Goal: Information Seeking & Learning: Learn about a topic

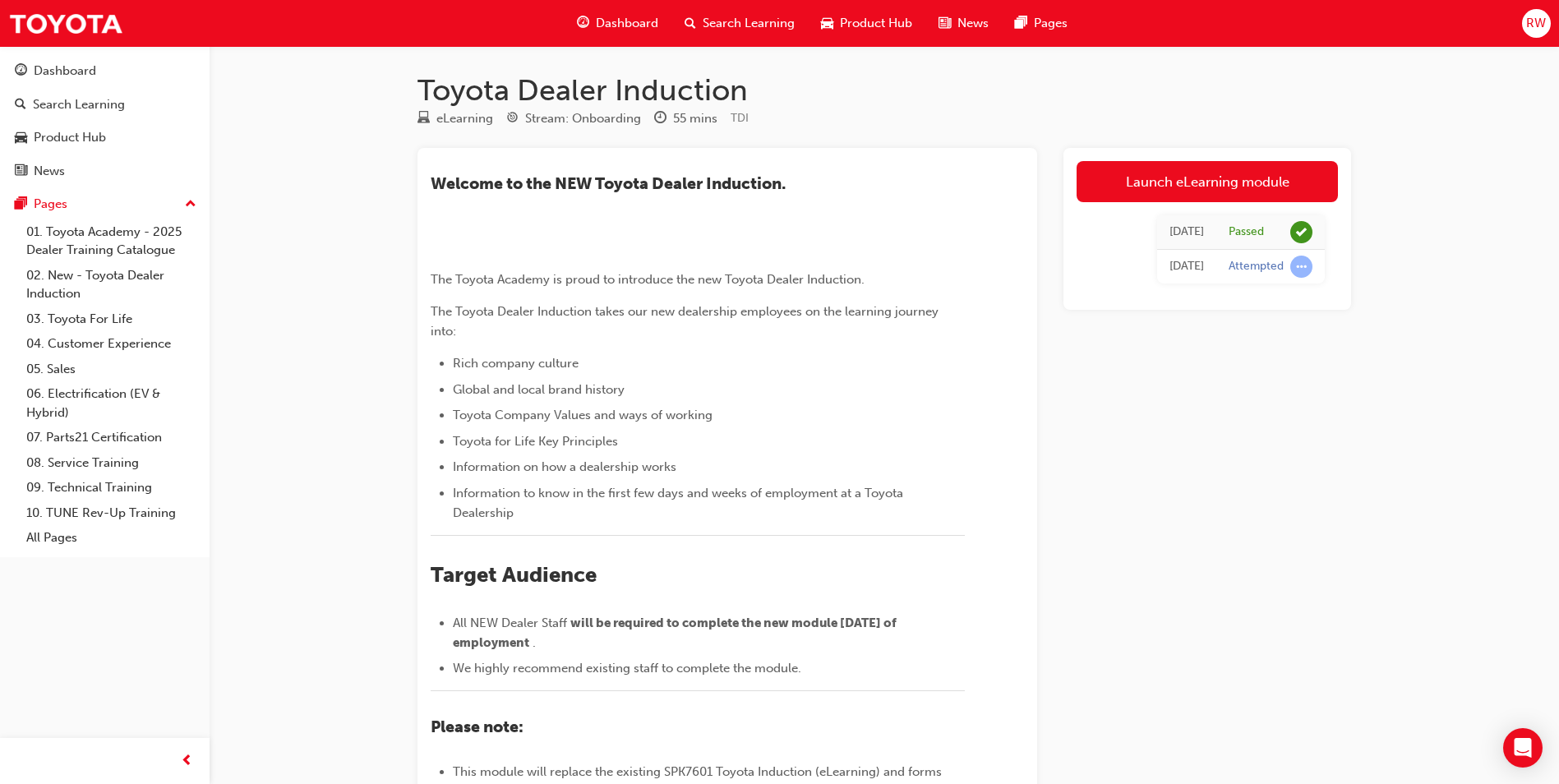
click at [617, 11] on div "Dashboard" at bounding box center [617, 23] width 108 height 34
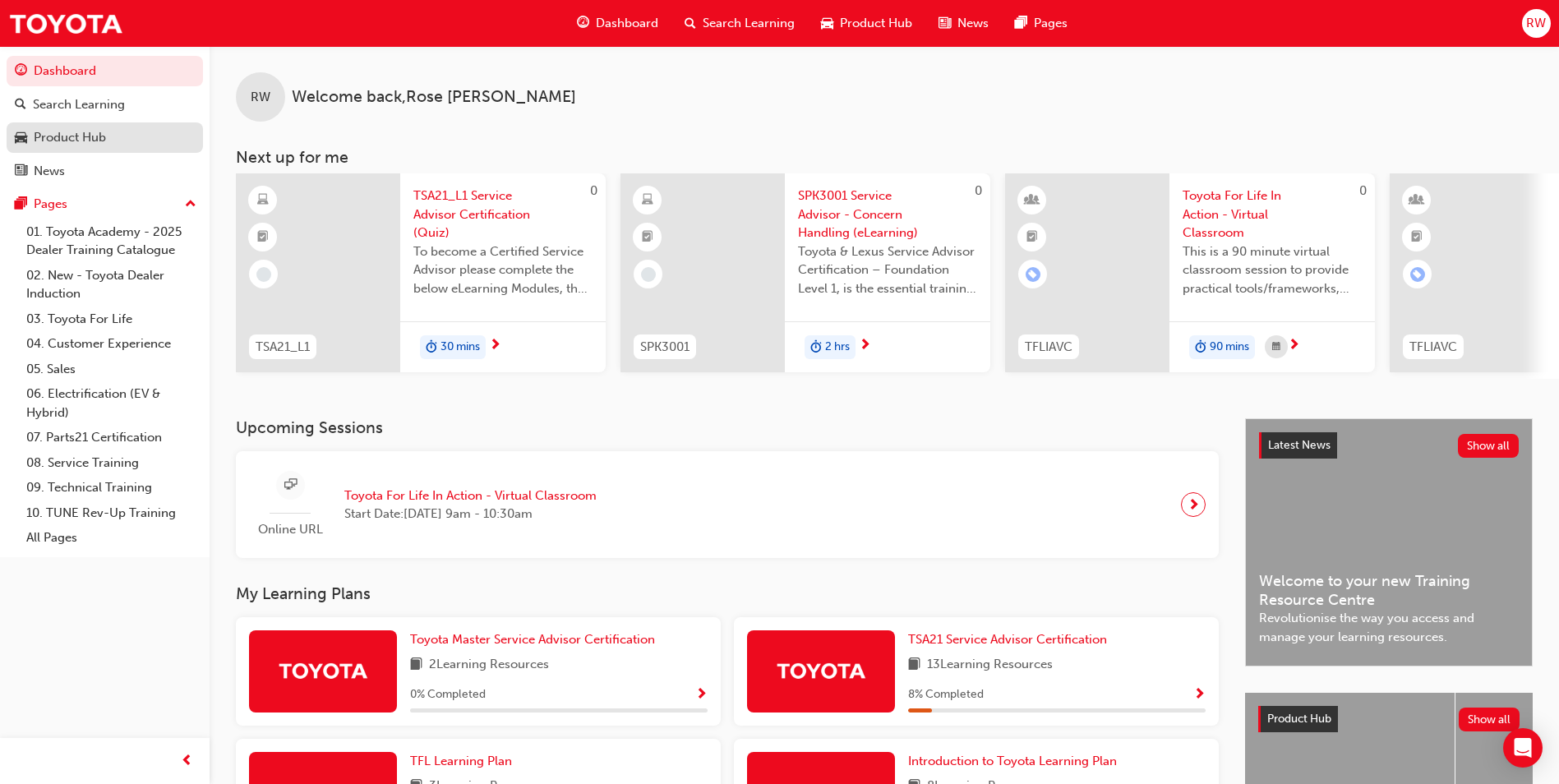
click at [114, 140] on div "Product Hub" at bounding box center [105, 137] width 180 height 21
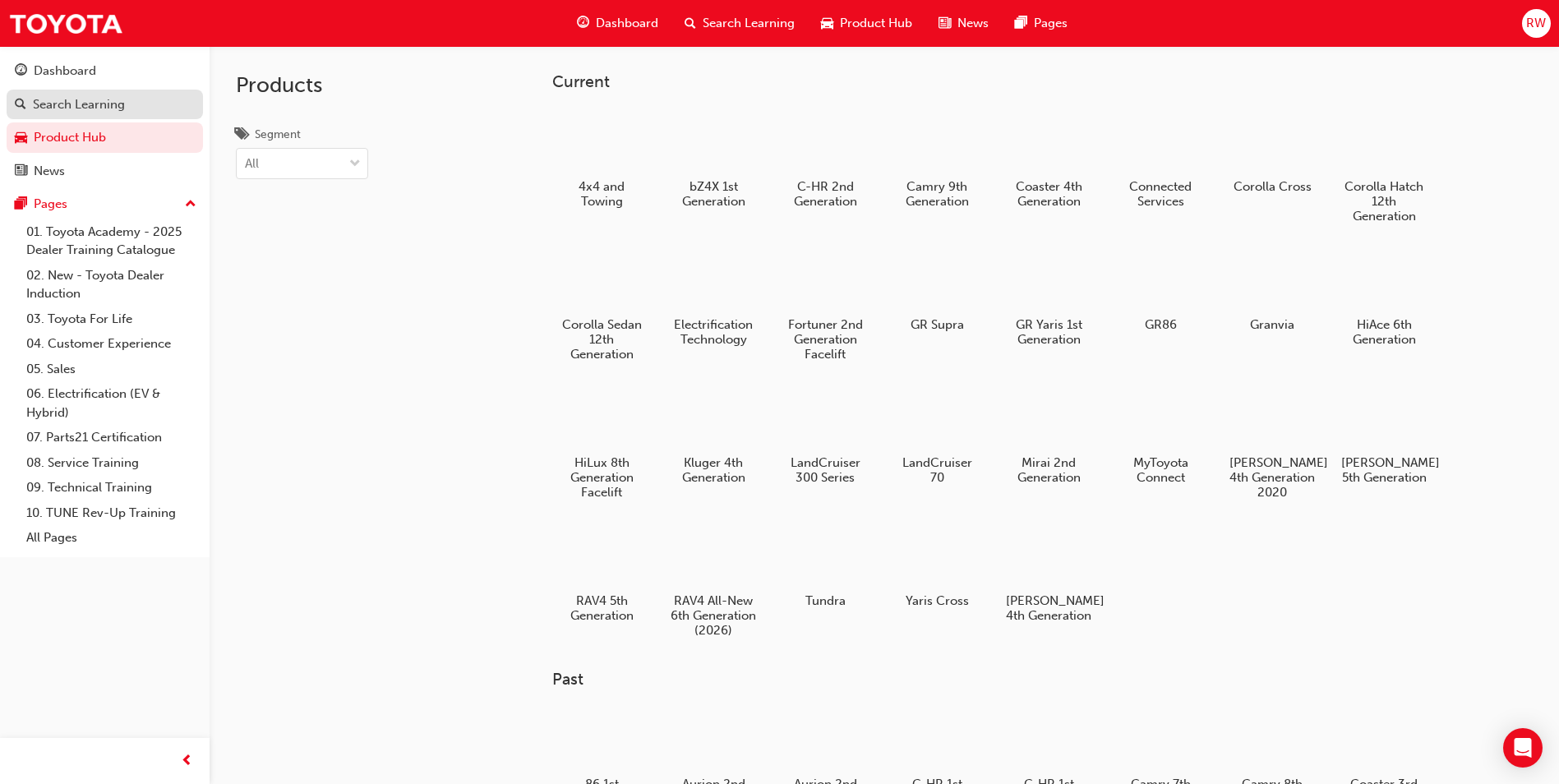
click at [104, 109] on div "Search Learning" at bounding box center [79, 105] width 92 height 19
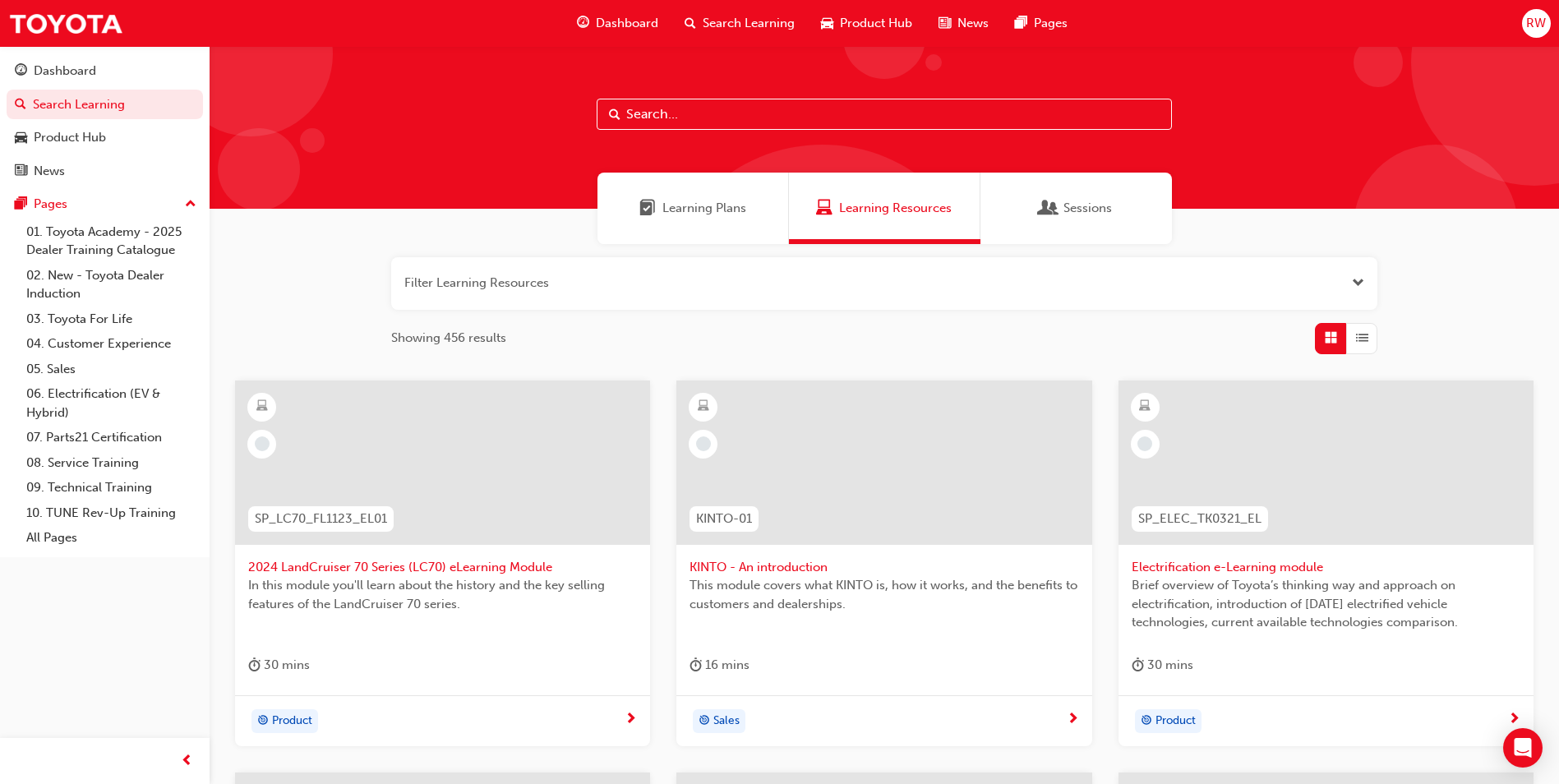
click at [717, 220] on div "Learning Plans" at bounding box center [693, 208] width 192 height 71
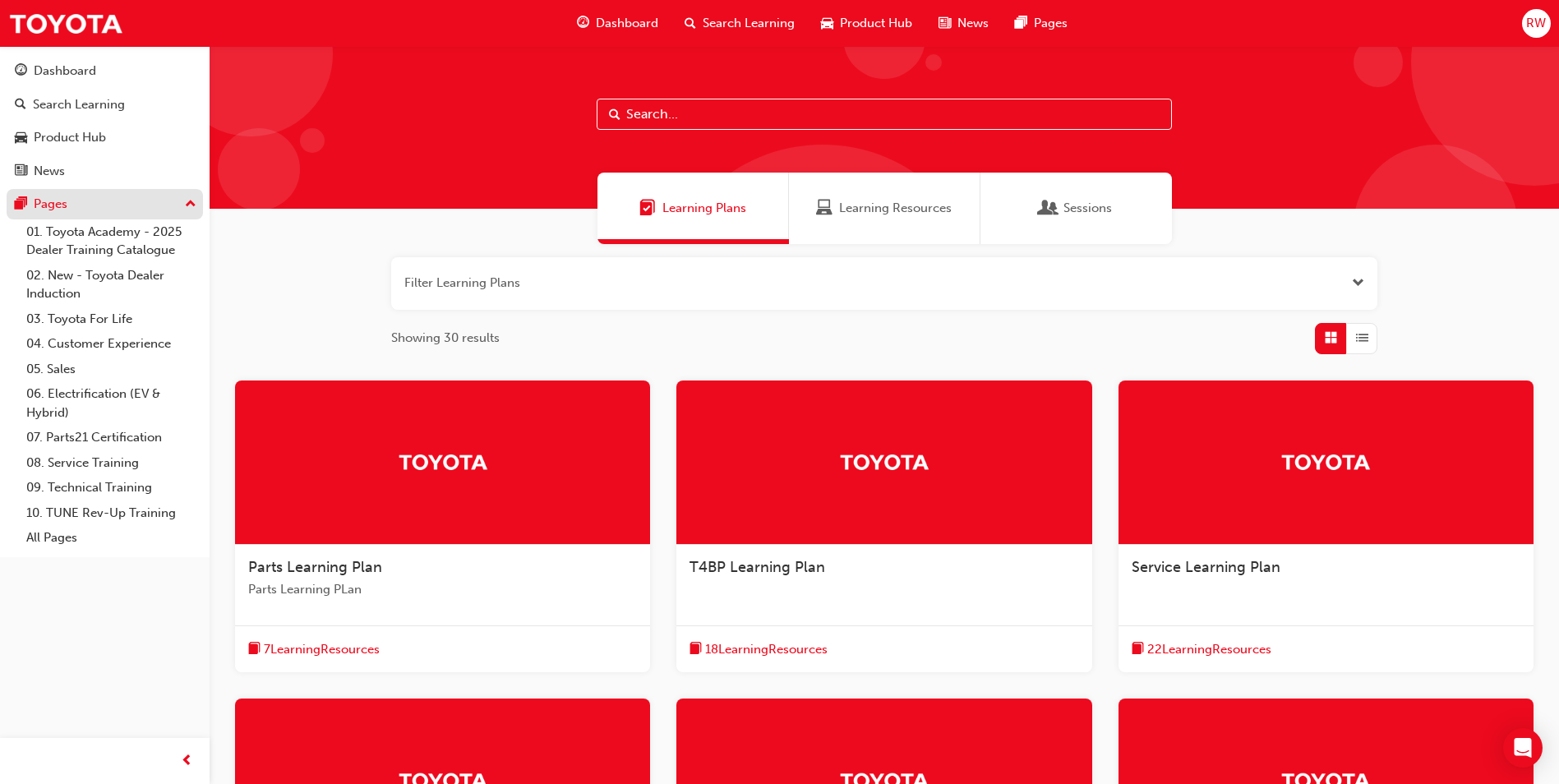
click at [70, 202] on div "Pages" at bounding box center [105, 204] width 180 height 21
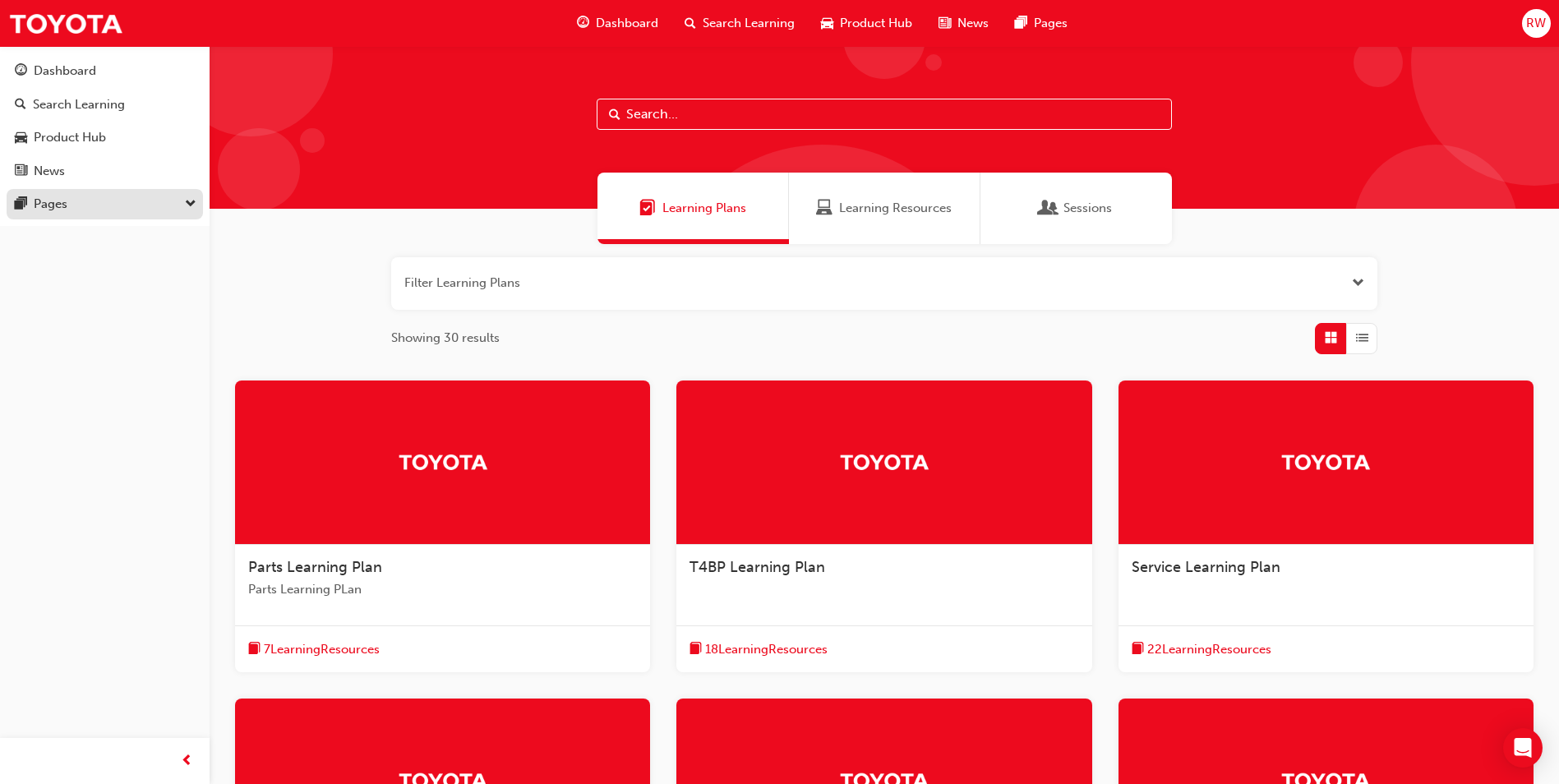
click at [70, 202] on div "Pages" at bounding box center [105, 204] width 180 height 21
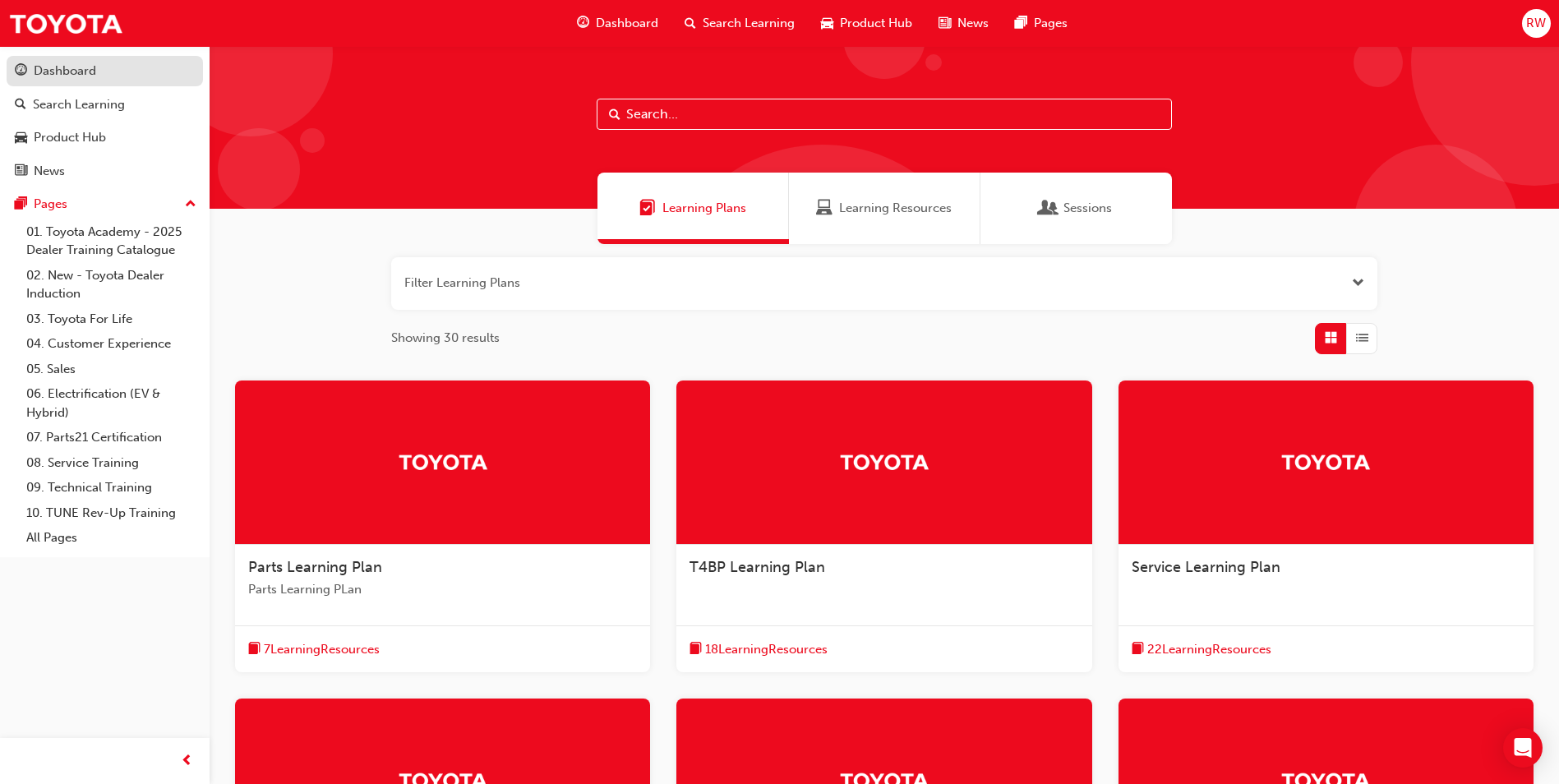
click at [83, 75] on div "Dashboard" at bounding box center [65, 71] width 63 height 19
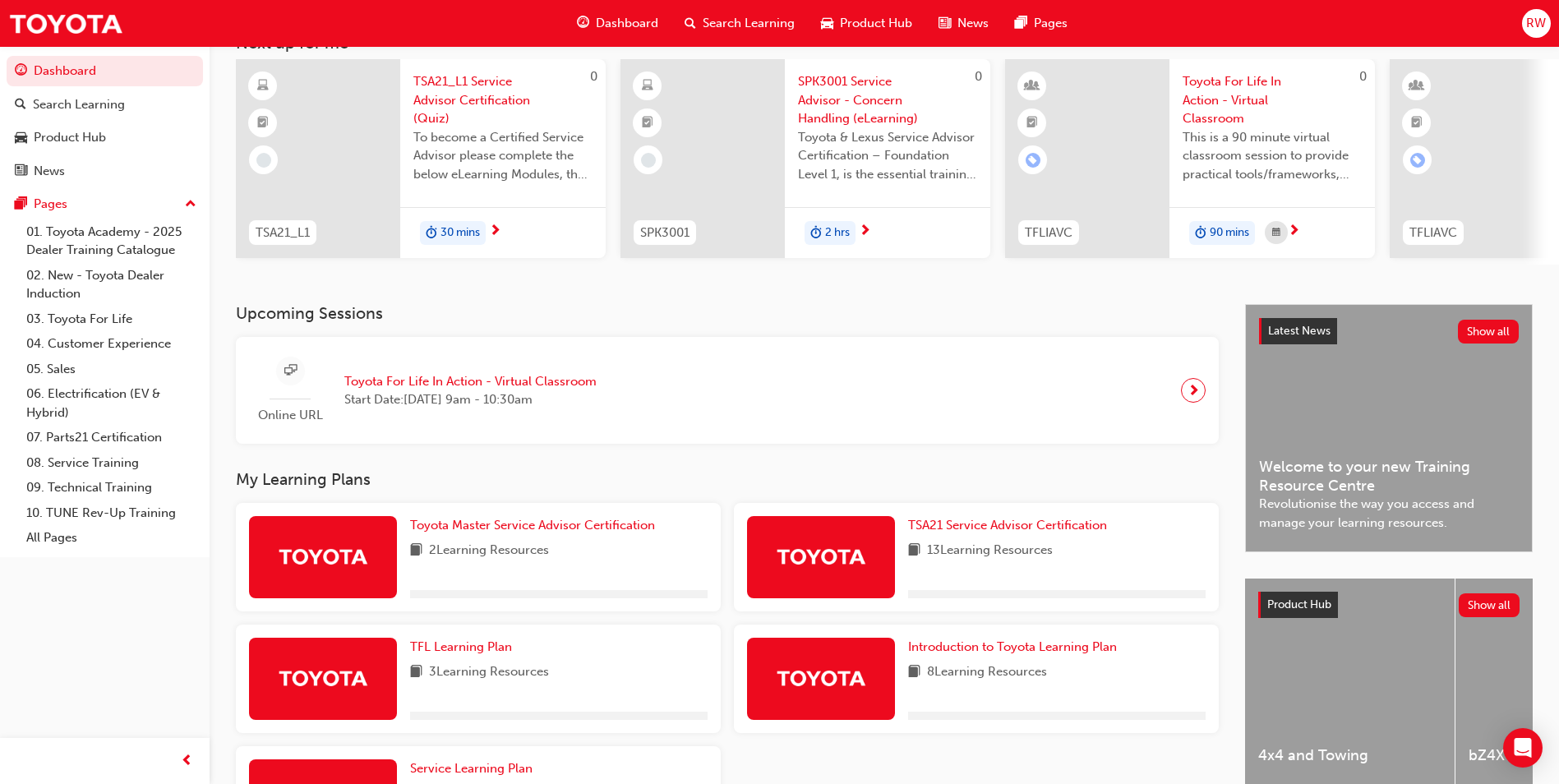
scroll to position [272, 0]
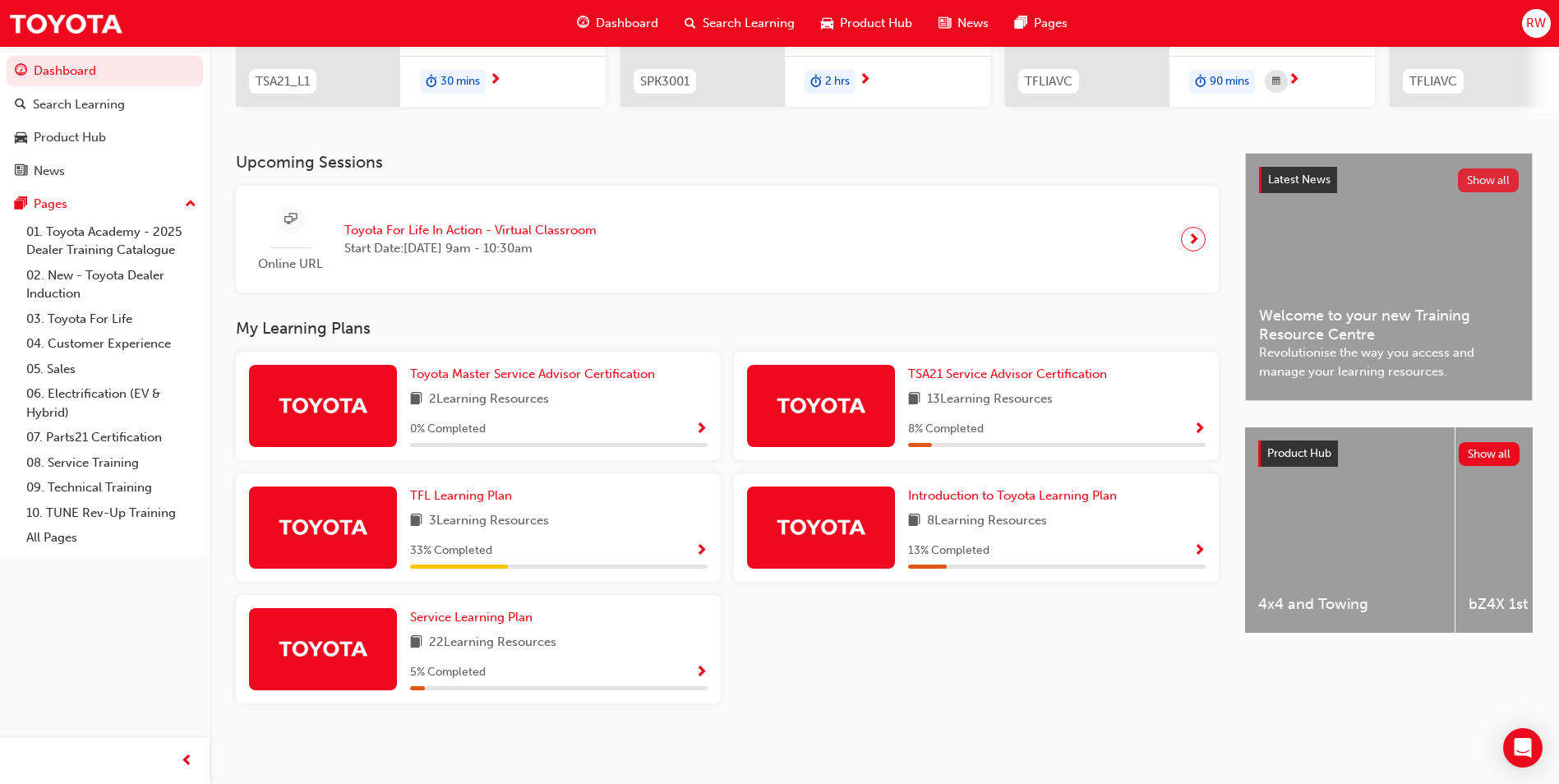
click at [1486, 185] on button "Show all" at bounding box center [1489, 180] width 62 height 23
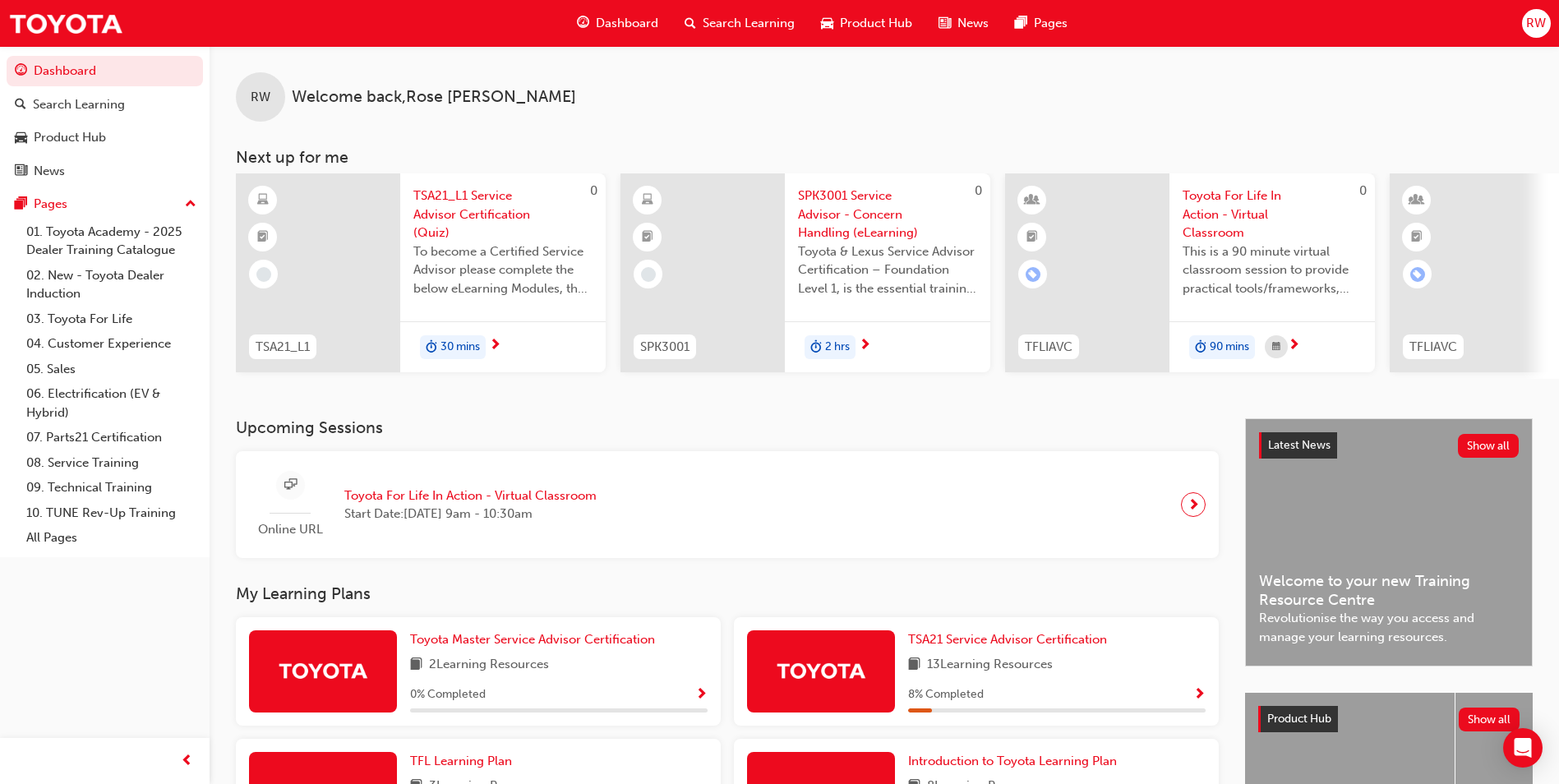
click at [1346, 143] on div "RW Welcome back , Rose Woolard Next up for me 0 TSA21_L1 TSA21_L1 Service Advis…" at bounding box center [884, 212] width 1350 height 333
click at [72, 116] on link "Search Learning" at bounding box center [105, 105] width 196 height 30
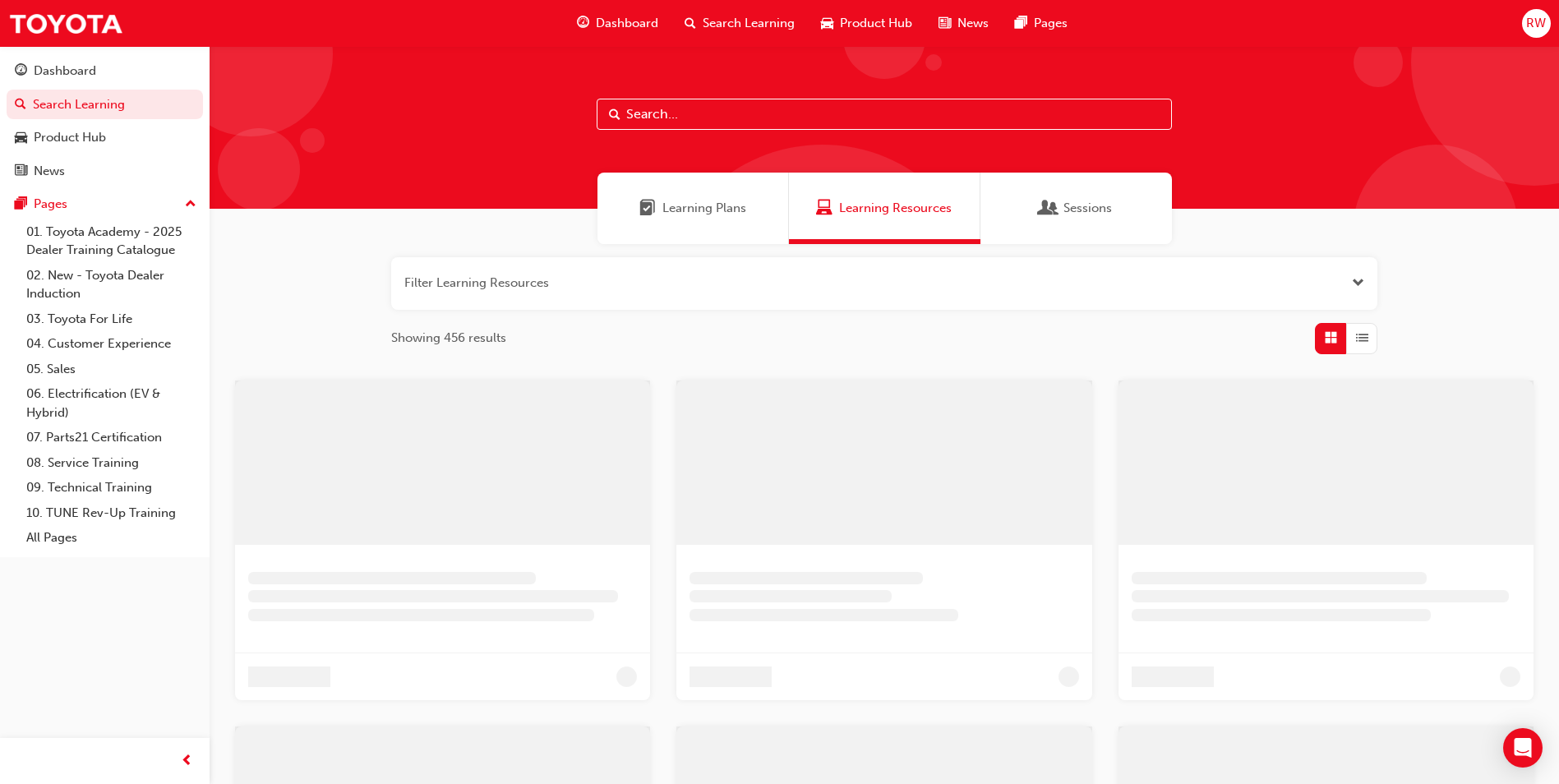
click at [703, 114] on input "text" at bounding box center [884, 114] width 576 height 31
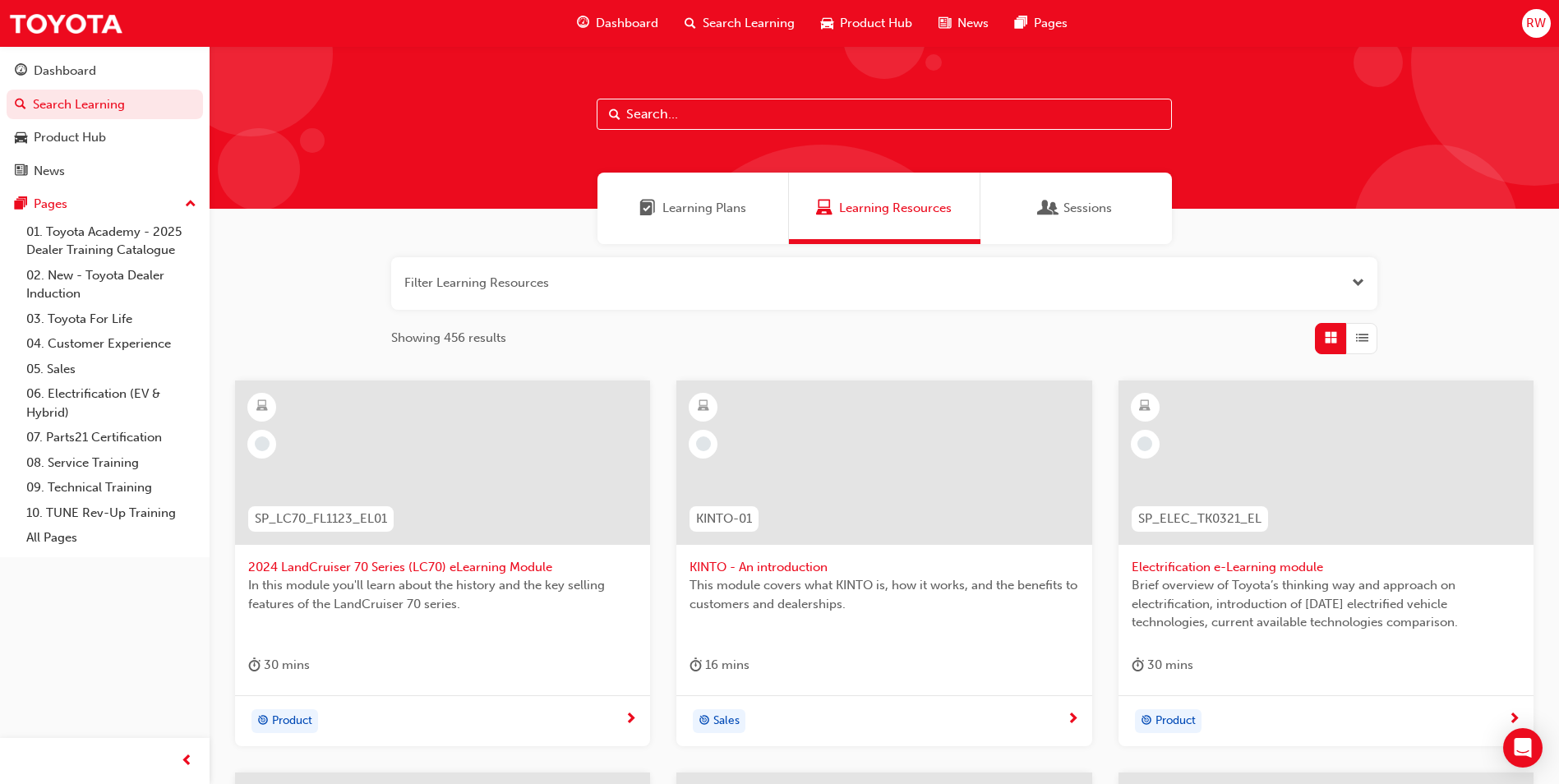
paste input "Complaint Handling modules 1-4"
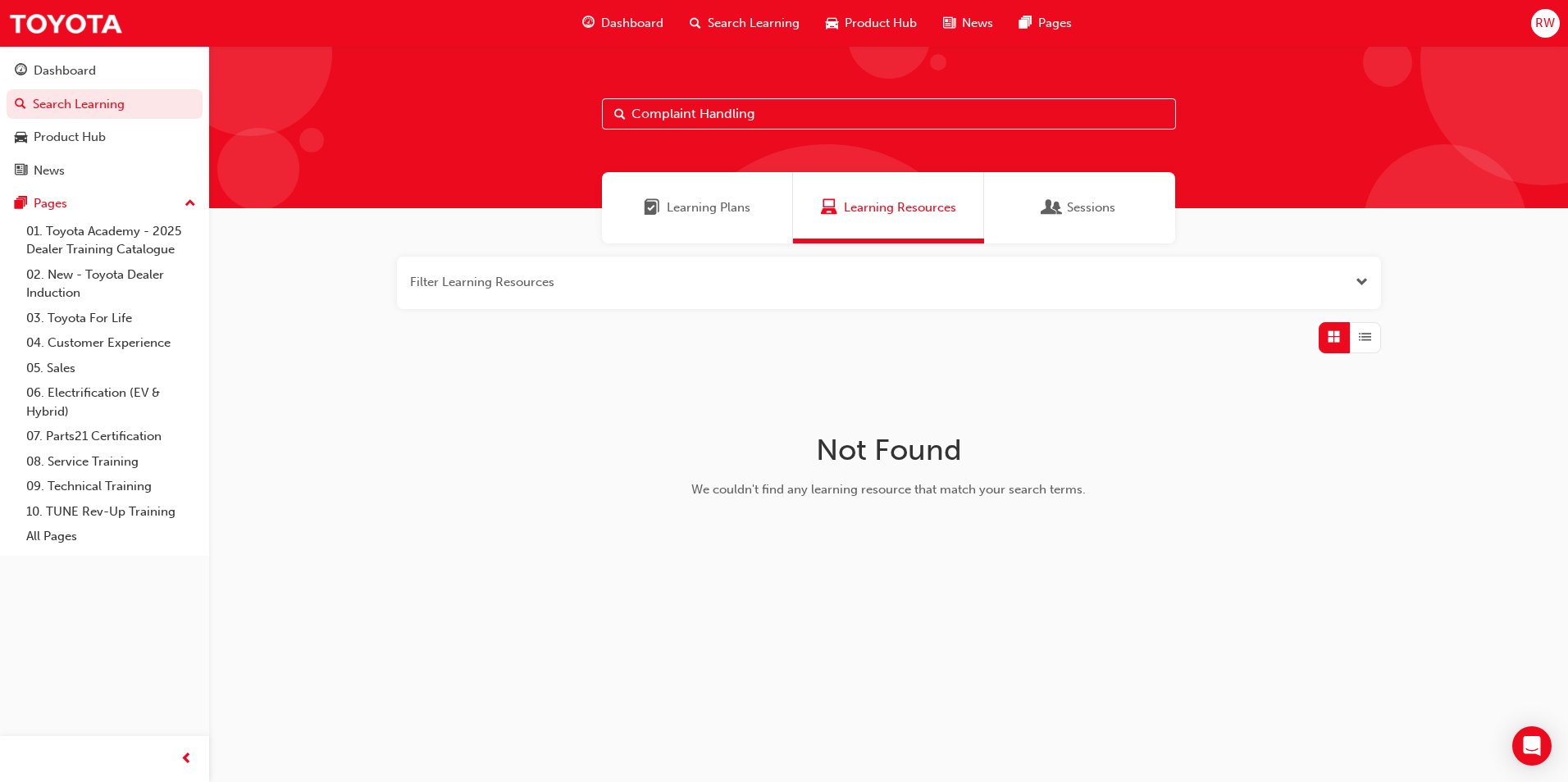
type input "Complaint Handling"
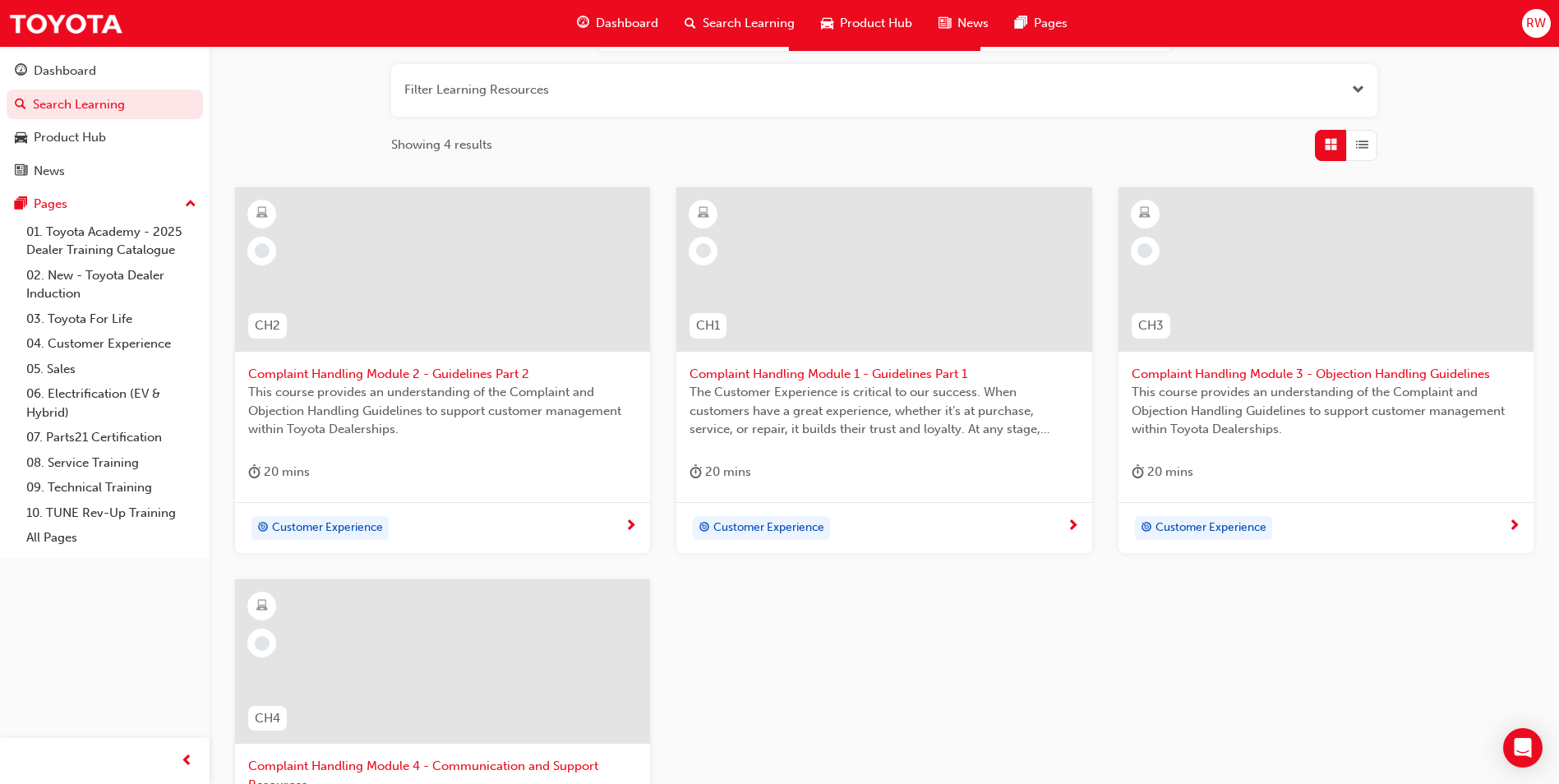
scroll to position [164, 0]
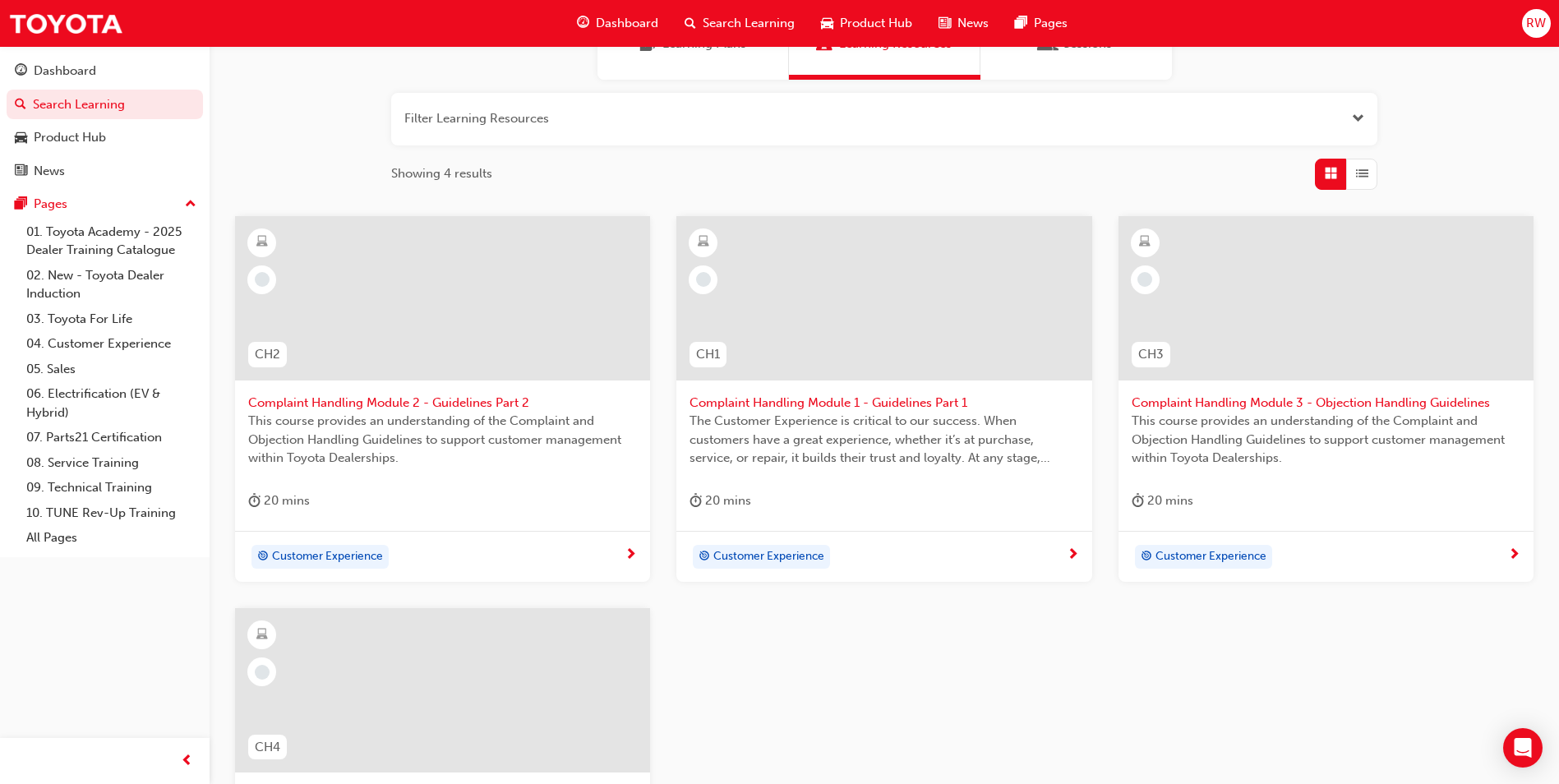
click at [850, 397] on span "Complaint Handling Module 1 - Guidelines Part 1" at bounding box center [884, 403] width 389 height 19
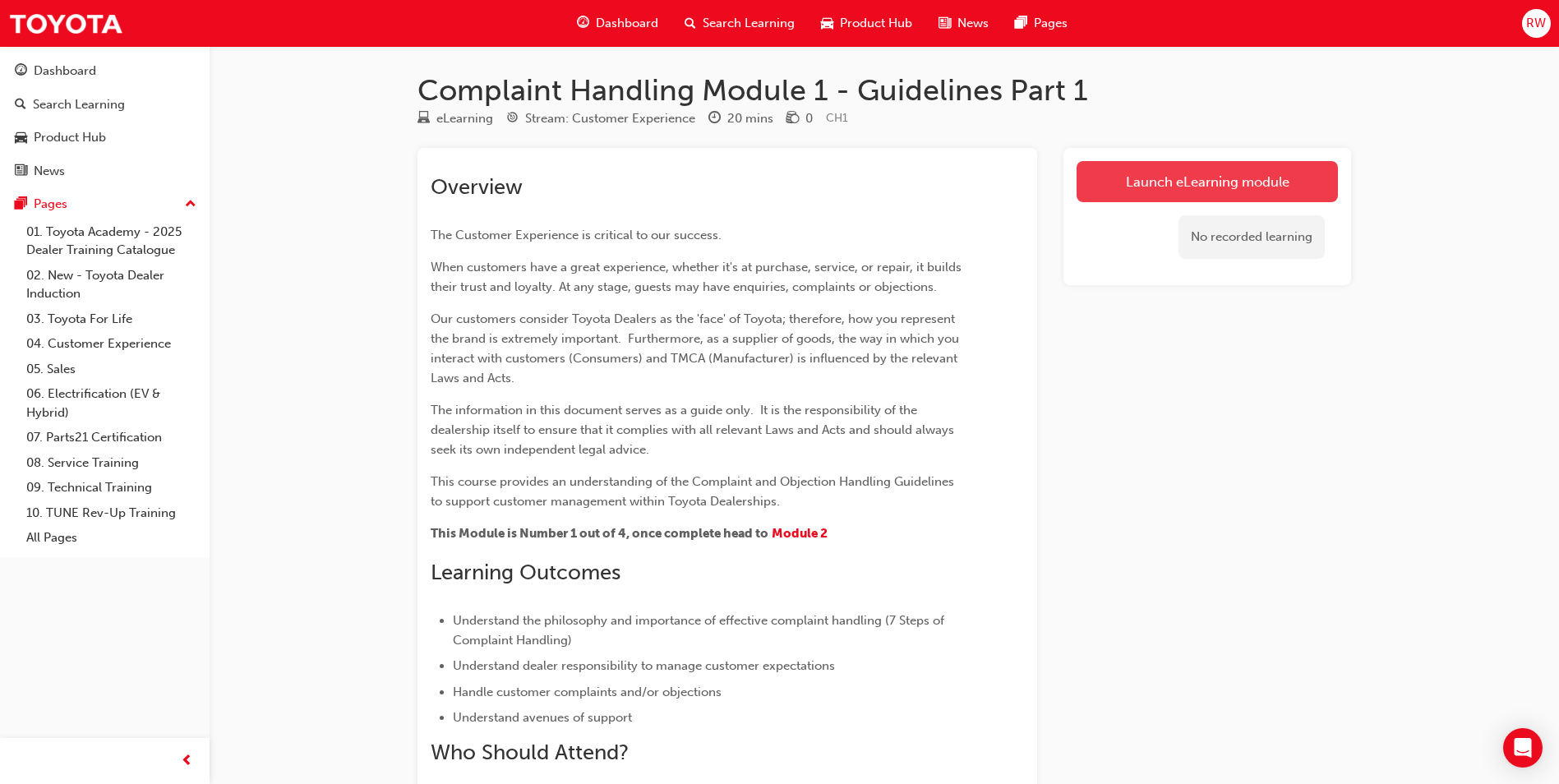
click at [1200, 174] on link "Launch eLearning module" at bounding box center [1207, 181] width 261 height 41
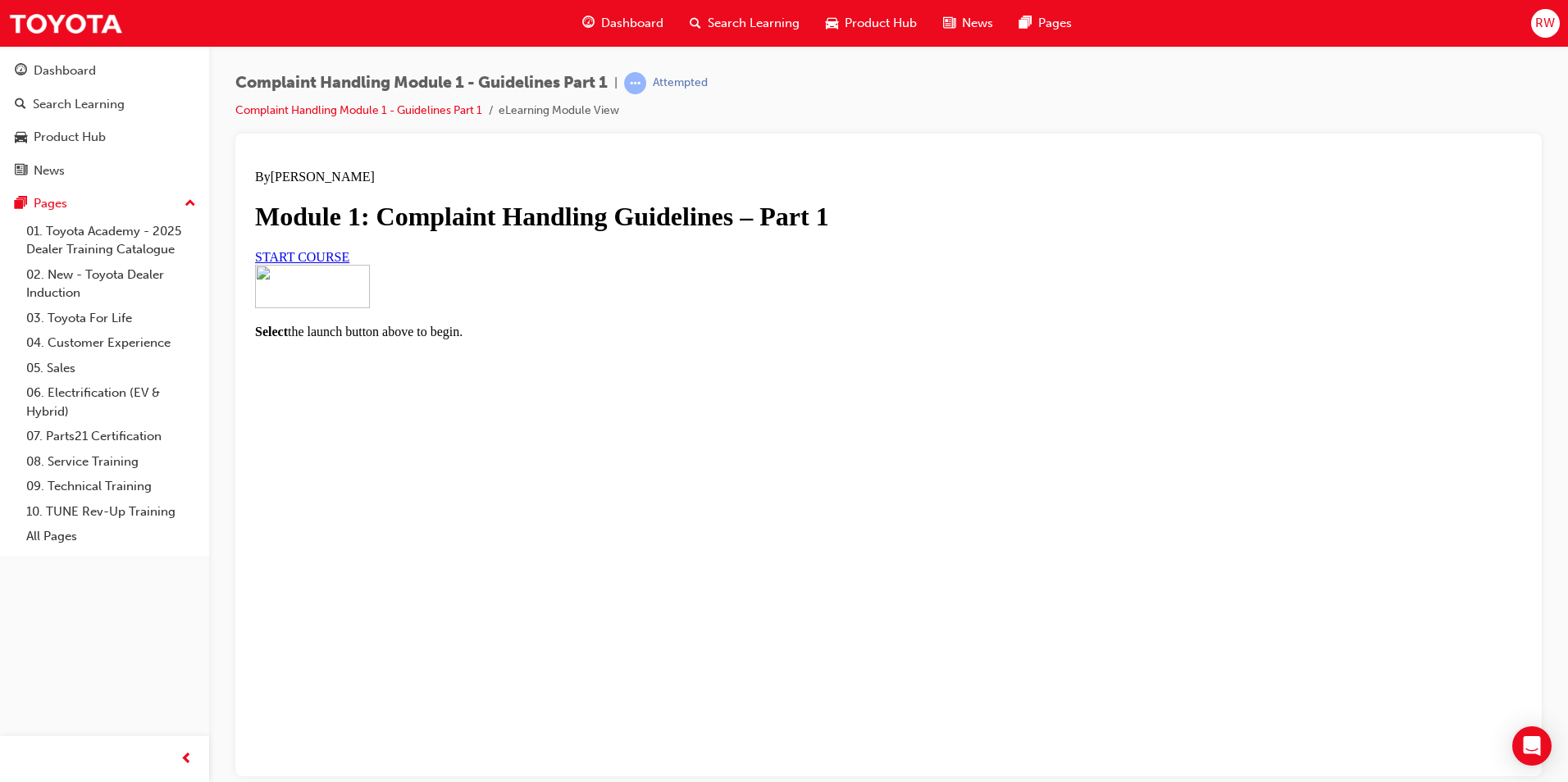
click at [349, 263] on link "START COURSE" at bounding box center [302, 256] width 94 height 14
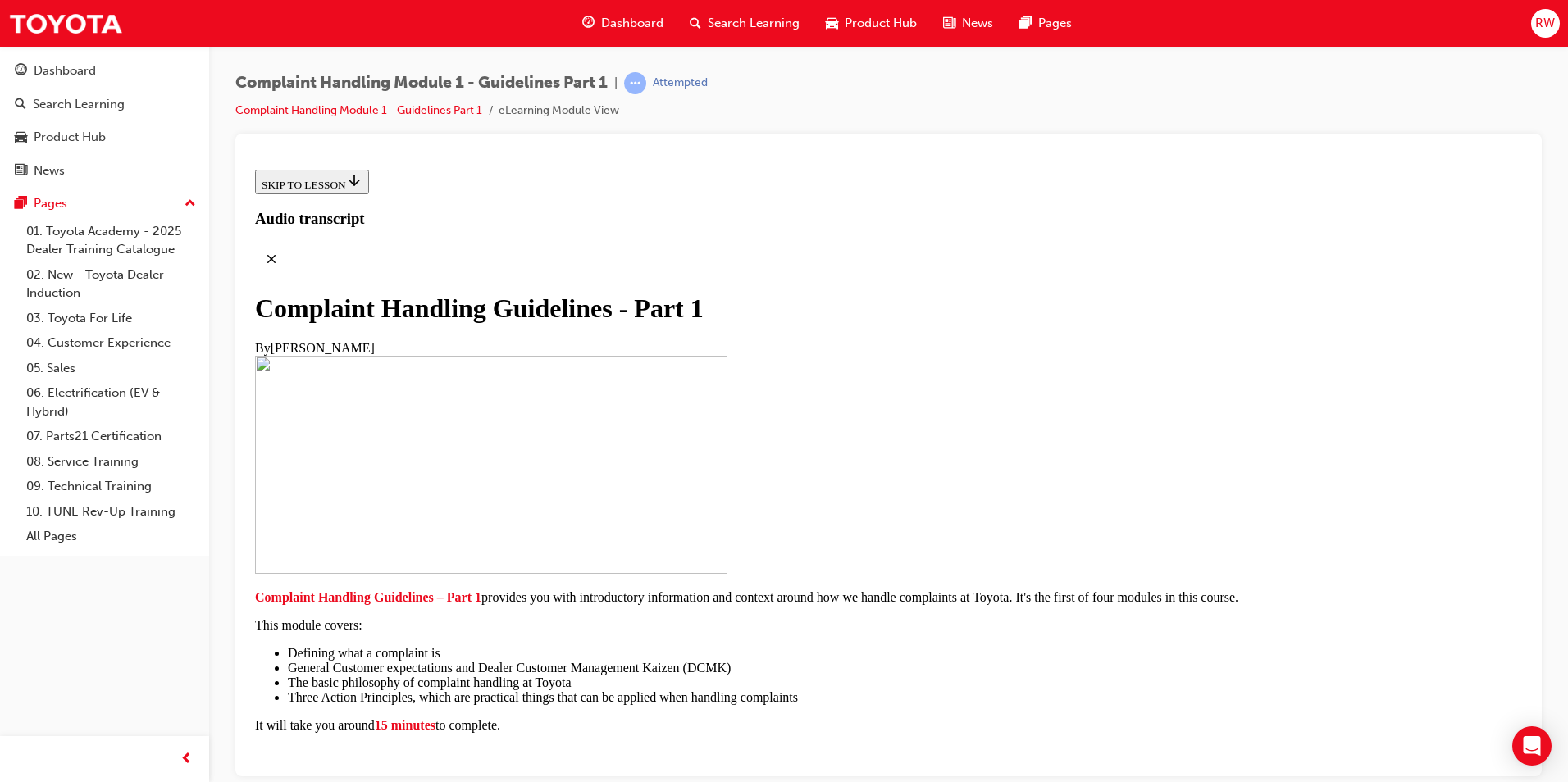
scroll to position [246, 0]
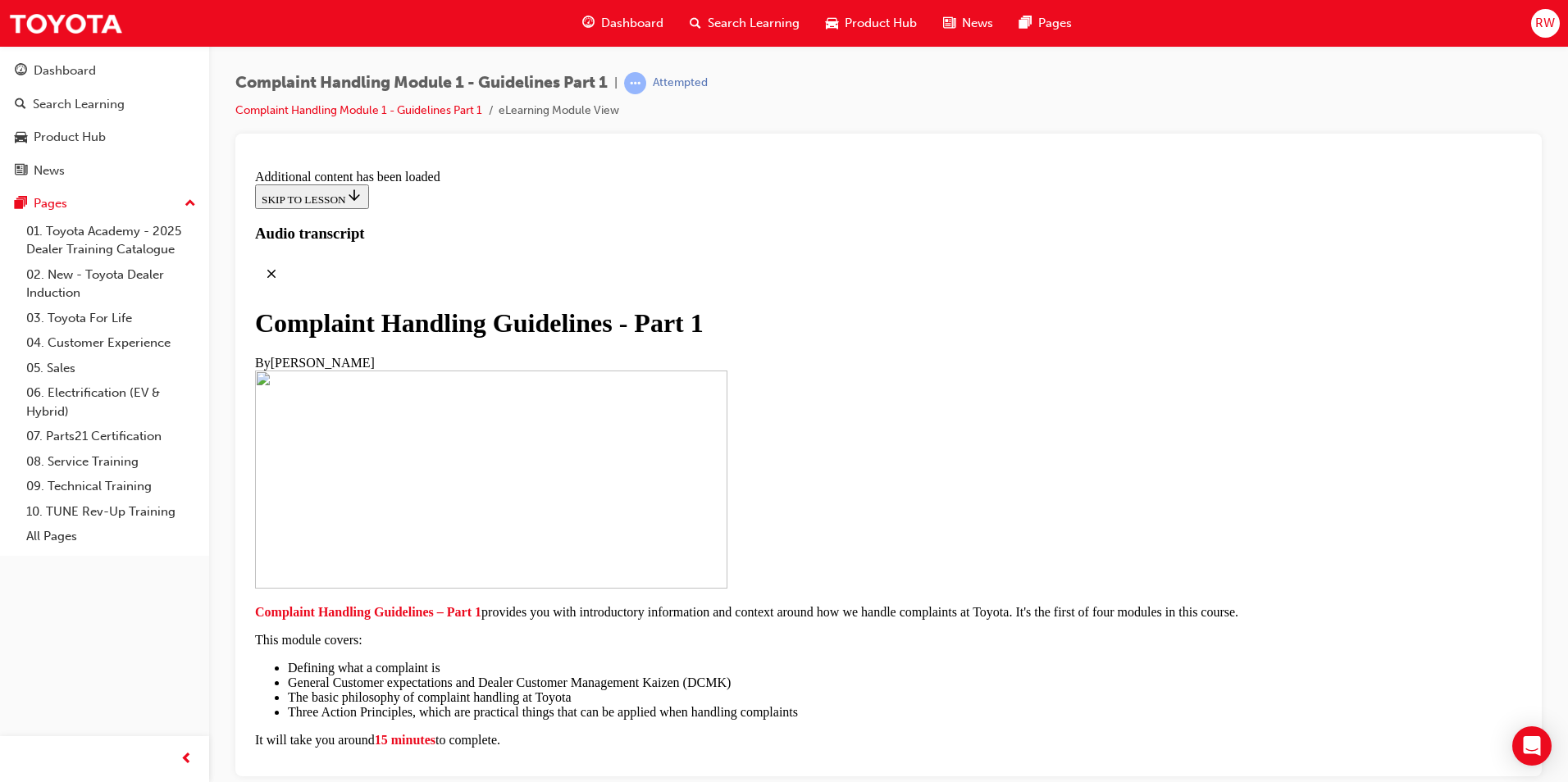
scroll to position [1833, 0]
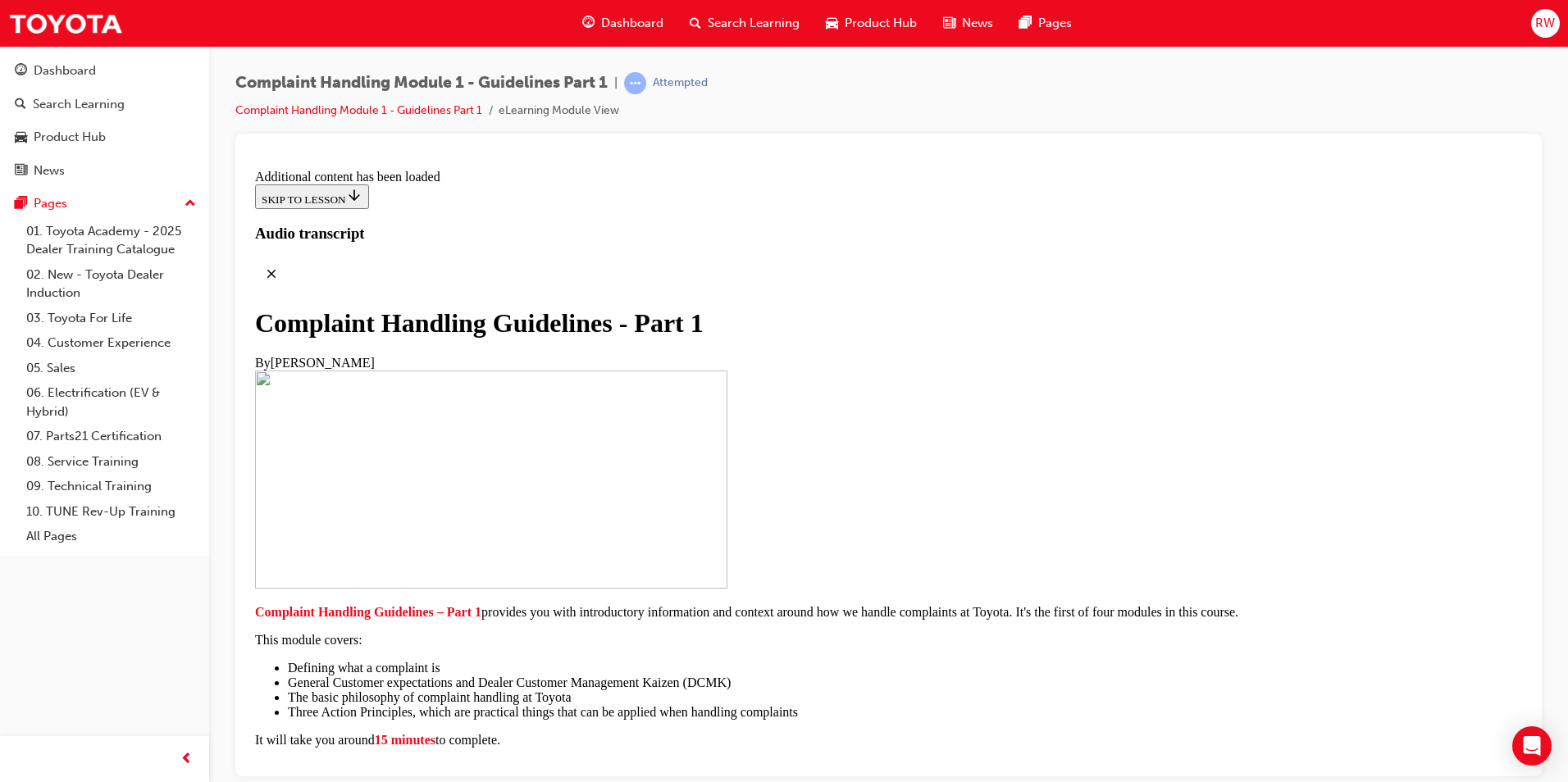
scroll to position [6954, 0]
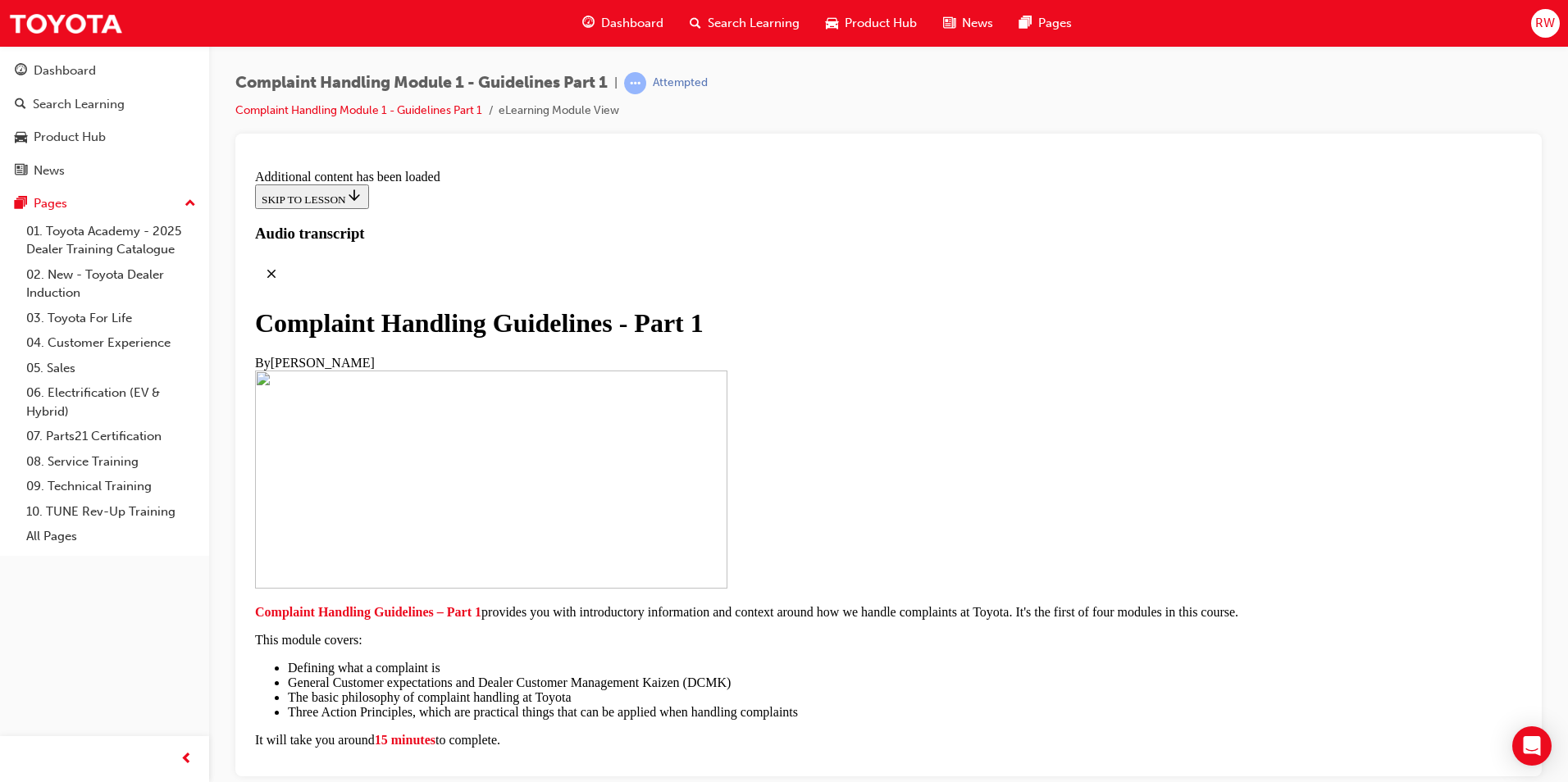
scroll to position [7642, 0]
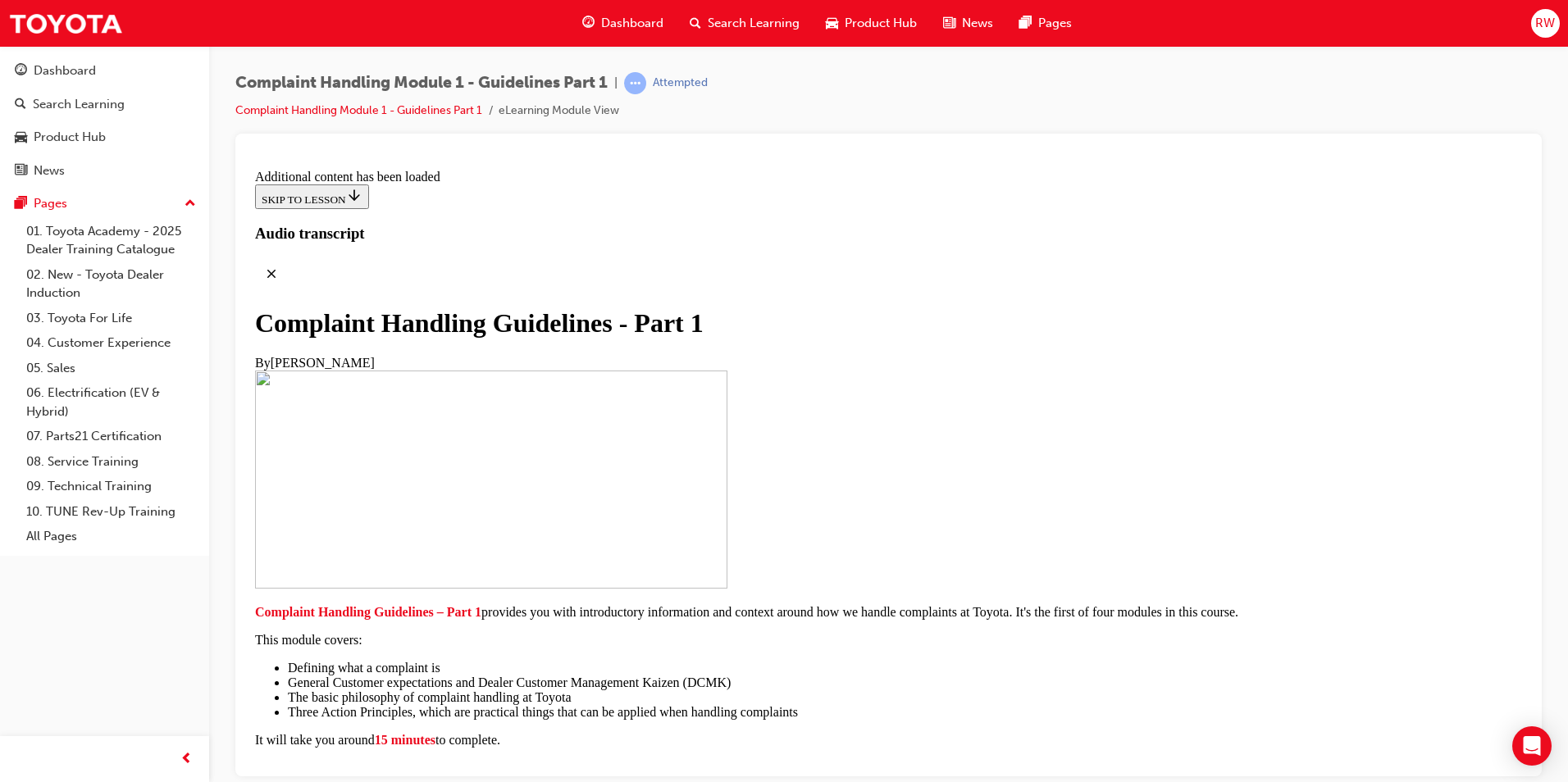
scroll to position [8447, 0]
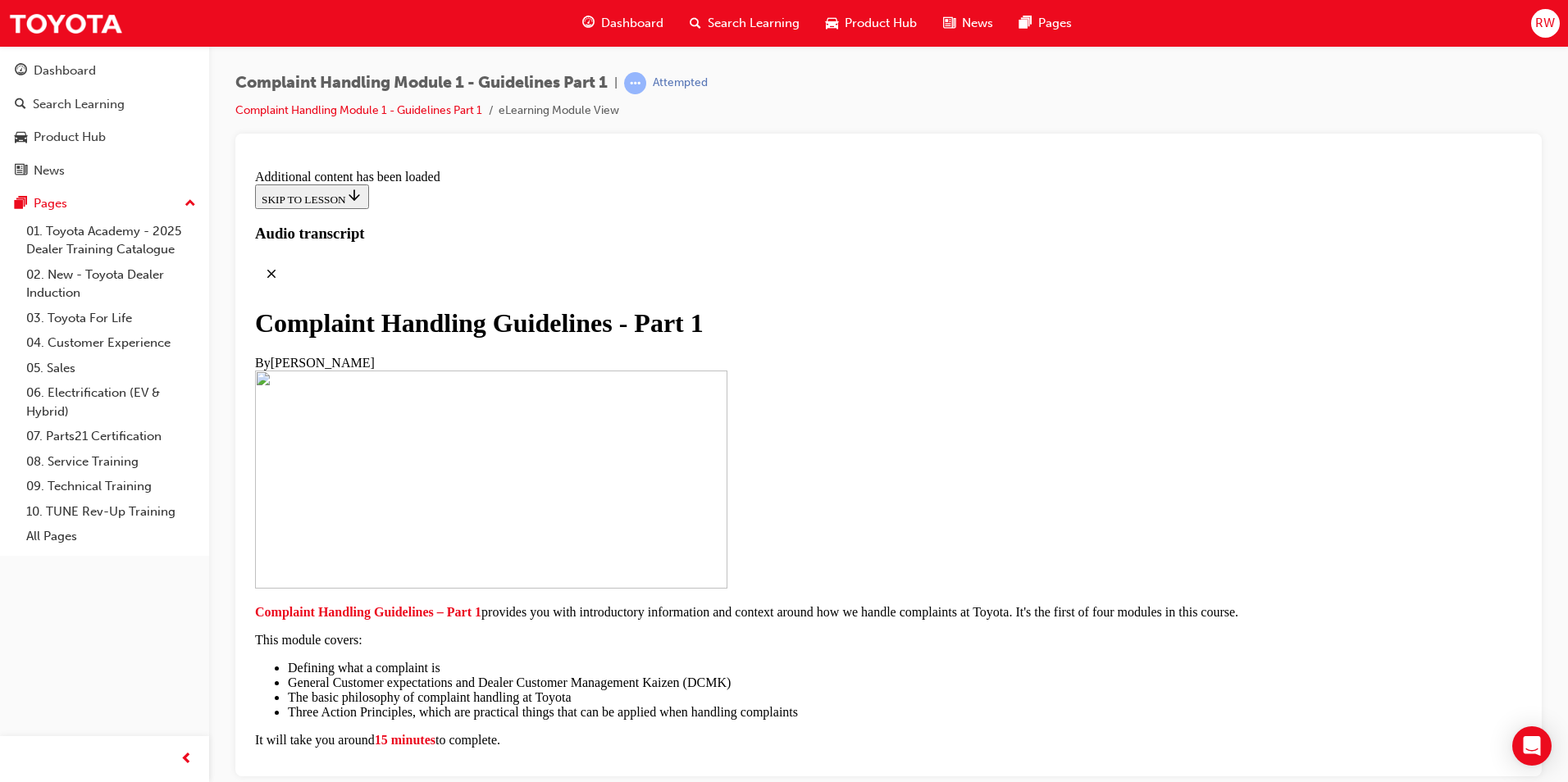
radio input "true"
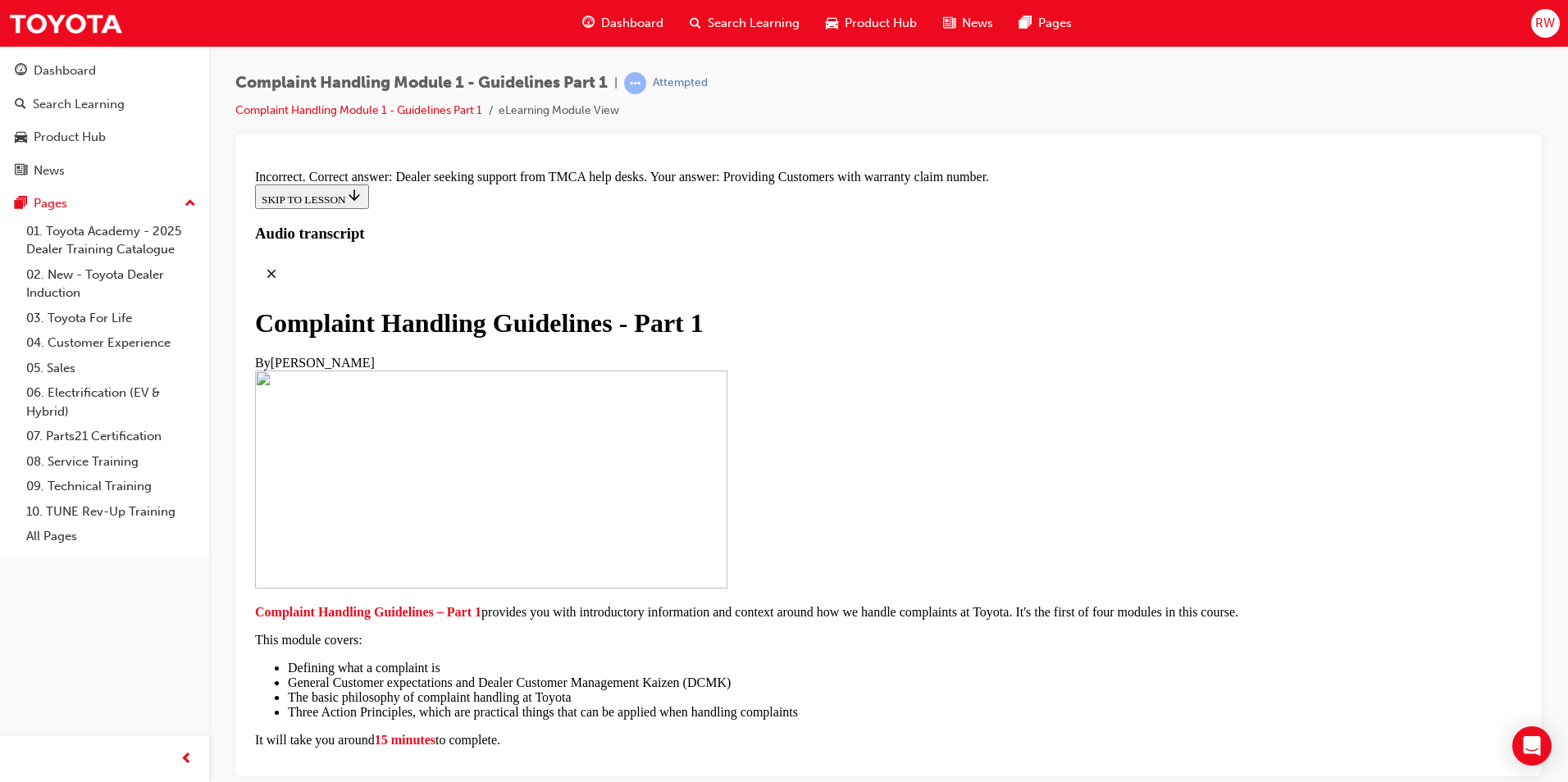
radio input "true"
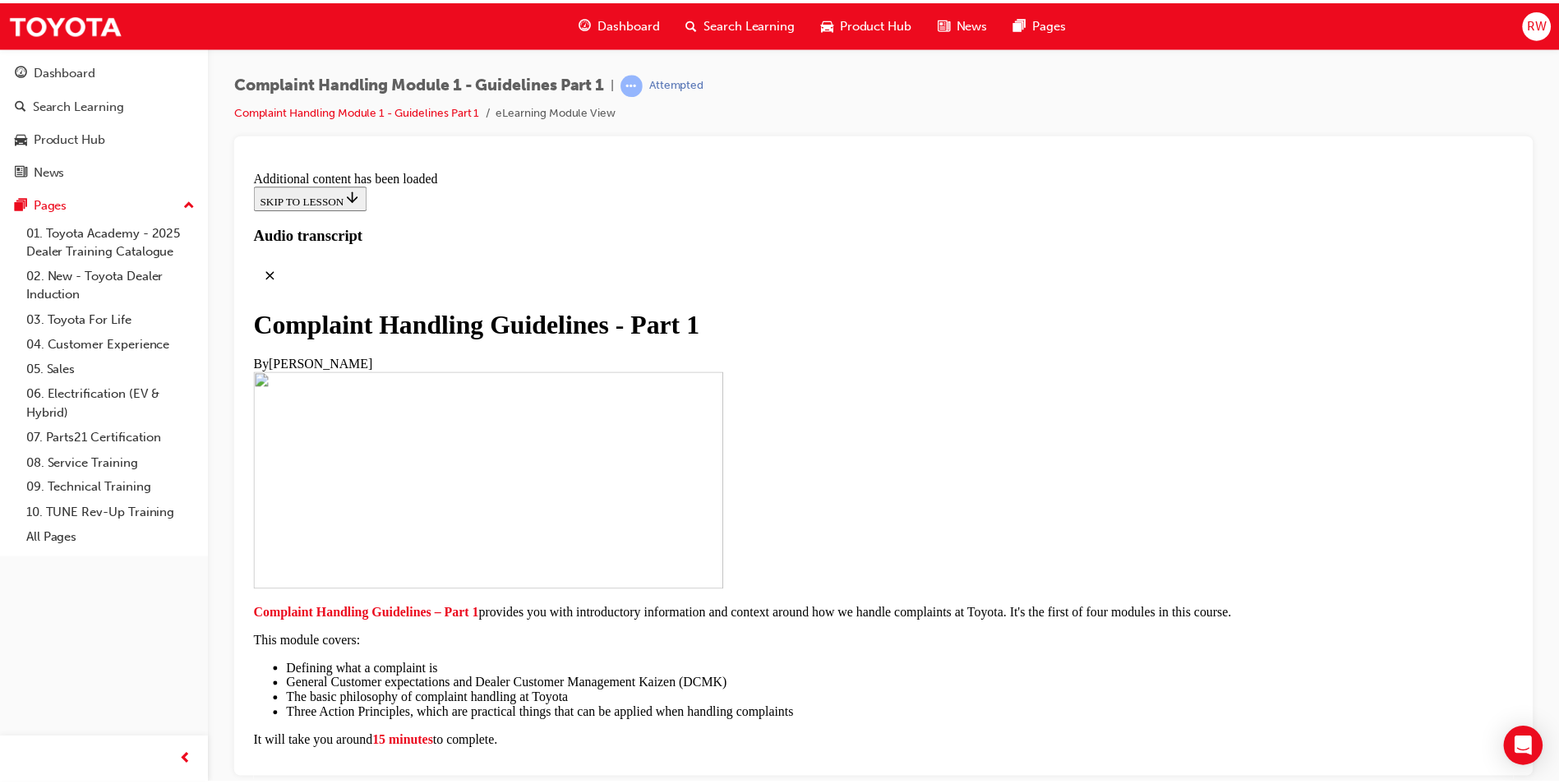
scroll to position [12147, 0]
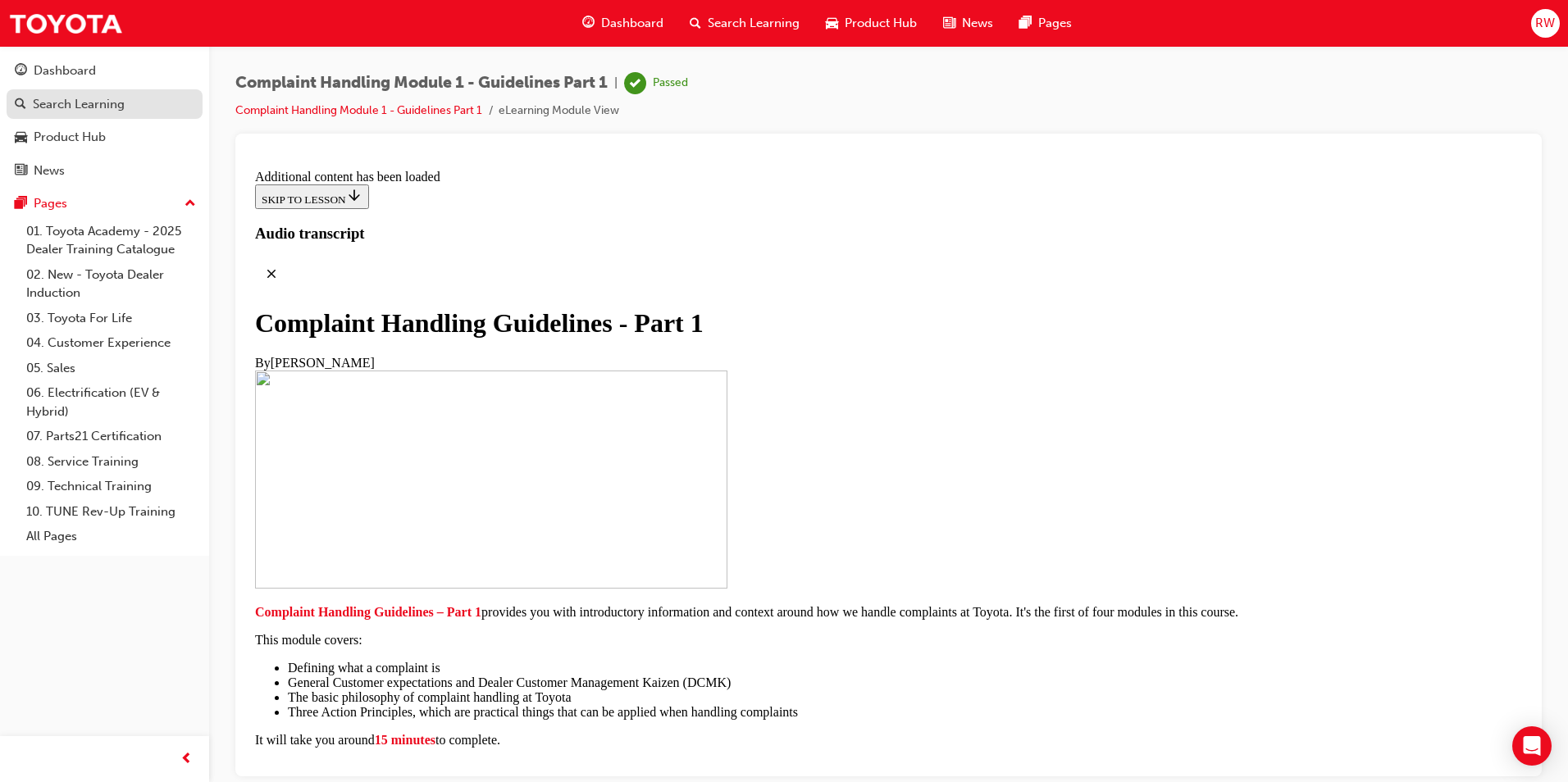
click at [96, 102] on div "Search Learning" at bounding box center [79, 104] width 92 height 19
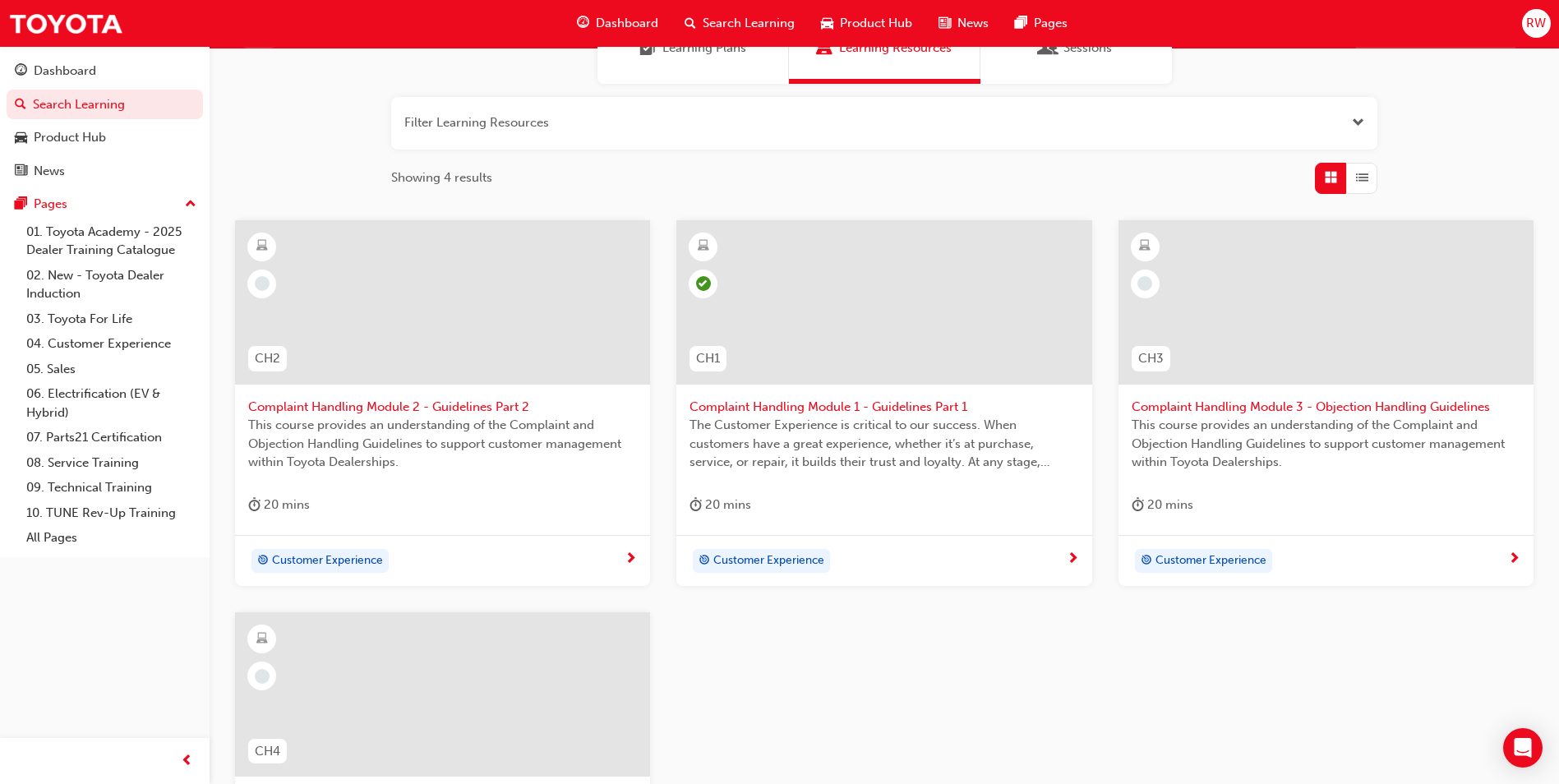
scroll to position [164, 0]
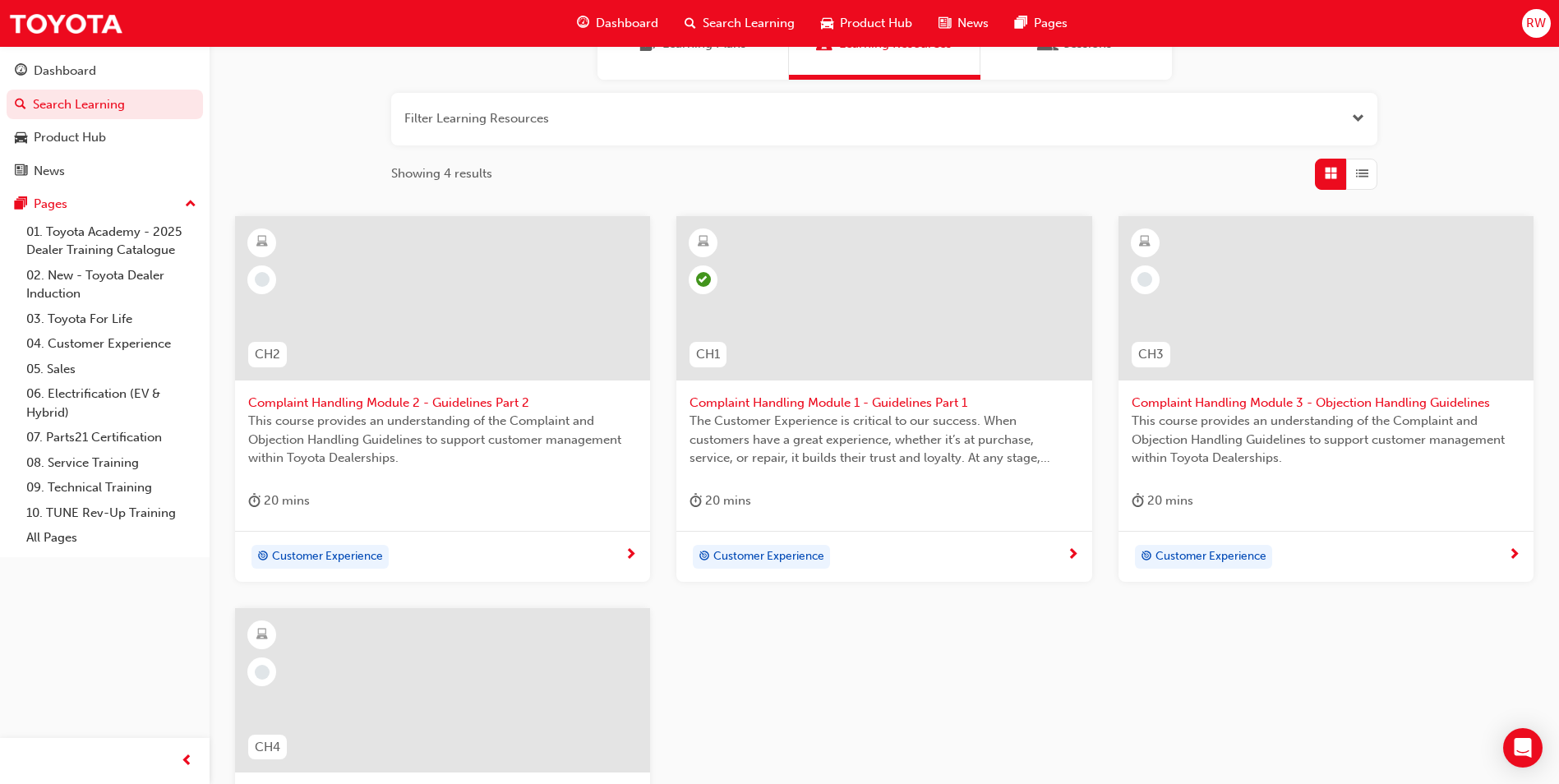
click at [471, 403] on span "Complaint Handling Module 2 - Guidelines Part 2" at bounding box center [442, 403] width 389 height 19
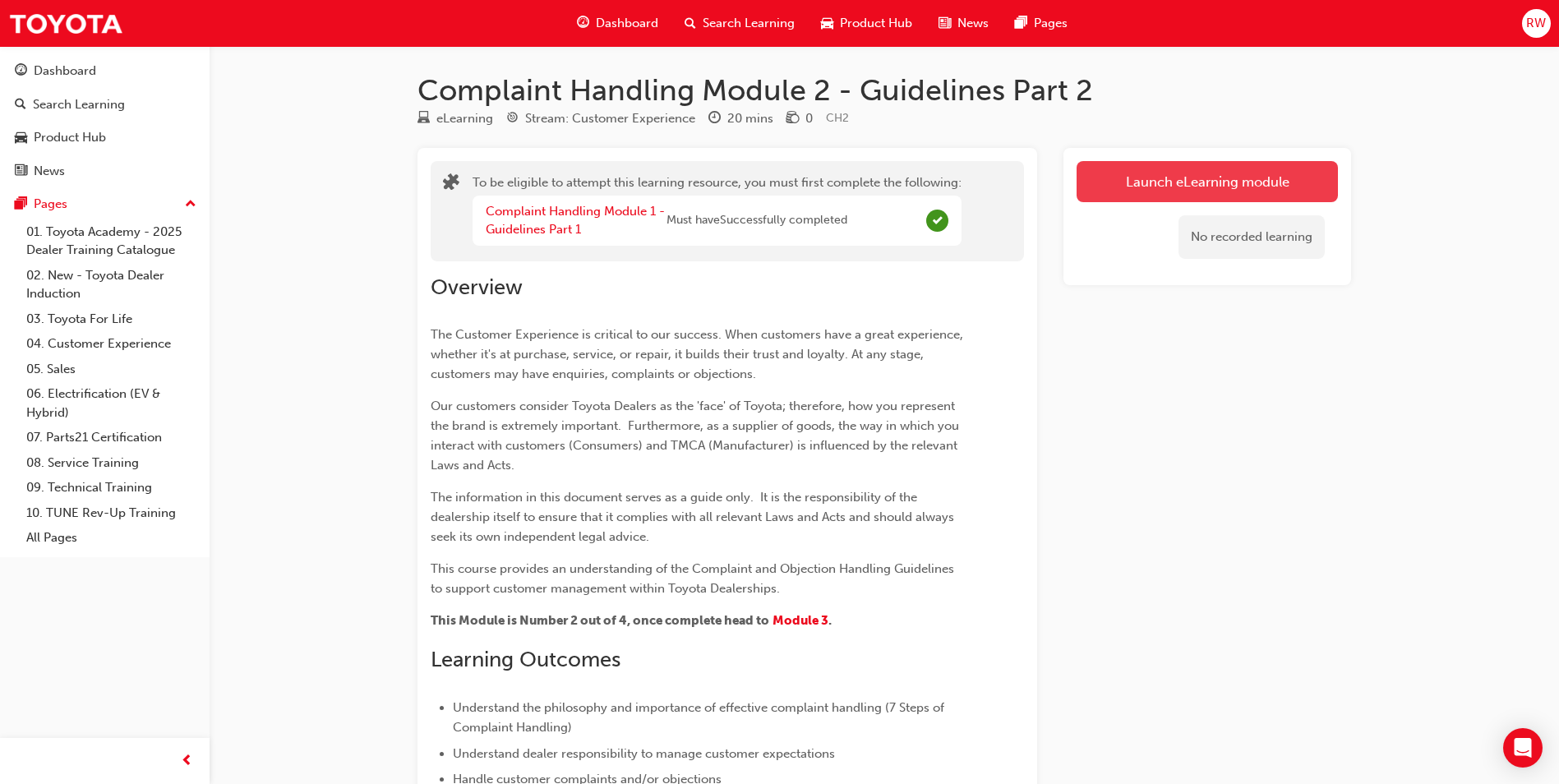
click at [1144, 190] on button "Launch eLearning module" at bounding box center [1207, 181] width 261 height 41
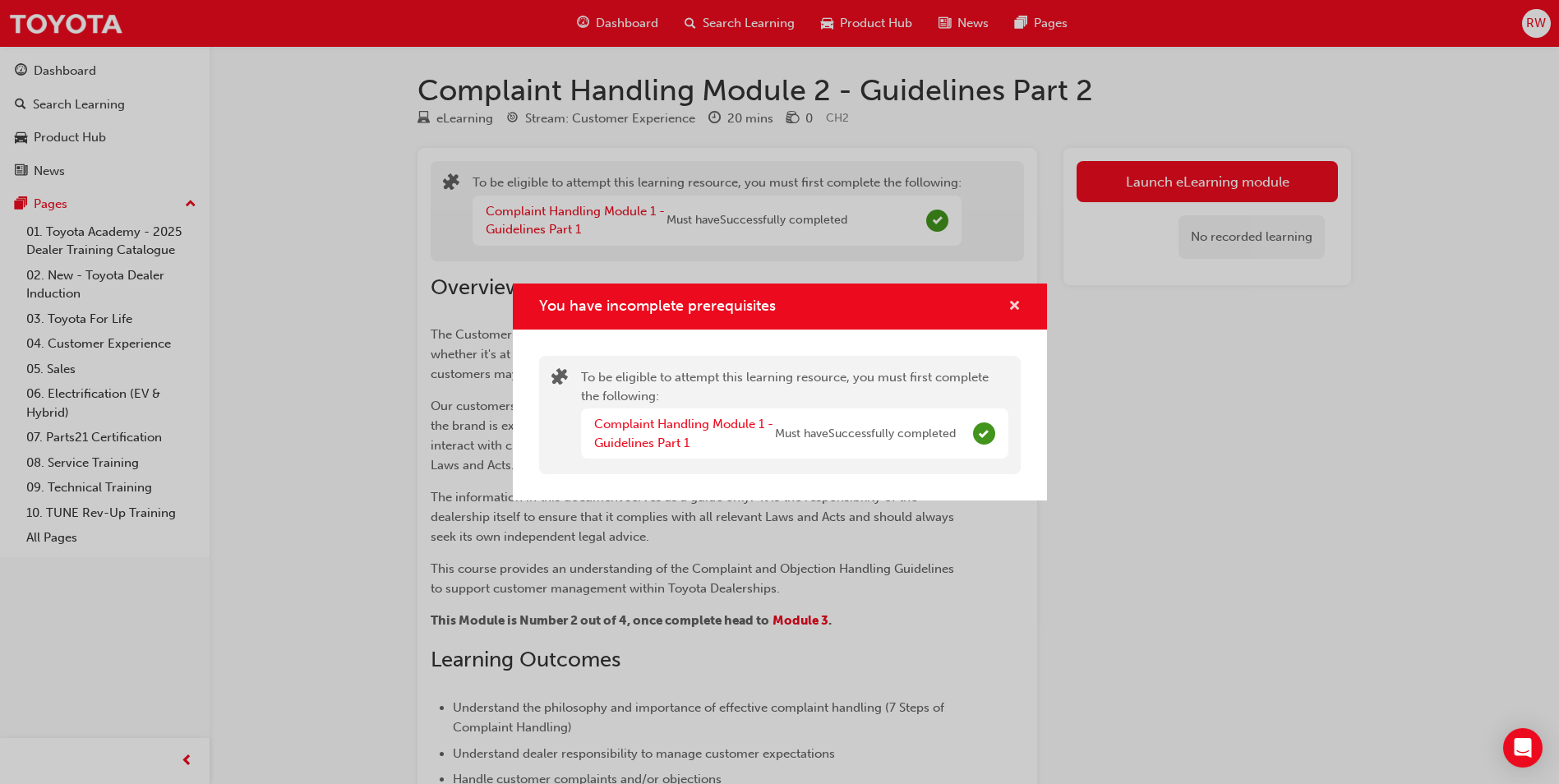
drag, startPoint x: 1014, startPoint y: 302, endPoint x: 997, endPoint y: 302, distance: 17.0
click at [1014, 302] on span "cross-icon" at bounding box center [1014, 307] width 13 height 15
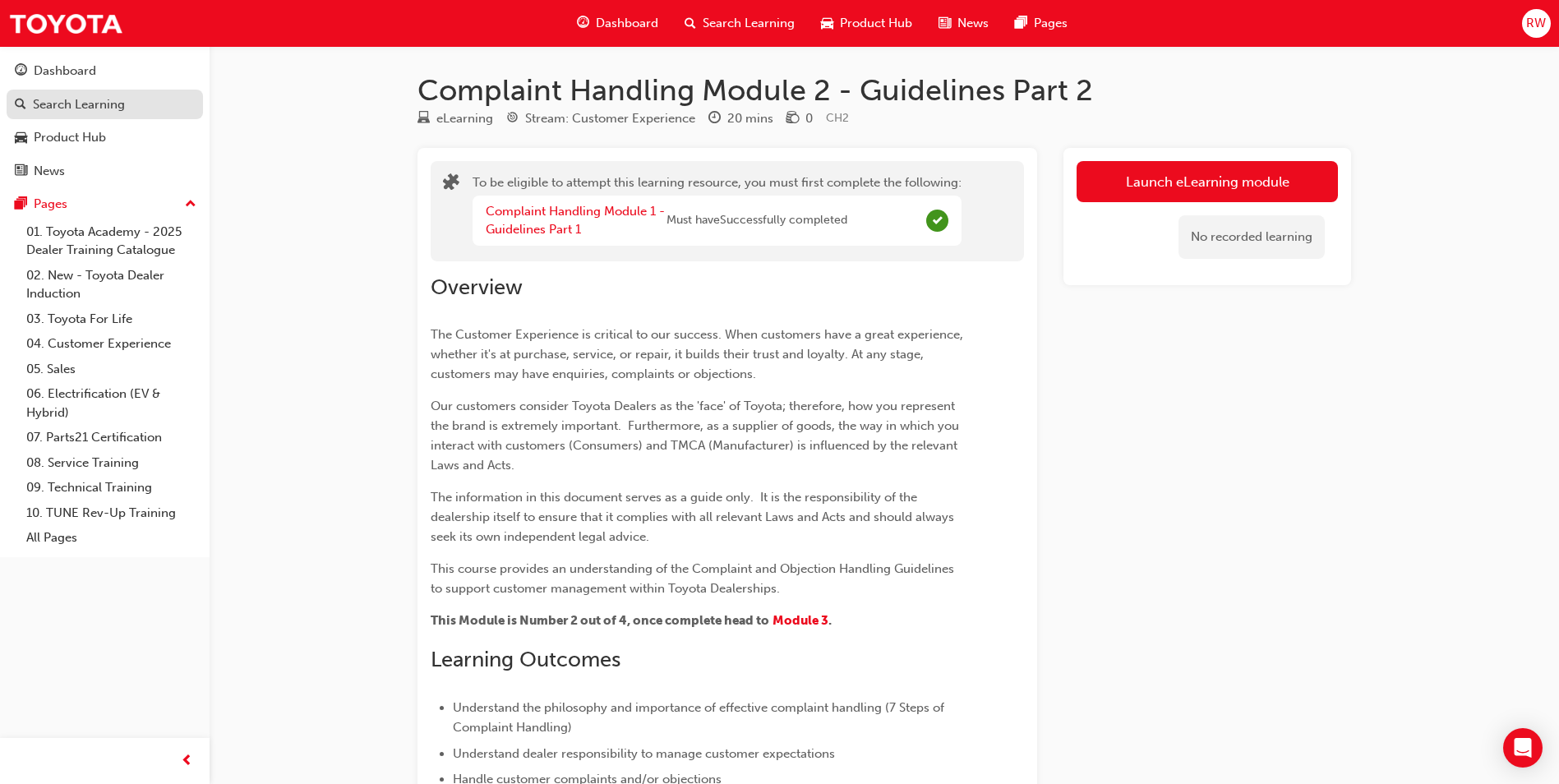
click at [106, 116] on link "Search Learning" at bounding box center [105, 105] width 196 height 30
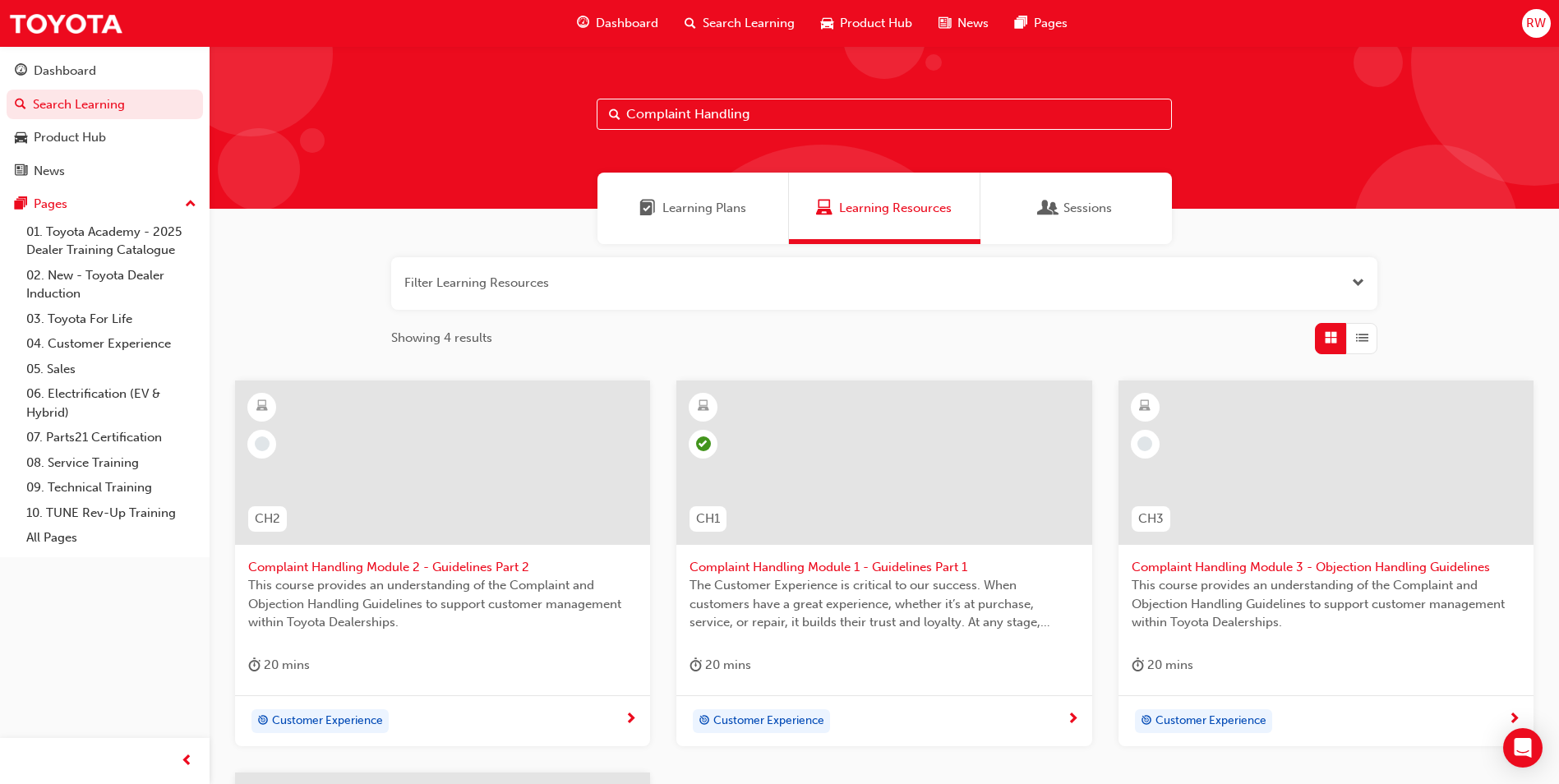
scroll to position [246, 0]
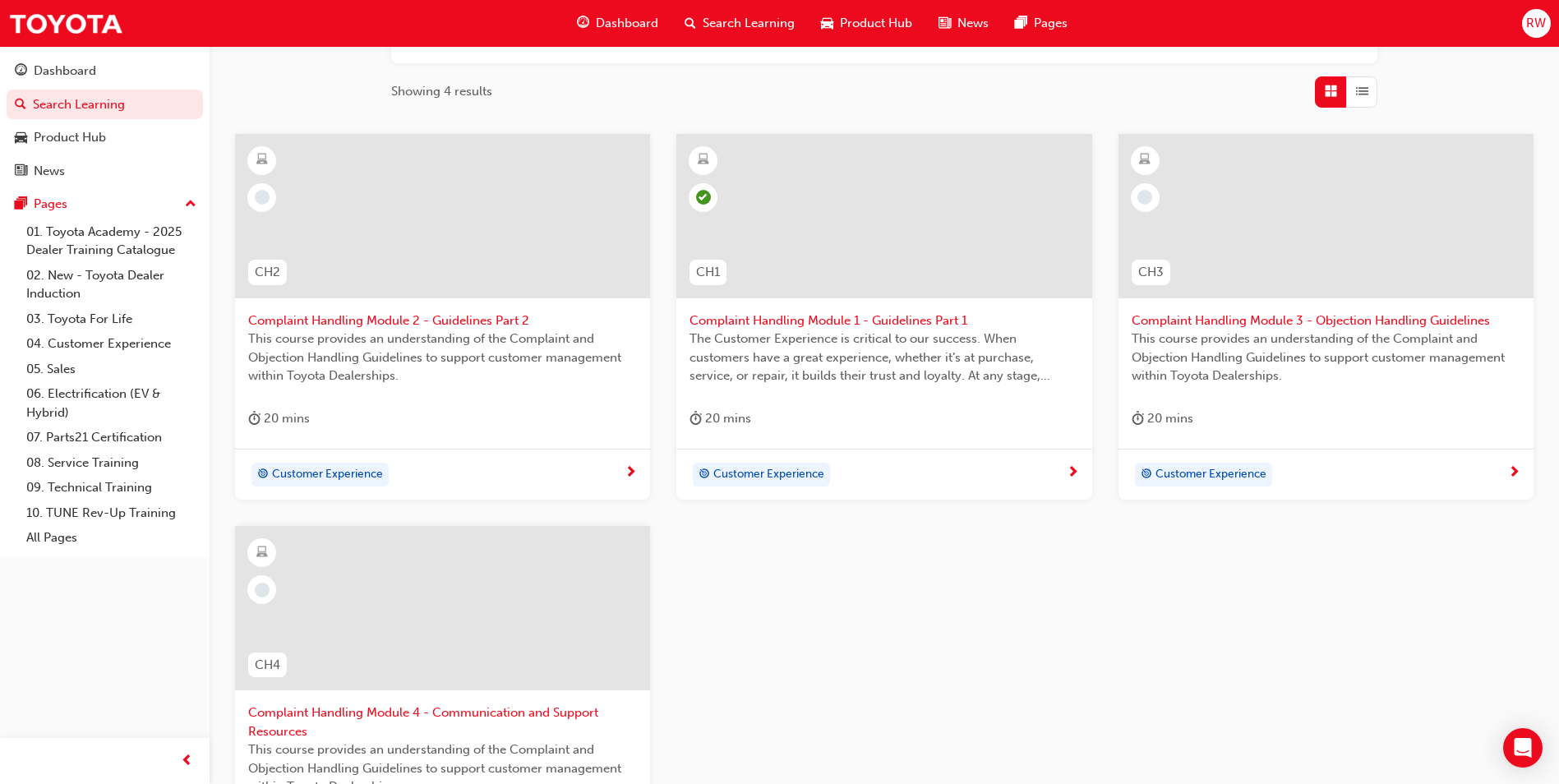
click at [531, 472] on div "Customer Experience" at bounding box center [436, 474] width 376 height 24
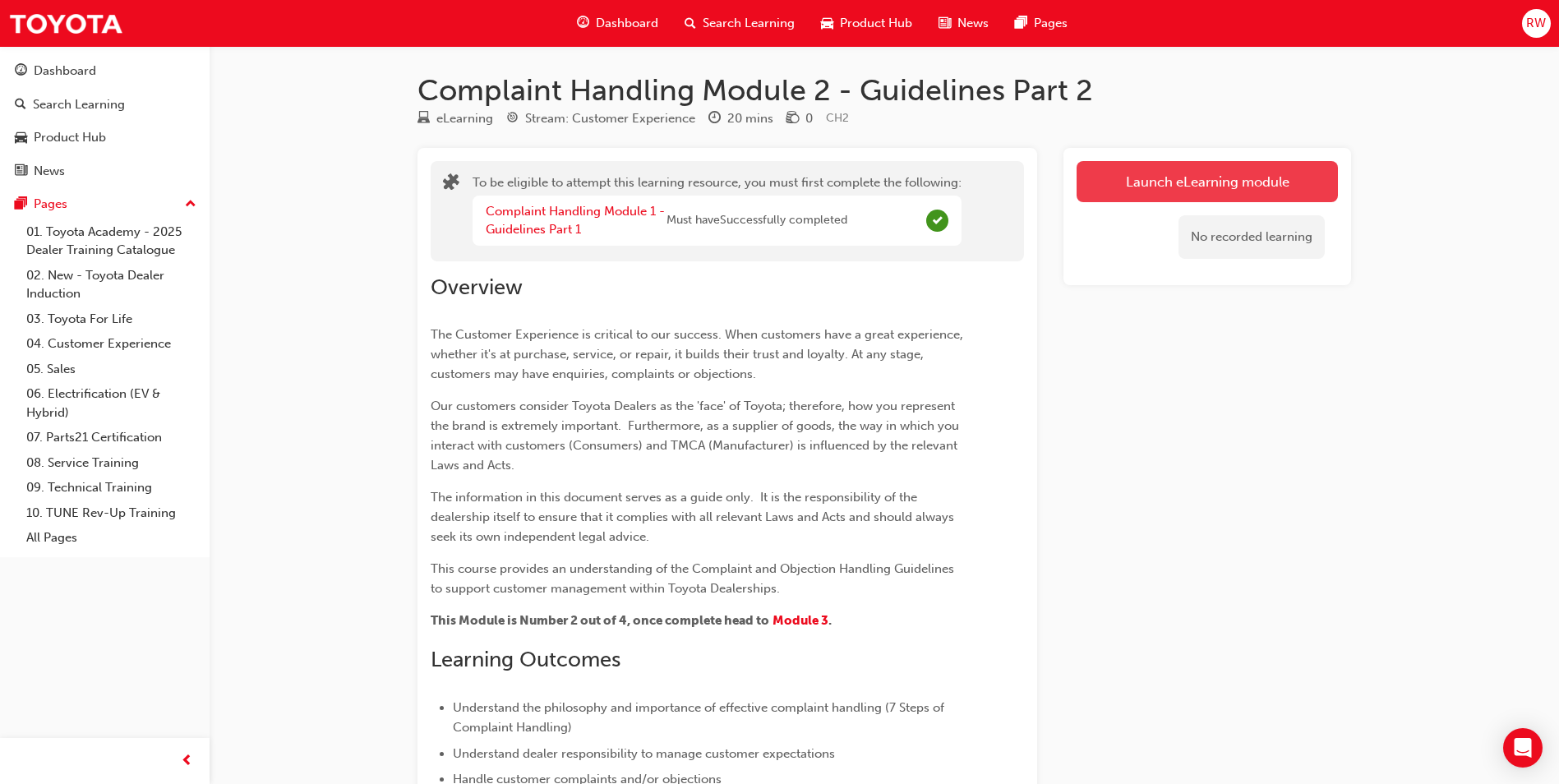
click at [1174, 186] on button "Launch eLearning module" at bounding box center [1207, 181] width 261 height 41
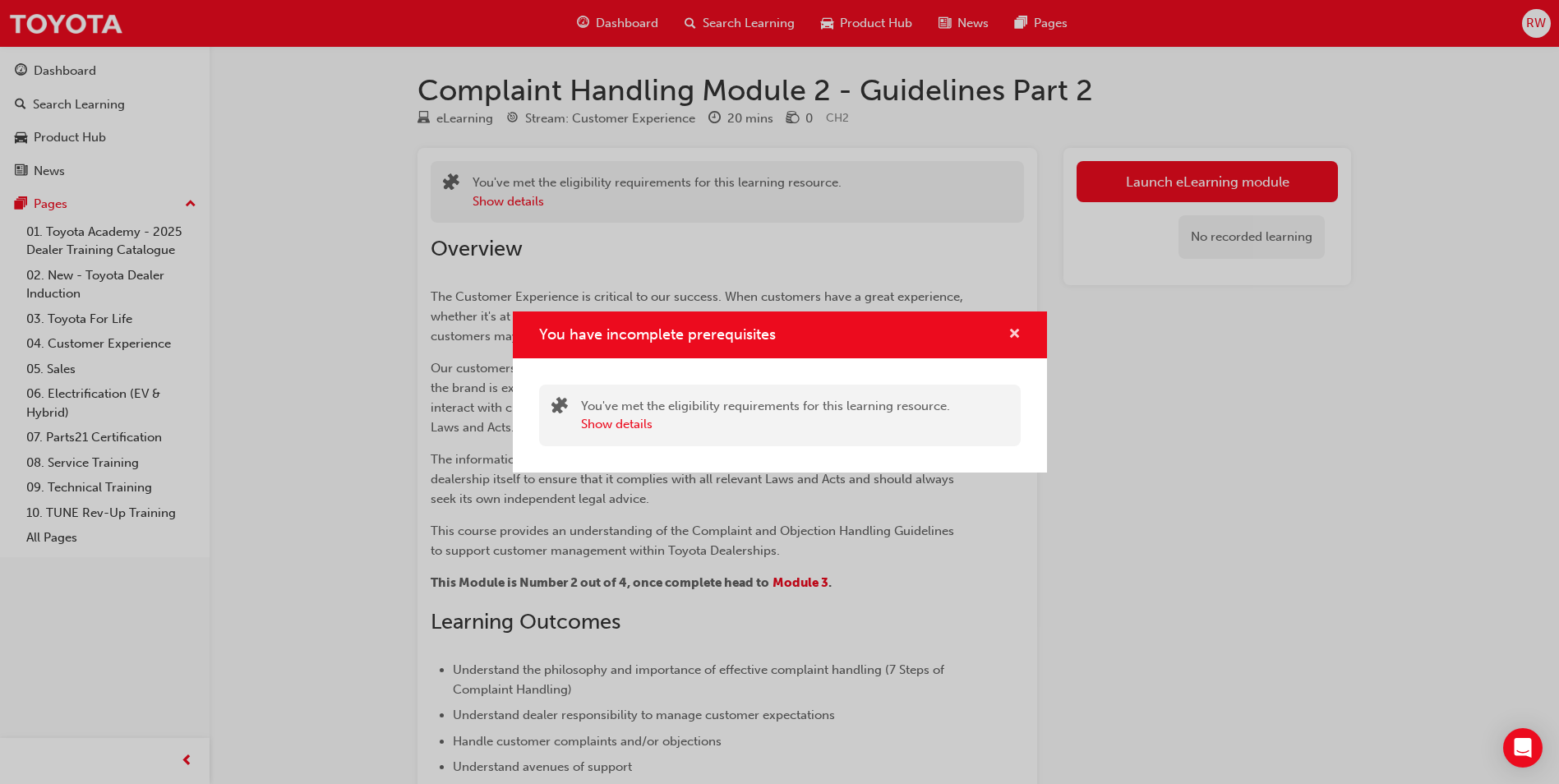
click at [1011, 329] on span "cross-icon" at bounding box center [1014, 335] width 13 height 15
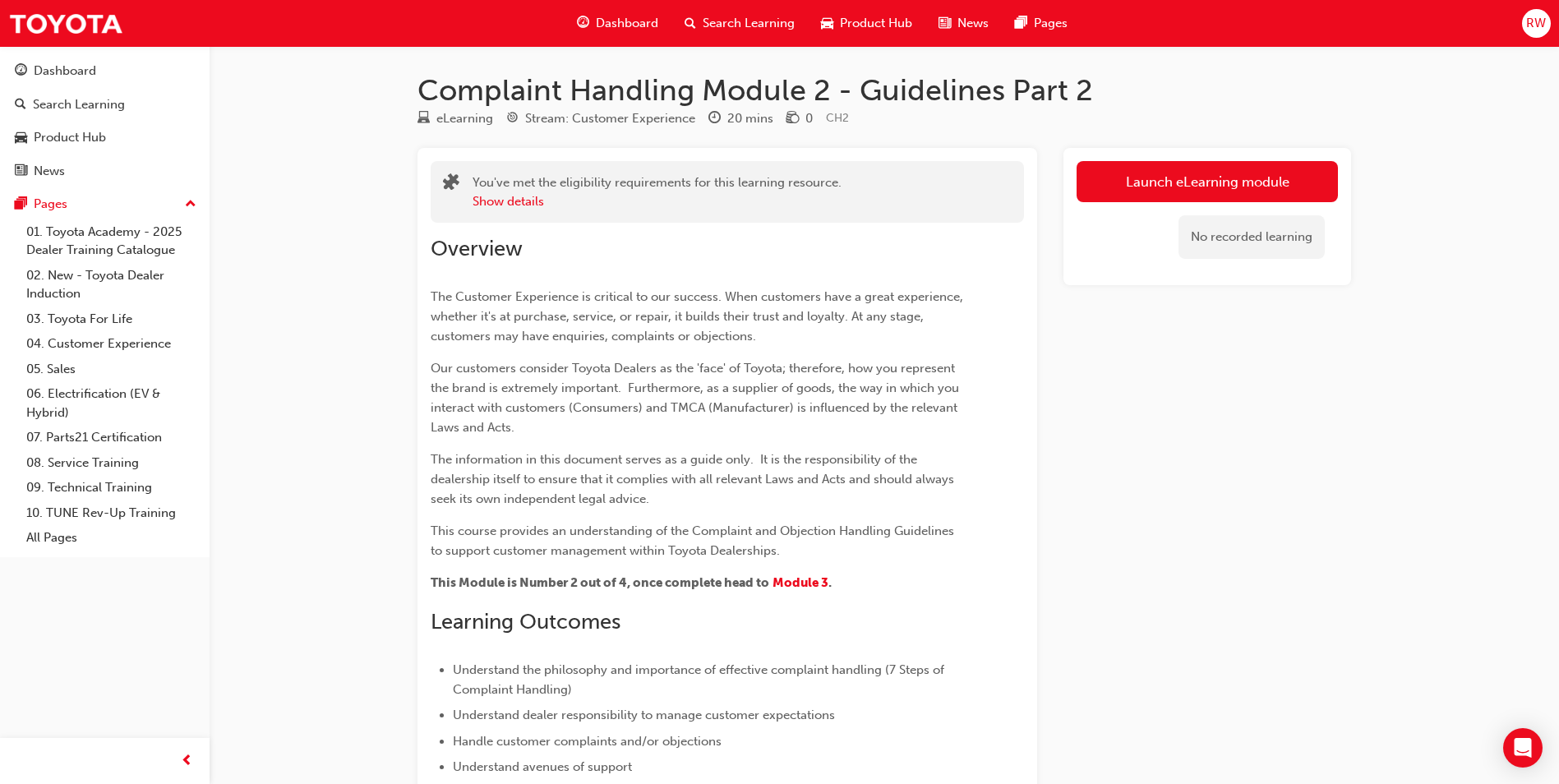
click at [1138, 204] on div "No recorded learning" at bounding box center [1207, 236] width 261 height 70
click at [1150, 189] on button "Launch eLearning module" at bounding box center [1207, 181] width 261 height 41
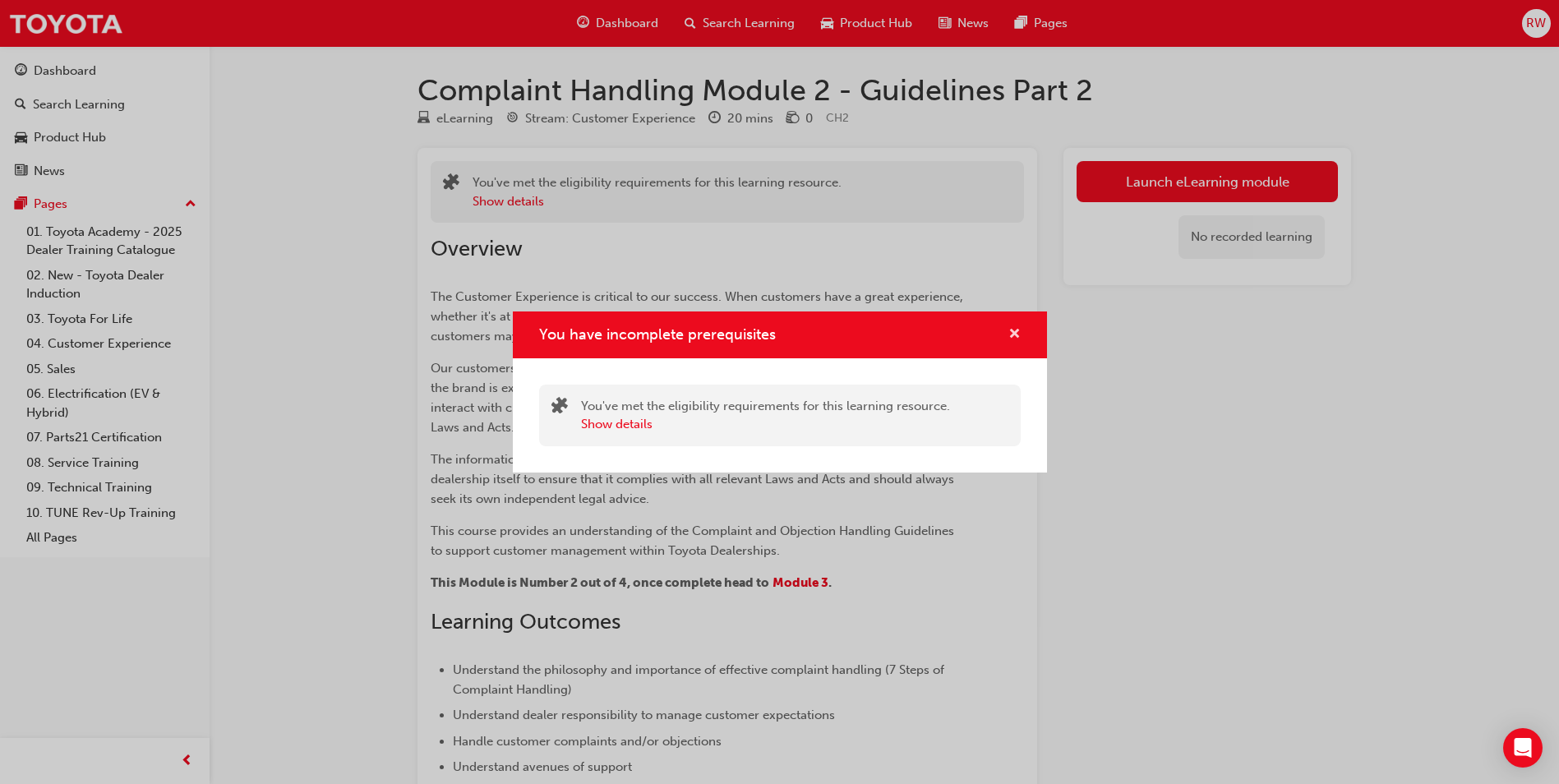
click at [1013, 332] on span "cross-icon" at bounding box center [1014, 335] width 13 height 15
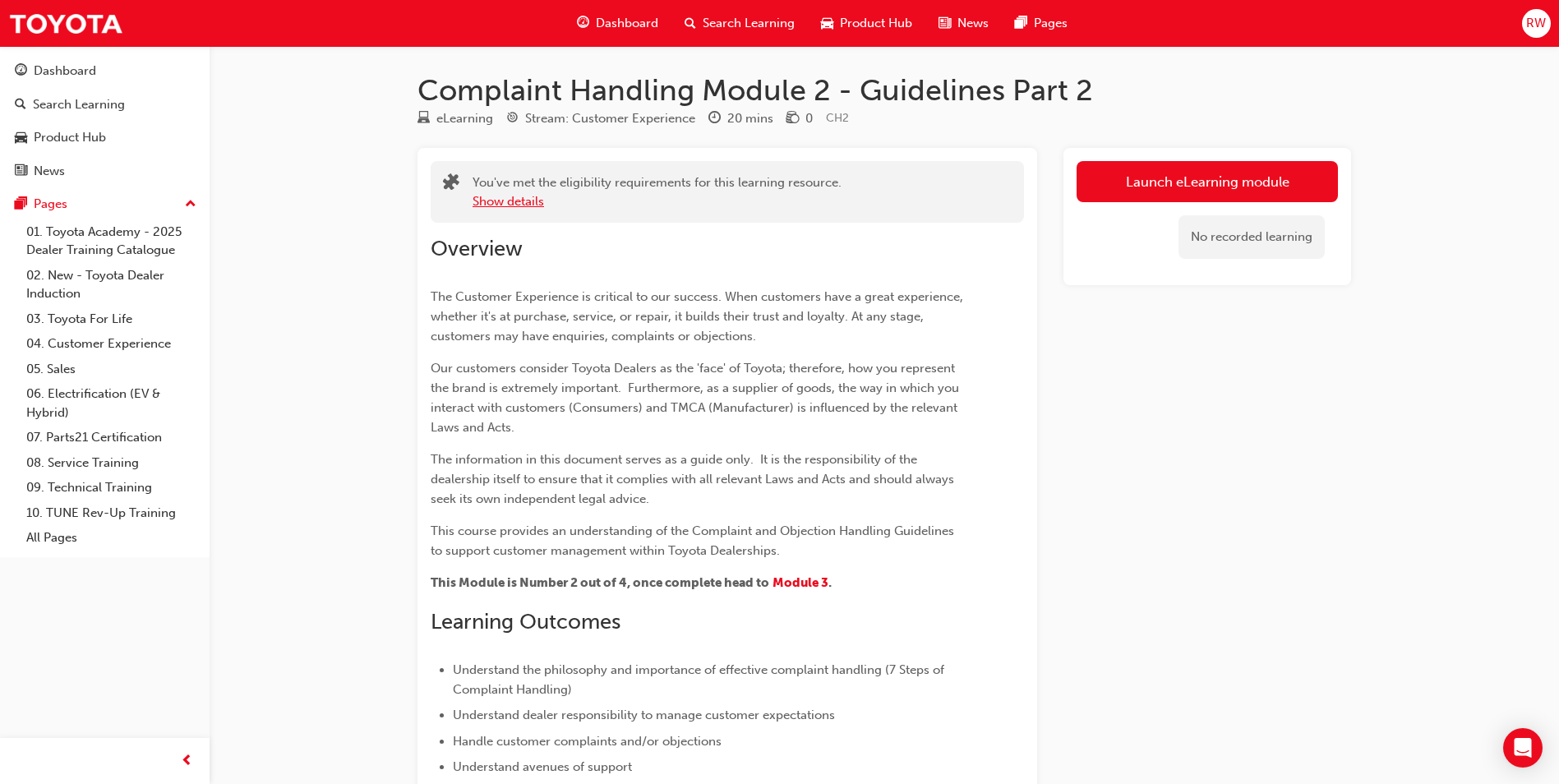
click at [497, 200] on button "Show details" at bounding box center [508, 202] width 71 height 19
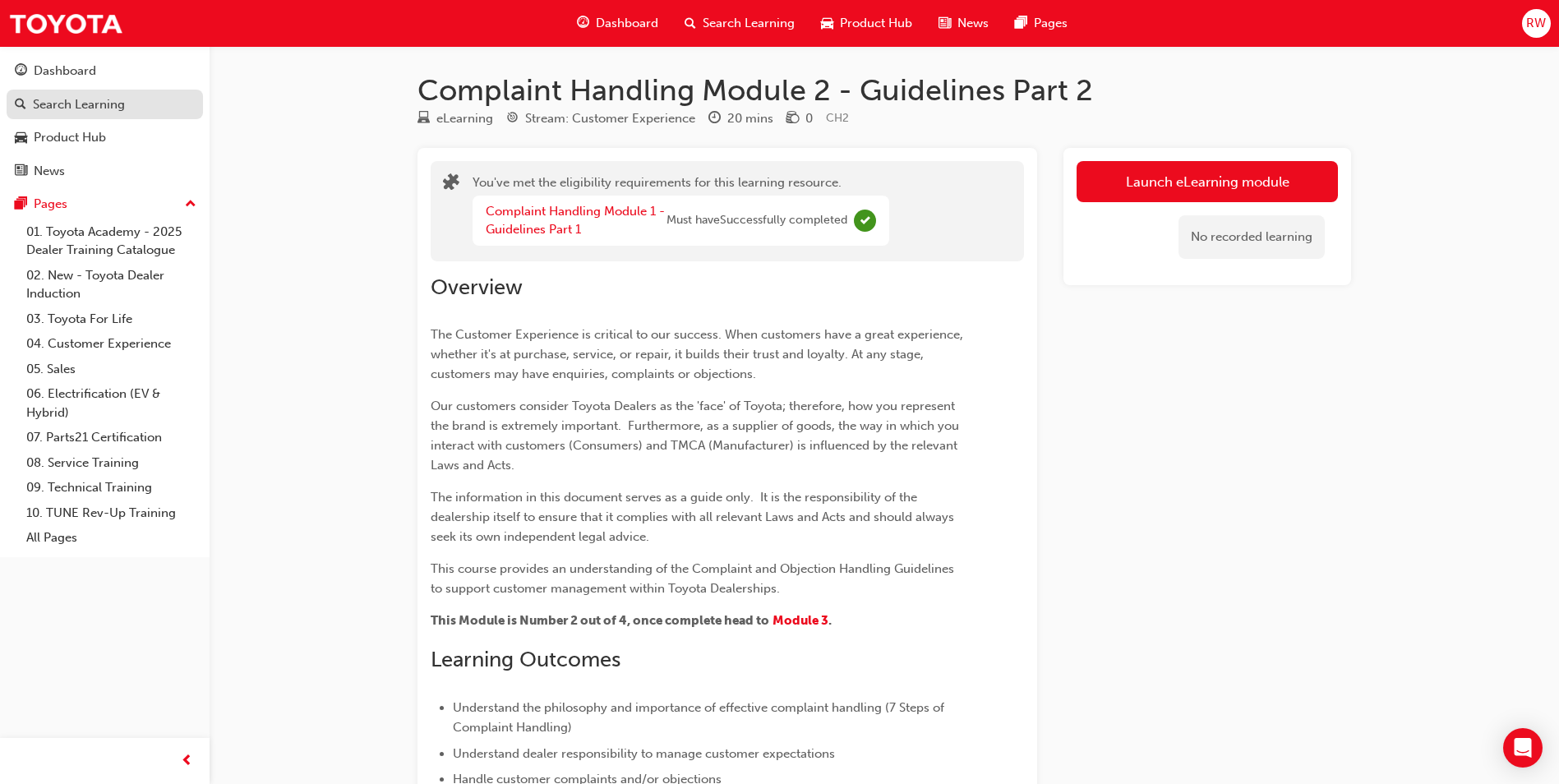
click at [87, 96] on div "Search Learning" at bounding box center [79, 105] width 92 height 19
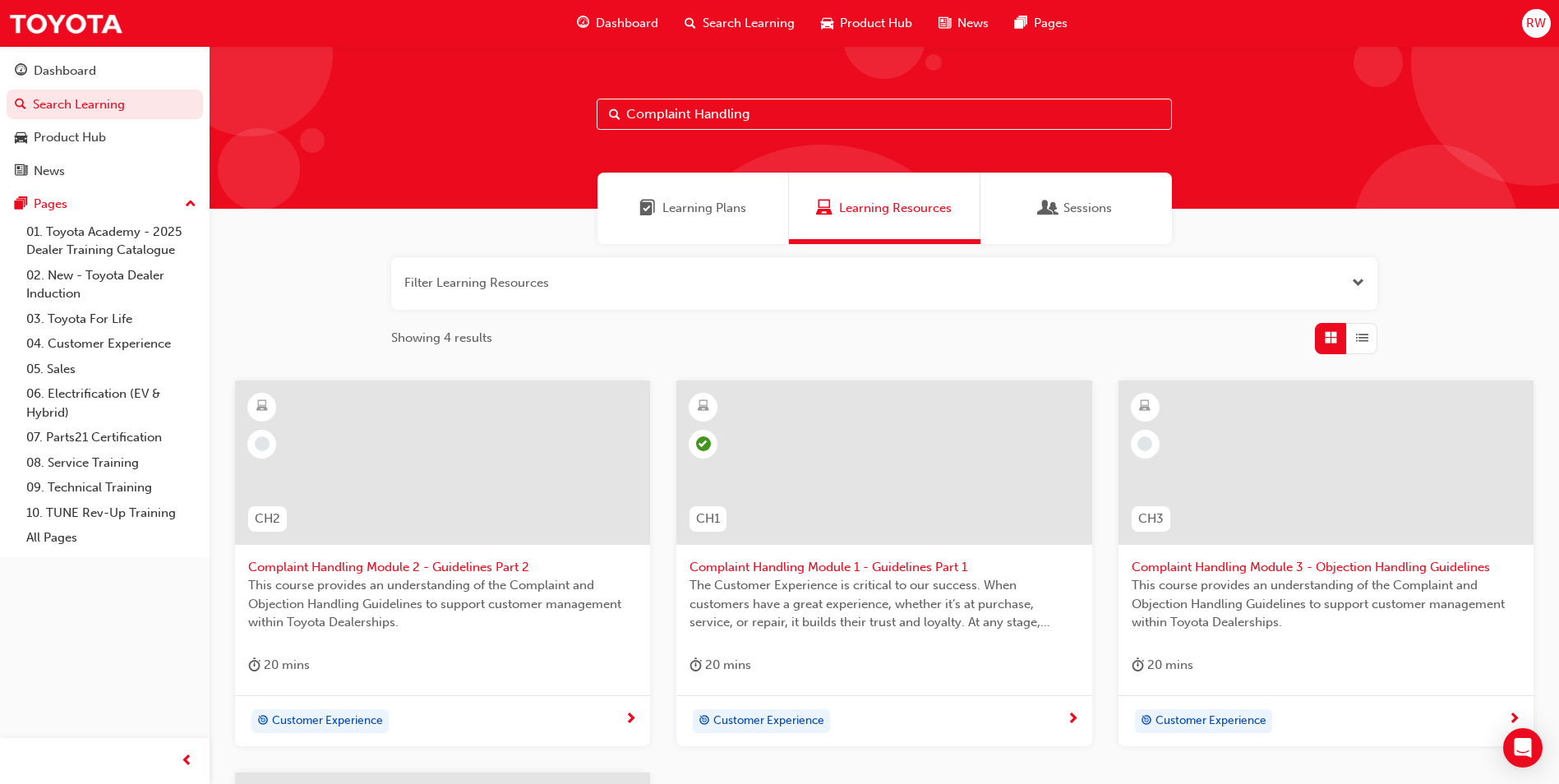
scroll to position [82, 0]
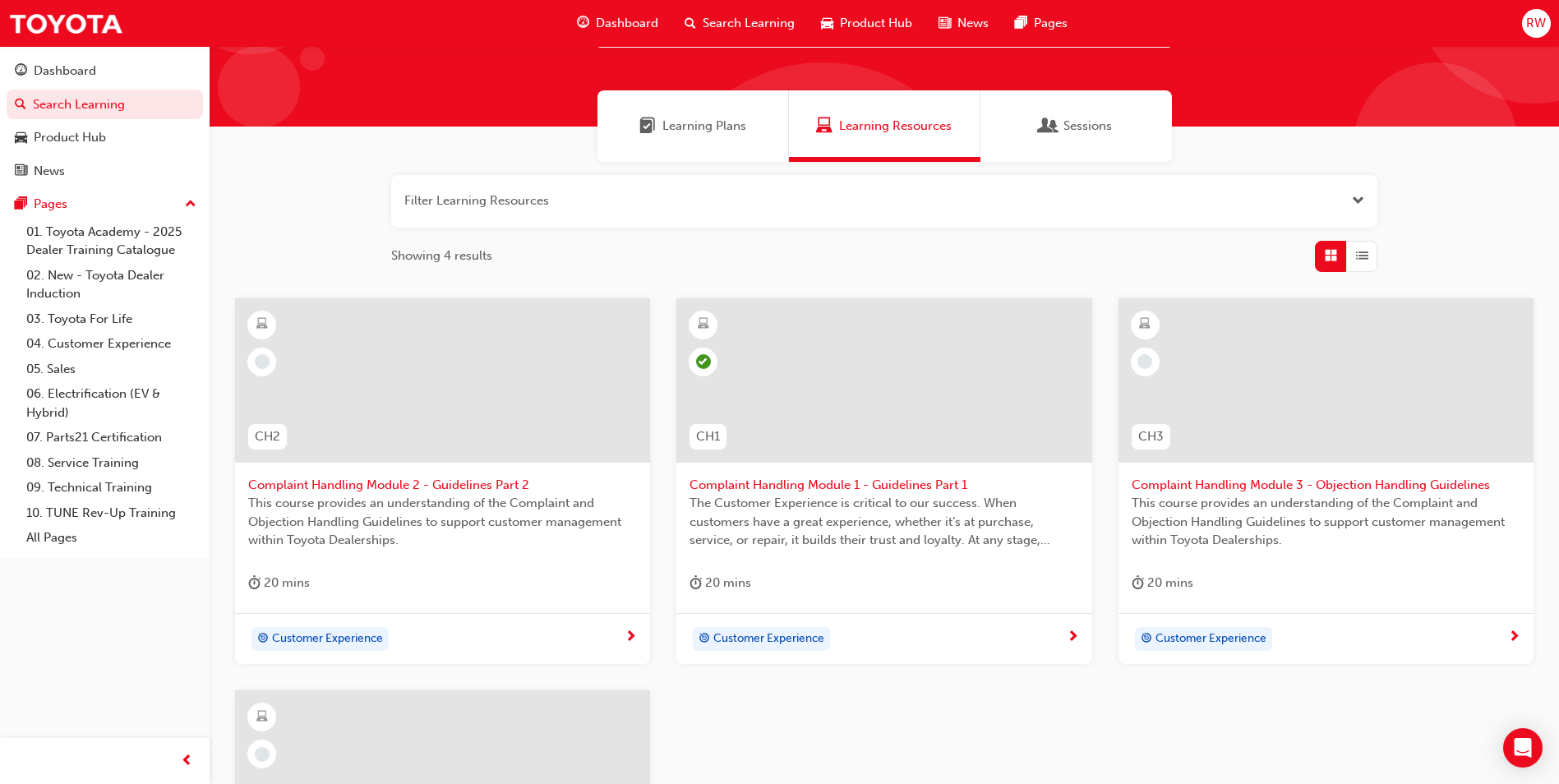
click at [416, 636] on div "Customer Experience" at bounding box center [436, 638] width 376 height 24
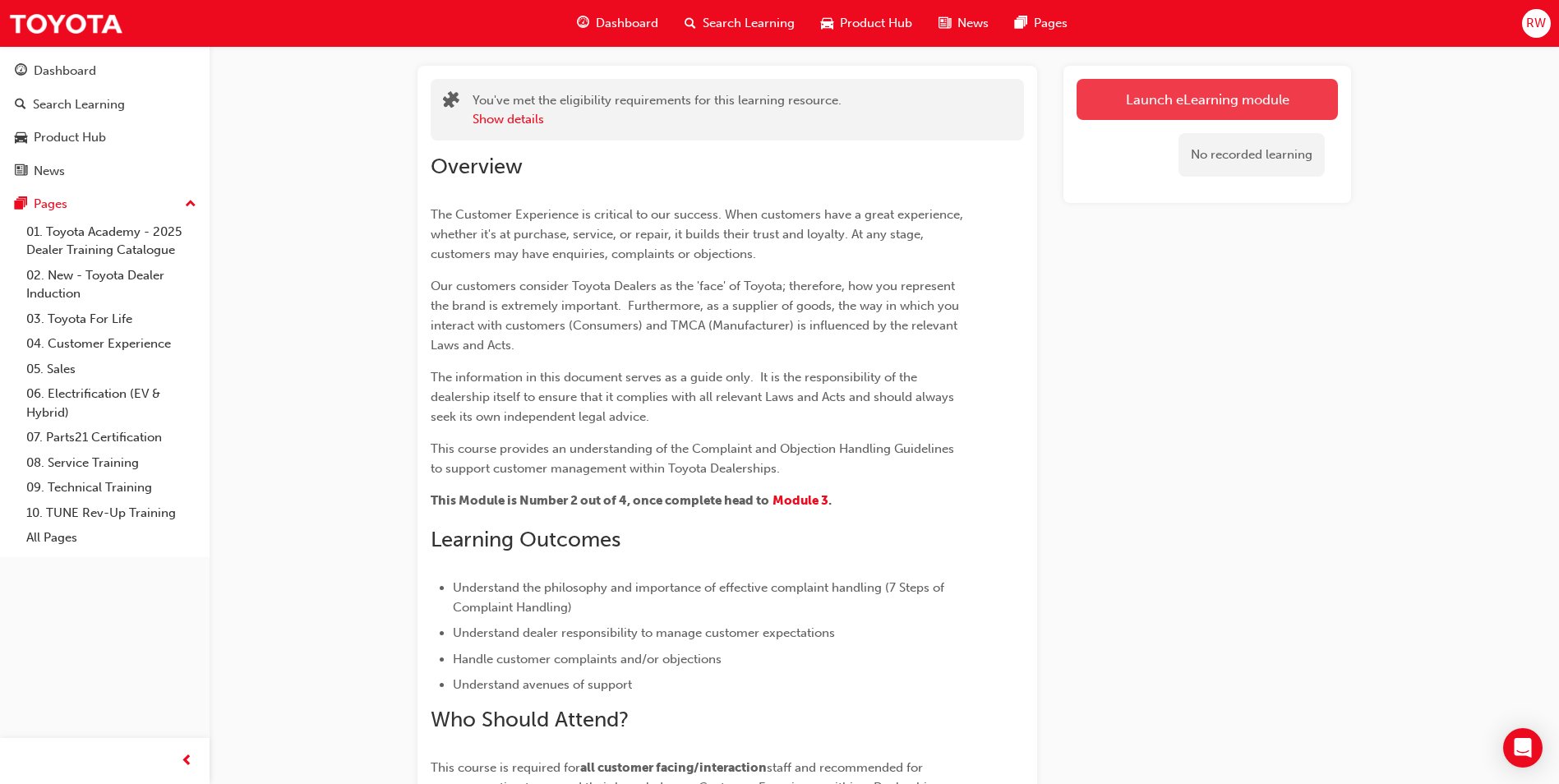
click at [1169, 106] on link "Launch eLearning module" at bounding box center [1207, 99] width 261 height 41
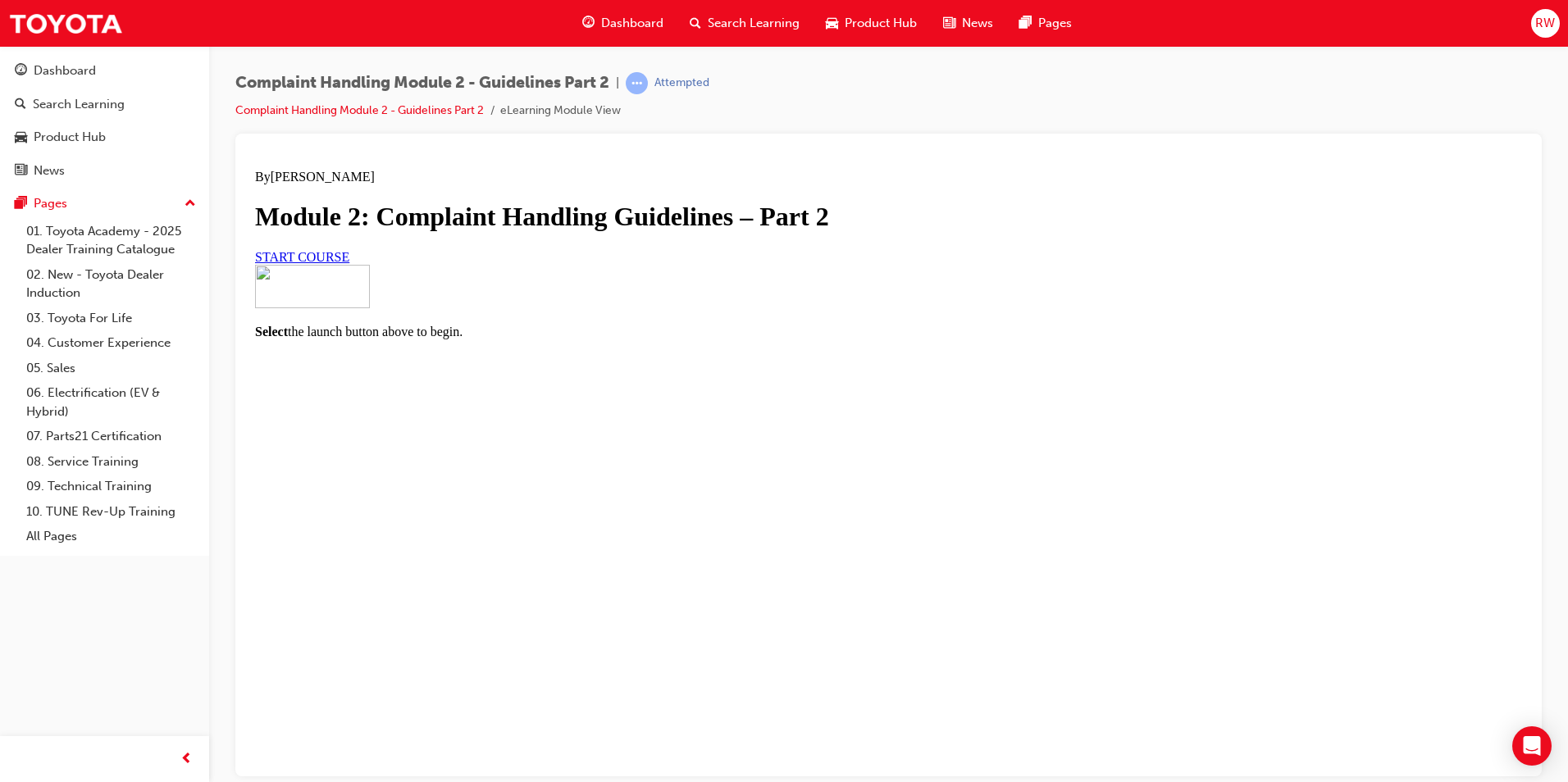
scroll to position [72, 0]
click at [349, 263] on link "START COURSE" at bounding box center [302, 256] width 94 height 14
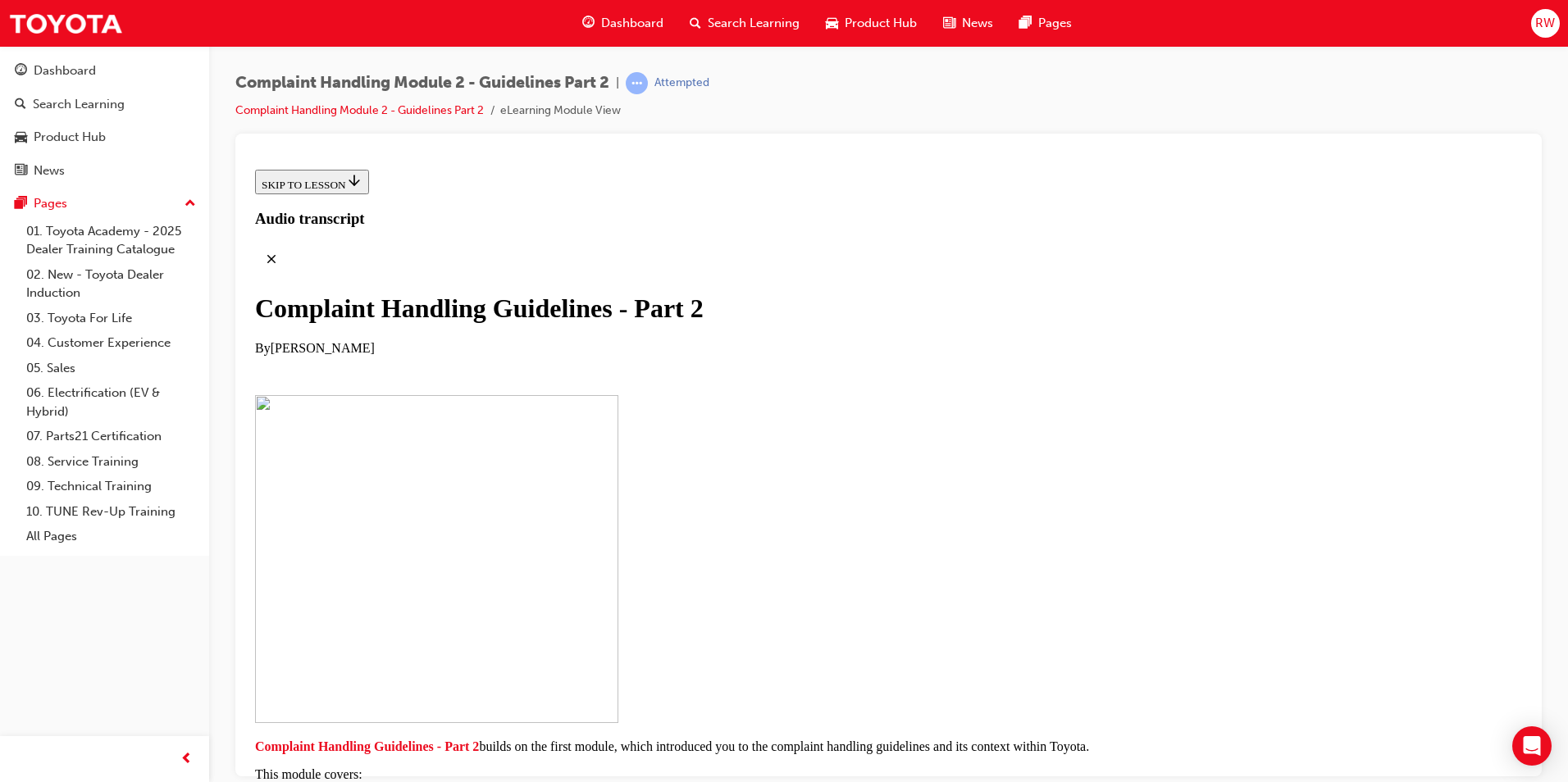
scroll to position [307, 0]
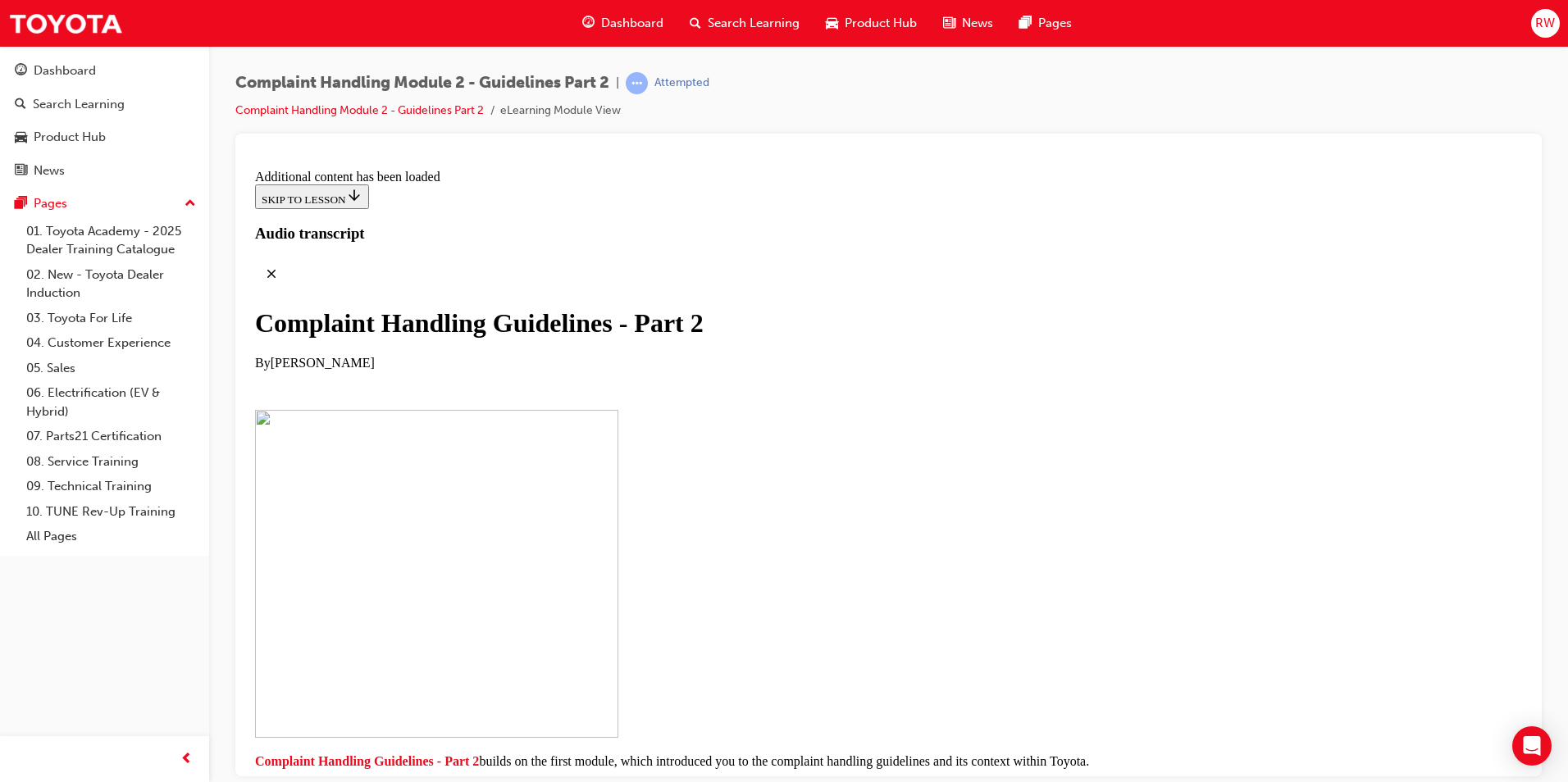
scroll to position [9625, 0]
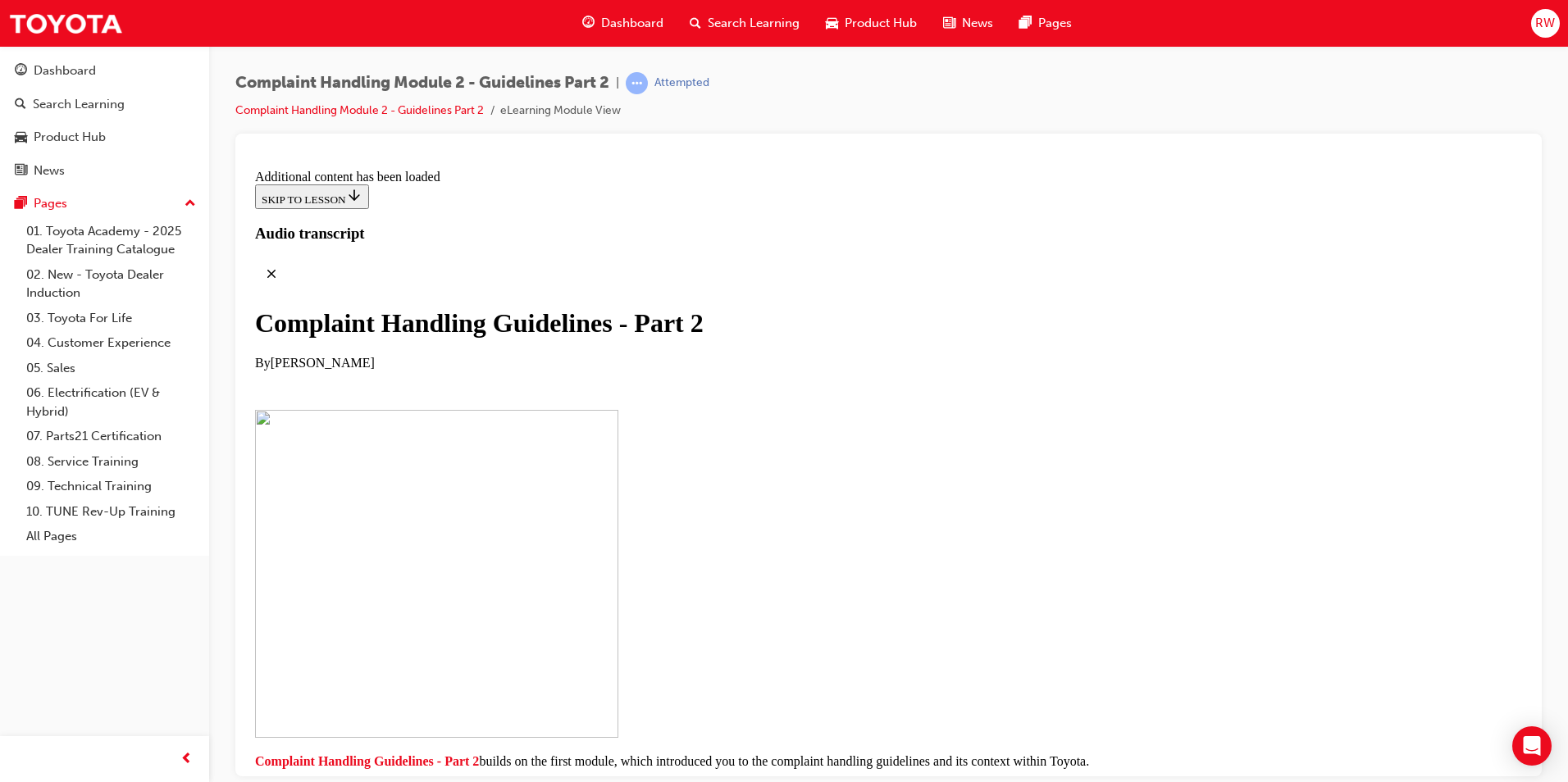
checkbox input "true"
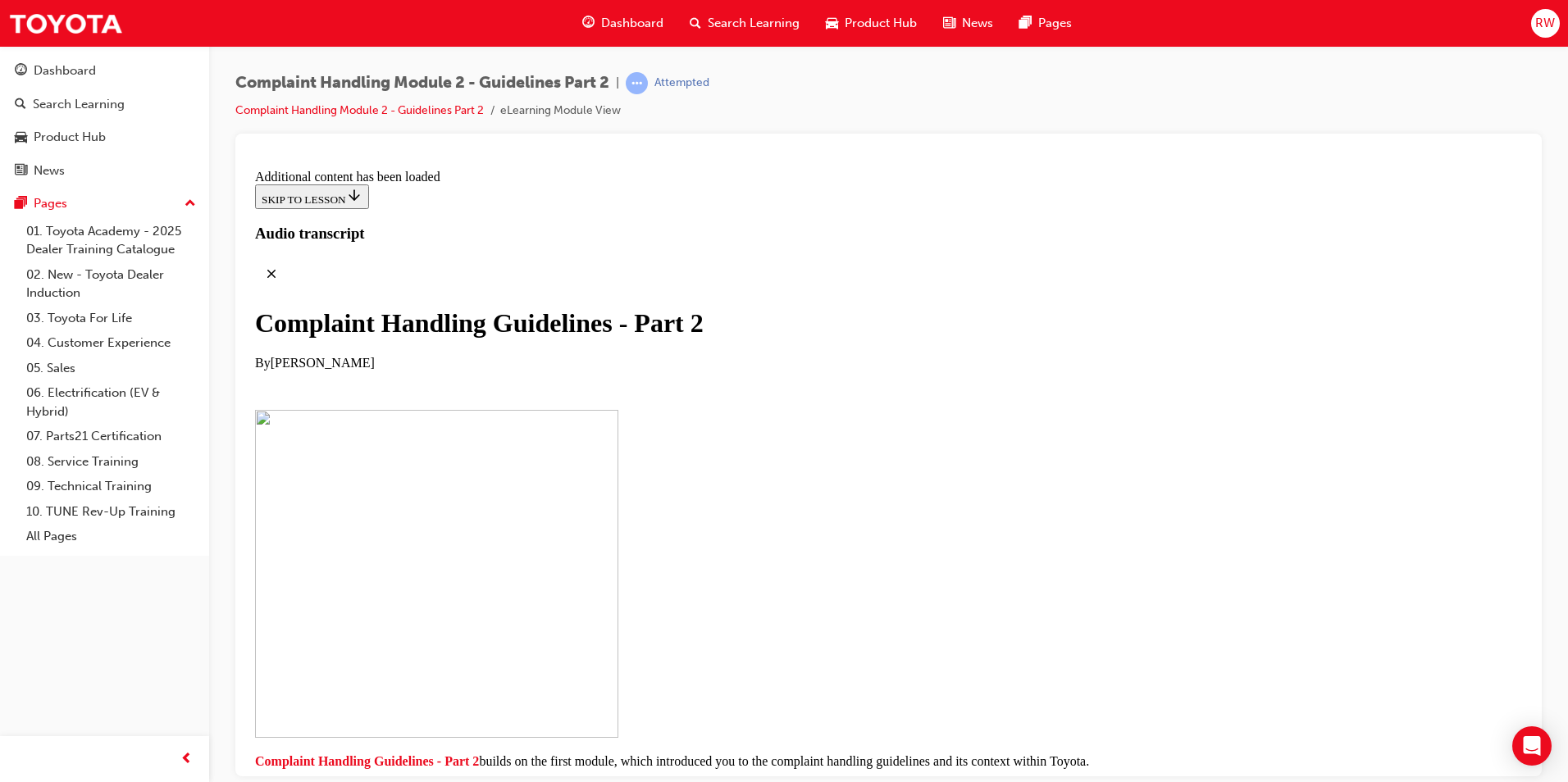
checkbox input "true"
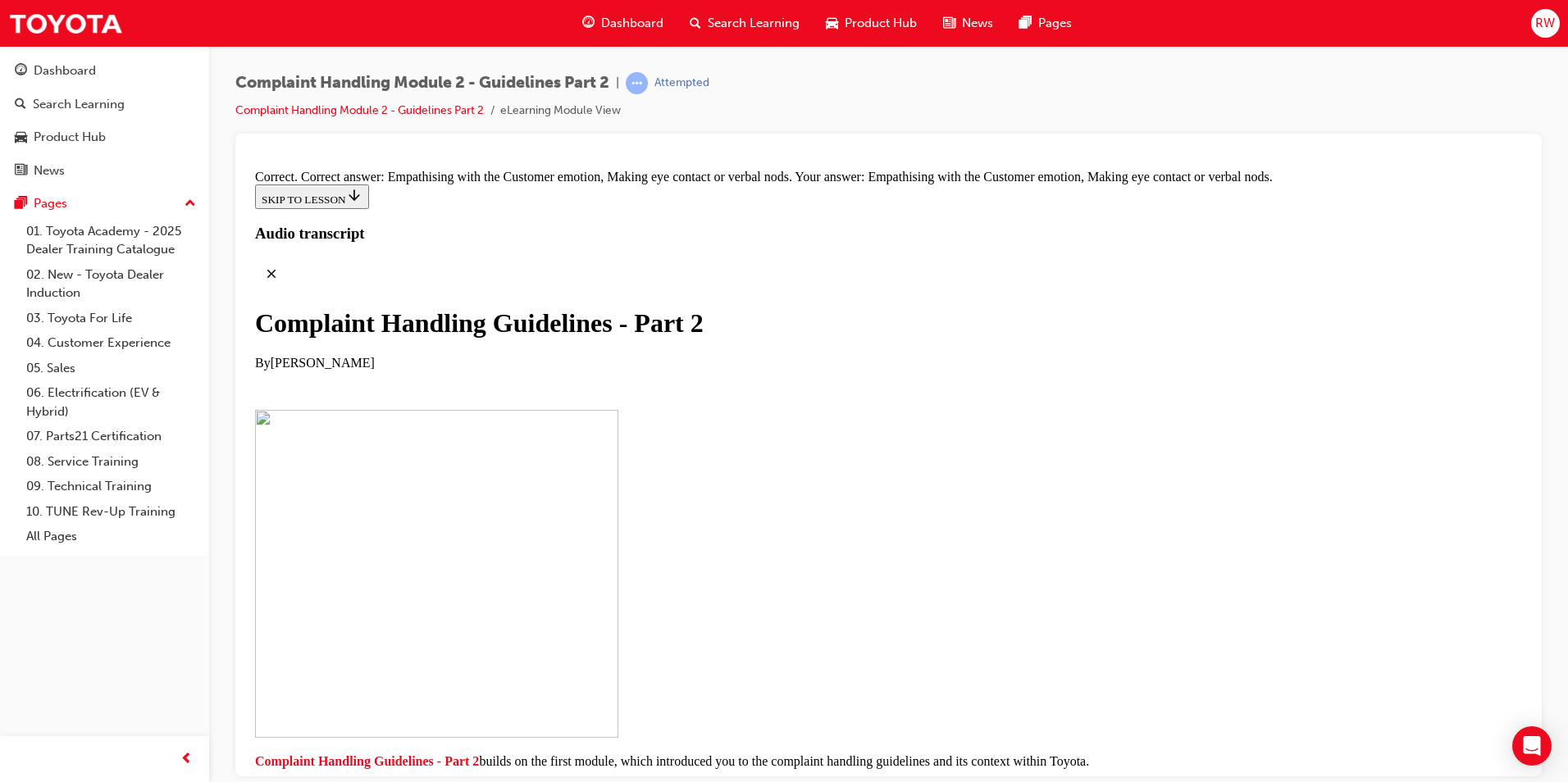
scroll to position [11504, 0]
drag, startPoint x: 811, startPoint y: 306, endPoint x: 928, endPoint y: 217, distance: 147.0
drag, startPoint x: 808, startPoint y: 647, endPoint x: 944, endPoint y: 301, distance: 371.8
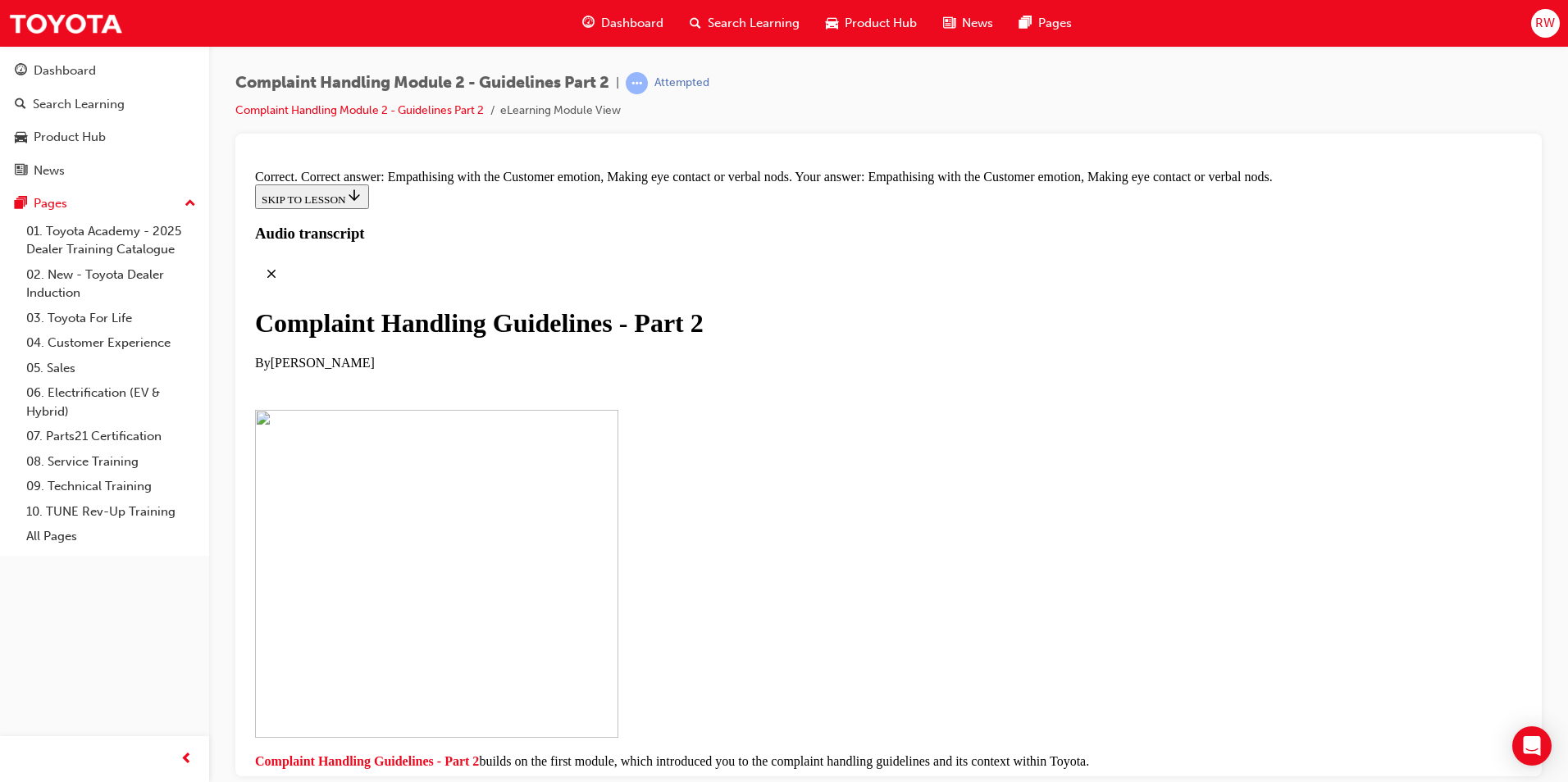
drag, startPoint x: 824, startPoint y: 401, endPoint x: 901, endPoint y: 405, distance: 77.1
drag, startPoint x: 810, startPoint y: 554, endPoint x: 883, endPoint y: 464, distance: 115.9
drag, startPoint x: 804, startPoint y: 637, endPoint x: 906, endPoint y: 460, distance: 204.3
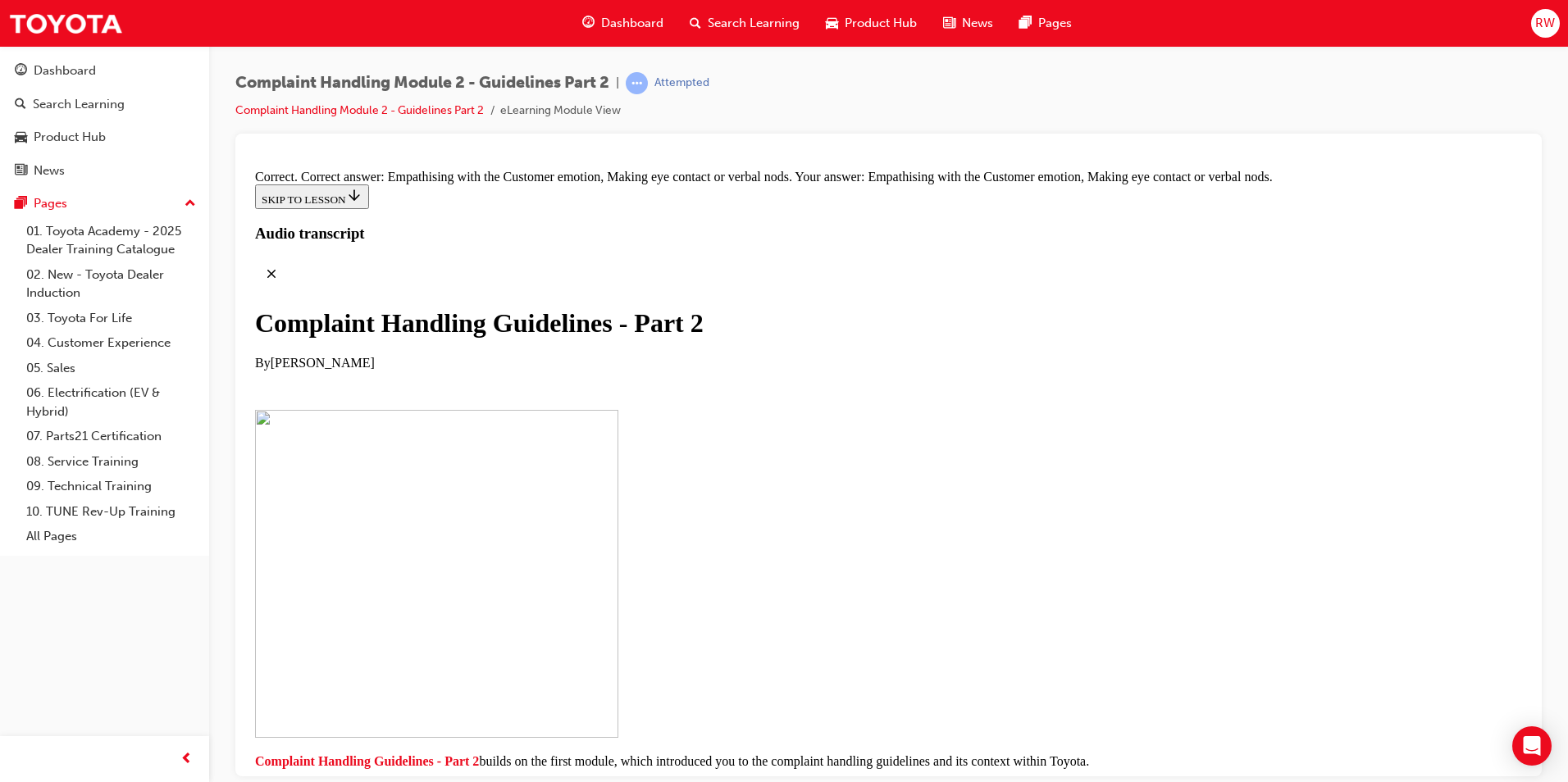
drag, startPoint x: 786, startPoint y: 637, endPoint x: 909, endPoint y: 551, distance: 150.1
drag, startPoint x: 848, startPoint y: 632, endPoint x: 878, endPoint y: 632, distance: 30.0
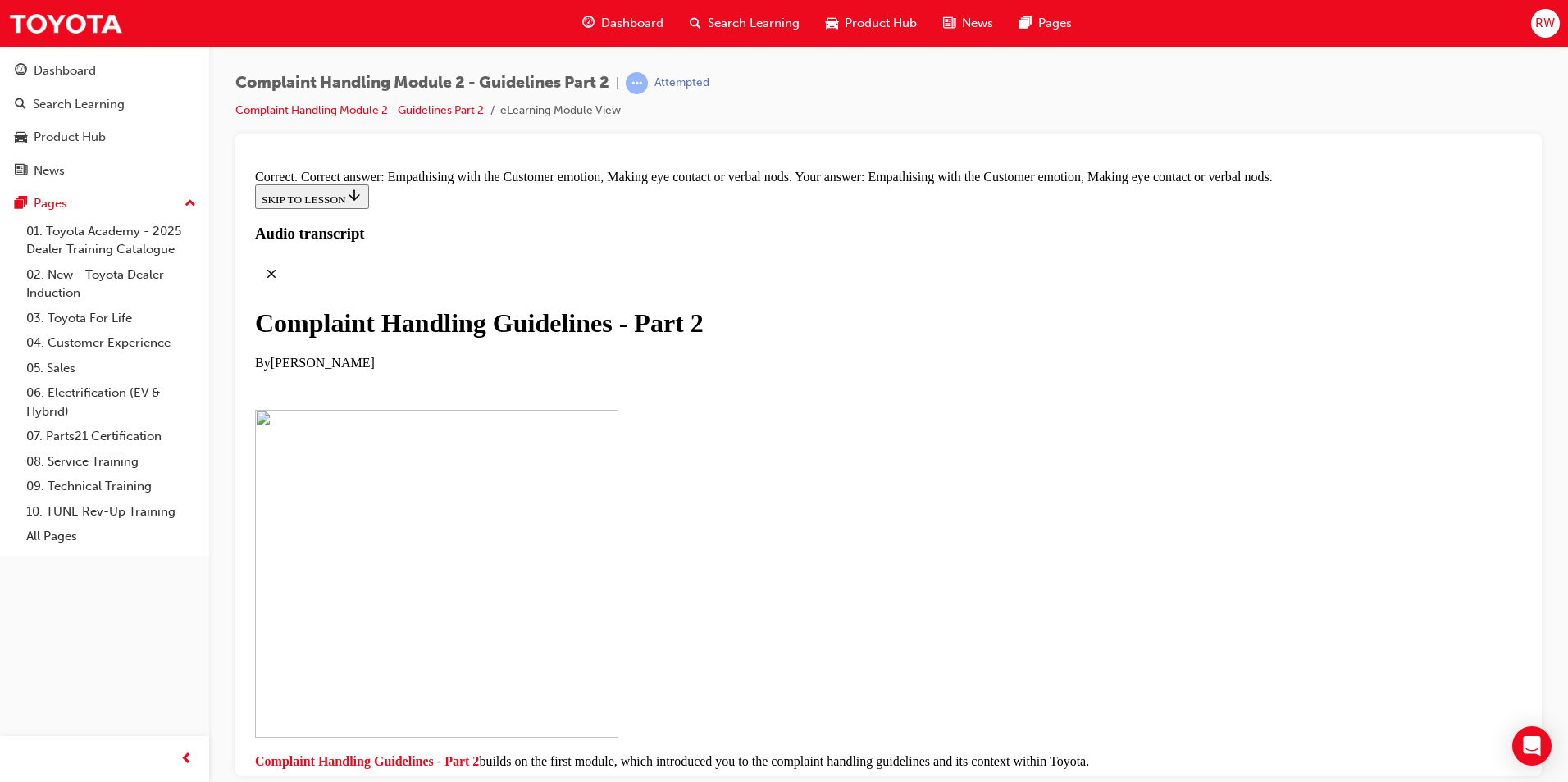
drag, startPoint x: 759, startPoint y: 708, endPoint x: 853, endPoint y: 712, distance: 94.1
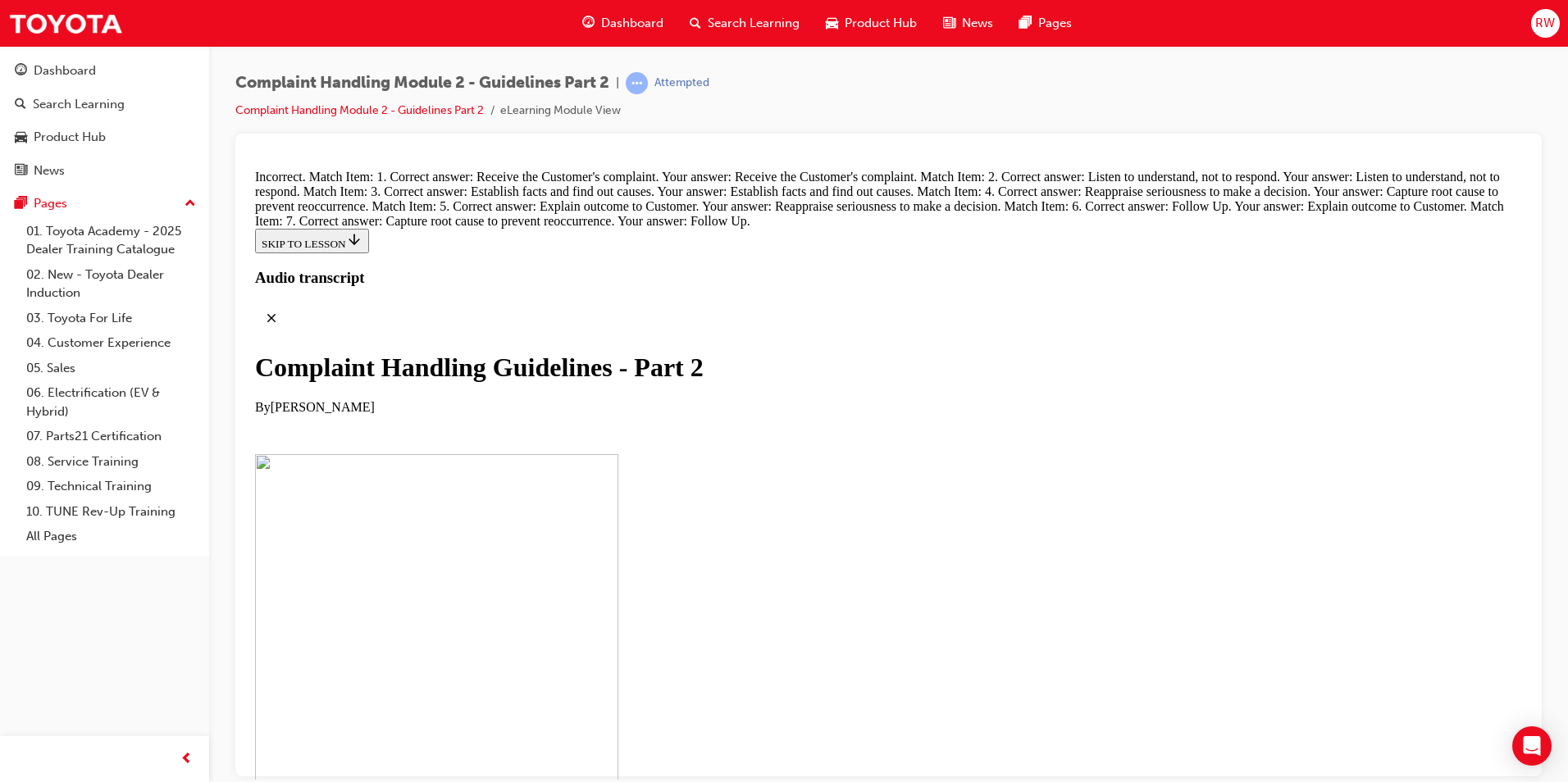
scroll to position [11749, 0]
drag, startPoint x: 785, startPoint y: 583, endPoint x: 858, endPoint y: 320, distance: 272.9
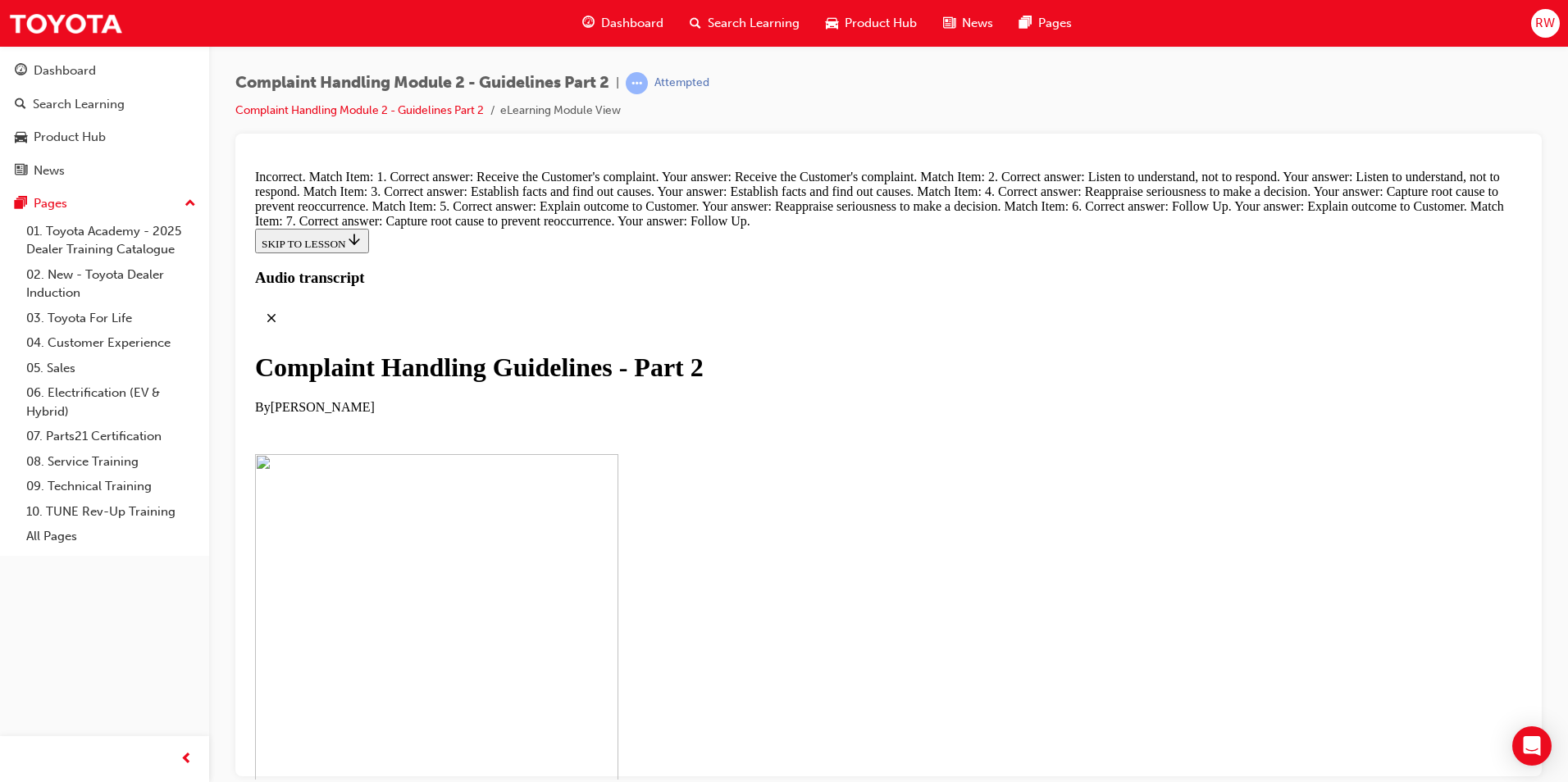
drag, startPoint x: 770, startPoint y: 571, endPoint x: 869, endPoint y: 408, distance: 190.7
drag, startPoint x: 754, startPoint y: 566, endPoint x: 874, endPoint y: 504, distance: 135.1
drag, startPoint x: 802, startPoint y: 572, endPoint x: 868, endPoint y: 484, distance: 110.0
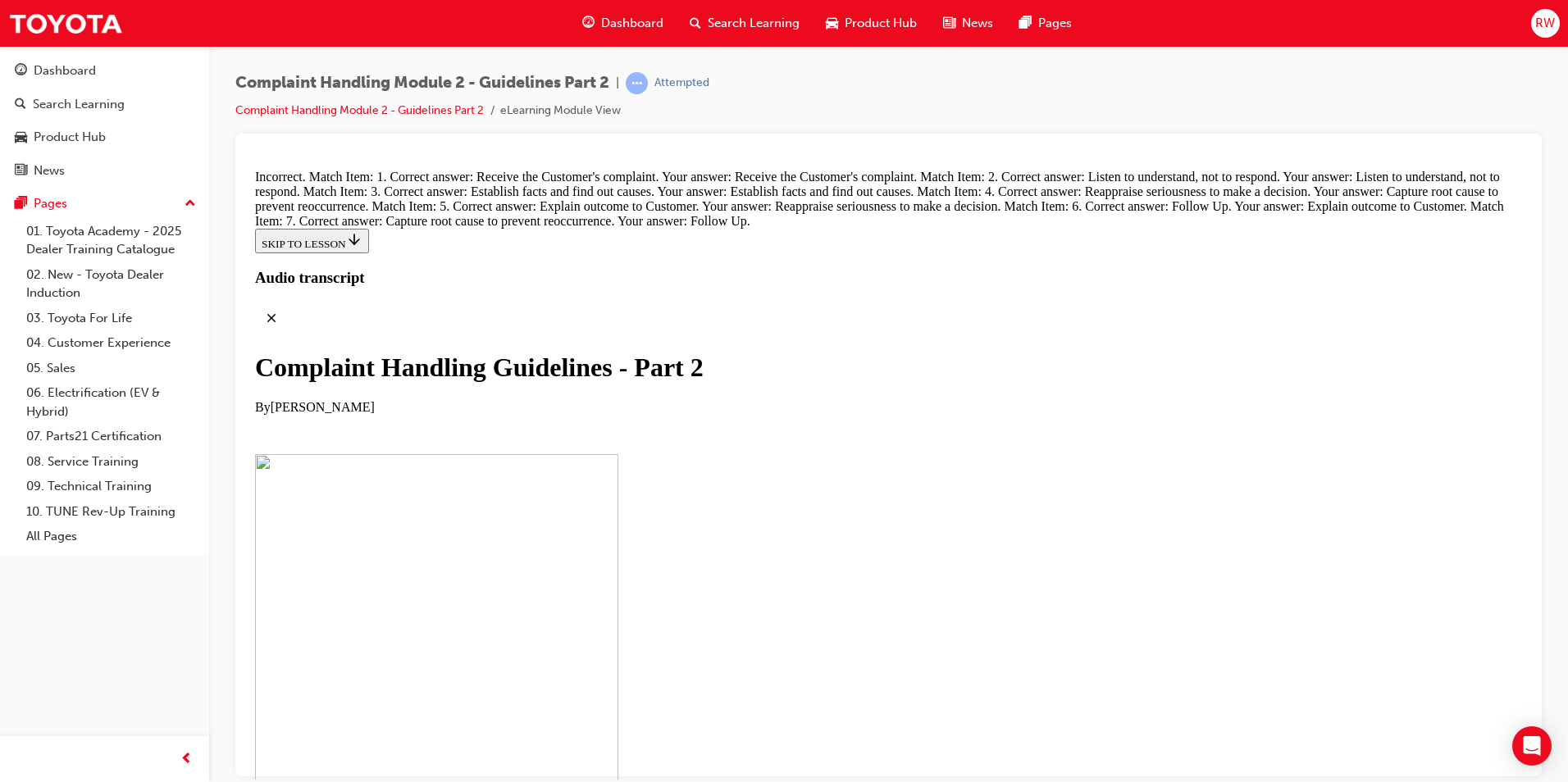
drag, startPoint x: 802, startPoint y: 581, endPoint x: 845, endPoint y: 574, distance: 43.6
drag, startPoint x: 839, startPoint y: 497, endPoint x: 851, endPoint y: 343, distance: 154.5
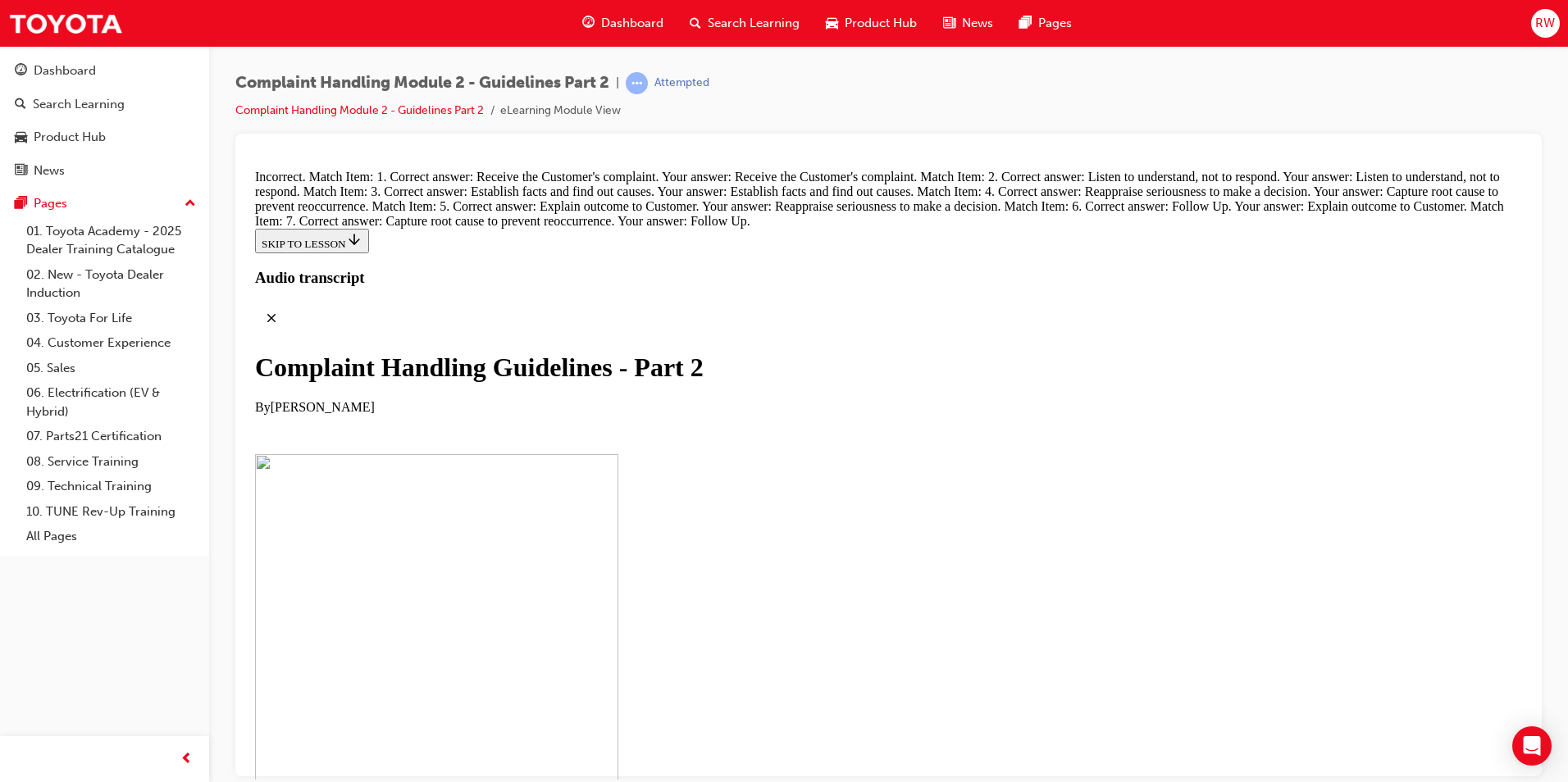
drag, startPoint x: 839, startPoint y: 591, endPoint x: 881, endPoint y: 302, distance: 292.0
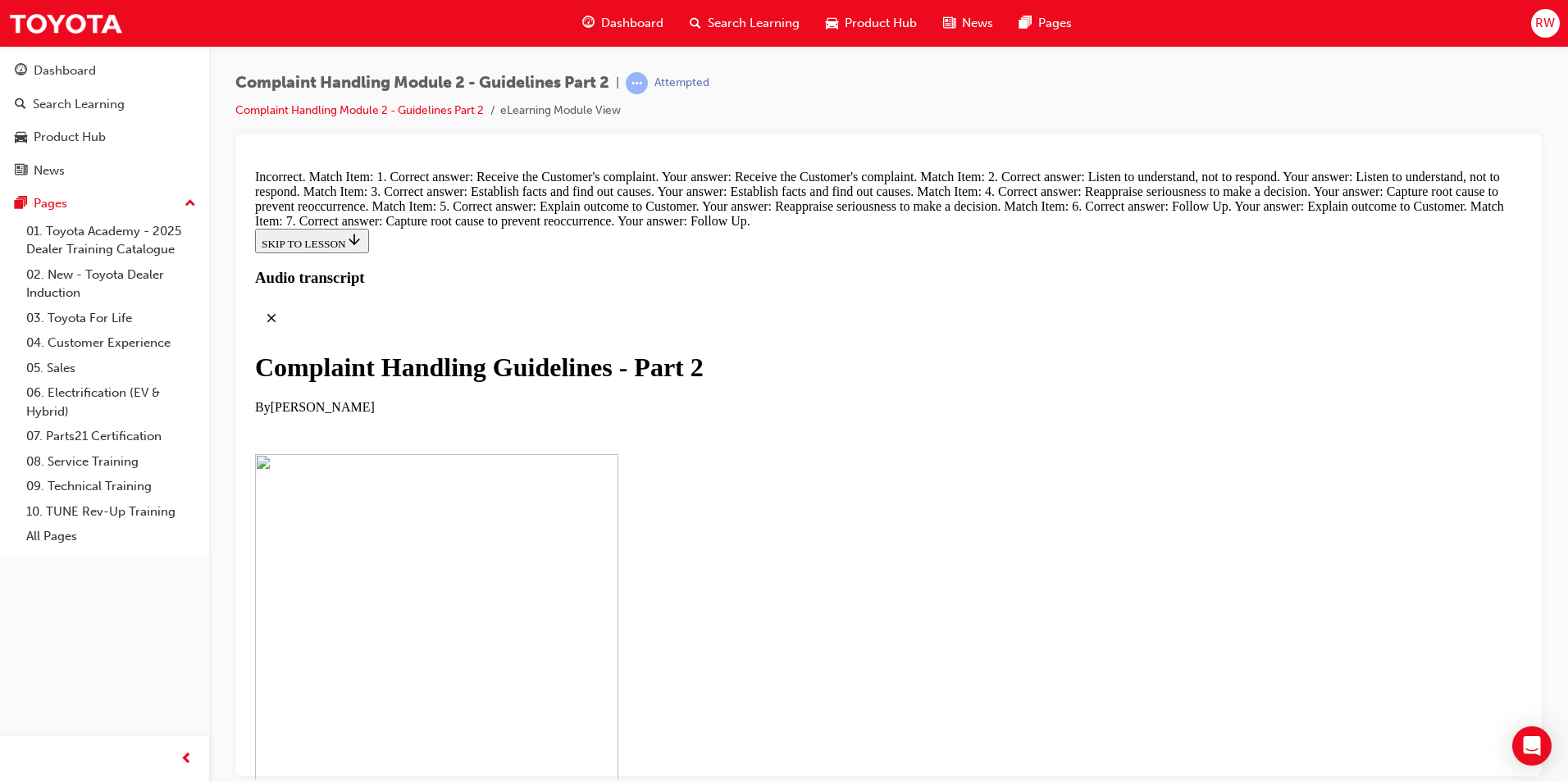
drag, startPoint x: 839, startPoint y: 335, endPoint x: 863, endPoint y: 257, distance: 81.6
drag, startPoint x: 785, startPoint y: 685, endPoint x: 859, endPoint y: 334, distance: 358.7
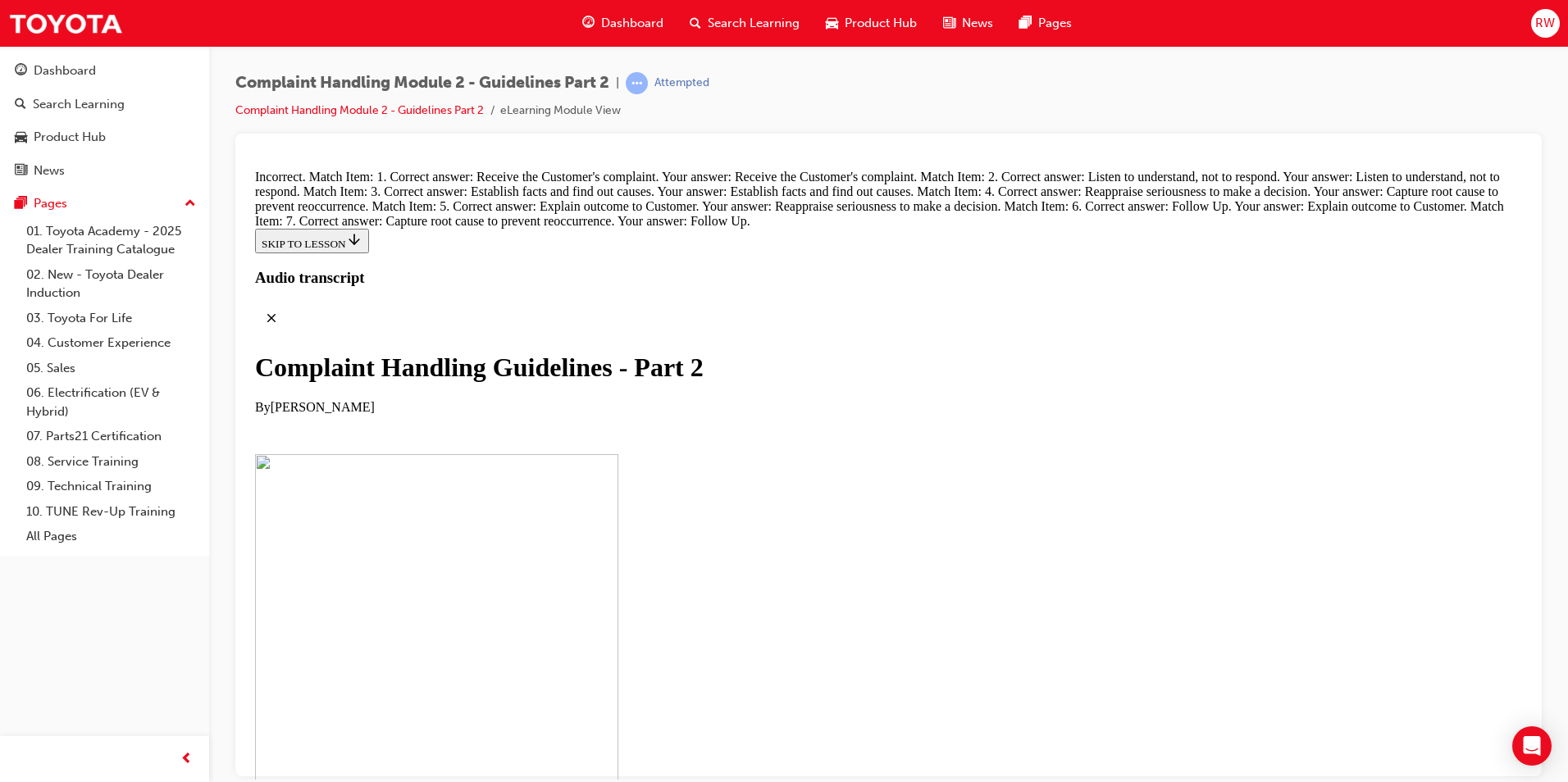
scroll to position [11546, 0]
drag, startPoint x: 807, startPoint y: 429, endPoint x: 853, endPoint y: 347, distance: 94.0
drag, startPoint x: 810, startPoint y: 592, endPoint x: 882, endPoint y: 419, distance: 187.4
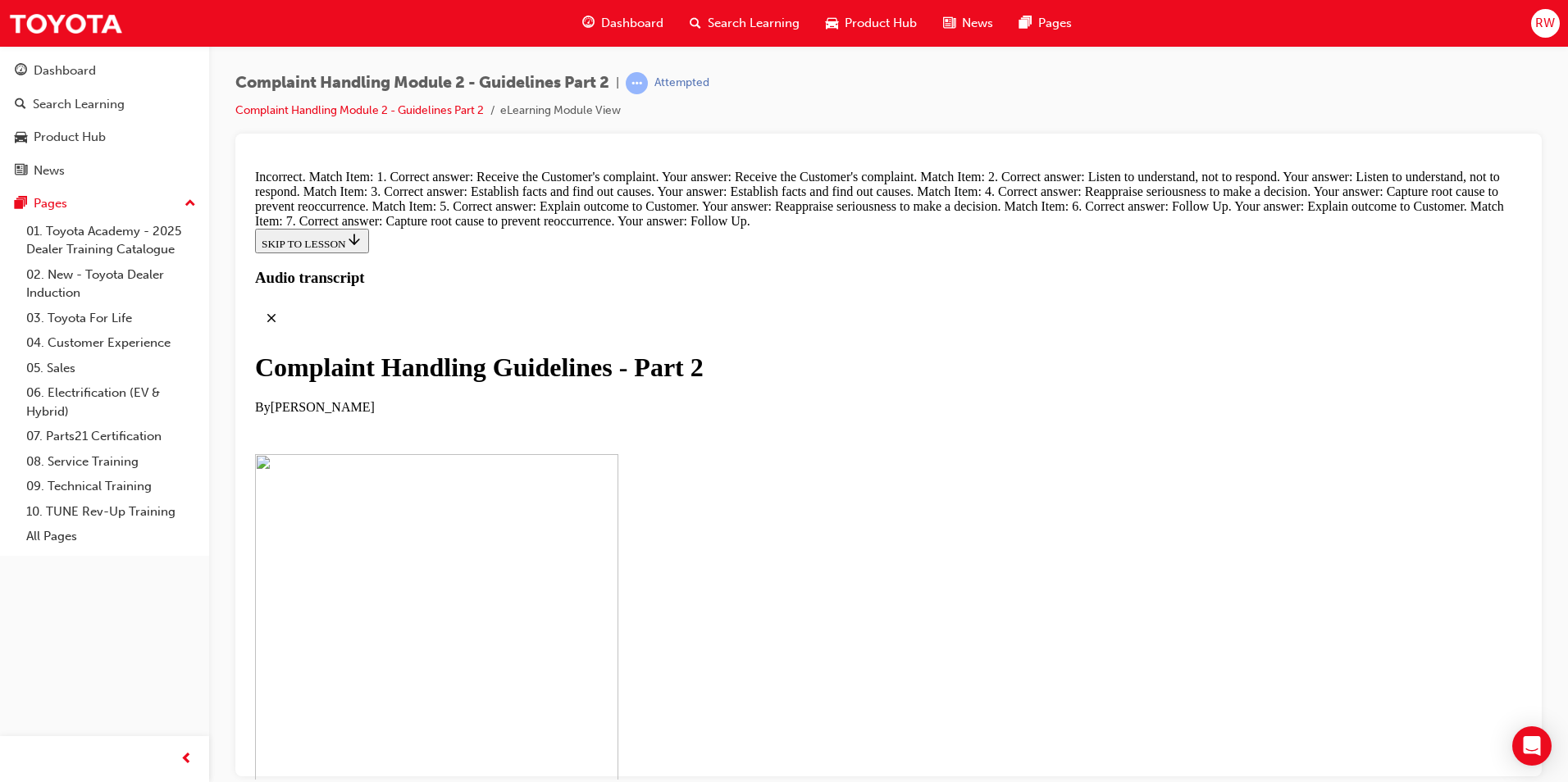
drag, startPoint x: 833, startPoint y: 592, endPoint x: 880, endPoint y: 592, distance: 47.0
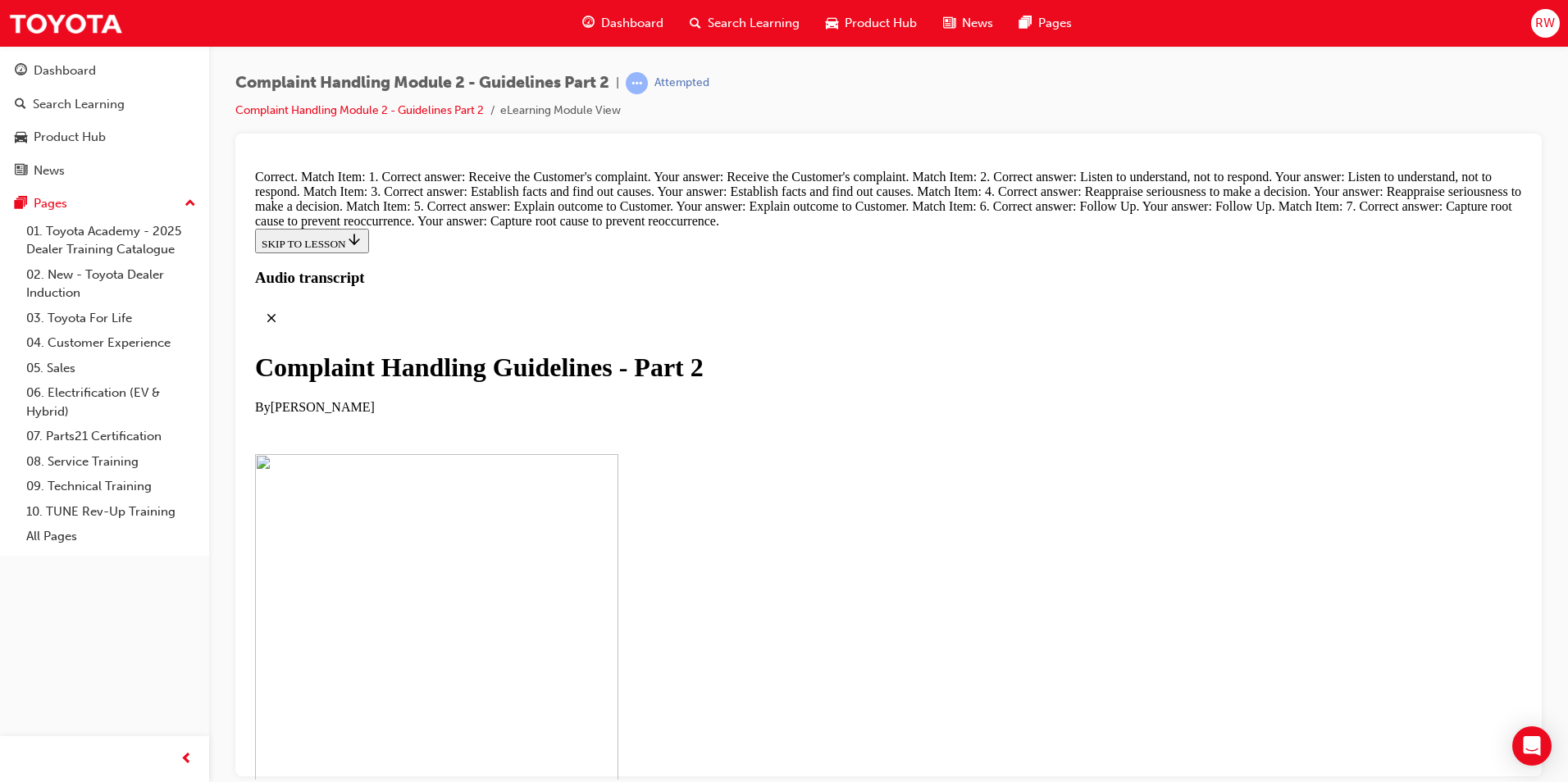
radio input "true"
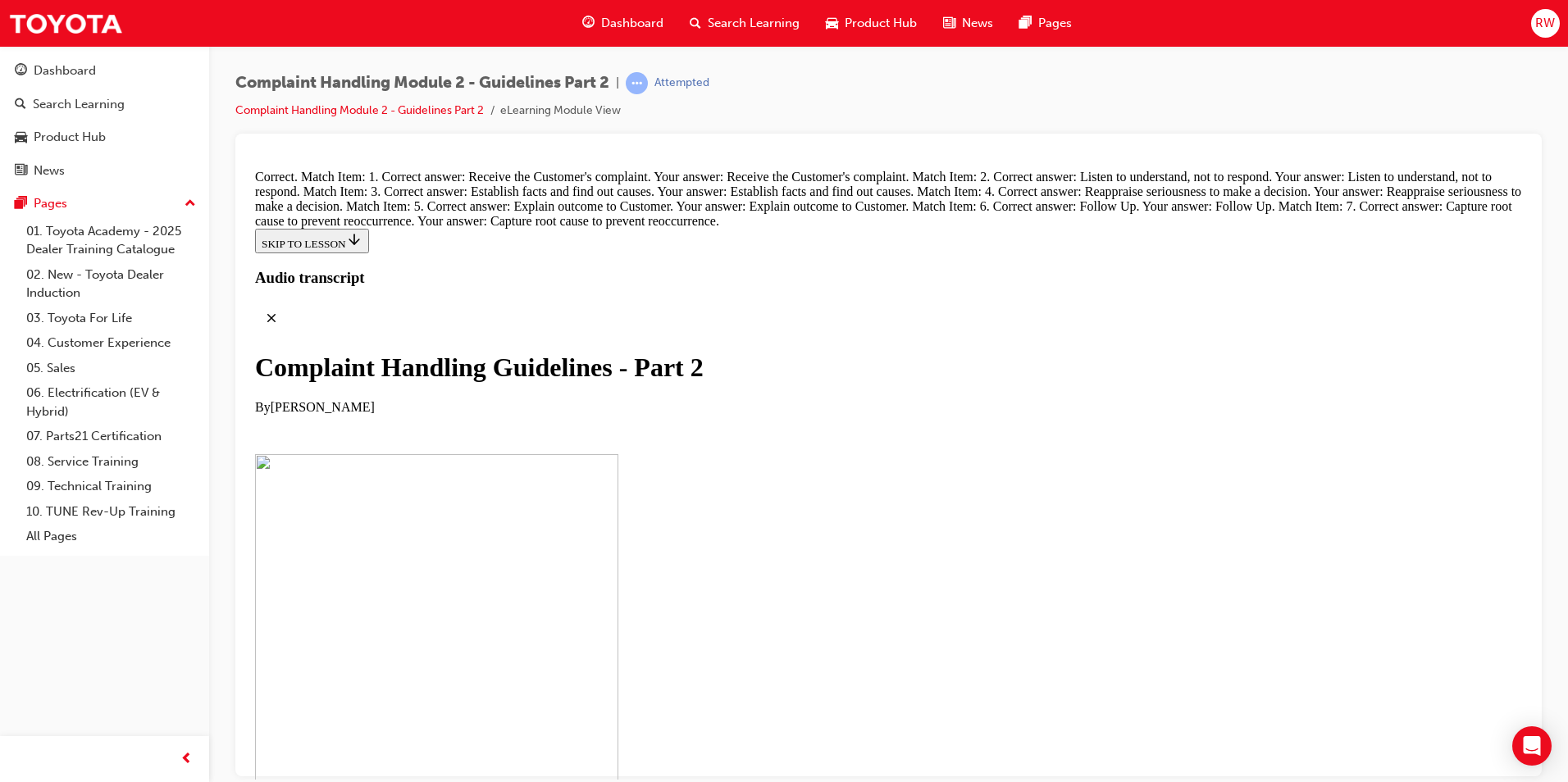
radio input "true"
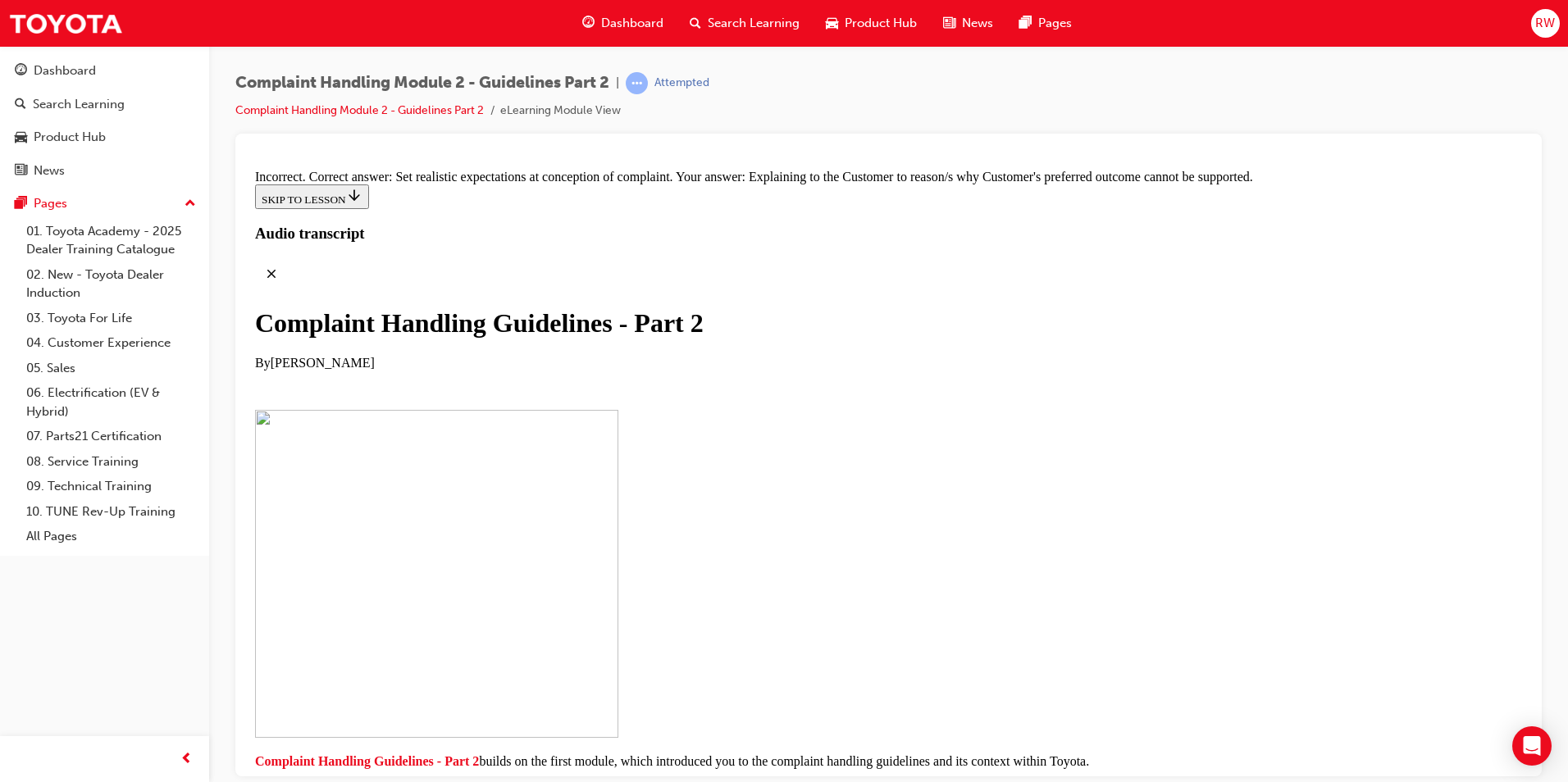
scroll to position [12462, 0]
radio input "true"
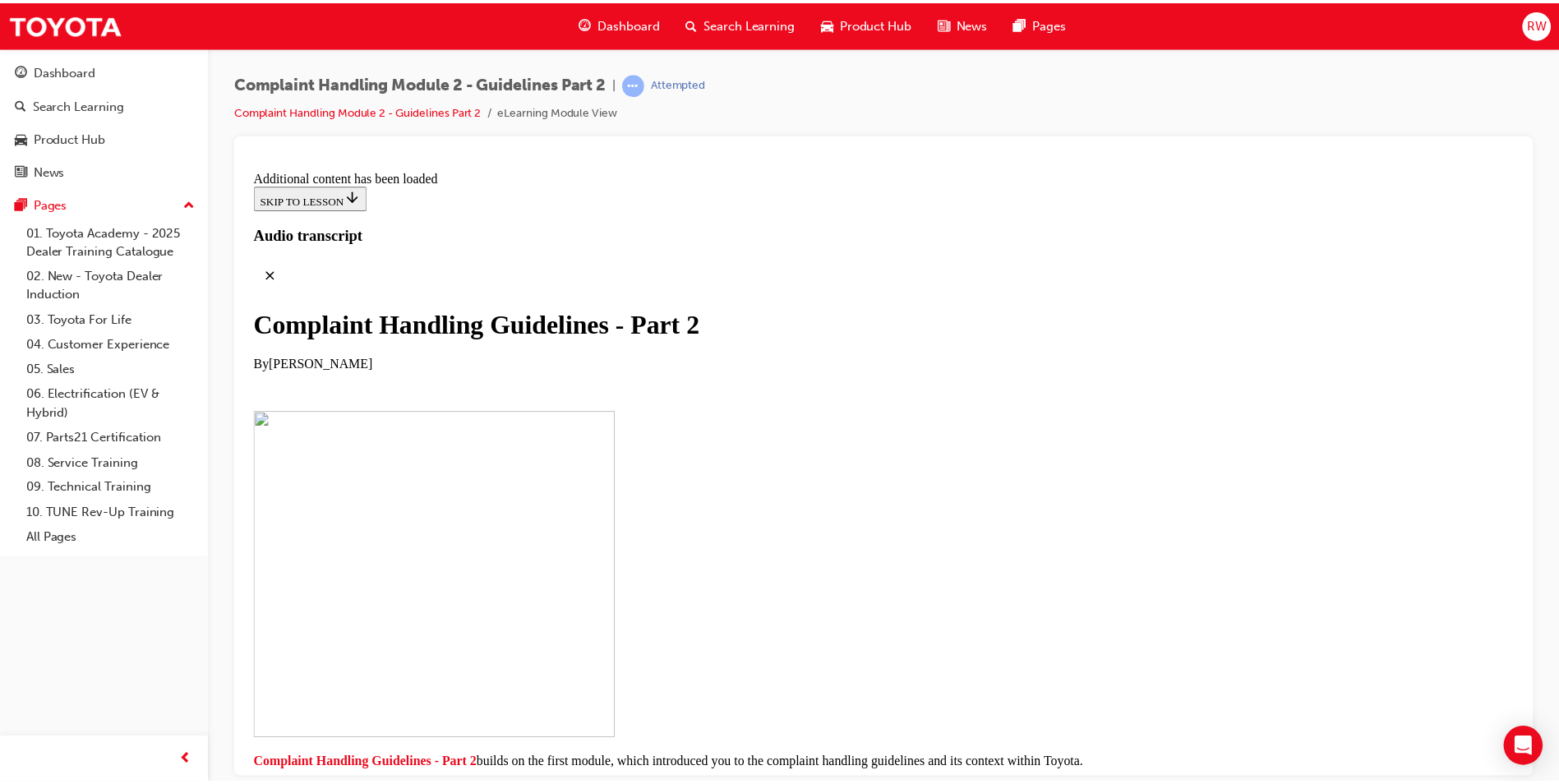
scroll to position [13283, 0]
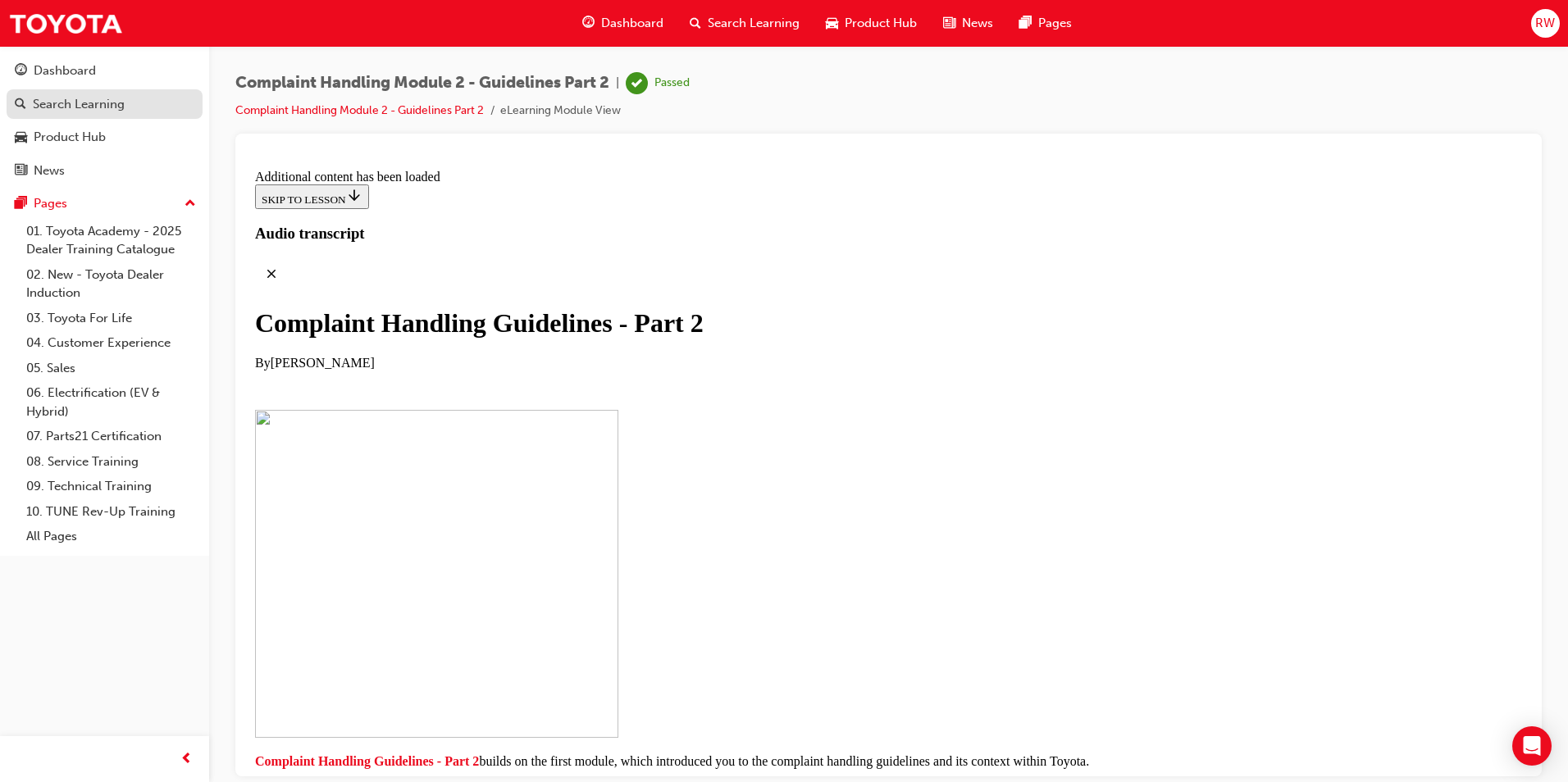
click at [136, 107] on div "Search Learning" at bounding box center [104, 104] width 180 height 21
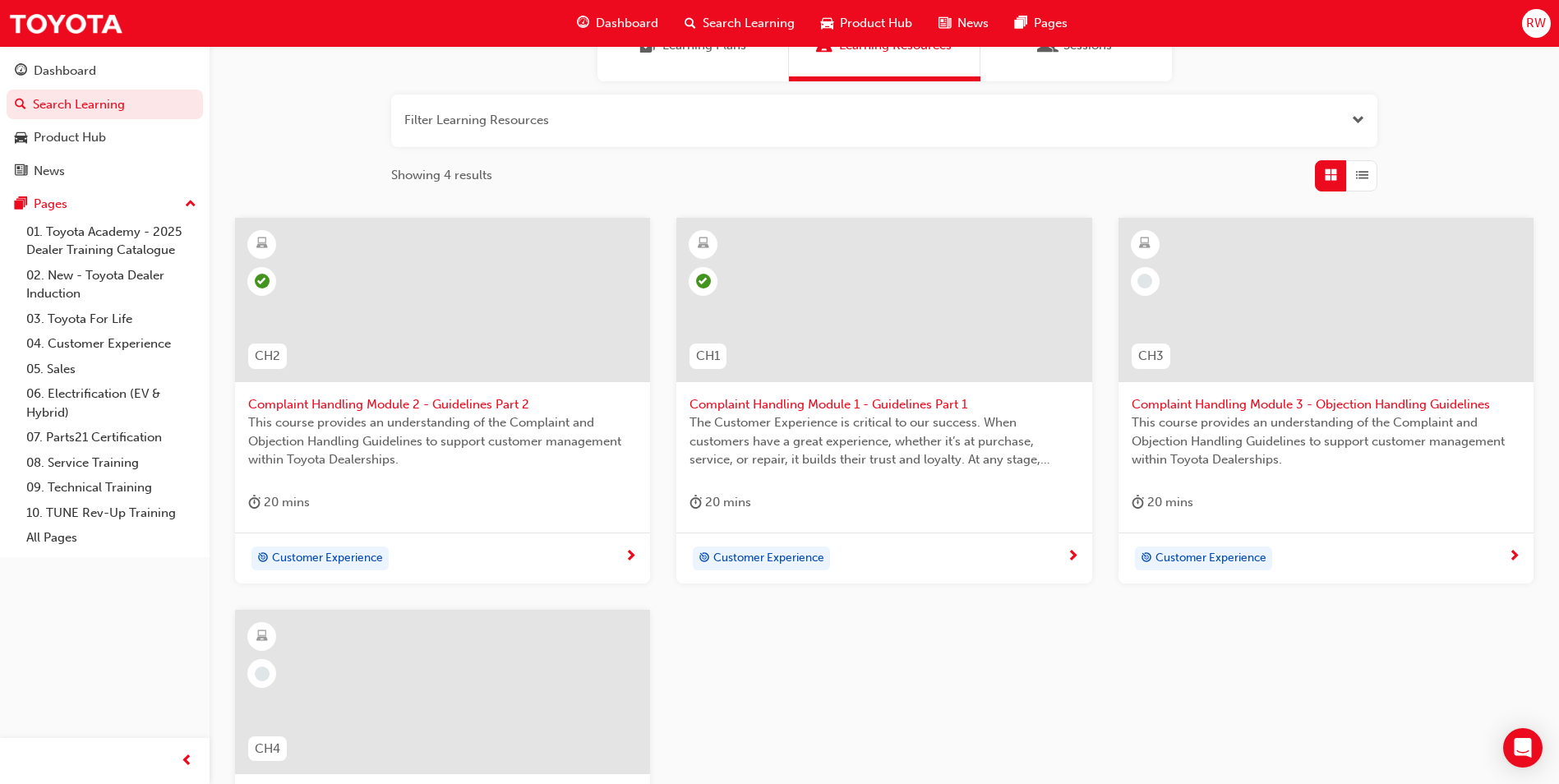
scroll to position [164, 0]
click at [1252, 403] on span "Complaint Handling Module 3 - Objection Handling Guidelines" at bounding box center [1326, 403] width 389 height 19
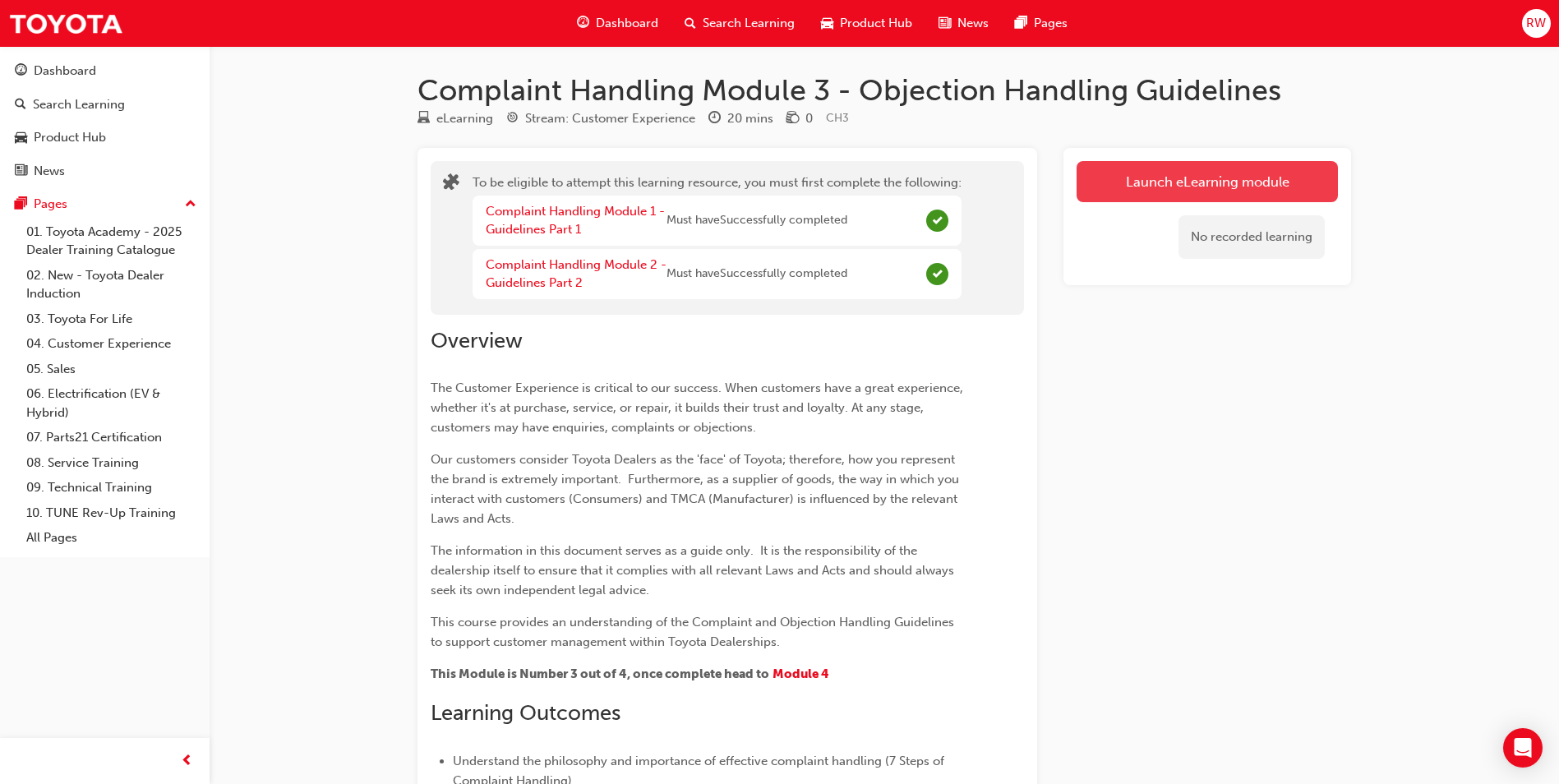
click at [1155, 179] on button "Launch eLearning module" at bounding box center [1207, 181] width 261 height 41
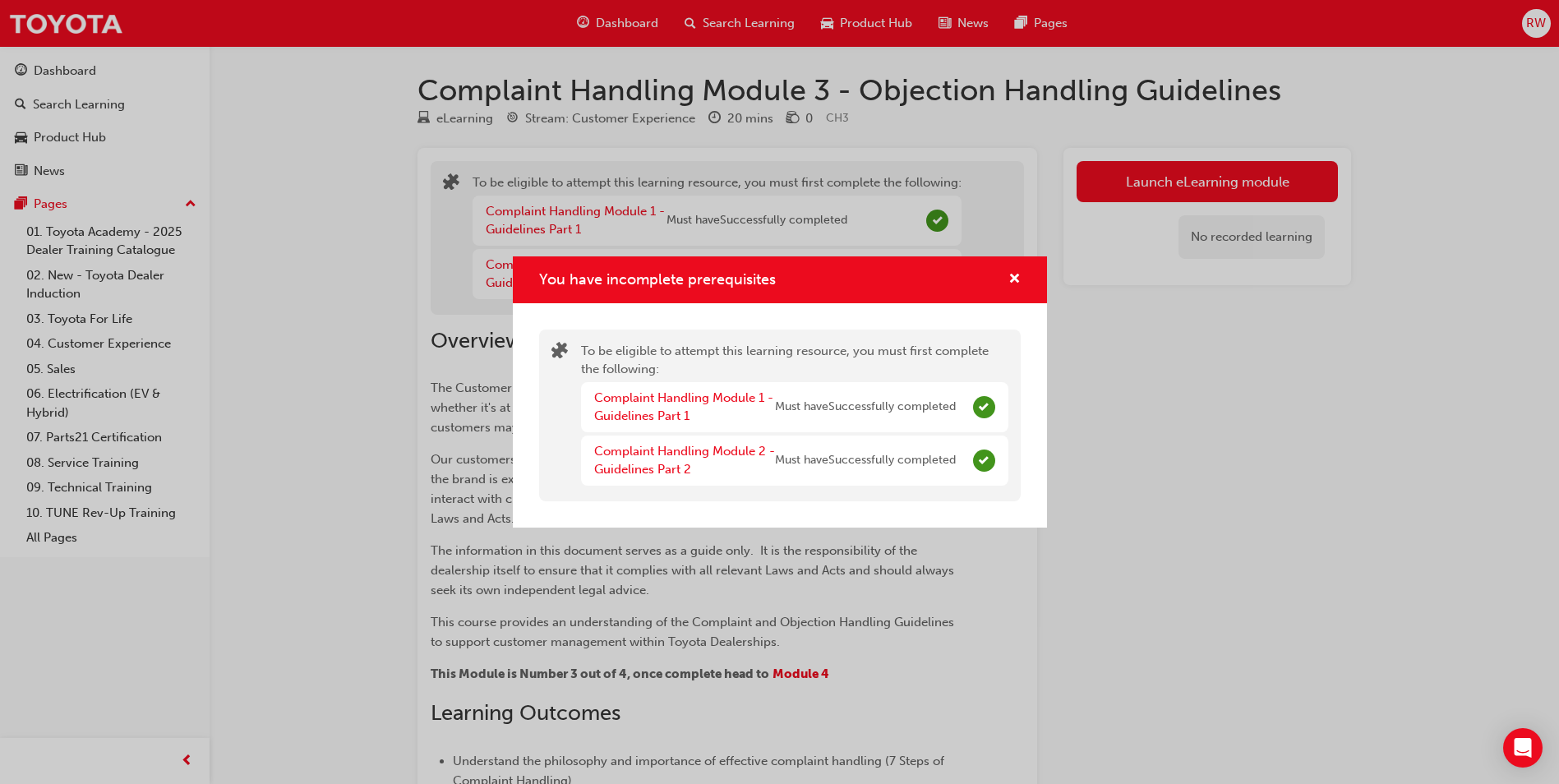
click at [1021, 276] on div "You have incomplete prerequisites" at bounding box center [780, 280] width 534 height 47
click at [1015, 286] on span "cross-icon" at bounding box center [1014, 281] width 13 height 15
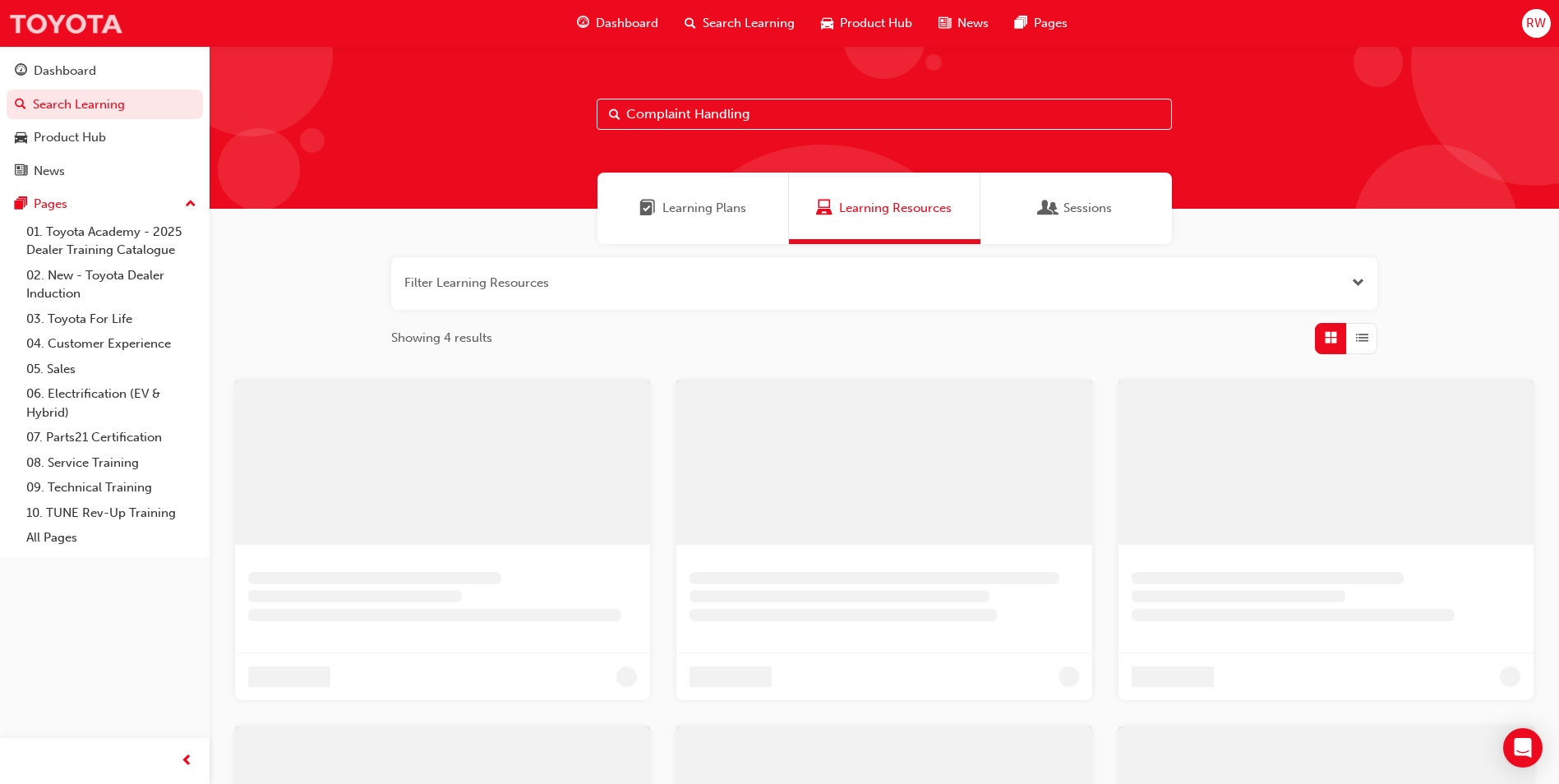
scroll to position [164, 0]
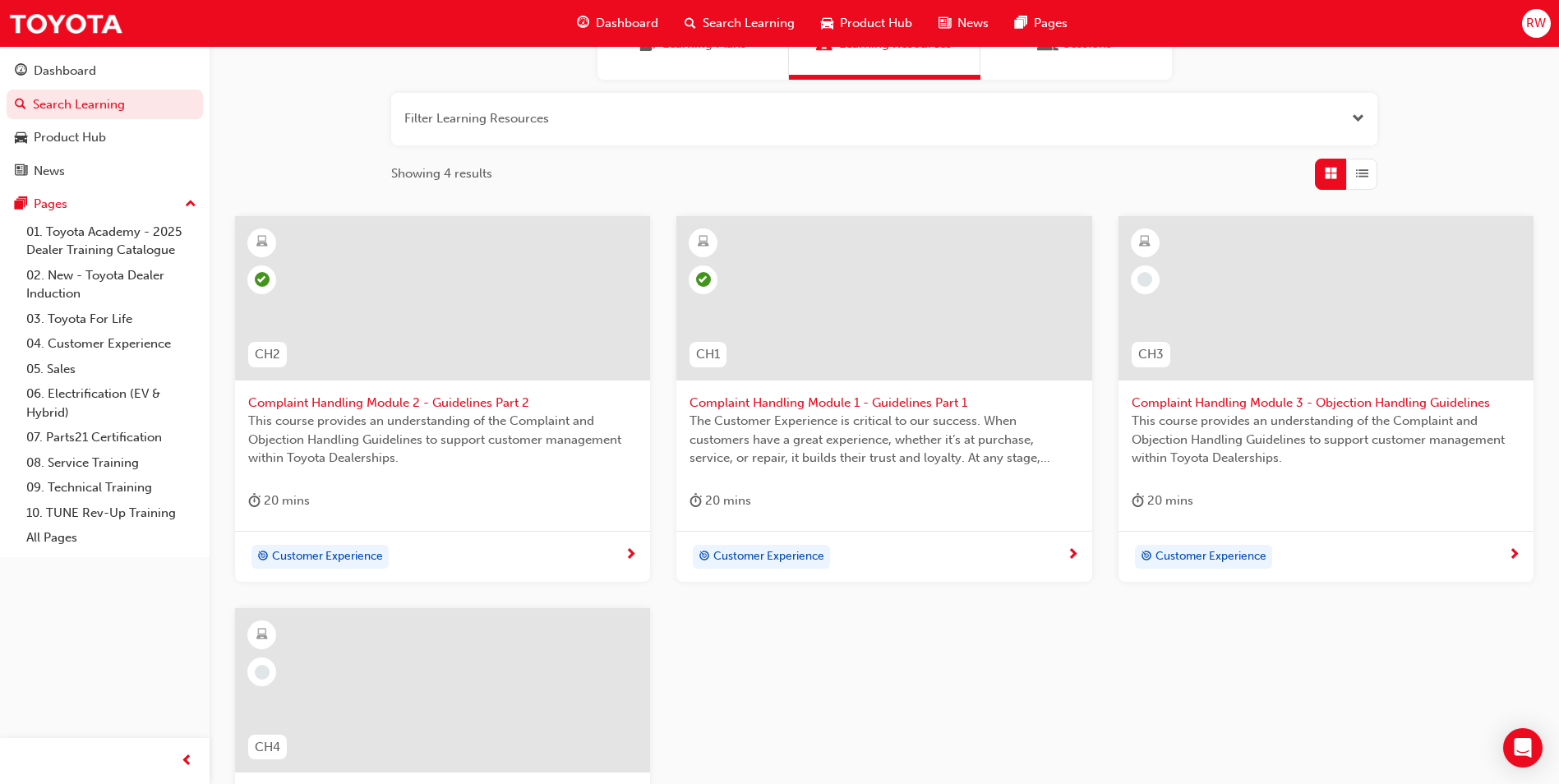
click at [1303, 394] on span "Complaint Handling Module 3 - Objection Handling Guidelines" at bounding box center [1326, 403] width 389 height 19
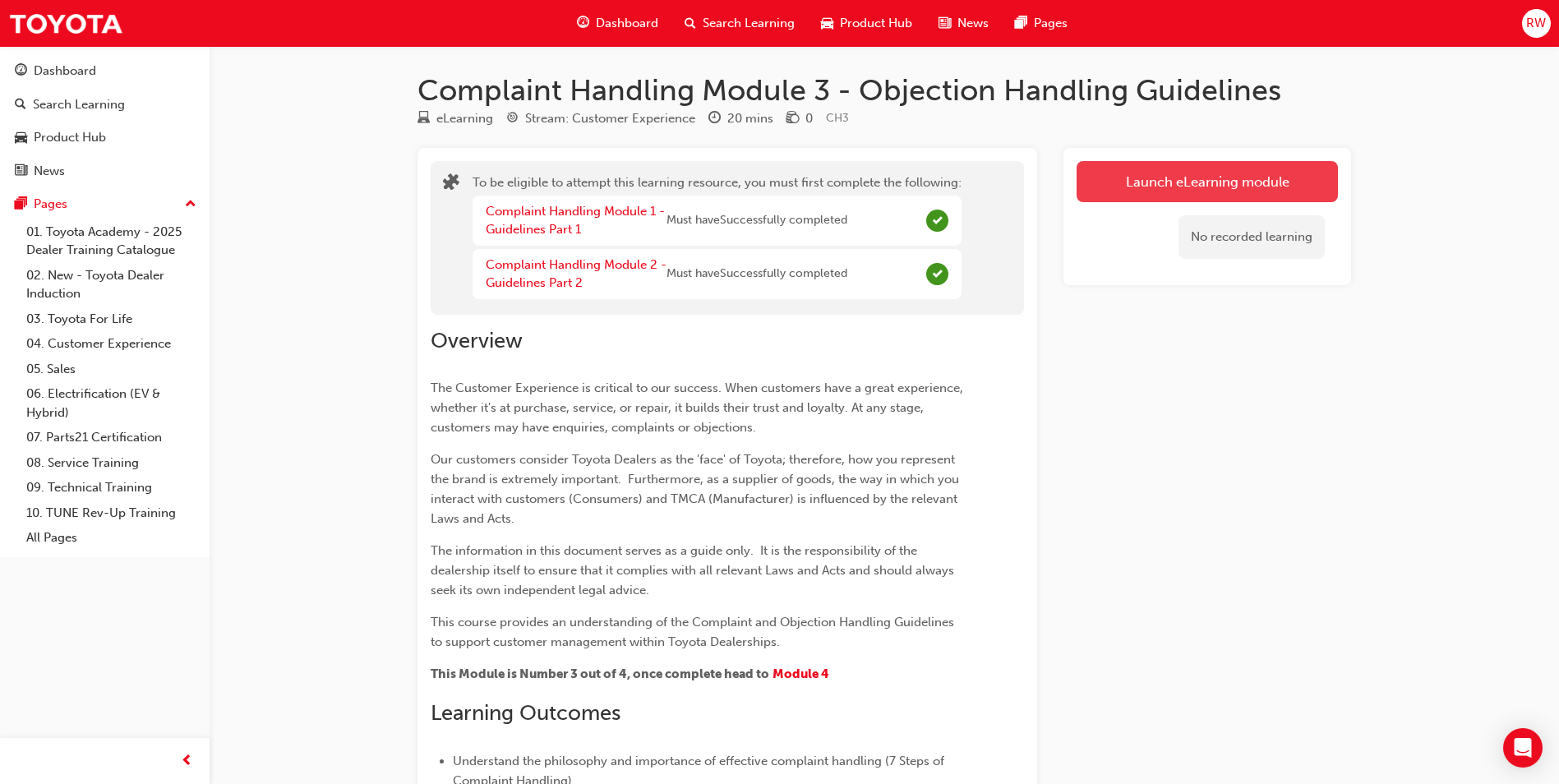
click at [1168, 183] on button "Launch eLearning module" at bounding box center [1207, 181] width 261 height 41
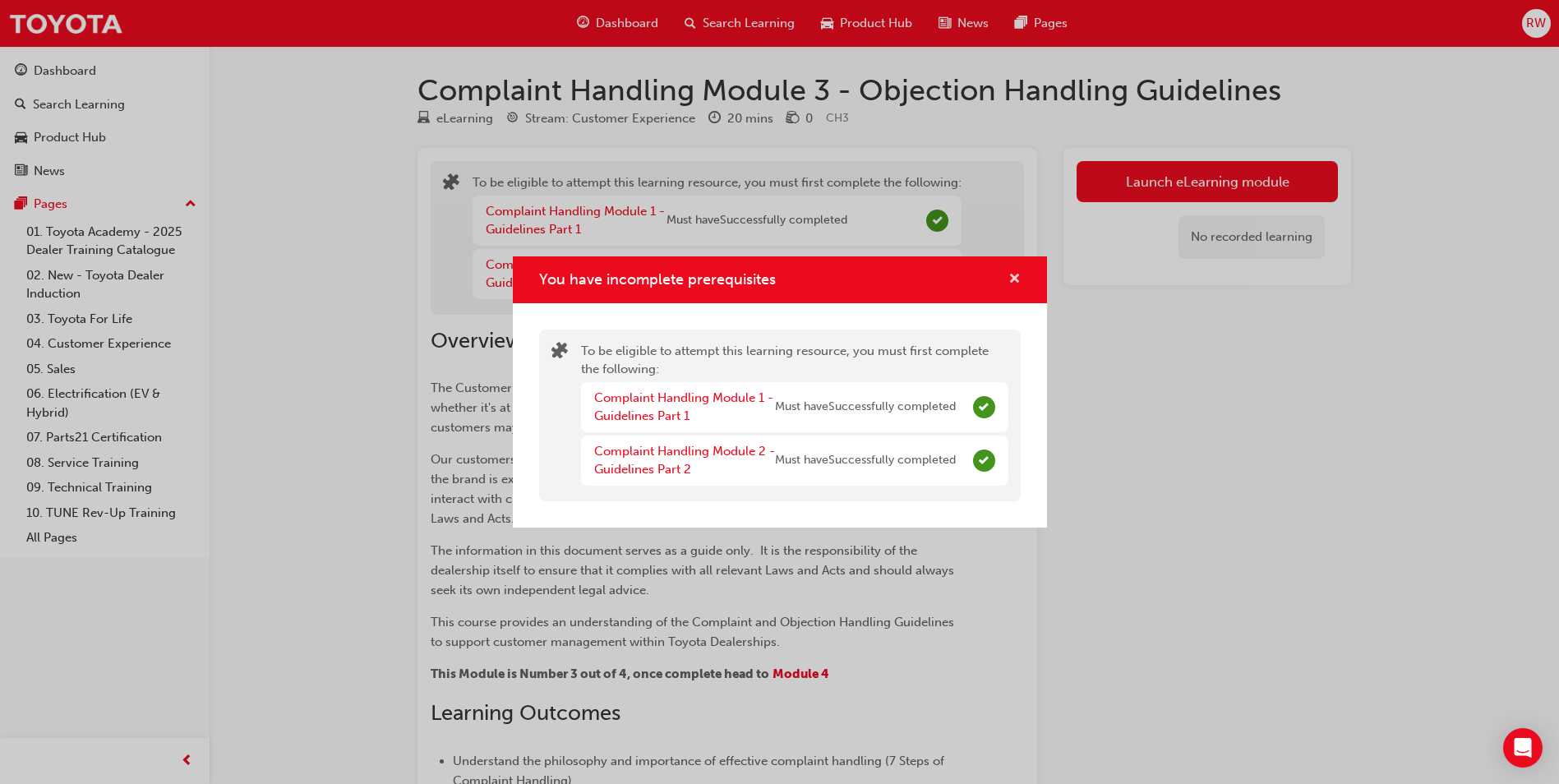
click at [1014, 279] on span "cross-icon" at bounding box center [1014, 281] width 13 height 15
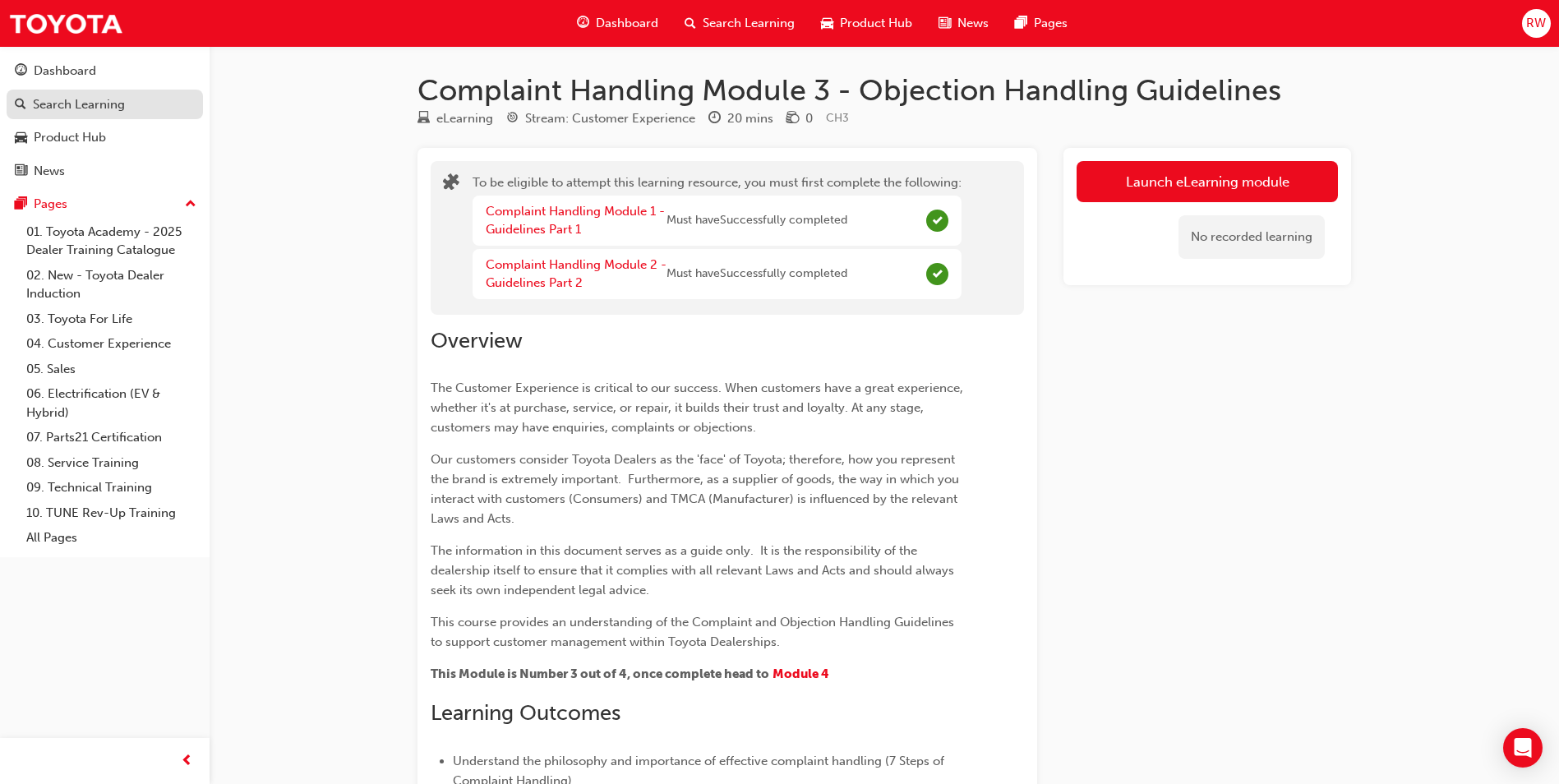
click at [74, 102] on div "Search Learning" at bounding box center [79, 105] width 92 height 19
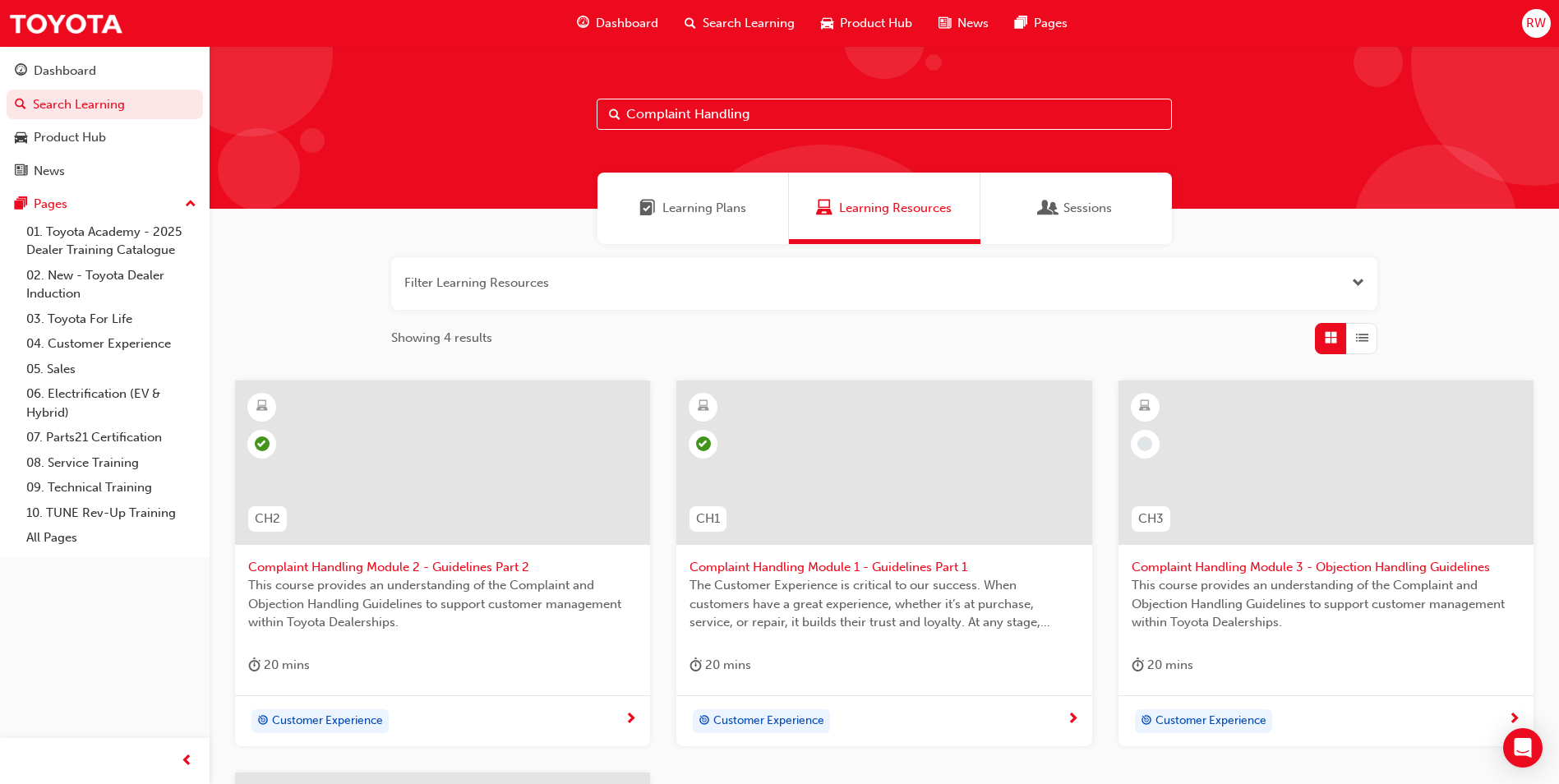
click at [1188, 564] on span "Complaint Handling Module 3 - Objection Handling Guidelines" at bounding box center [1326, 567] width 389 height 19
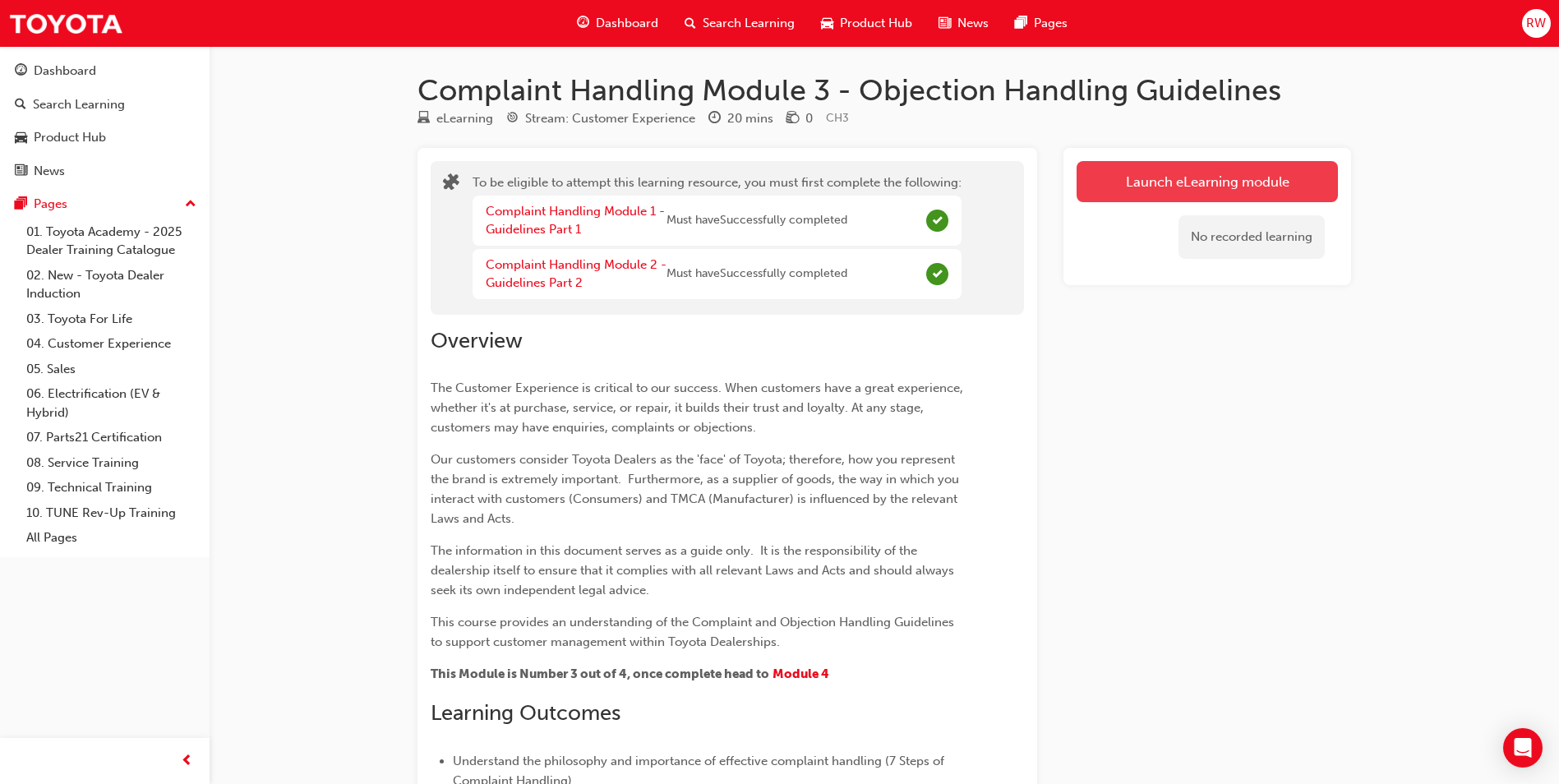
click at [1183, 178] on button "Launch eLearning module" at bounding box center [1207, 181] width 261 height 41
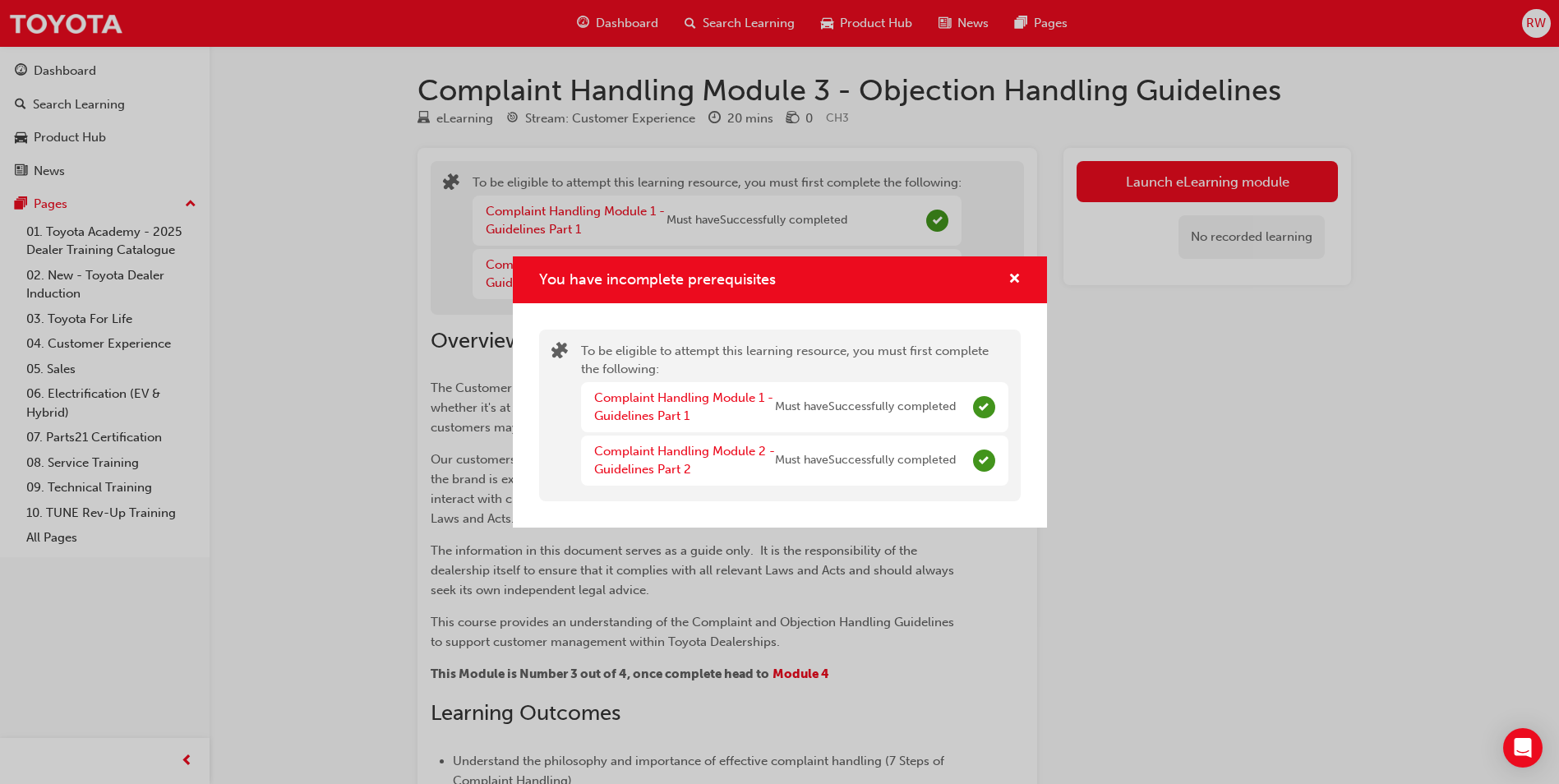
click at [1020, 274] on div "You have incomplete prerequisites" at bounding box center [780, 280] width 534 height 47
click at [1011, 276] on span "cross-icon" at bounding box center [1014, 281] width 13 height 15
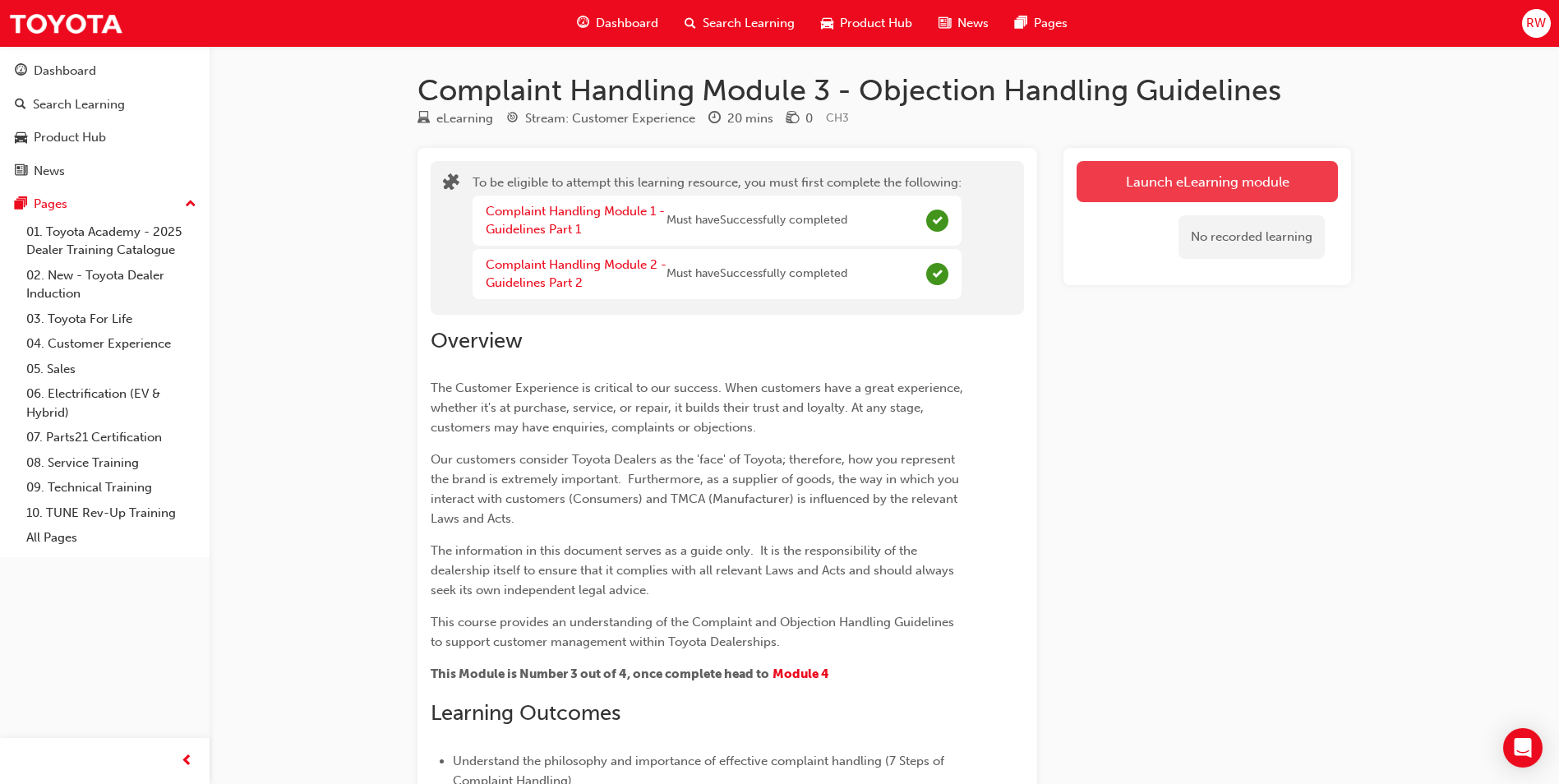
click at [1142, 175] on button "Launch eLearning module" at bounding box center [1207, 181] width 261 height 41
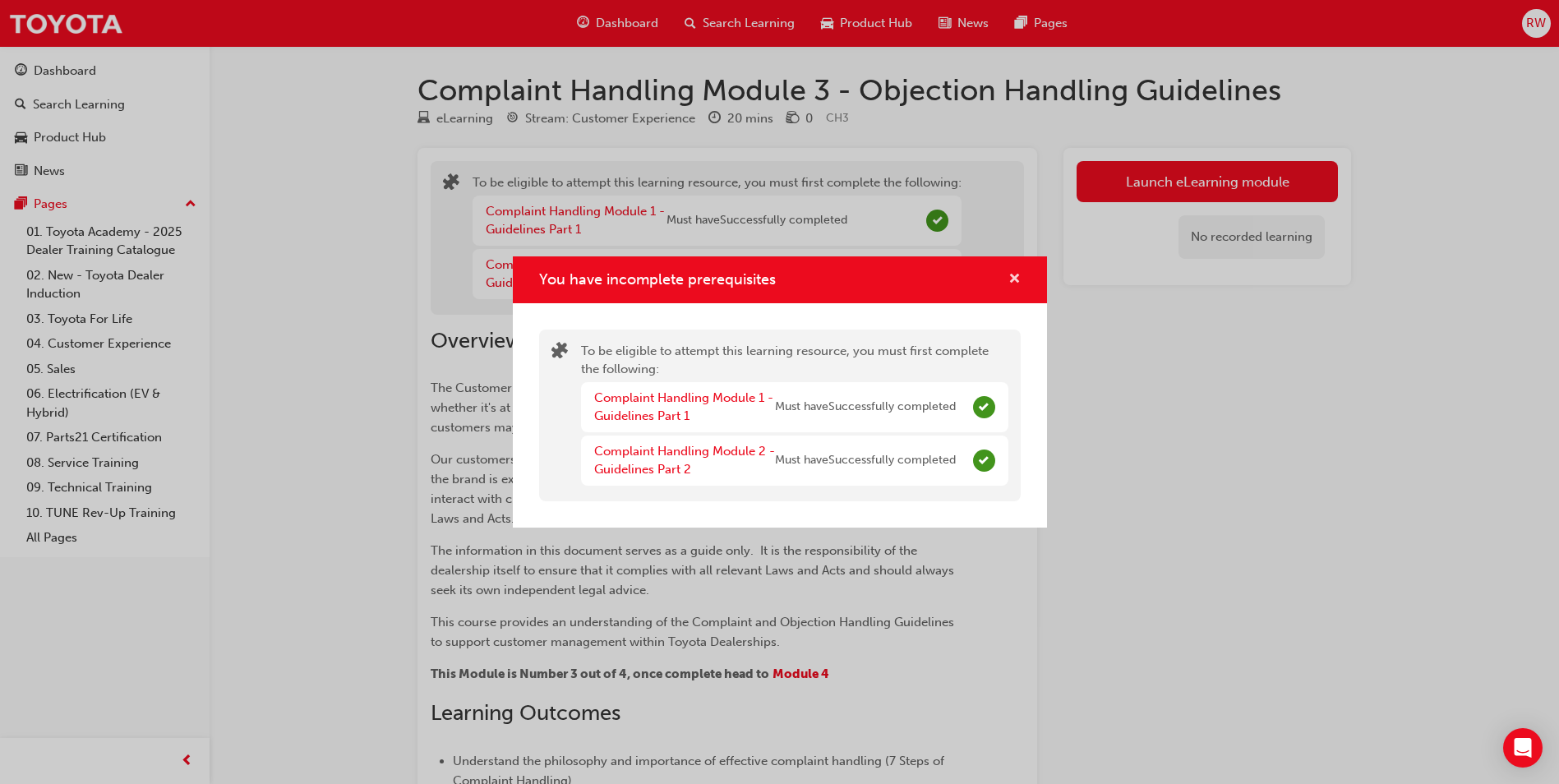
click at [1014, 275] on span "cross-icon" at bounding box center [1014, 281] width 13 height 15
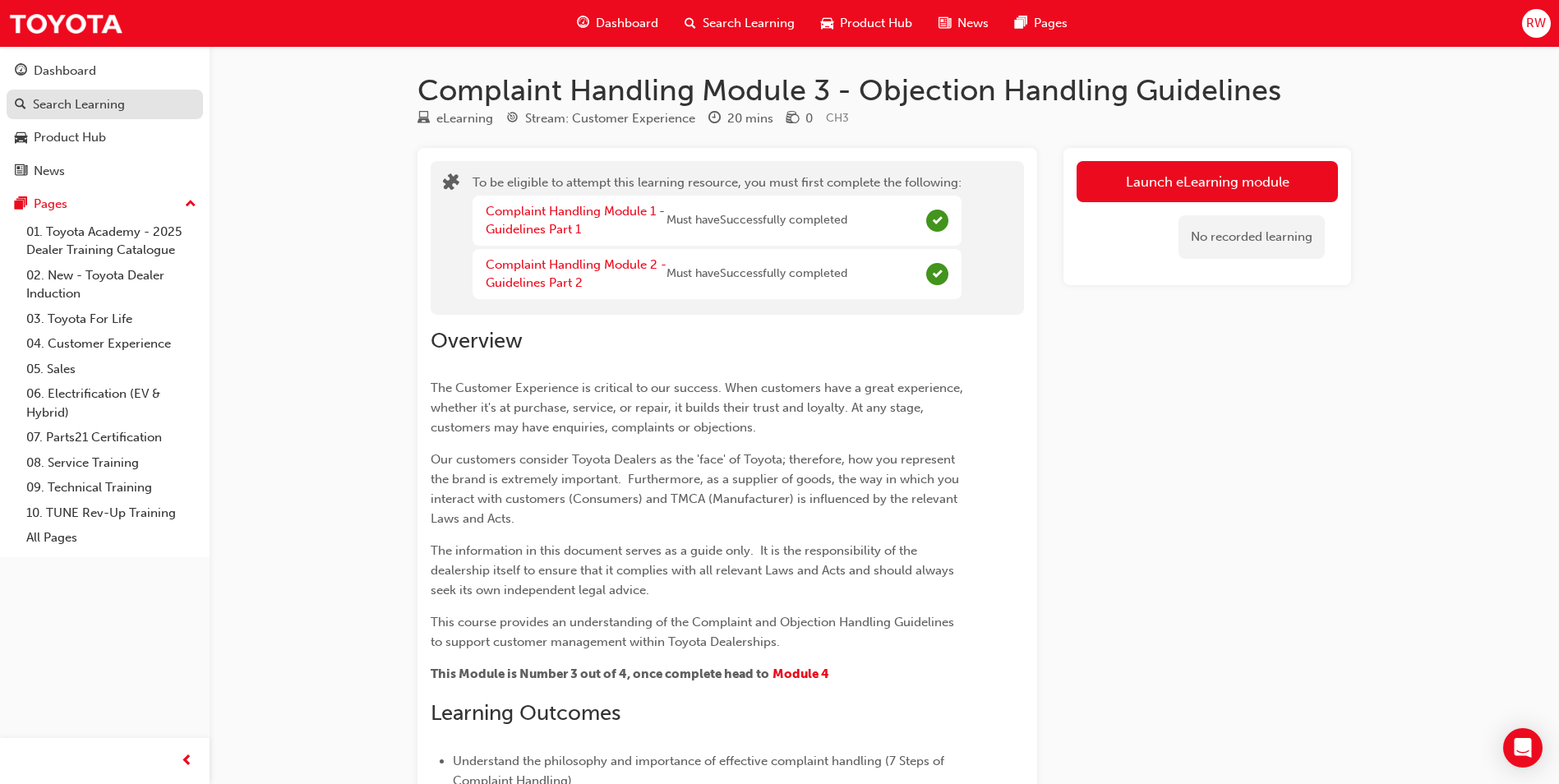
click at [66, 106] on div "Search Learning" at bounding box center [79, 105] width 92 height 19
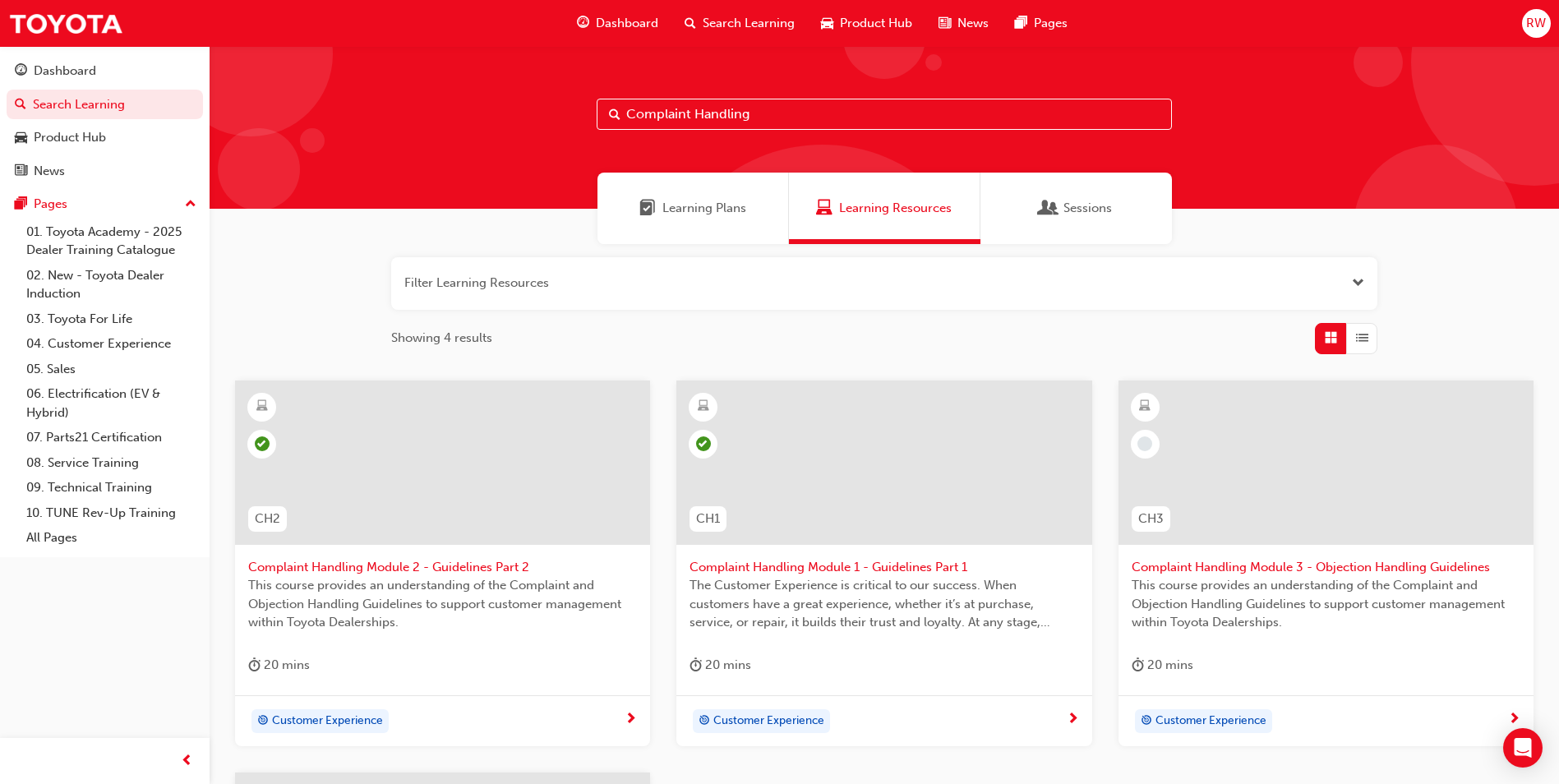
click at [1224, 560] on span "Complaint Handling Module 3 - Objection Handling Guidelines" at bounding box center [1326, 567] width 389 height 19
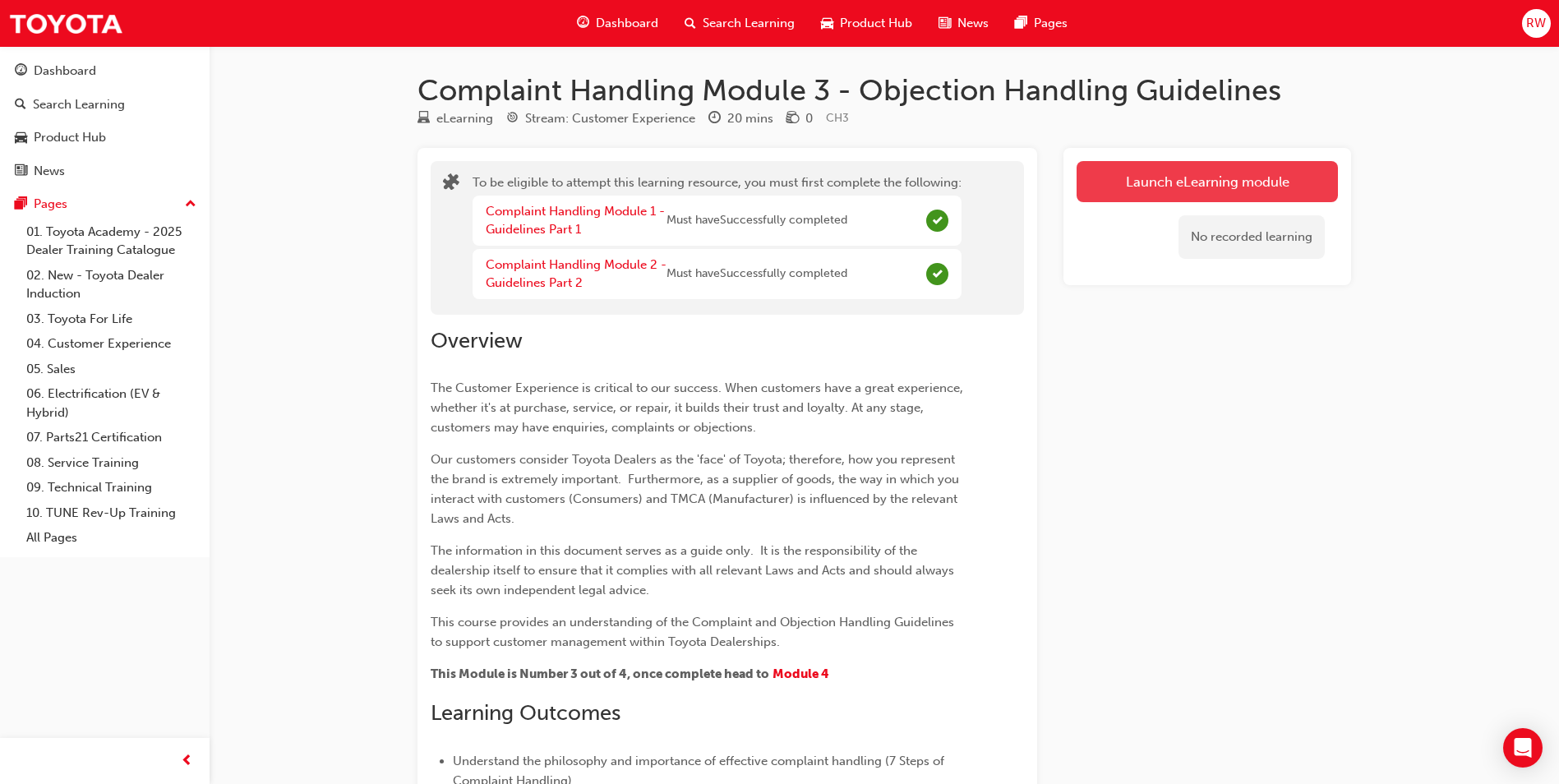
click at [1180, 193] on button "Launch eLearning module" at bounding box center [1207, 181] width 261 height 41
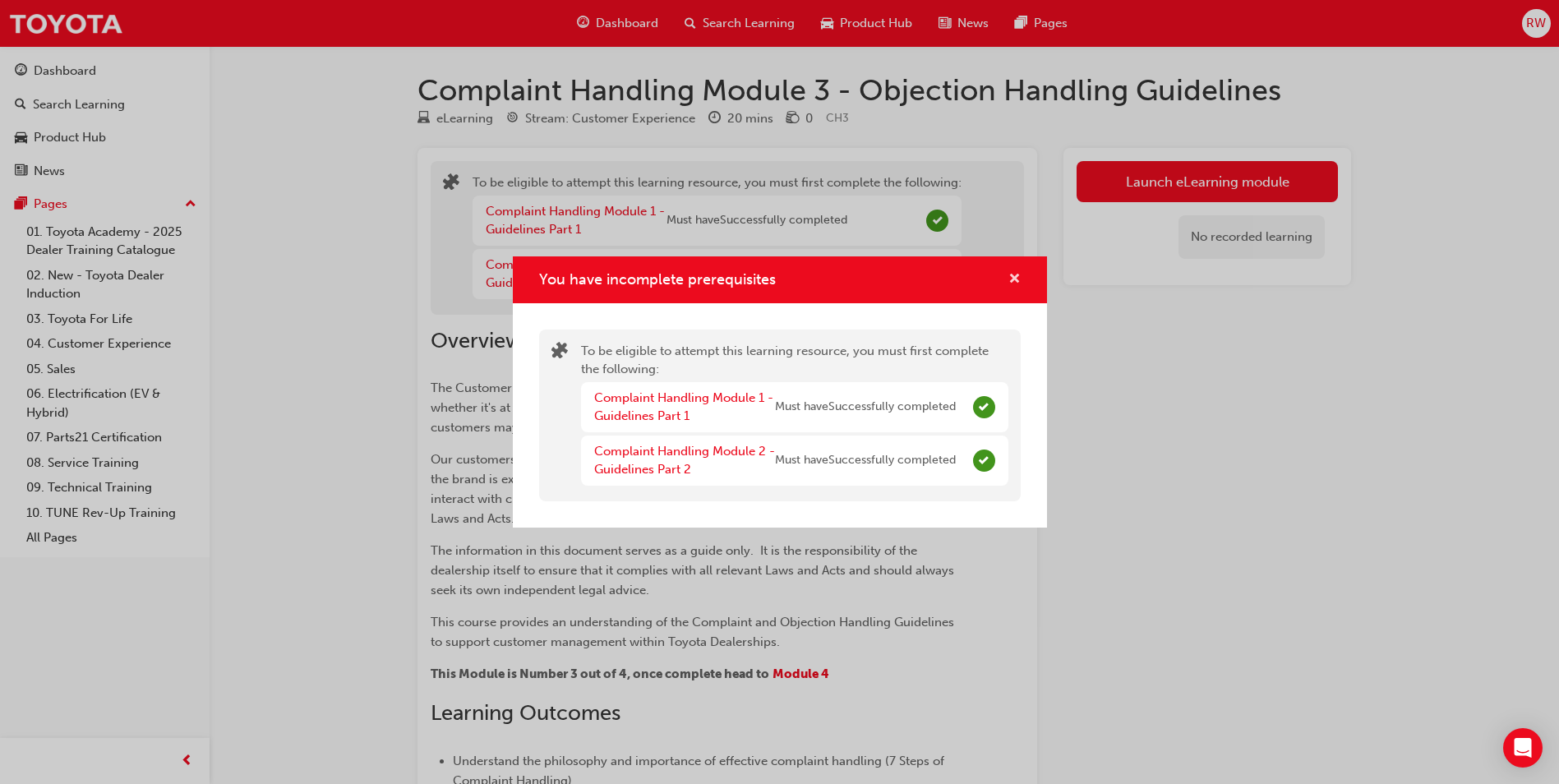
drag, startPoint x: 1011, startPoint y: 279, endPoint x: 1001, endPoint y: 282, distance: 10.4
click at [1010, 279] on span "cross-icon" at bounding box center [1014, 281] width 13 height 15
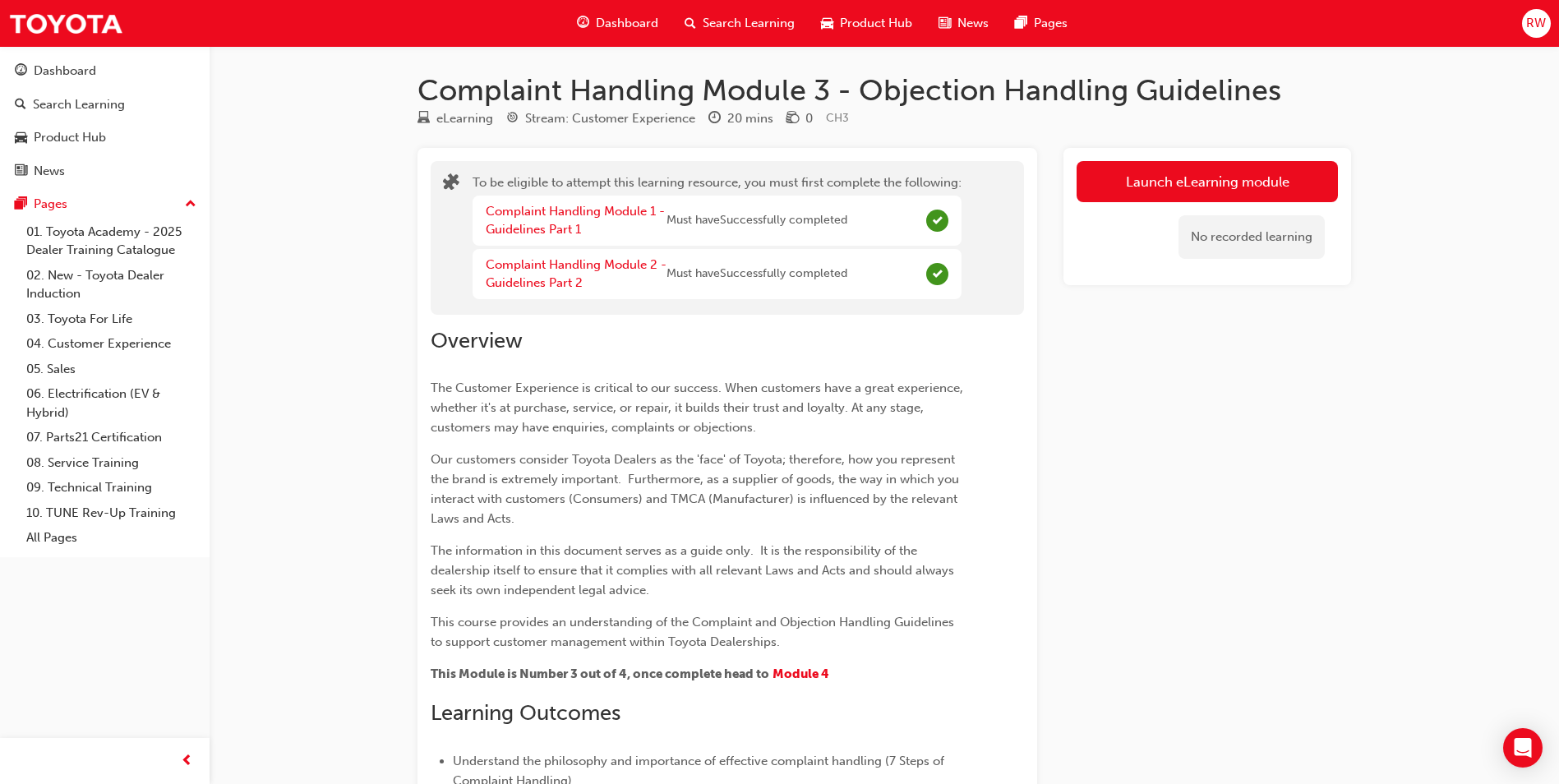
click at [684, 271] on span "Must have Successfully completed" at bounding box center [757, 274] width 181 height 19
click at [622, 269] on link "Complaint Handling Module 2 - Guidelines Part 2" at bounding box center [576, 274] width 181 height 34
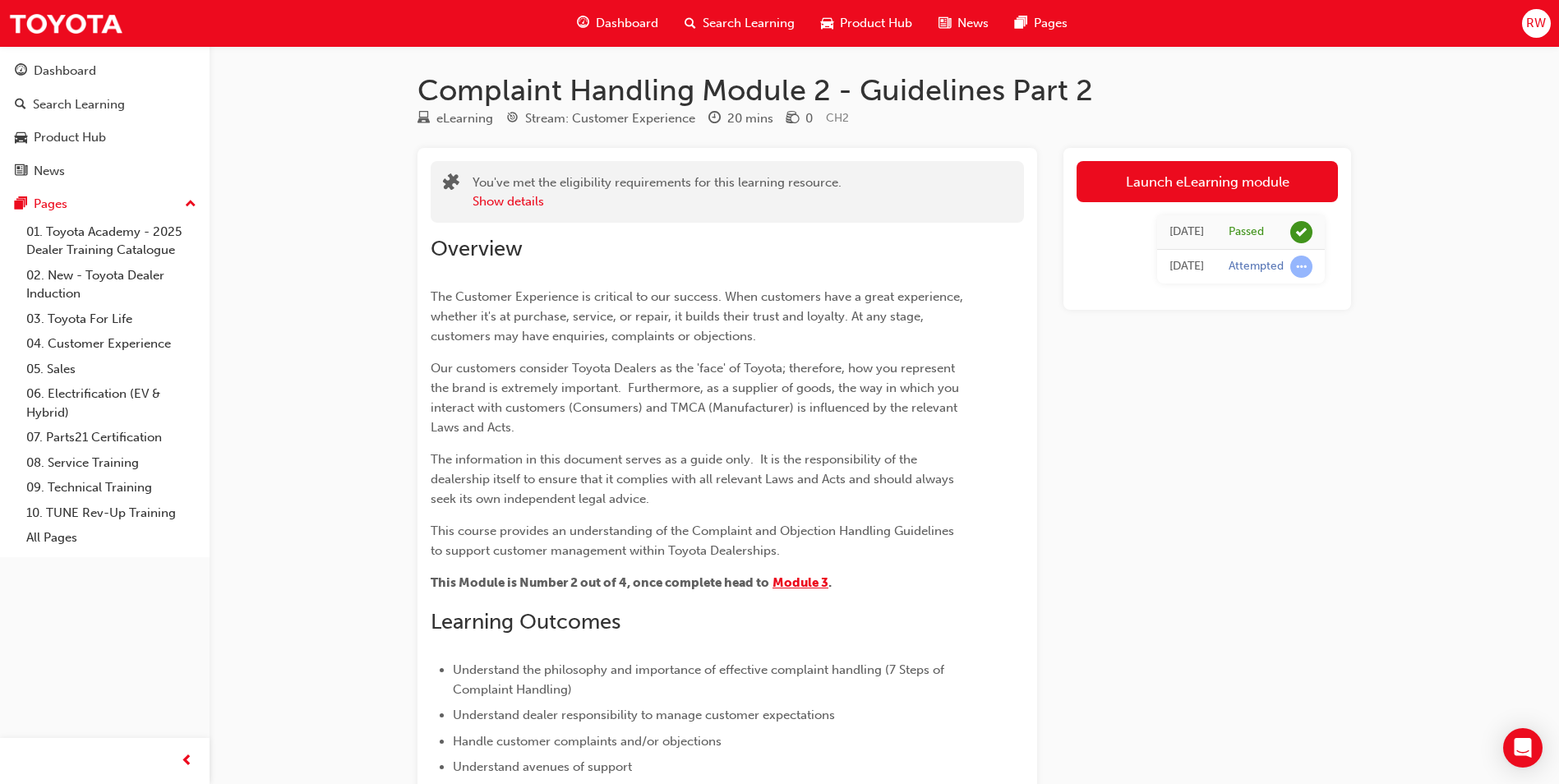
click at [793, 583] on span "Module 3" at bounding box center [800, 583] width 56 height 15
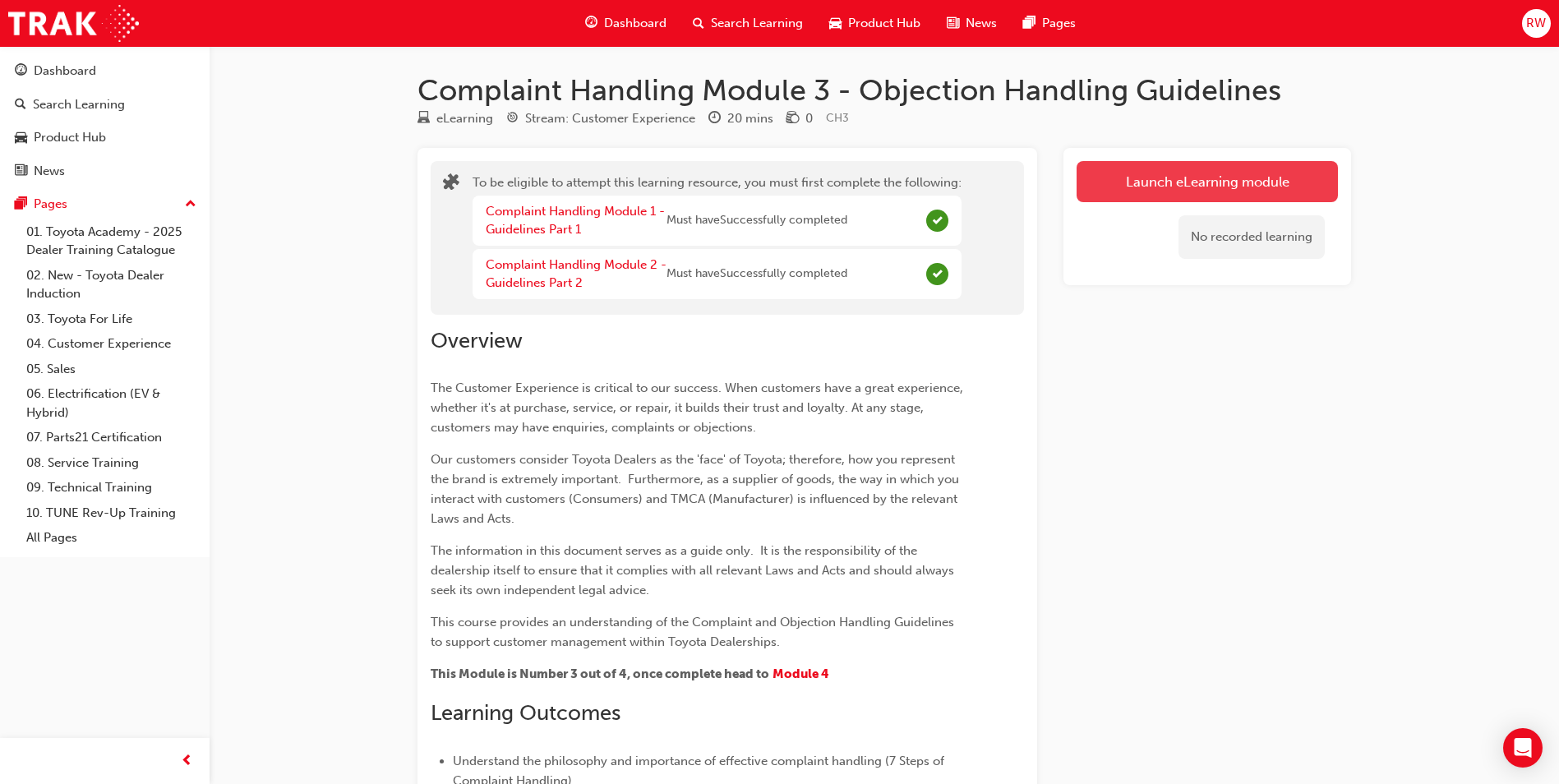
click at [1138, 194] on button "Launch eLearning module" at bounding box center [1207, 181] width 261 height 41
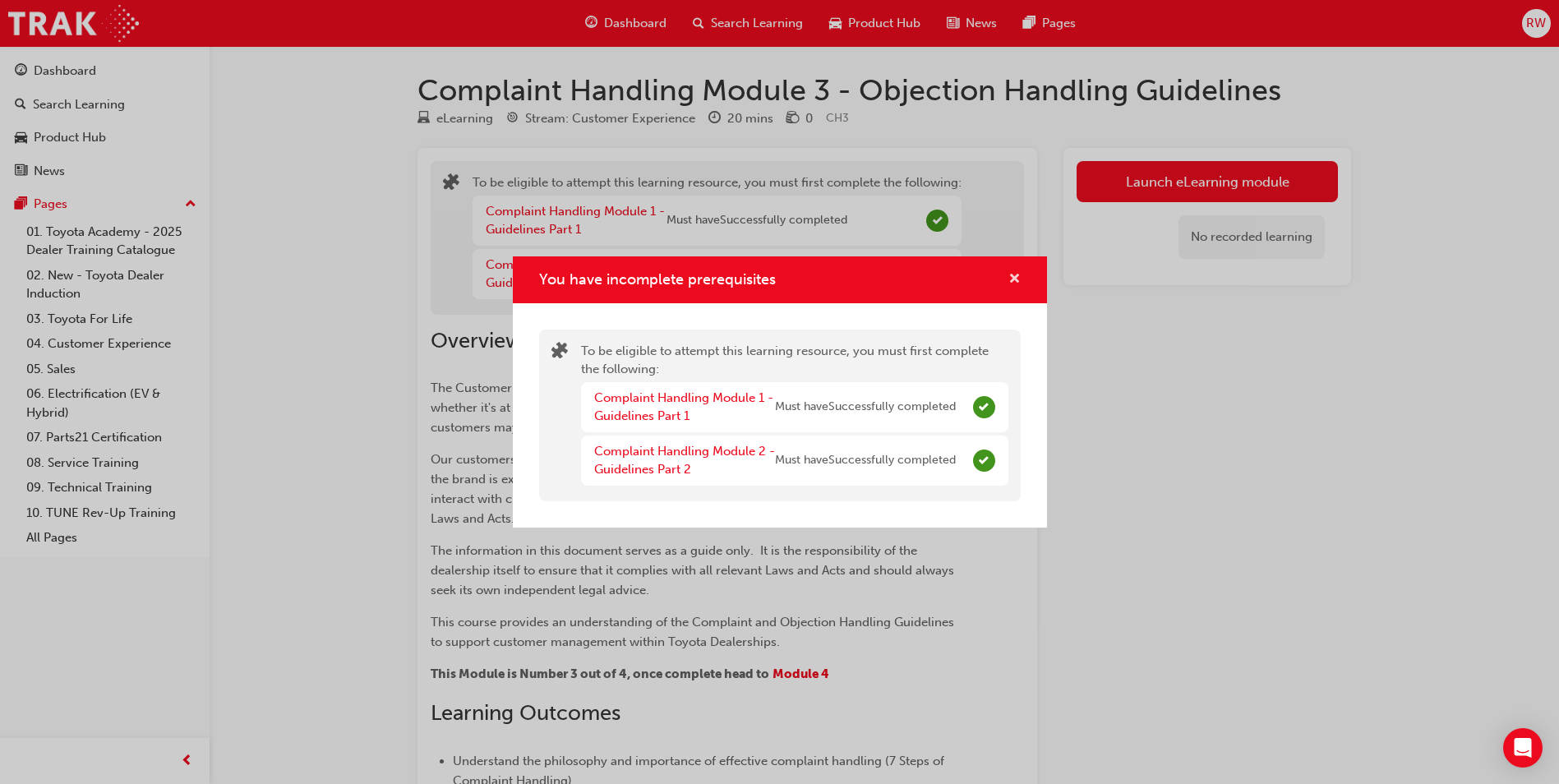
click at [1017, 276] on span "cross-icon" at bounding box center [1014, 281] width 13 height 15
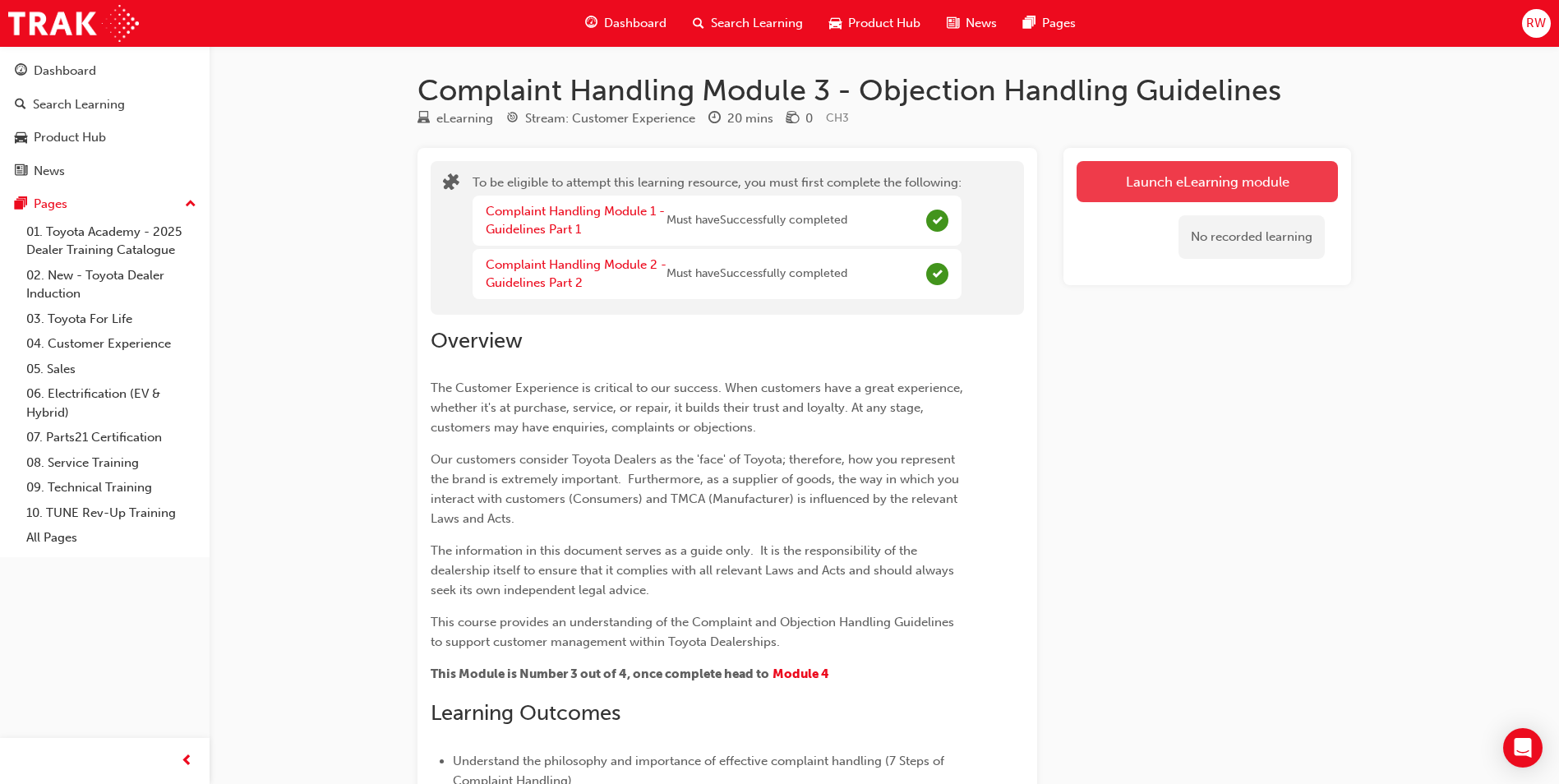
click at [1304, 187] on button "Launch eLearning module" at bounding box center [1207, 181] width 261 height 41
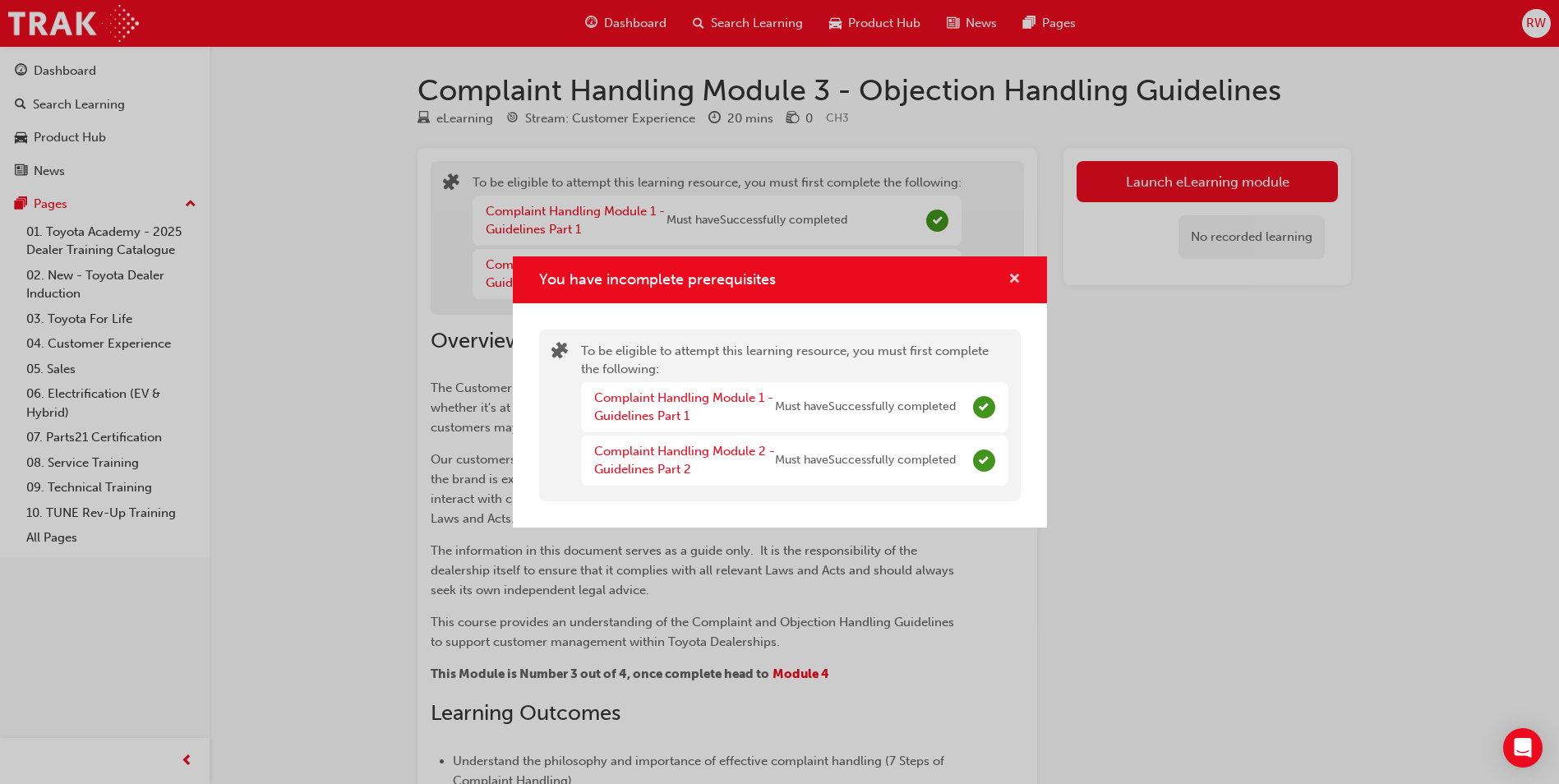
click at [1015, 275] on span "cross-icon" at bounding box center [1014, 281] width 13 height 15
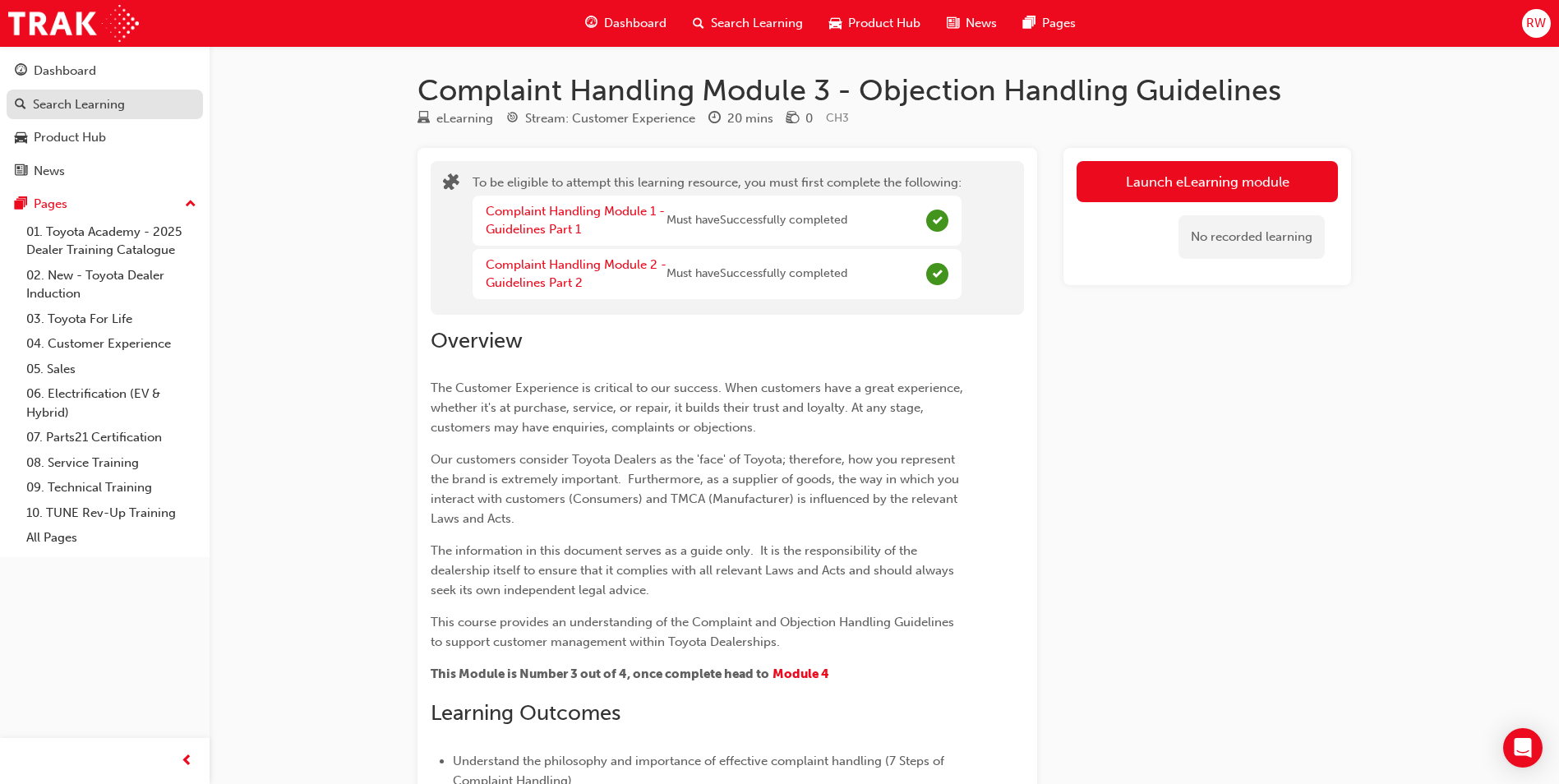
click at [125, 106] on div "Search Learning" at bounding box center [105, 105] width 180 height 21
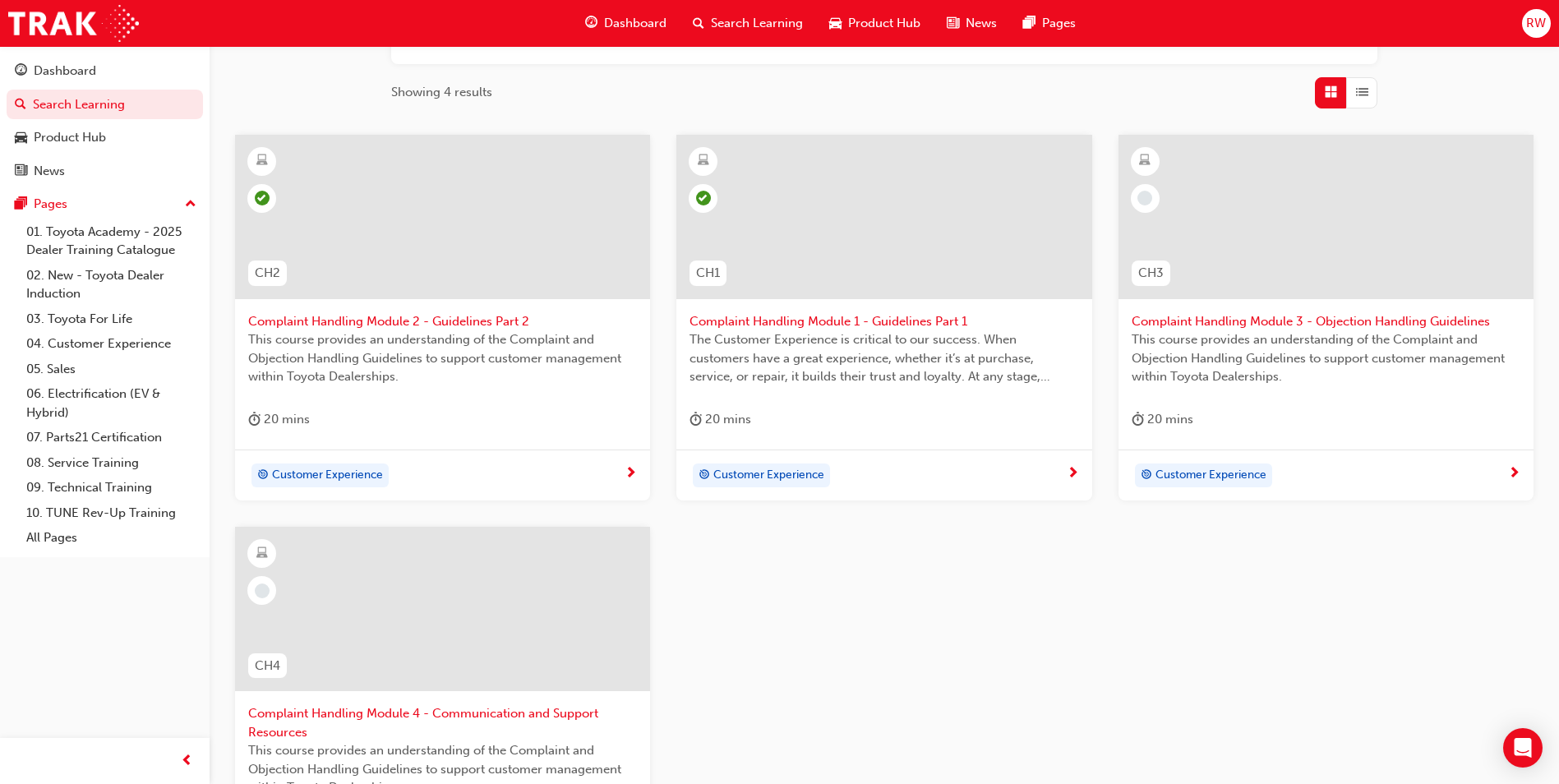
scroll to position [246, 0]
click at [1373, 322] on span "Complaint Handling Module 3 - Objection Handling Guidelines" at bounding box center [1326, 321] width 389 height 19
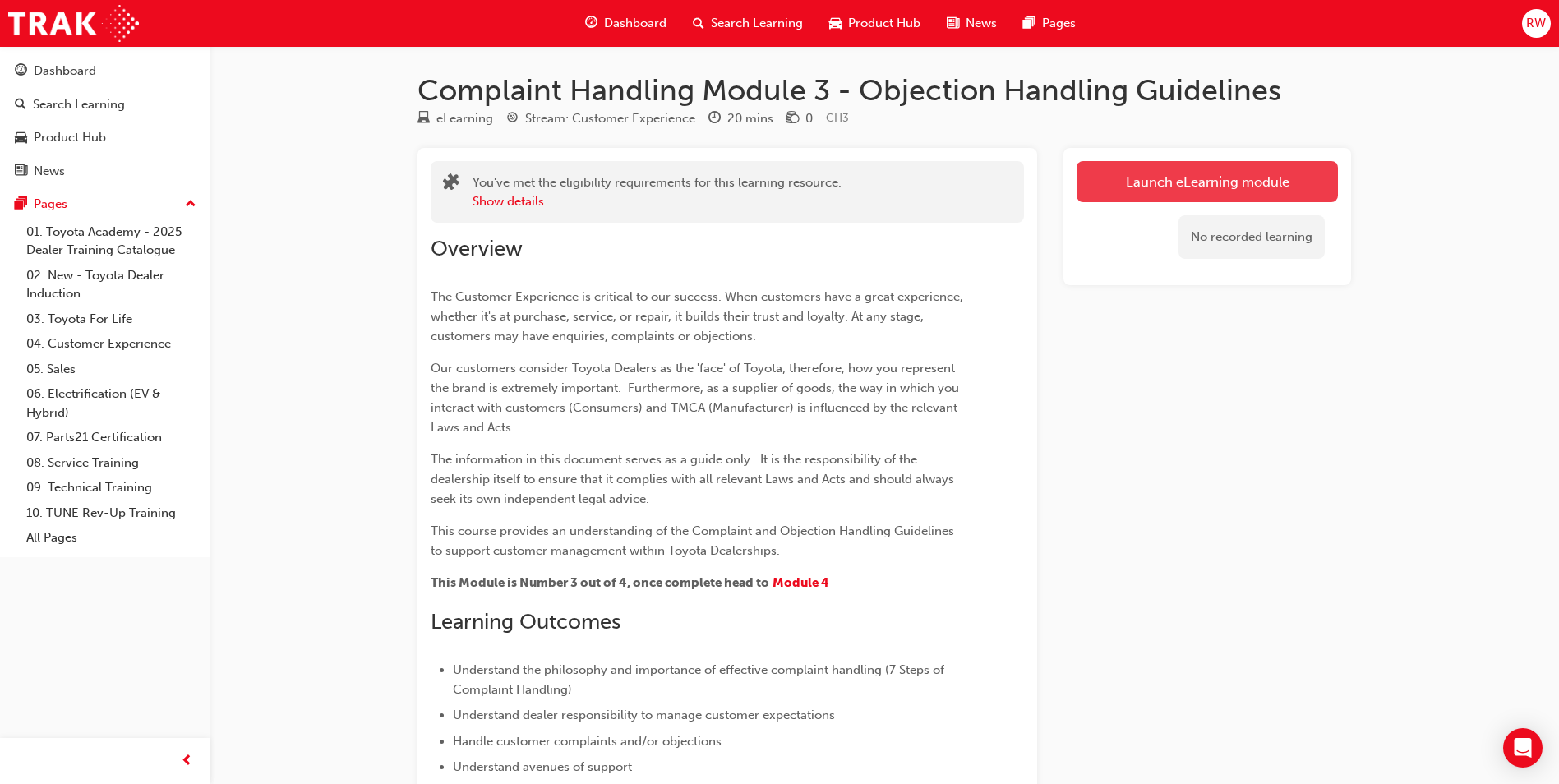
click at [1236, 162] on button "Launch eLearning module" at bounding box center [1207, 181] width 261 height 41
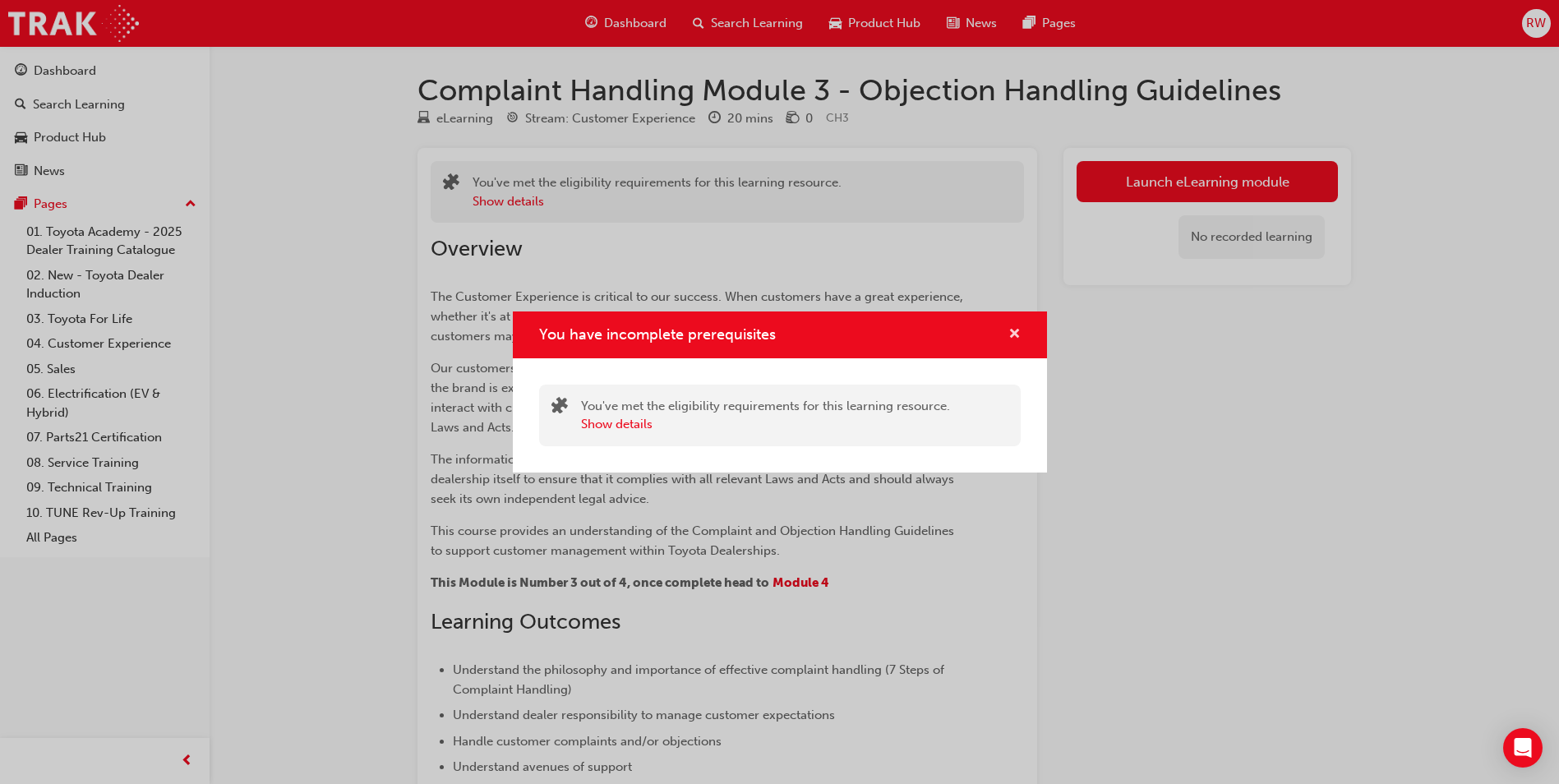
click at [1014, 328] on span "cross-icon" at bounding box center [1014, 335] width 13 height 15
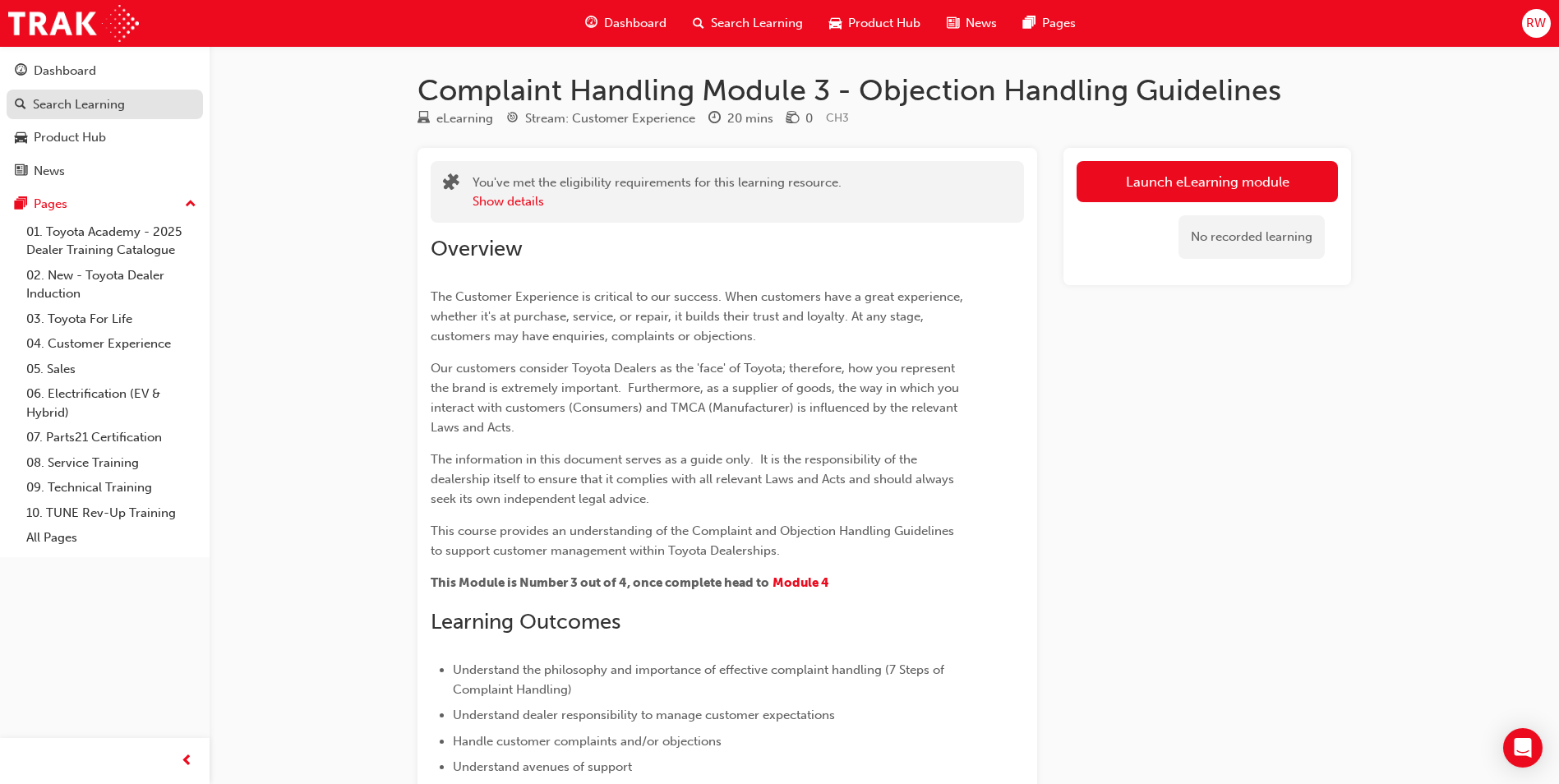
click at [54, 110] on div "Search Learning" at bounding box center [79, 105] width 92 height 19
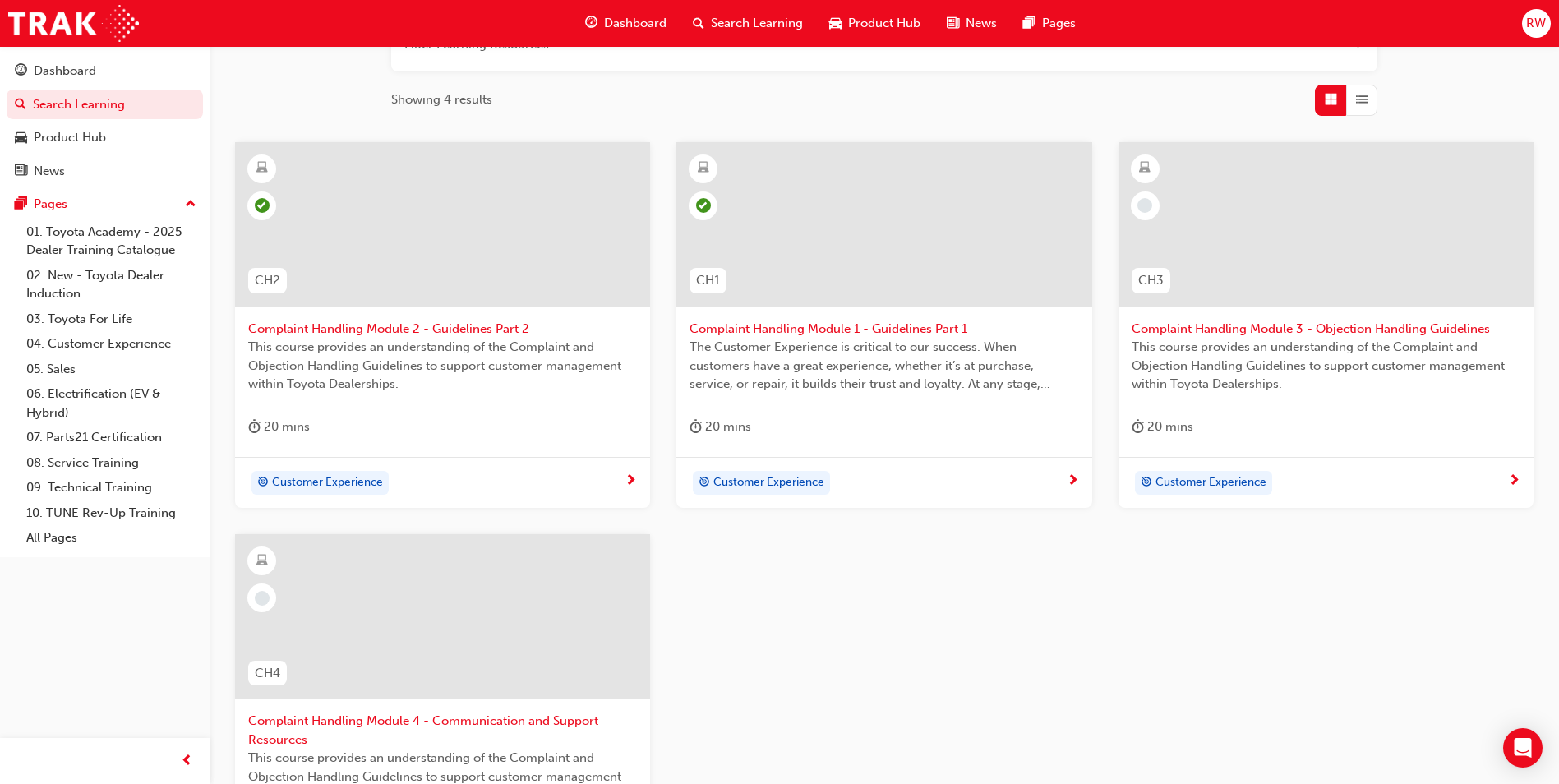
scroll to position [246, 0]
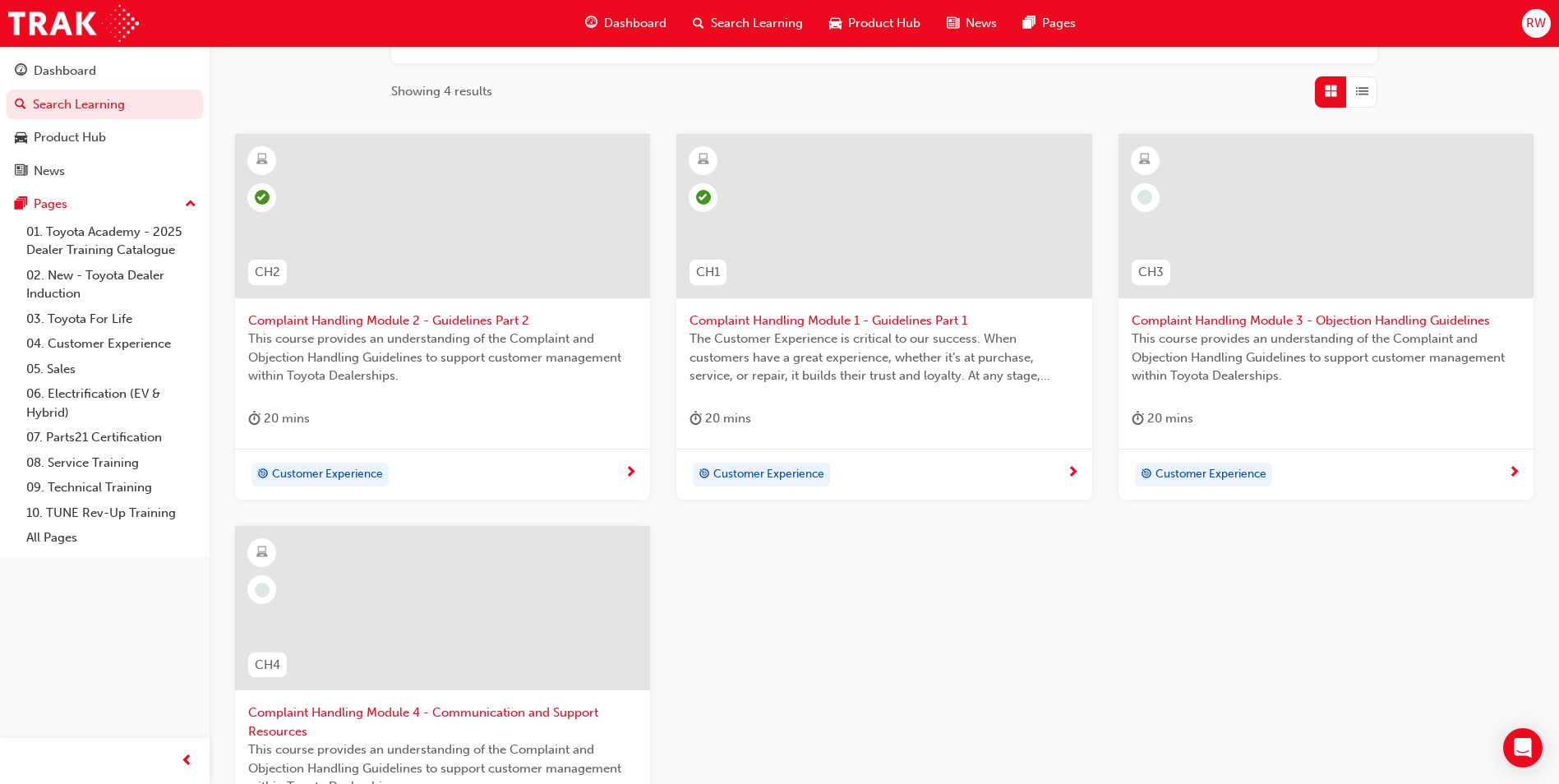
click at [1303, 384] on span "This course provides an understanding of the Complaint and Objection Handling G…" at bounding box center [1326, 357] width 389 height 56
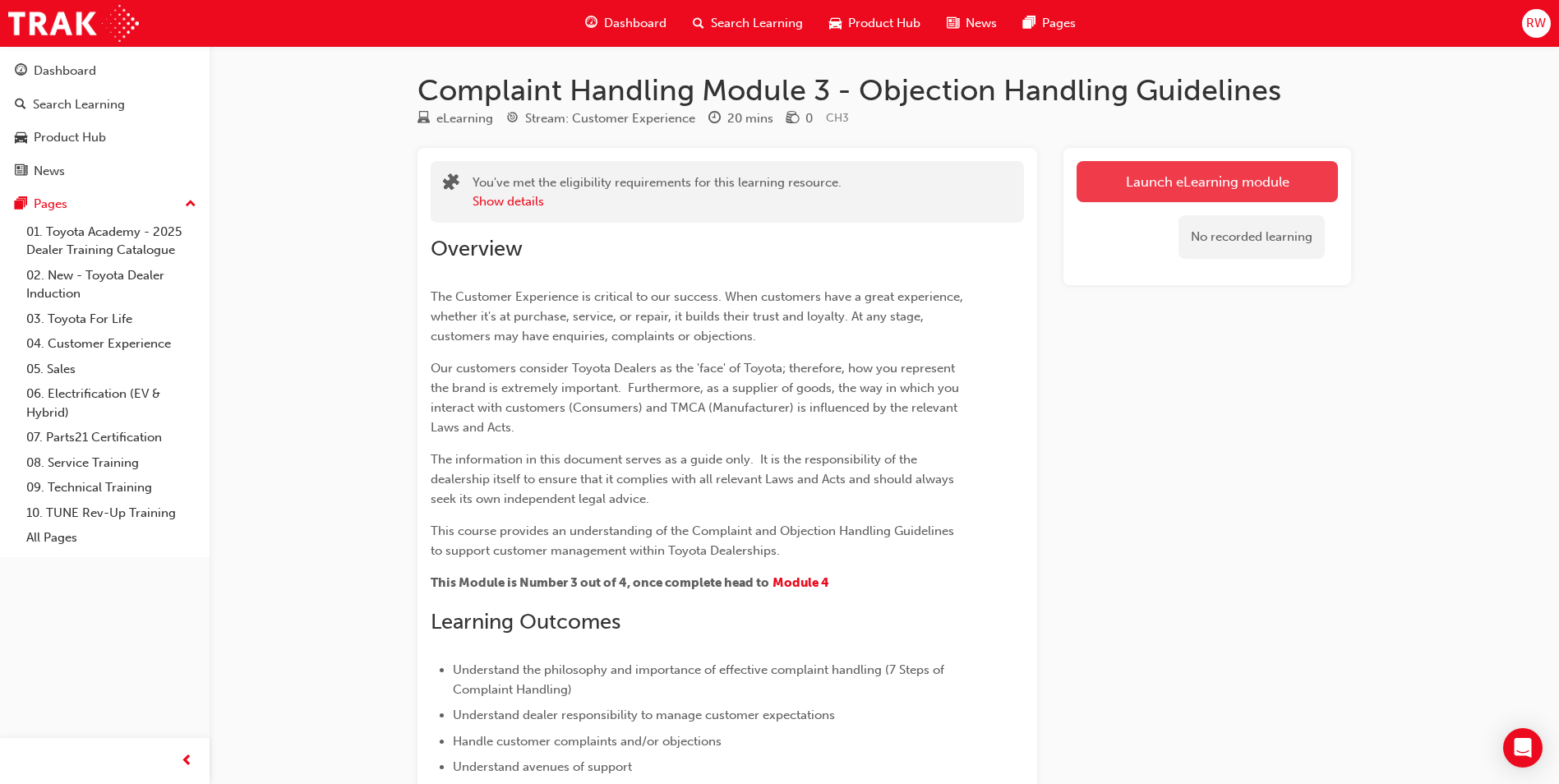
click at [1257, 200] on button "Launch eLearning module" at bounding box center [1207, 181] width 261 height 41
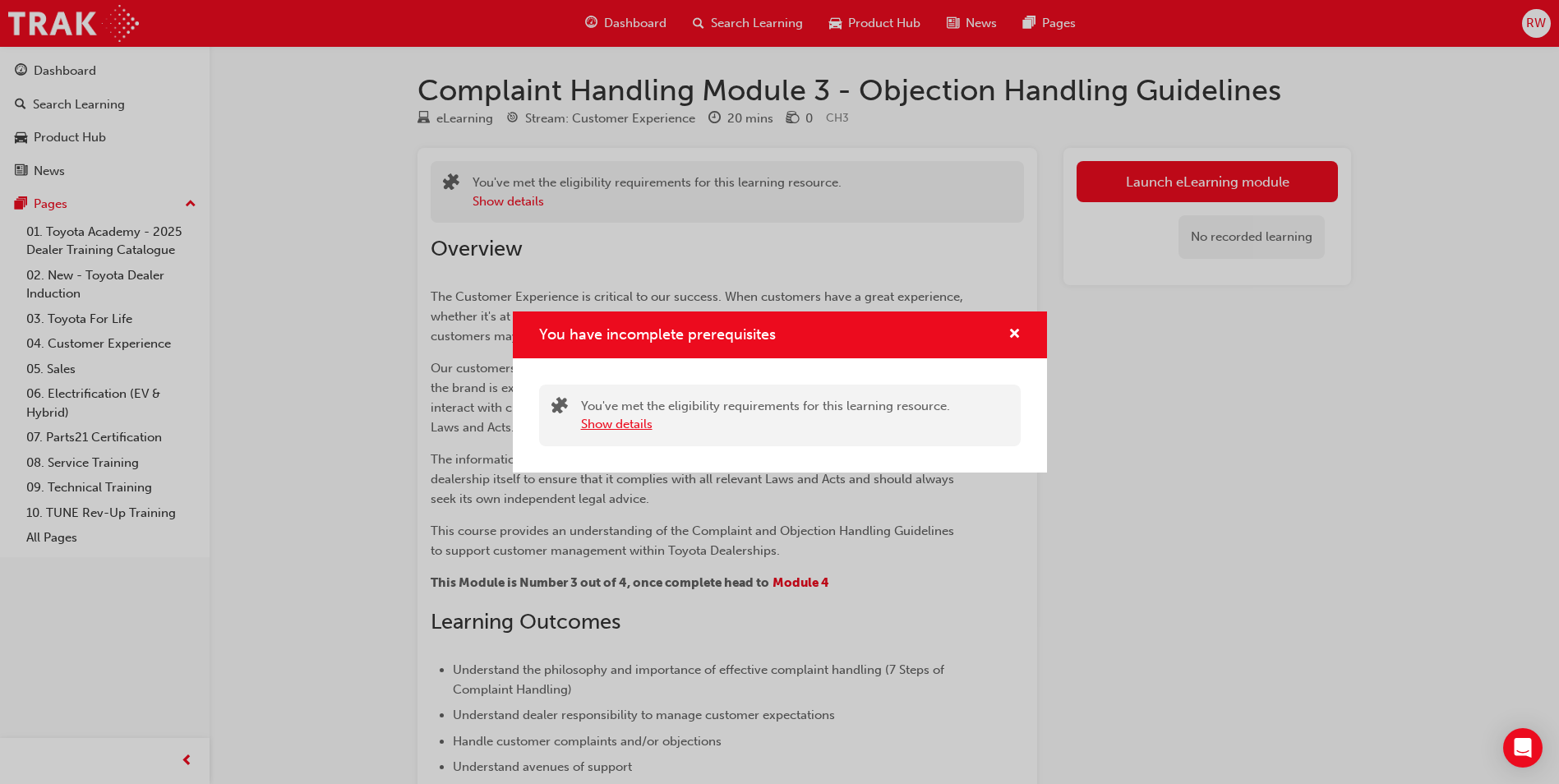
click at [601, 424] on button "Show details" at bounding box center [617, 424] width 71 height 19
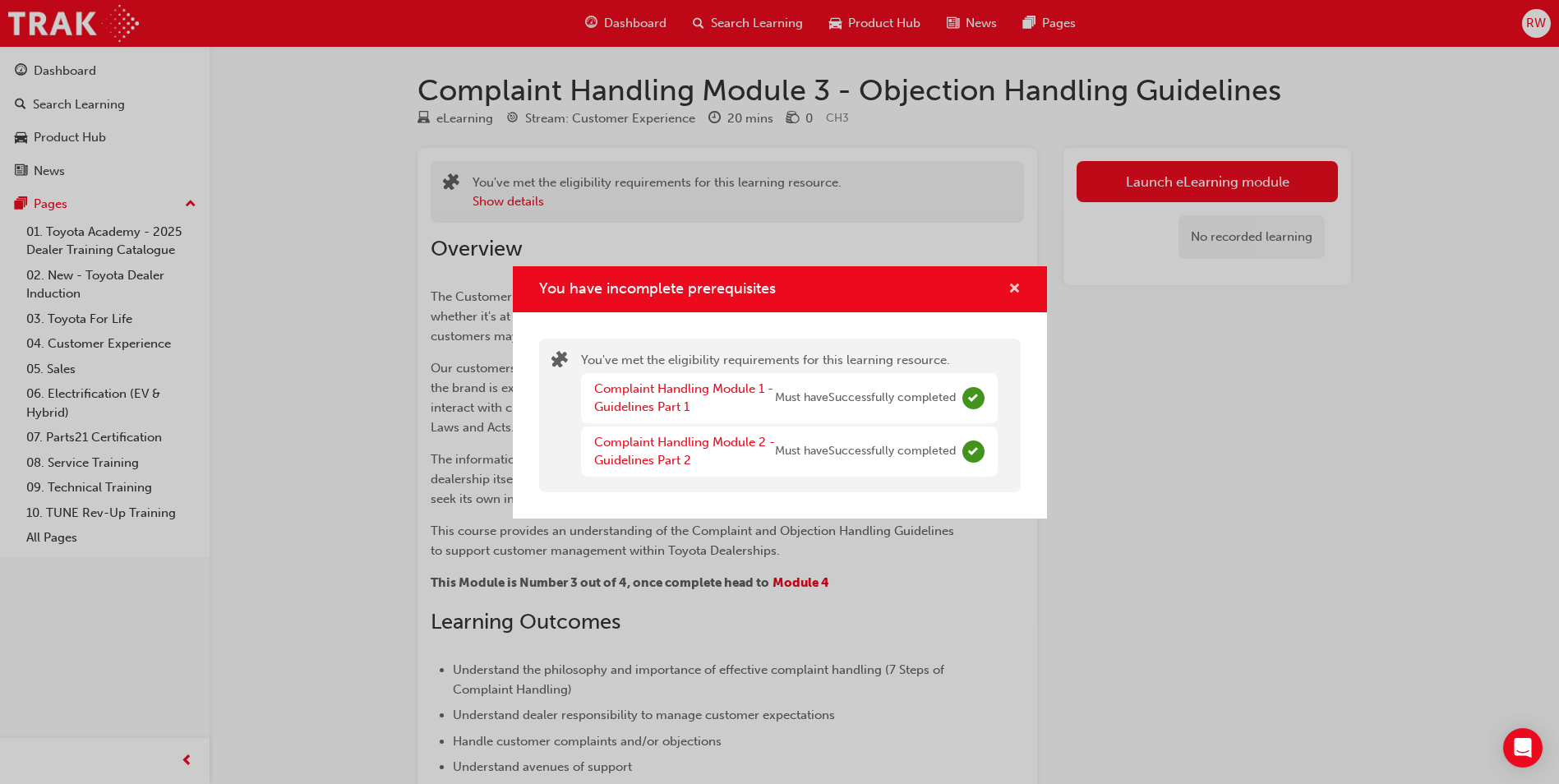
click at [1017, 284] on span "cross-icon" at bounding box center [1014, 290] width 13 height 15
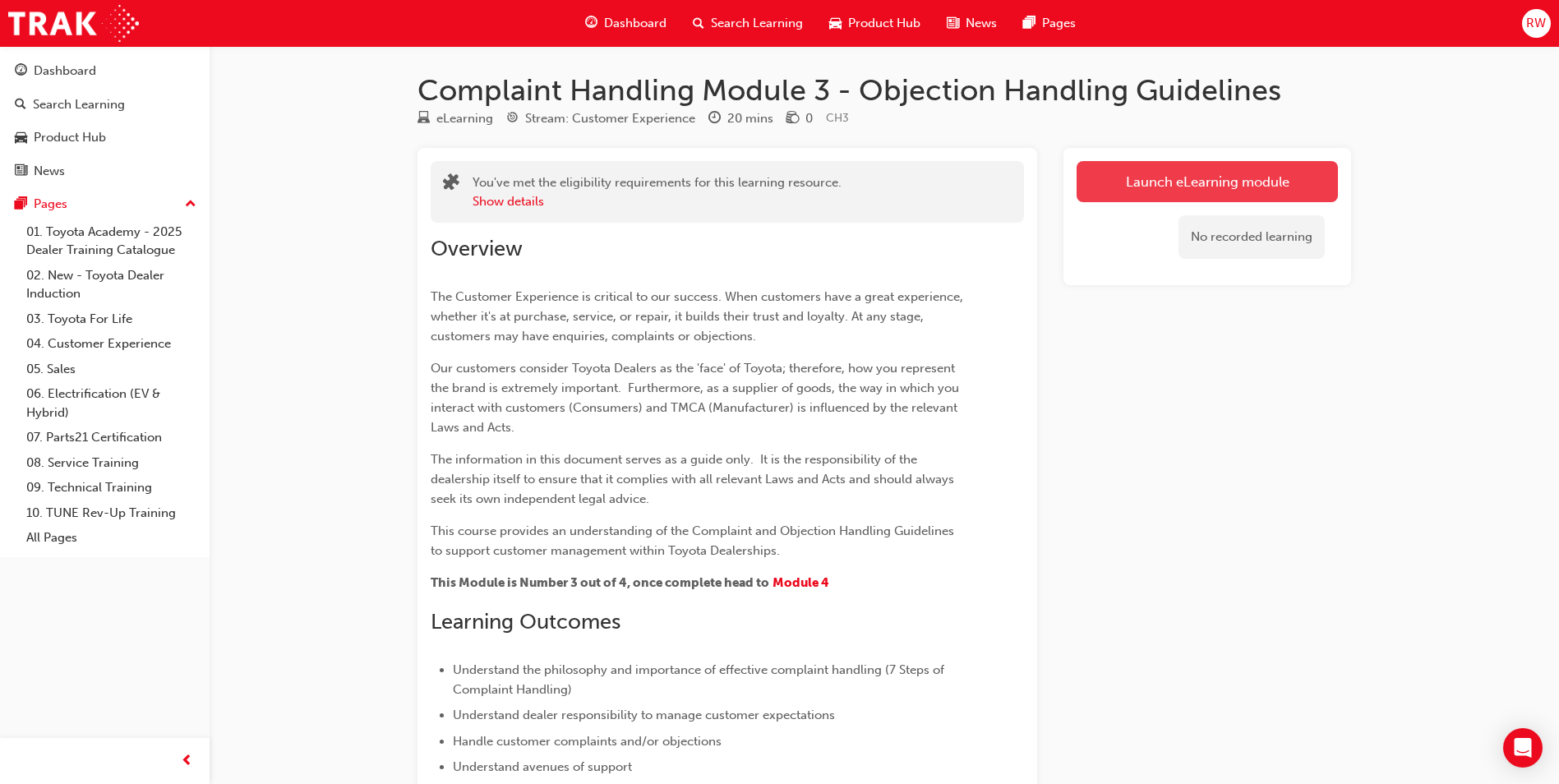
click at [1122, 190] on button "Launch eLearning module" at bounding box center [1207, 181] width 261 height 41
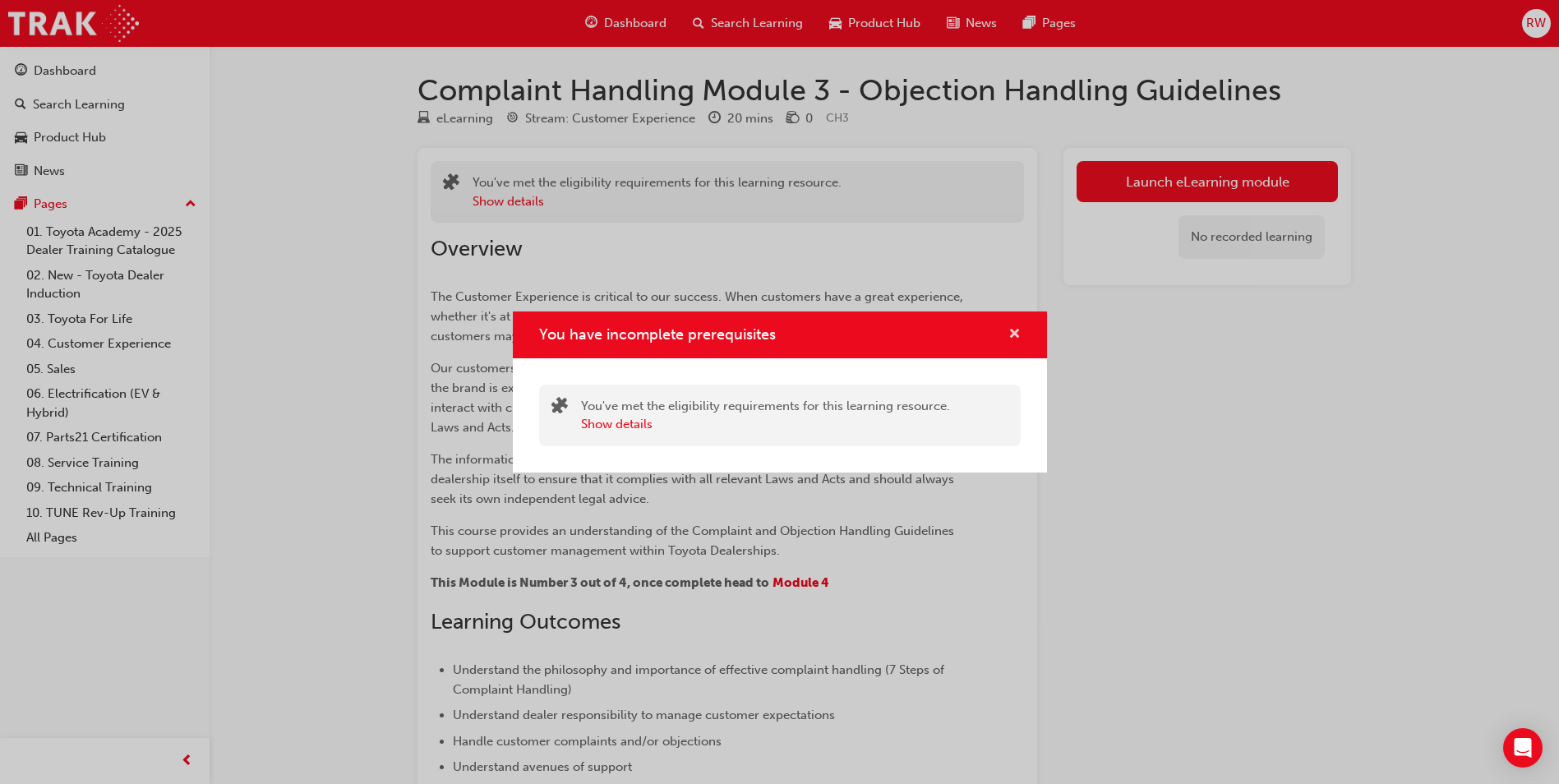
click at [1019, 334] on span "cross-icon" at bounding box center [1014, 335] width 13 height 15
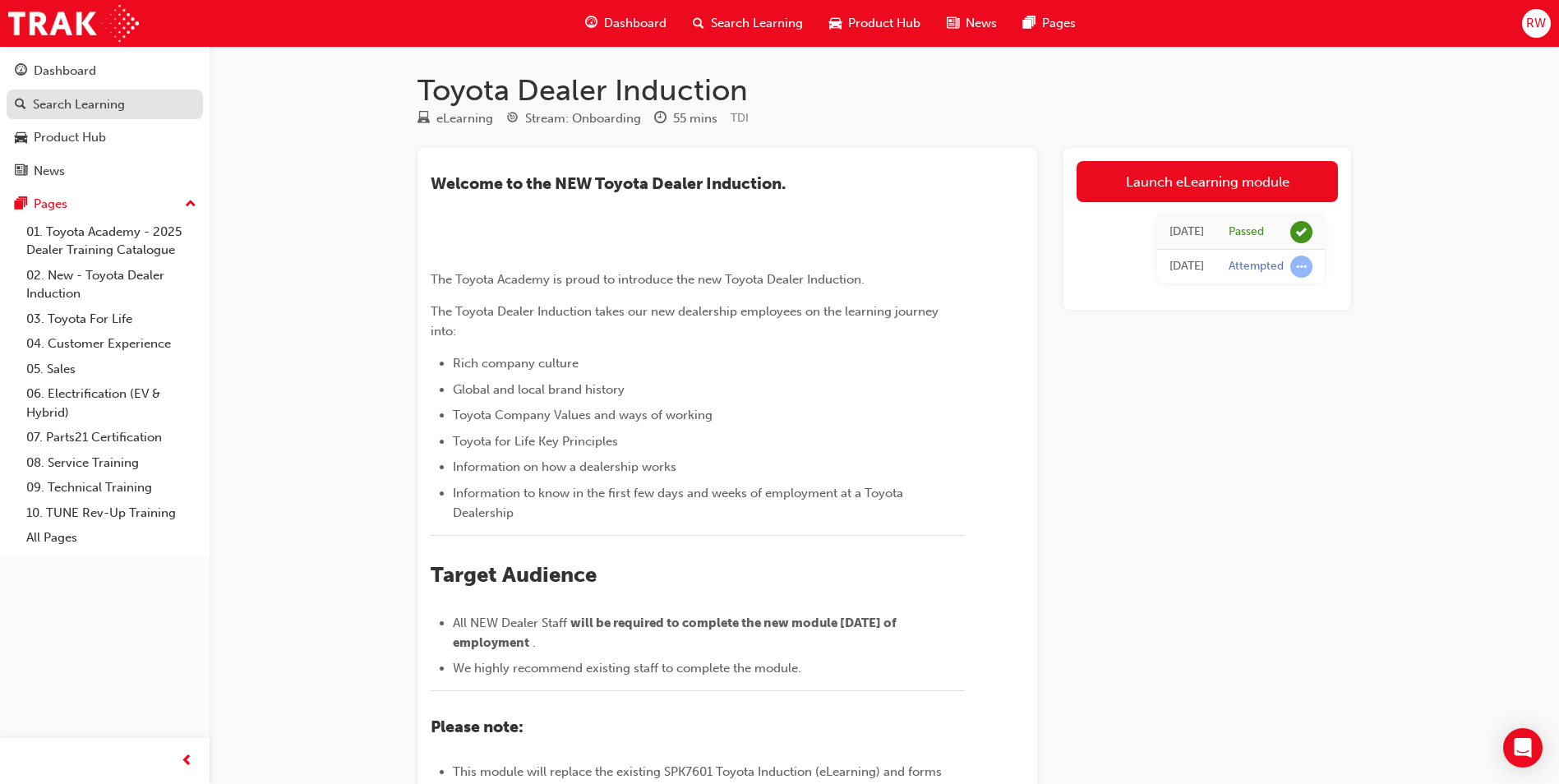
click at [126, 108] on div "Search Learning" at bounding box center [105, 105] width 180 height 21
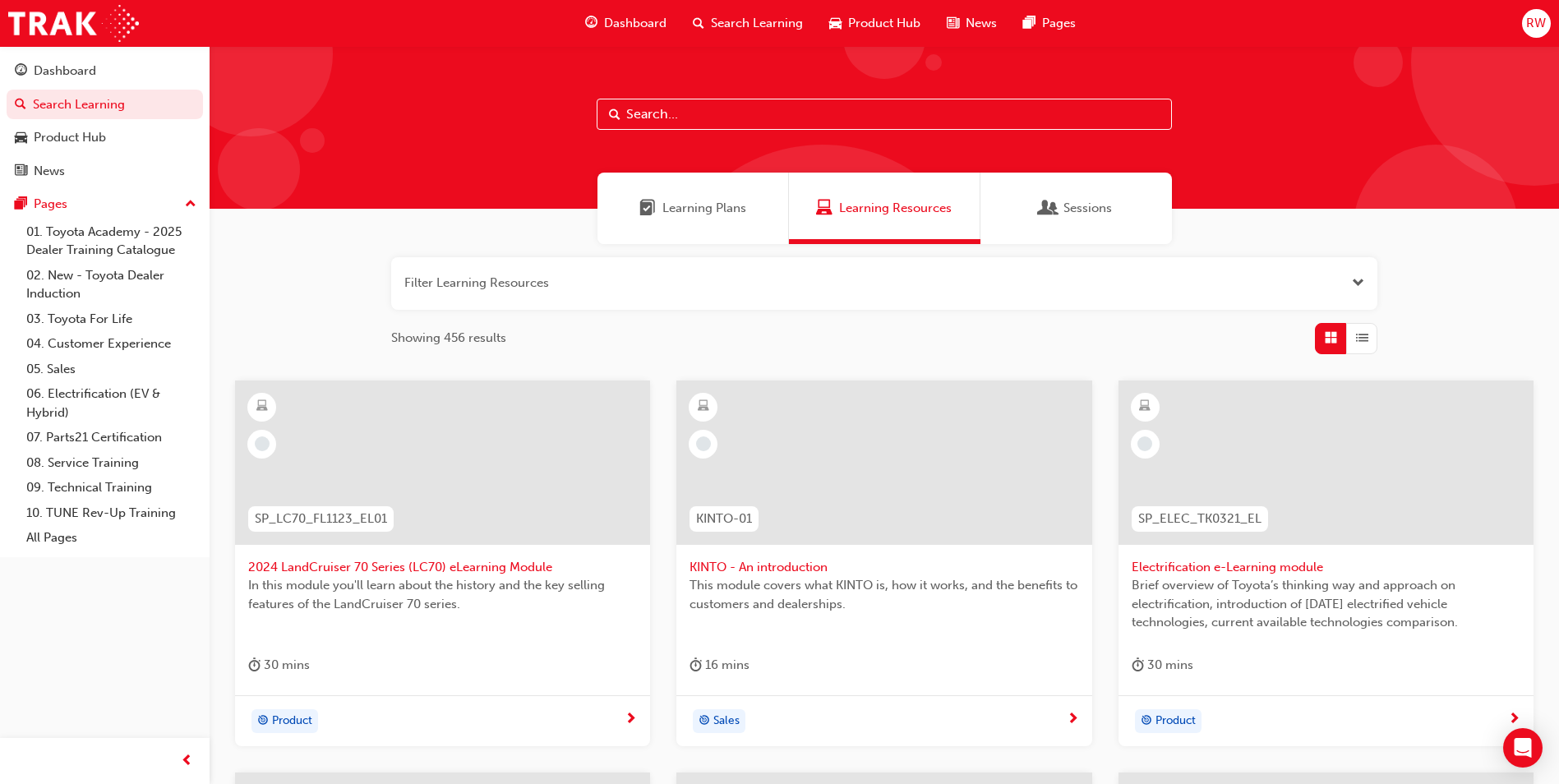
click at [720, 117] on input "text" at bounding box center [884, 114] width 576 height 31
type input "complaint handling"
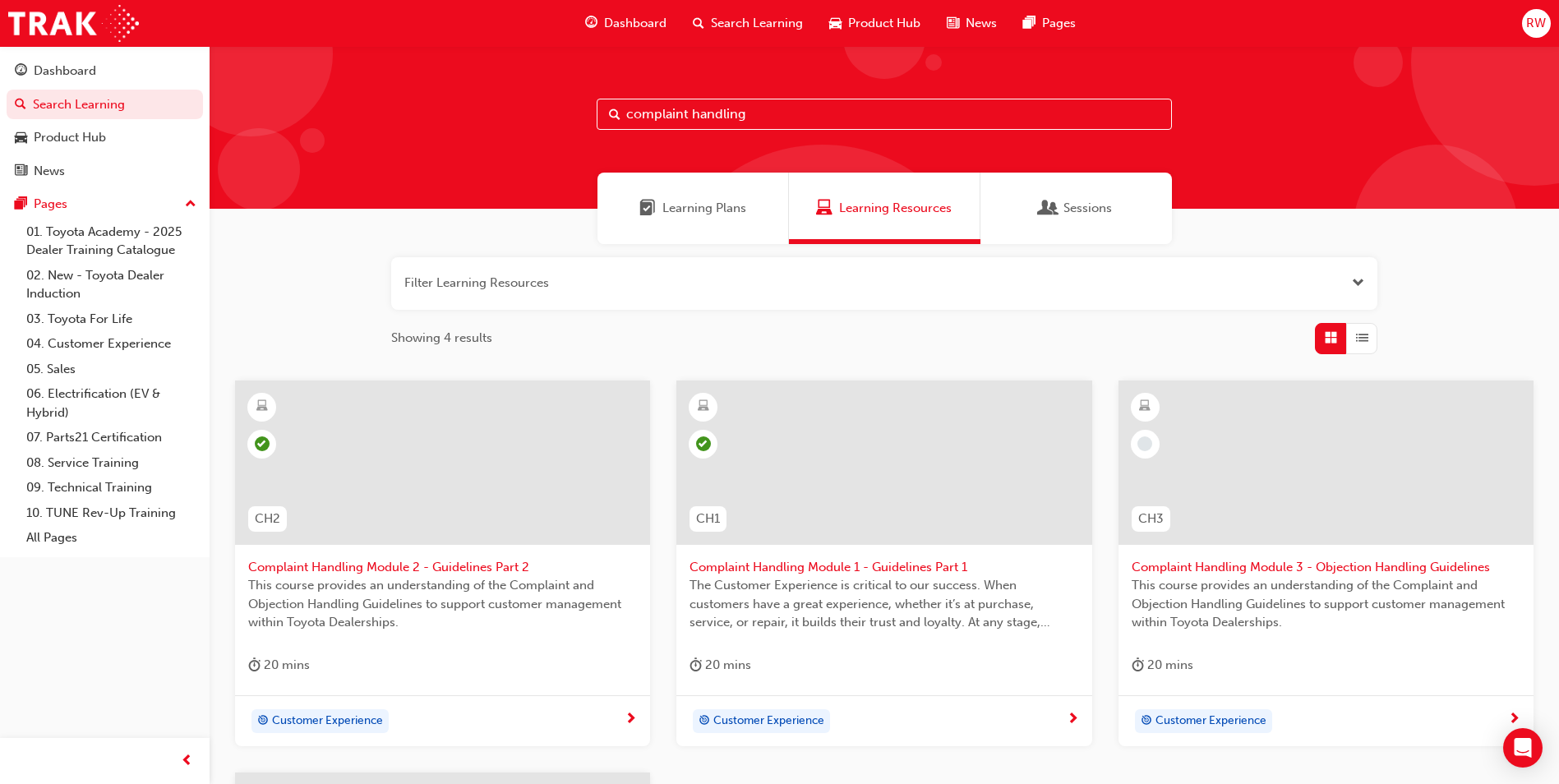
scroll to position [246, 0]
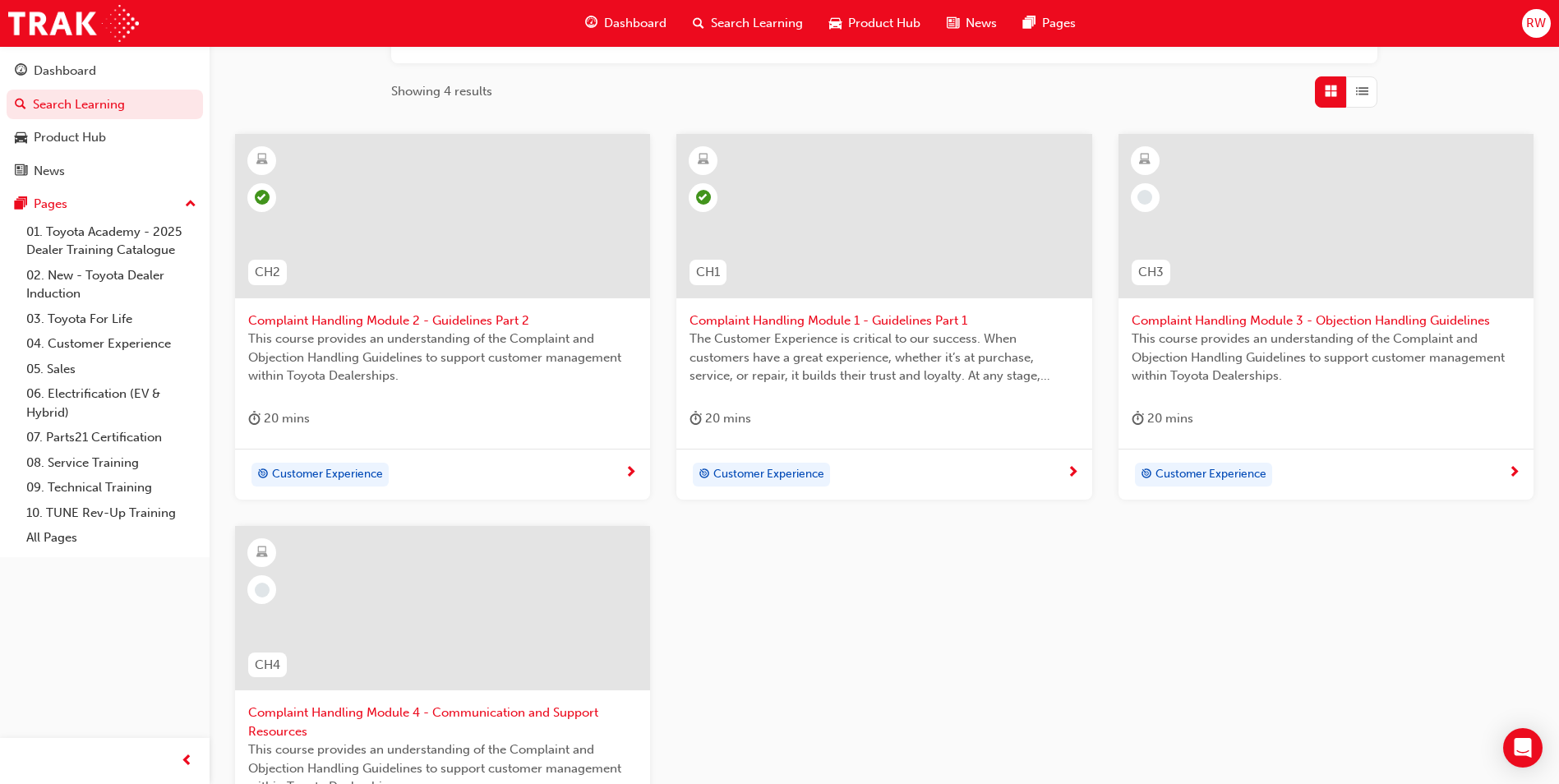
click at [1299, 306] on div at bounding box center [1326, 230] width 389 height 164
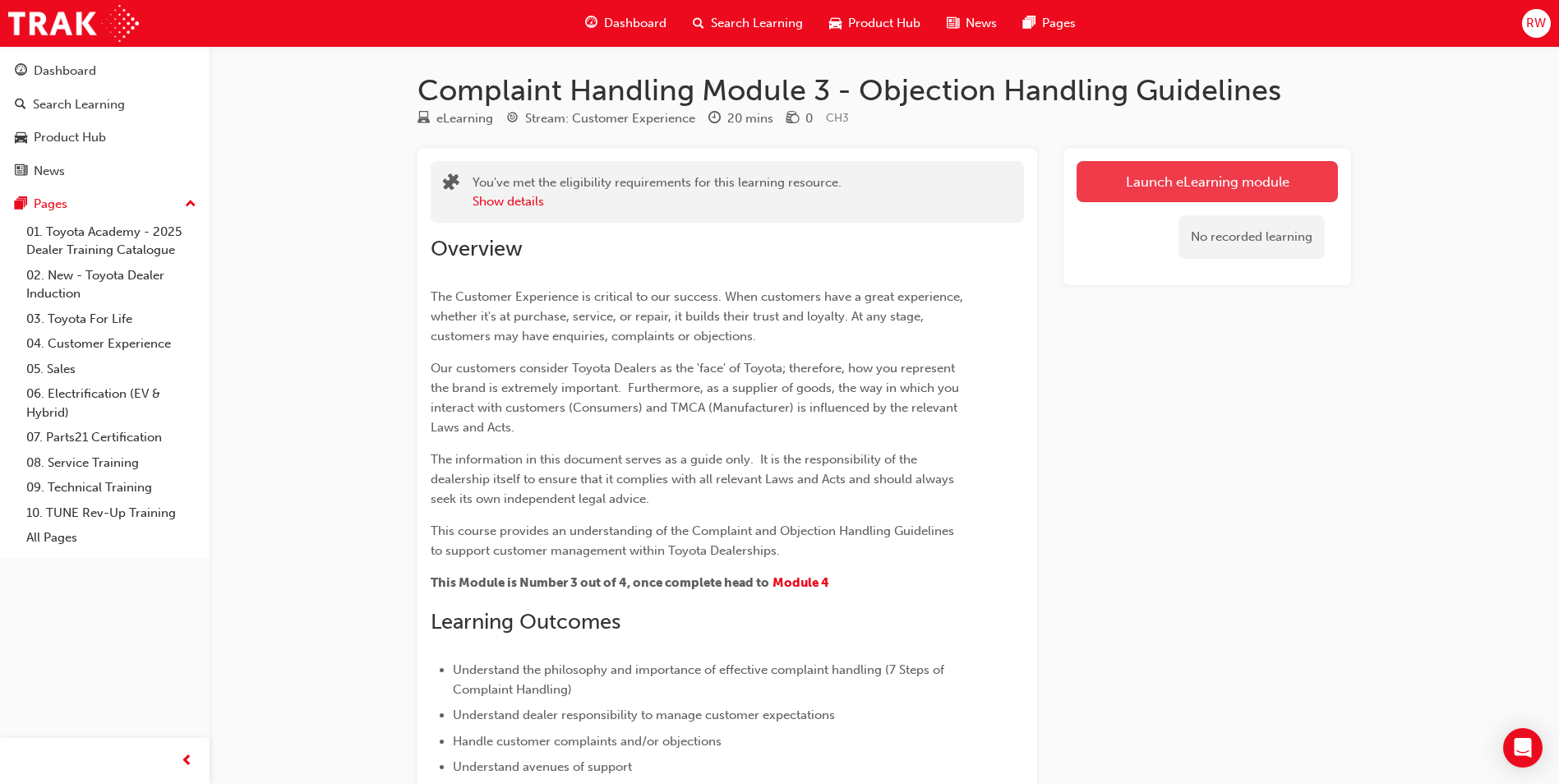
click at [1140, 186] on link "Launch eLearning module" at bounding box center [1207, 181] width 261 height 41
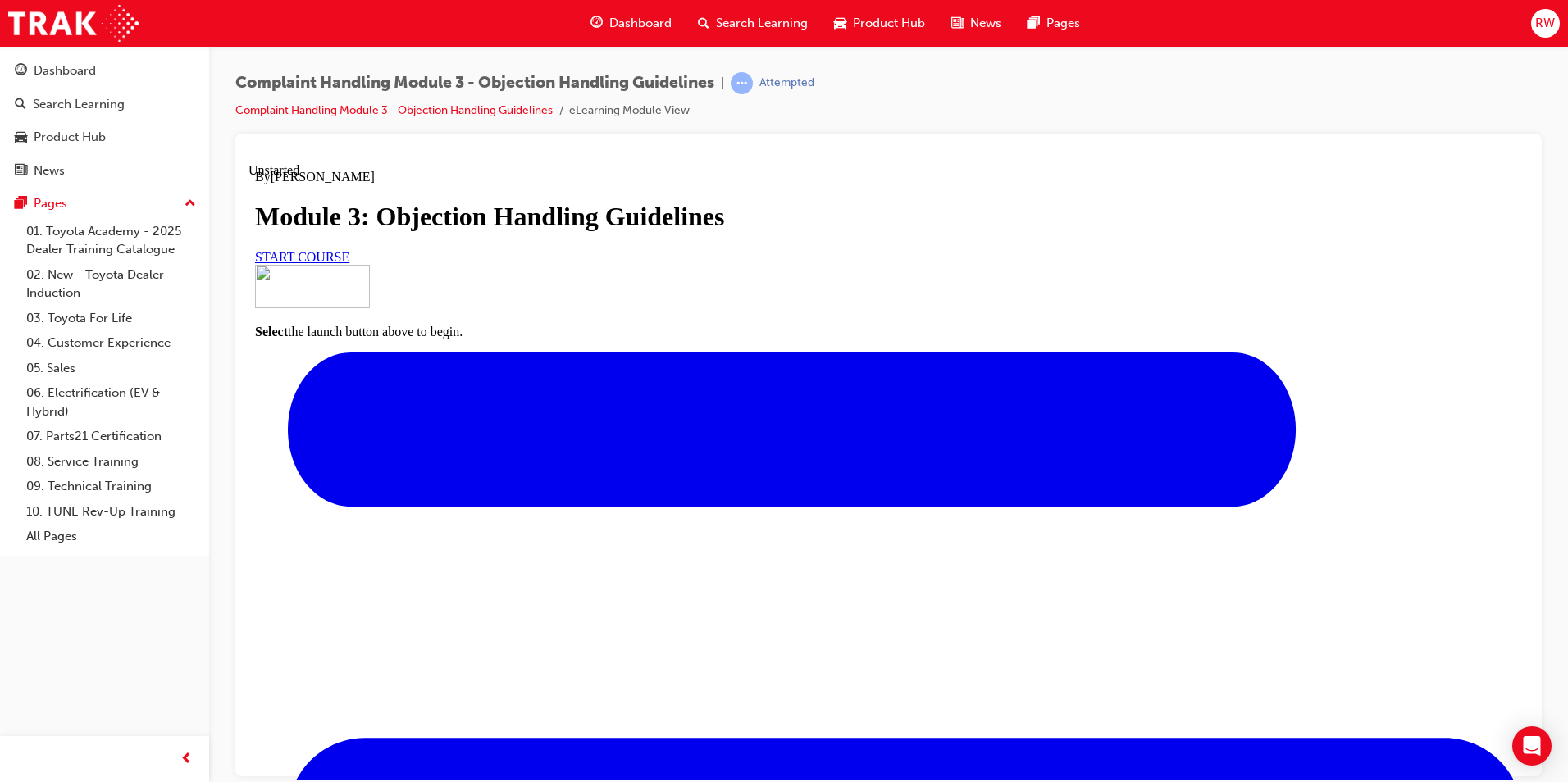
scroll to position [112, 0]
click at [349, 263] on span "START COURSE" at bounding box center [302, 256] width 94 height 14
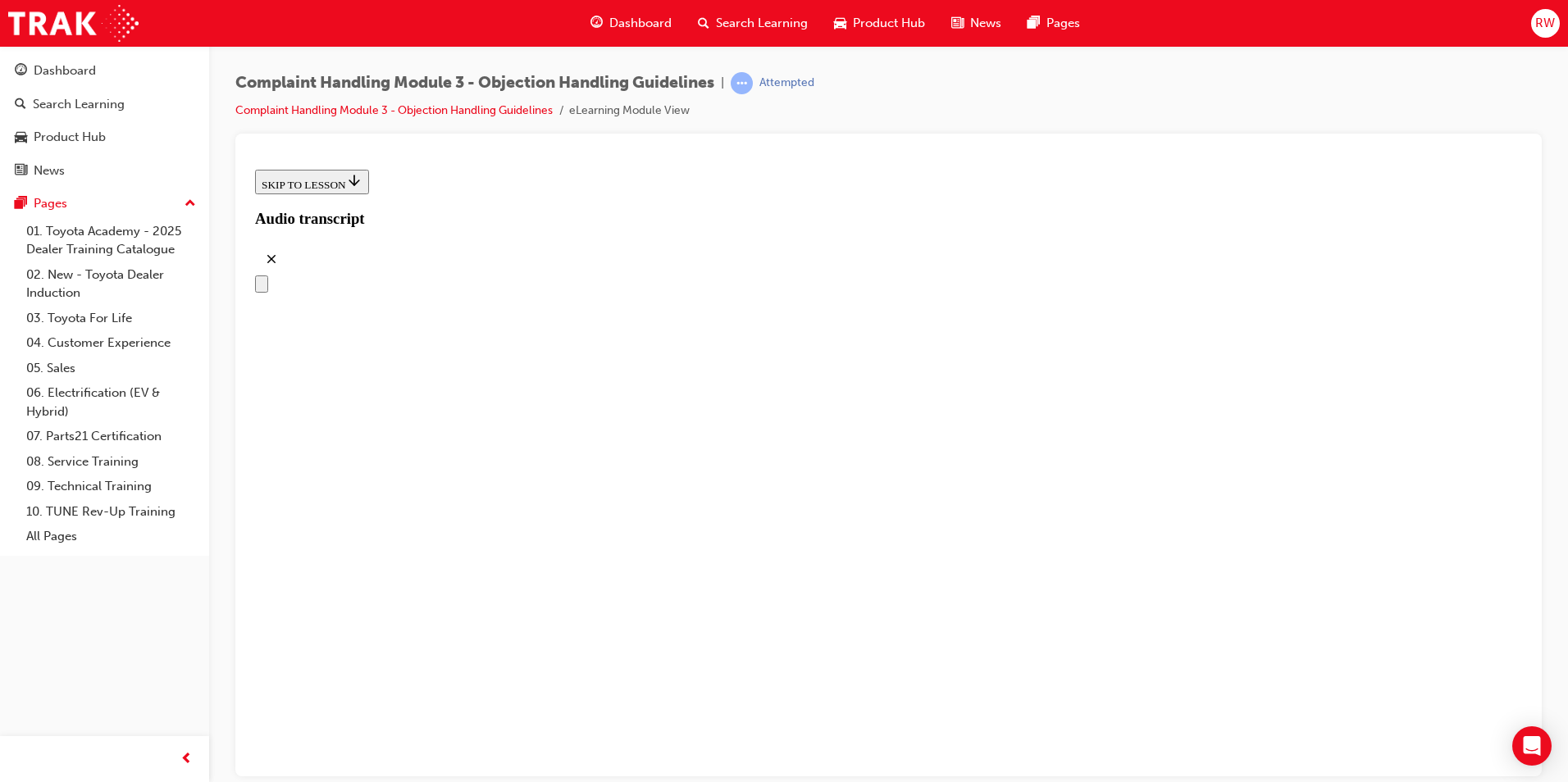
scroll to position [204, 0]
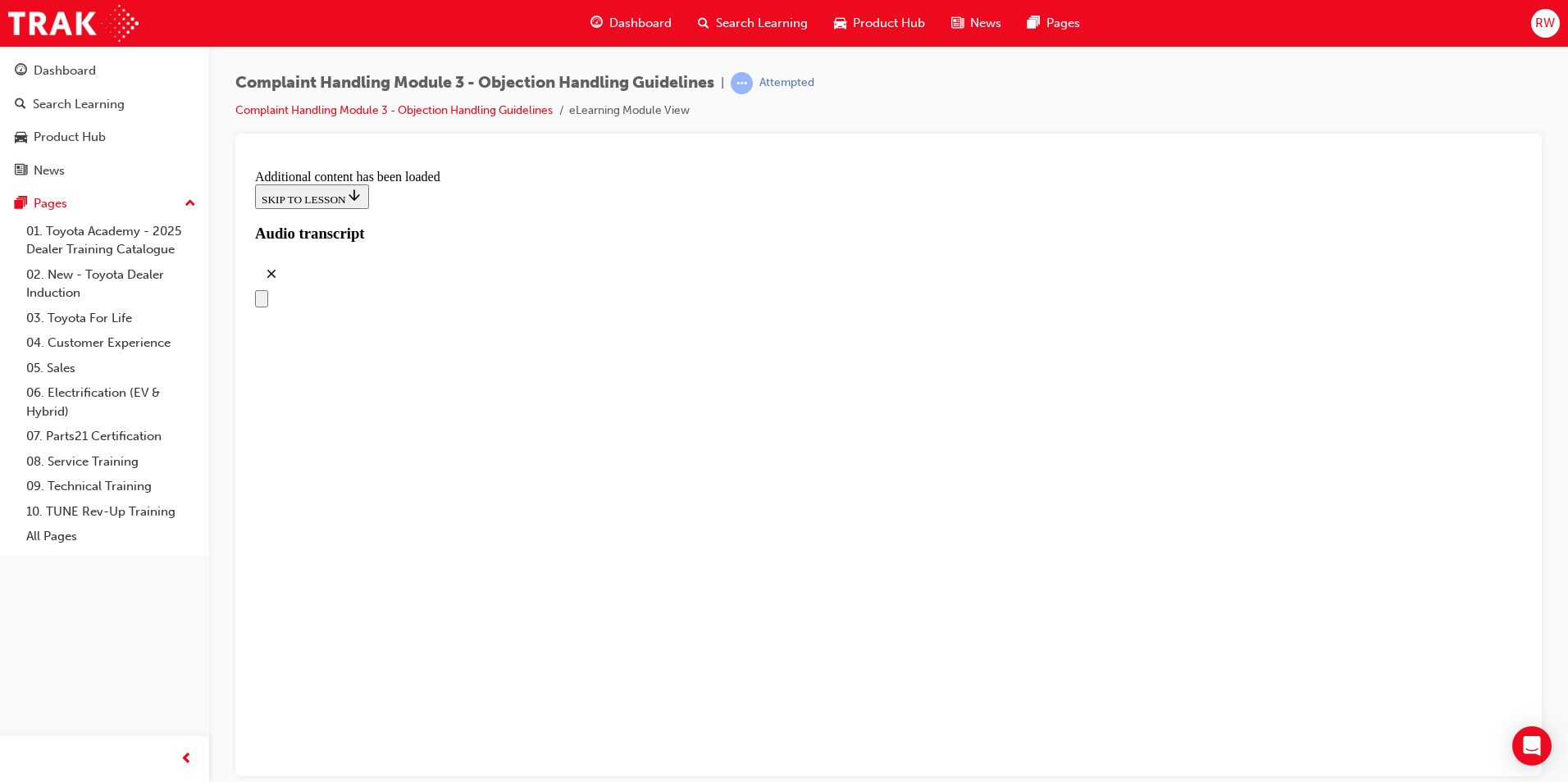
scroll to position [6279, 0]
drag, startPoint x: 818, startPoint y: 681, endPoint x: 893, endPoint y: 341, distance: 348.2
drag, startPoint x: 820, startPoint y: 433, endPoint x: 888, endPoint y: 439, distance: 68.3
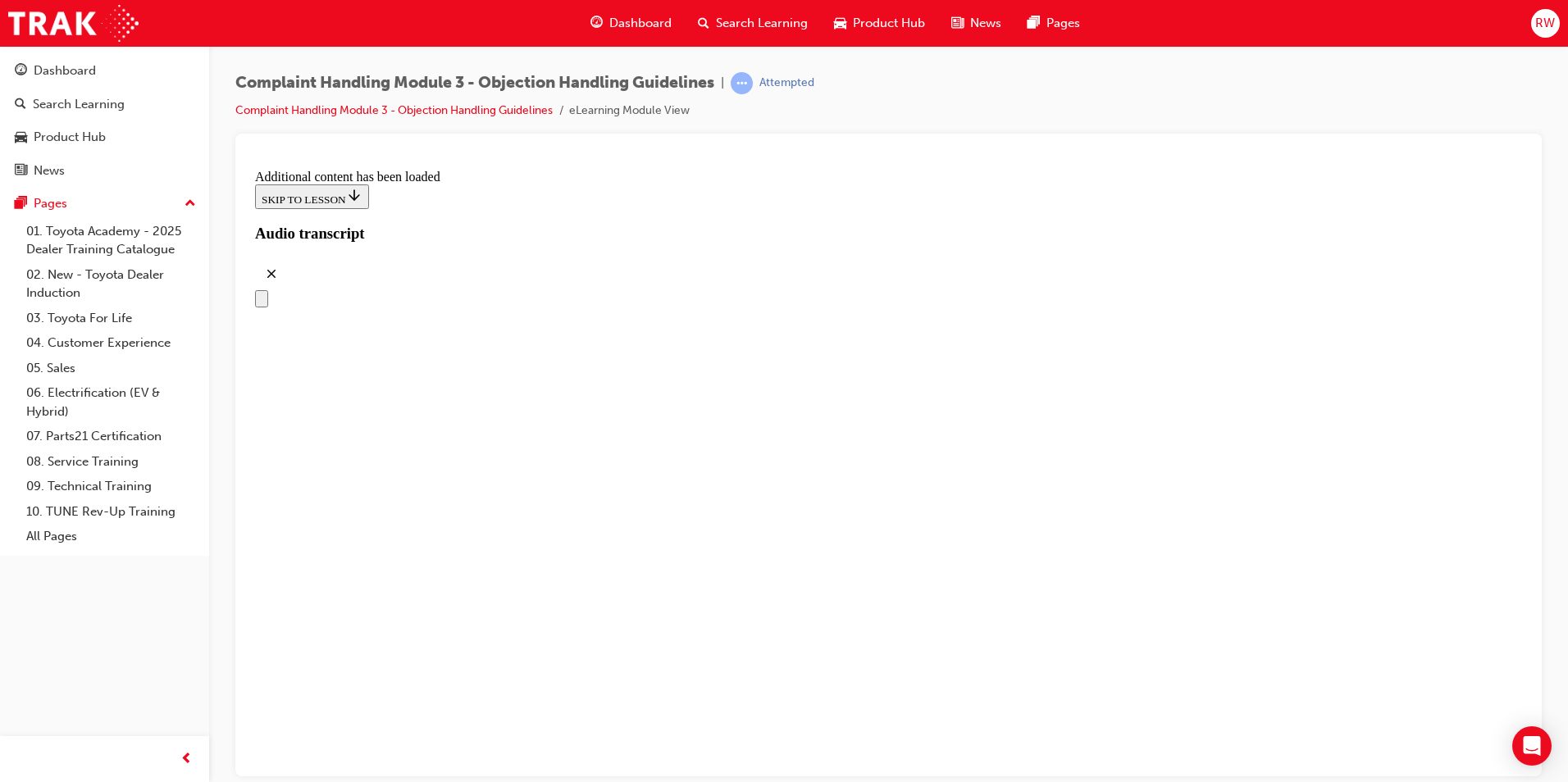
drag, startPoint x: 833, startPoint y: 597, endPoint x: 838, endPoint y: 588, distance: 10.3
drag, startPoint x: 836, startPoint y: 688, endPoint x: 890, endPoint y: 683, distance: 54.2
drag, startPoint x: 828, startPoint y: 586, endPoint x: 883, endPoint y: 509, distance: 94.6
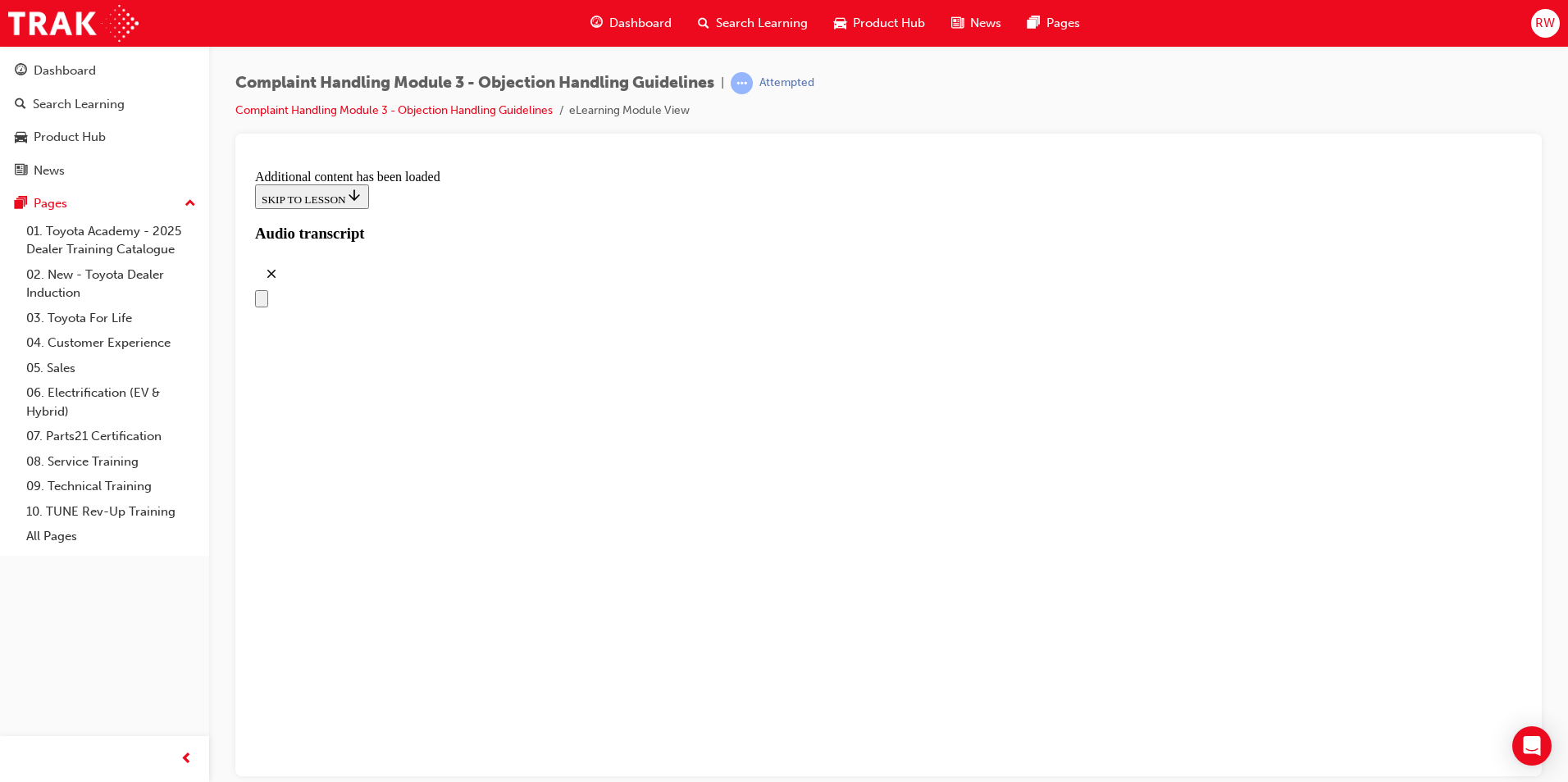
drag, startPoint x: 831, startPoint y: 600, endPoint x: 919, endPoint y: 594, distance: 88.2
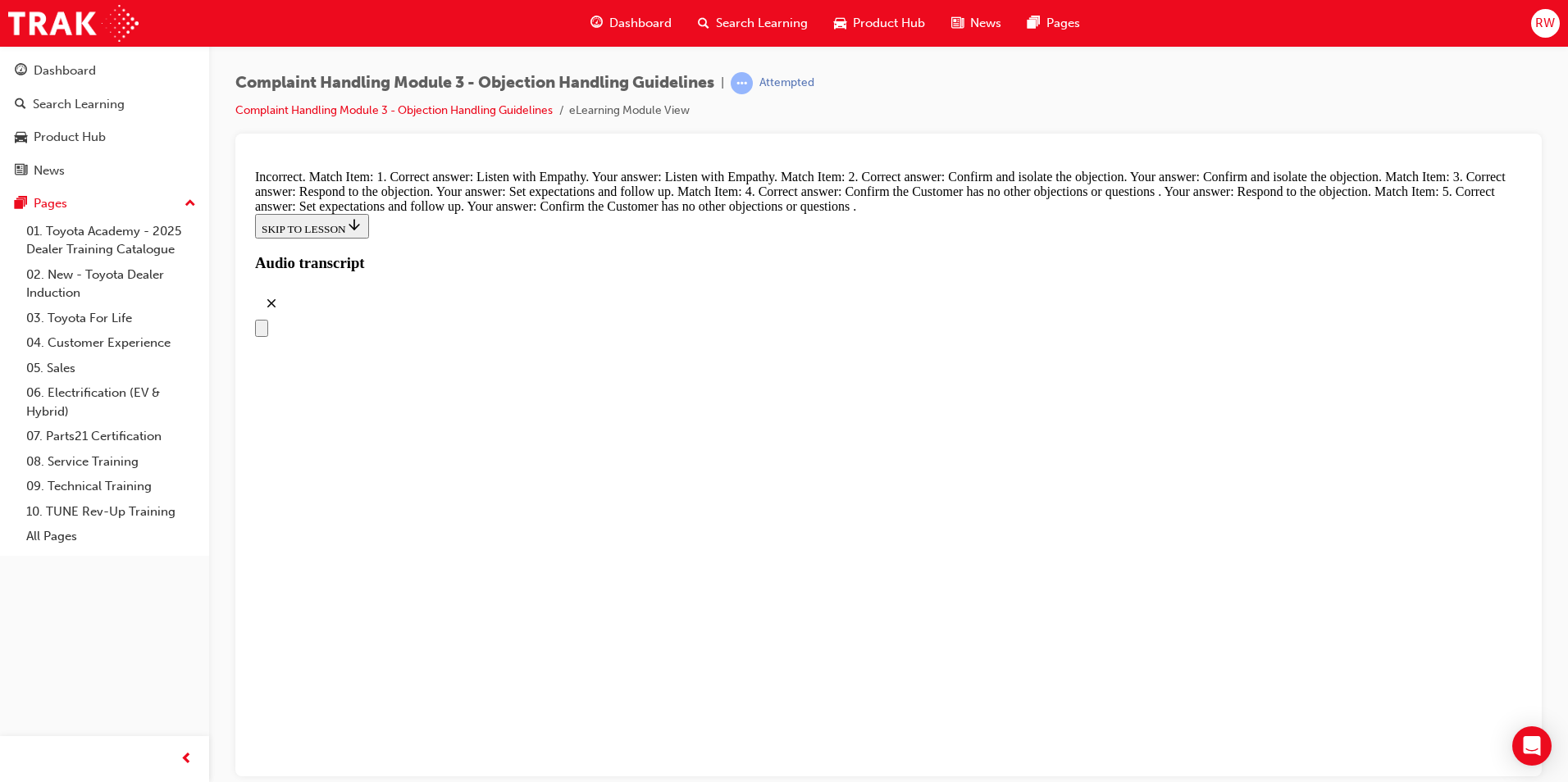
scroll to position [6361, 0]
drag, startPoint x: 755, startPoint y: 505, endPoint x: 875, endPoint y: 333, distance: 209.7
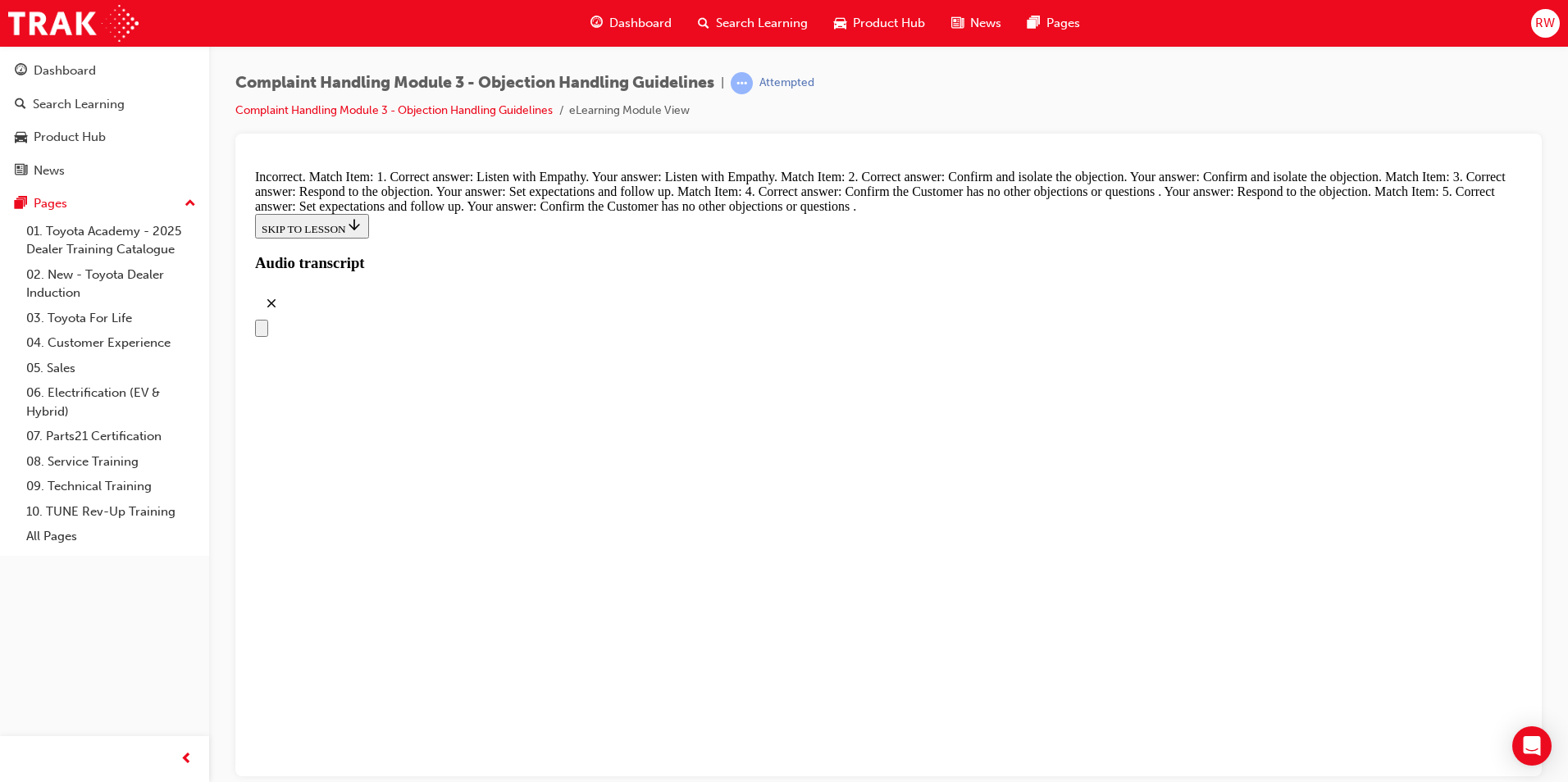
drag, startPoint x: 808, startPoint y: 609, endPoint x: 882, endPoint y: 436, distance: 188.2
drag, startPoint x: 811, startPoint y: 609, endPoint x: 888, endPoint y: 500, distance: 133.5
drag, startPoint x: 822, startPoint y: 688, endPoint x: 890, endPoint y: 586, distance: 122.6
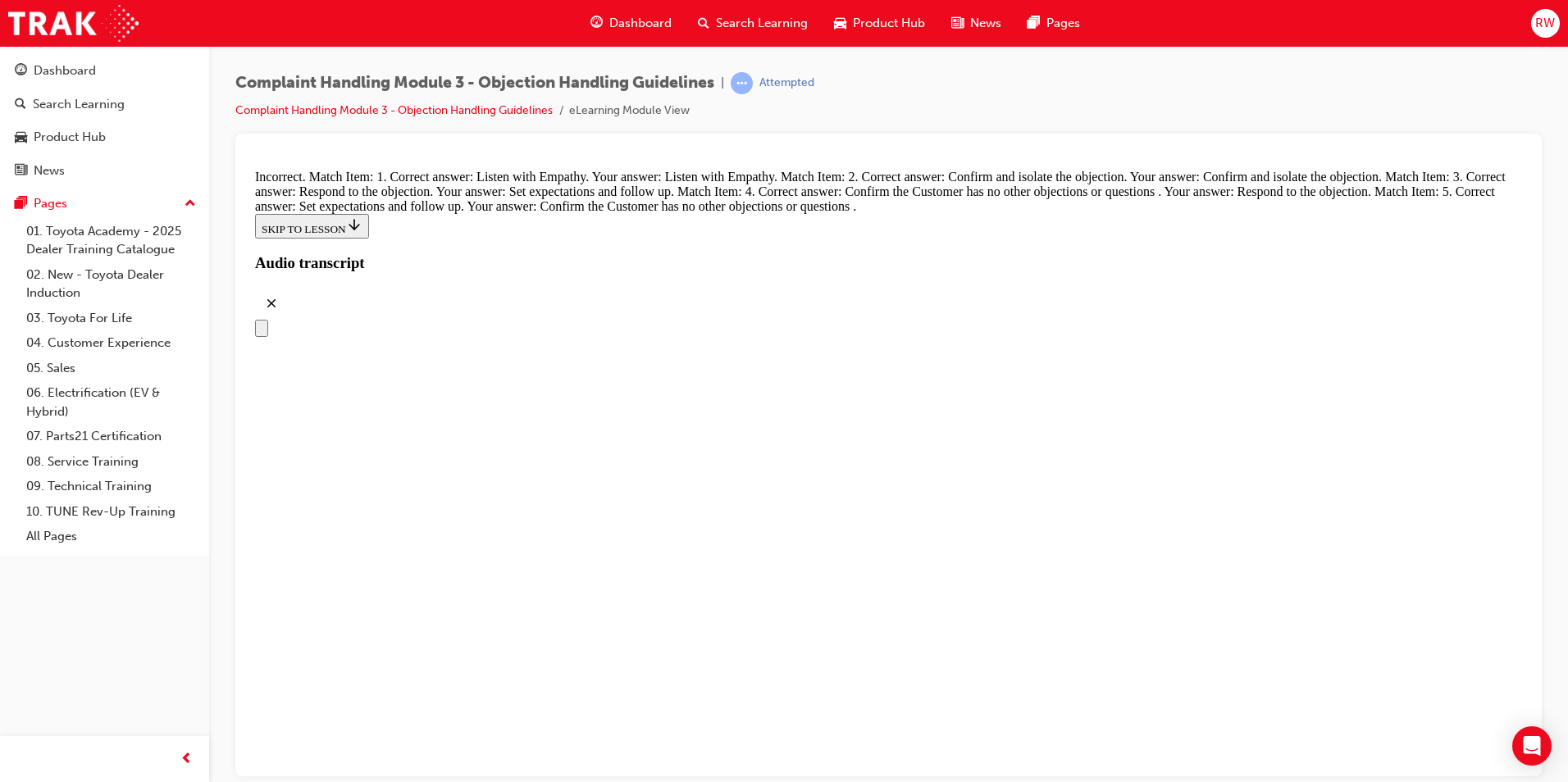
drag, startPoint x: 819, startPoint y: 681, endPoint x: 876, endPoint y: 677, distance: 57.1
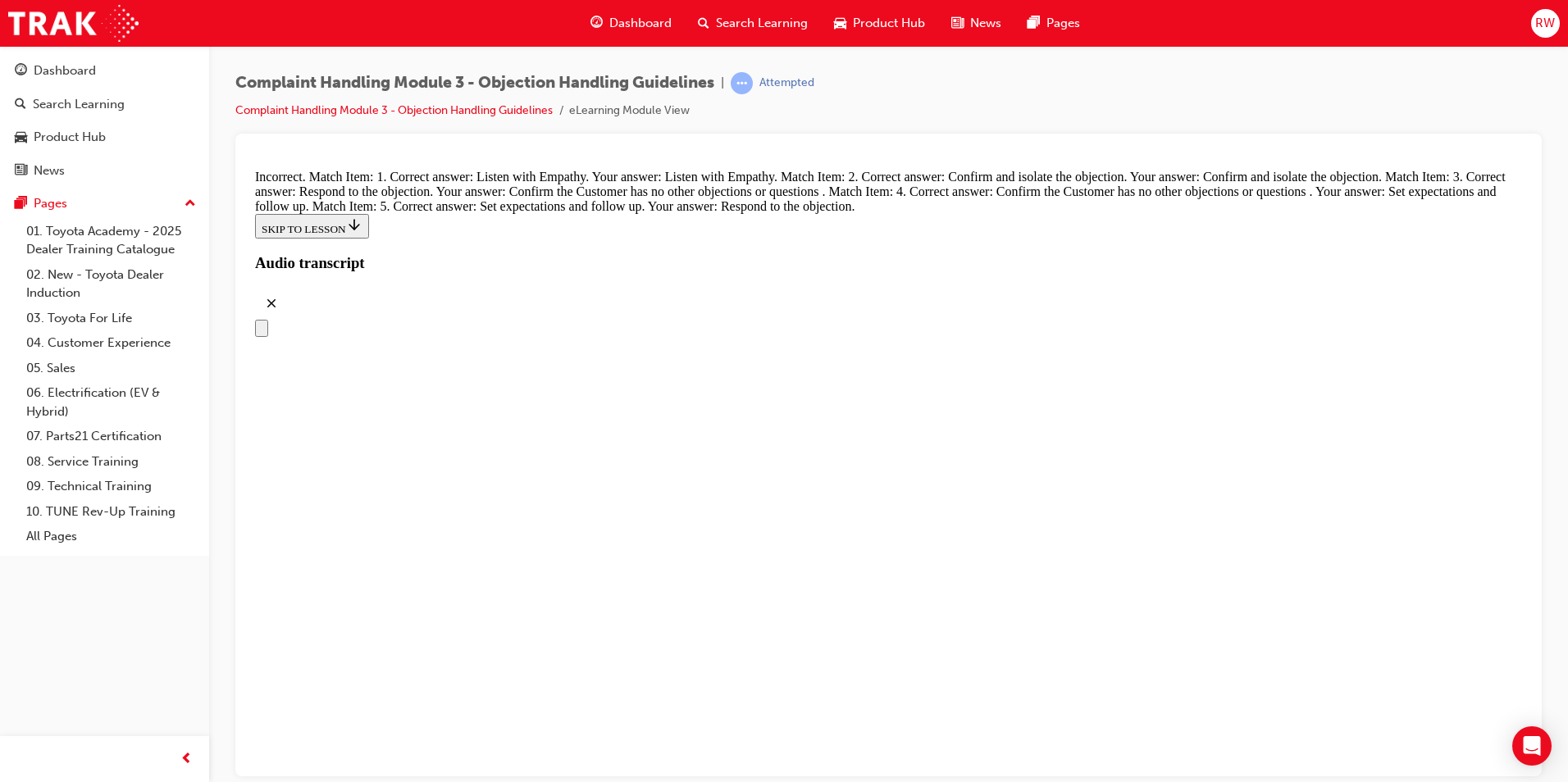
scroll to position [6528, 0]
drag, startPoint x: 813, startPoint y: 572, endPoint x: 876, endPoint y: 487, distance: 105.8
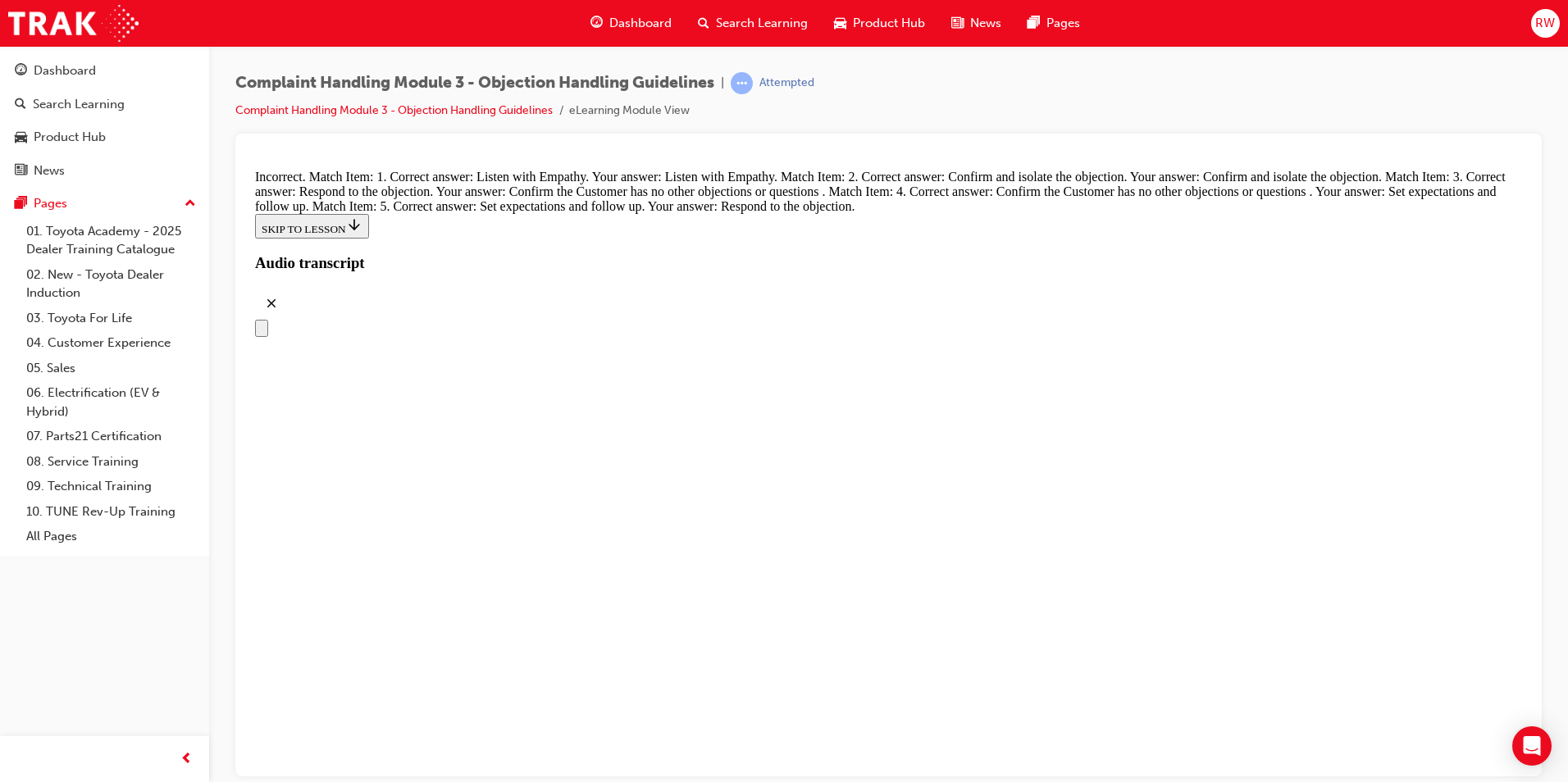
scroll to position [6311, 0]
drag, startPoint x: 802, startPoint y: 305, endPoint x: 861, endPoint y: 490, distance: 194.2
drag, startPoint x: 815, startPoint y: 657, endPoint x: 909, endPoint y: 651, distance: 94.2
drag, startPoint x: 794, startPoint y: 327, endPoint x: 883, endPoint y: 326, distance: 89.0
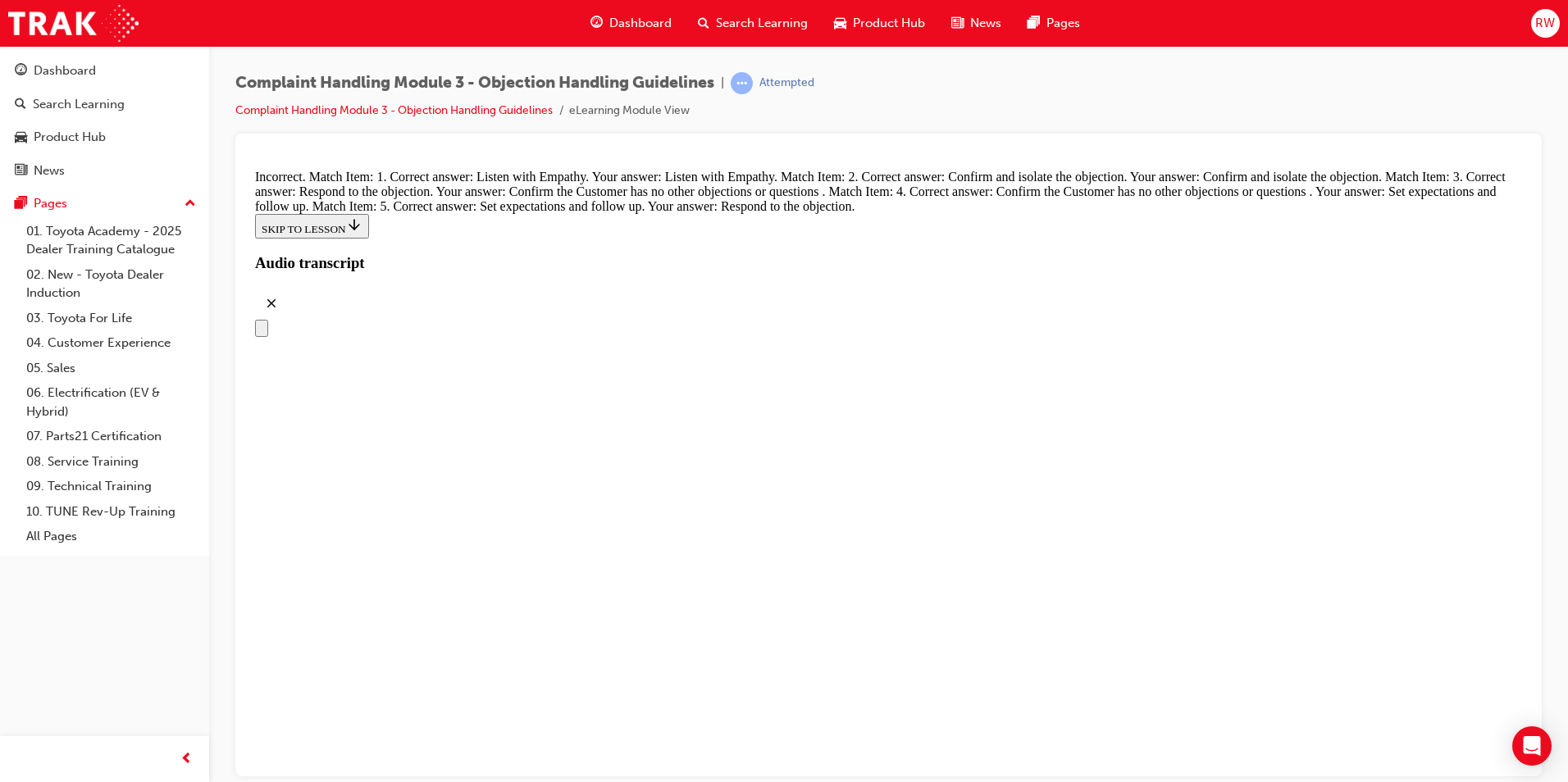
drag, startPoint x: 832, startPoint y: 404, endPoint x: 888, endPoint y: 395, distance: 56.7
drag, startPoint x: 833, startPoint y: 668, endPoint x: 883, endPoint y: 309, distance: 362.5
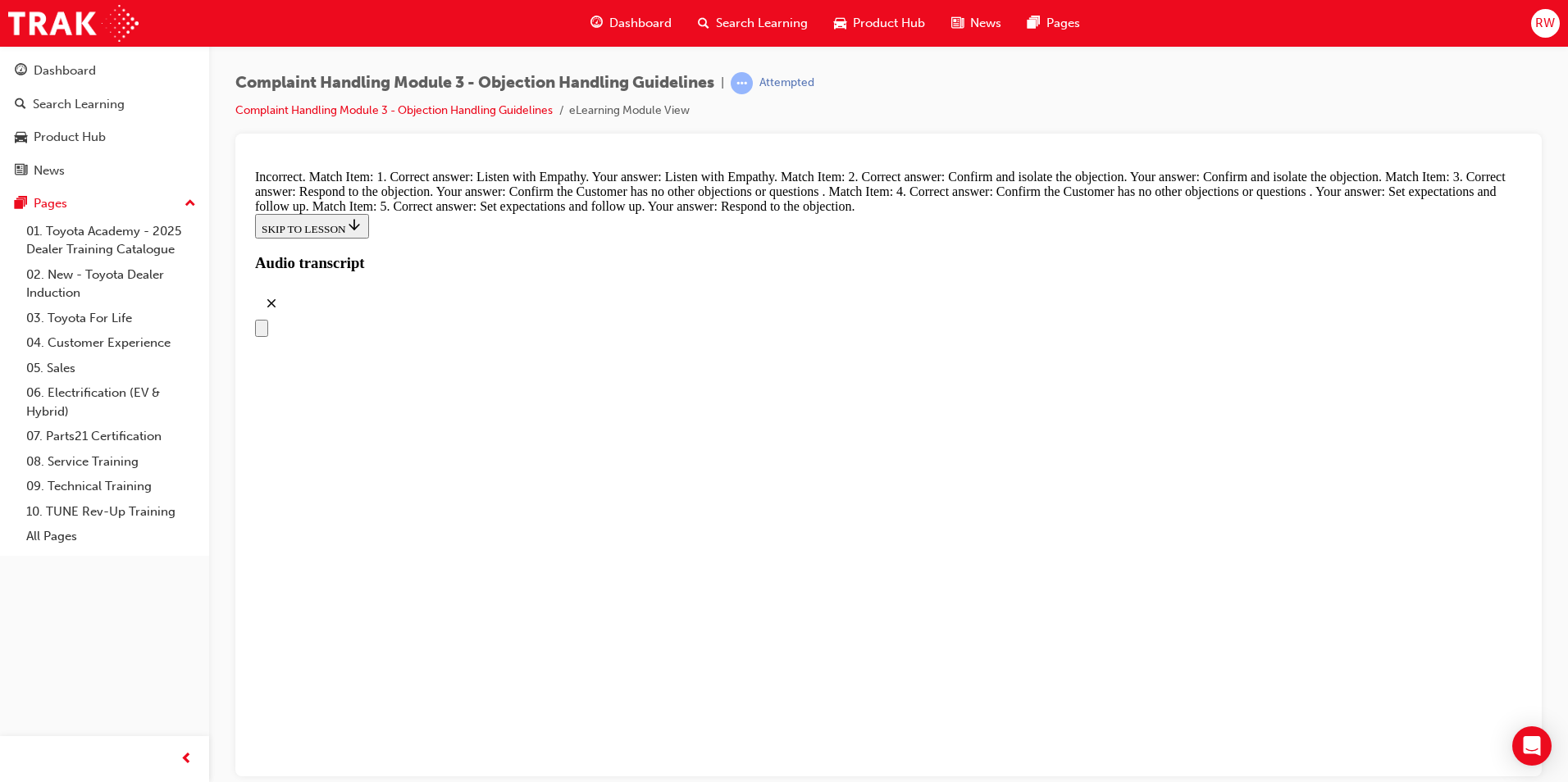
drag, startPoint x: 823, startPoint y: 663, endPoint x: 868, endPoint y: 663, distance: 45.0
drag, startPoint x: 837, startPoint y: 570, endPoint x: 874, endPoint y: 320, distance: 252.7
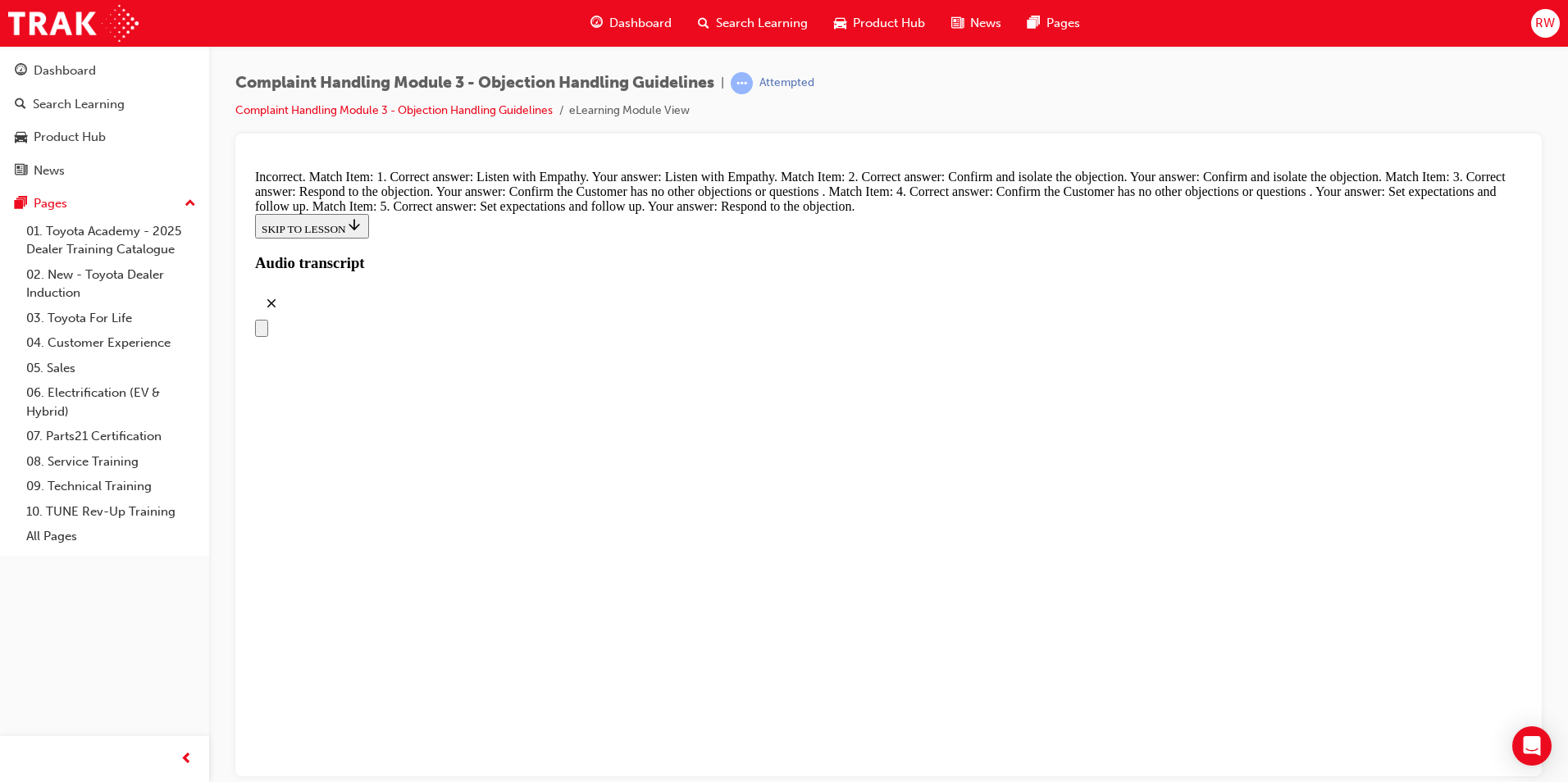
drag, startPoint x: 802, startPoint y: 576, endPoint x: 862, endPoint y: 307, distance: 275.6
drag, startPoint x: 821, startPoint y: 561, endPoint x: 878, endPoint y: 561, distance: 57.0
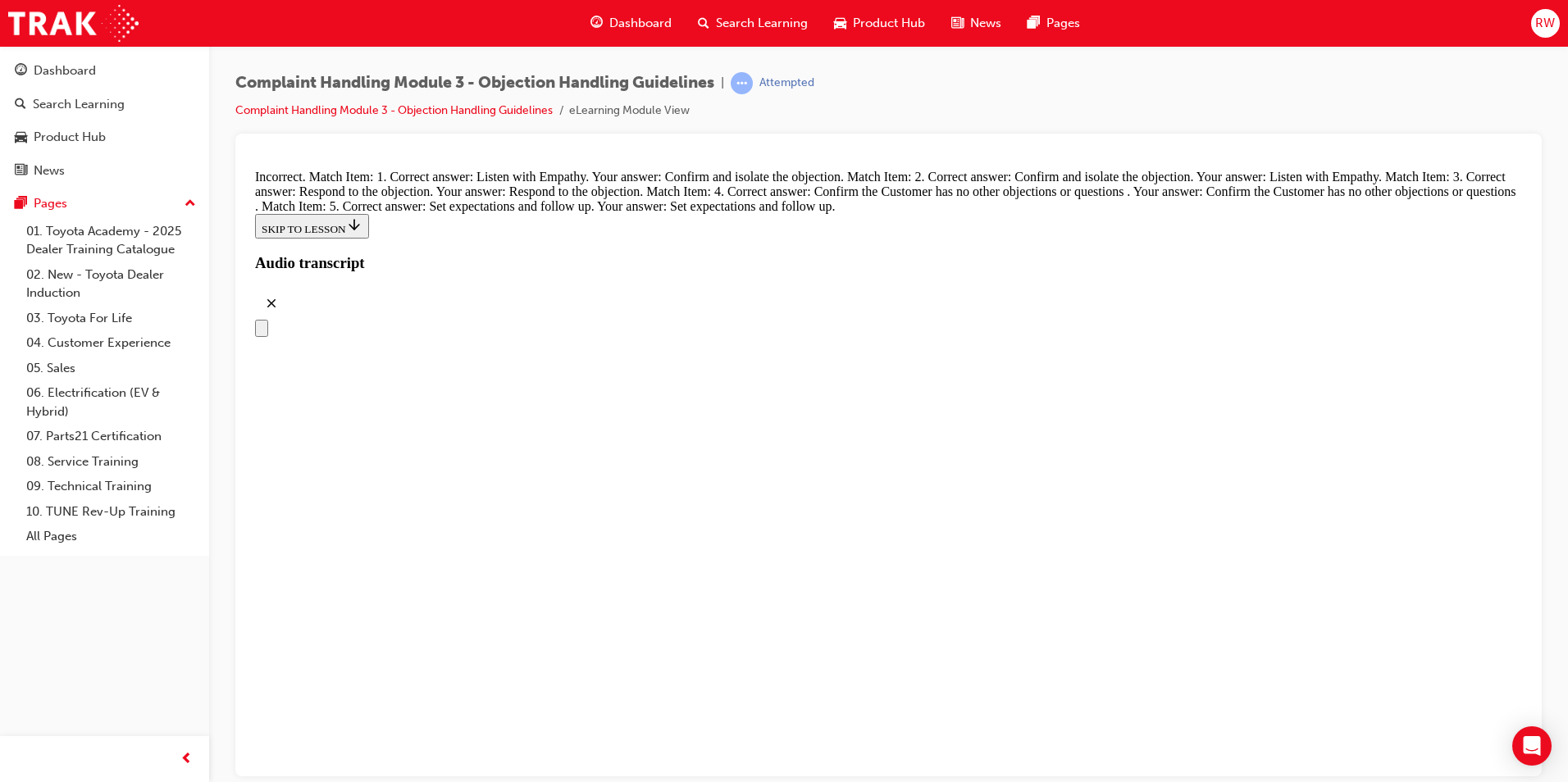
scroll to position [6558, 0]
drag, startPoint x: 720, startPoint y: 311, endPoint x: 827, endPoint y: 481, distance: 200.9
drag, startPoint x: 710, startPoint y: 640, endPoint x: 822, endPoint y: 566, distance: 134.2
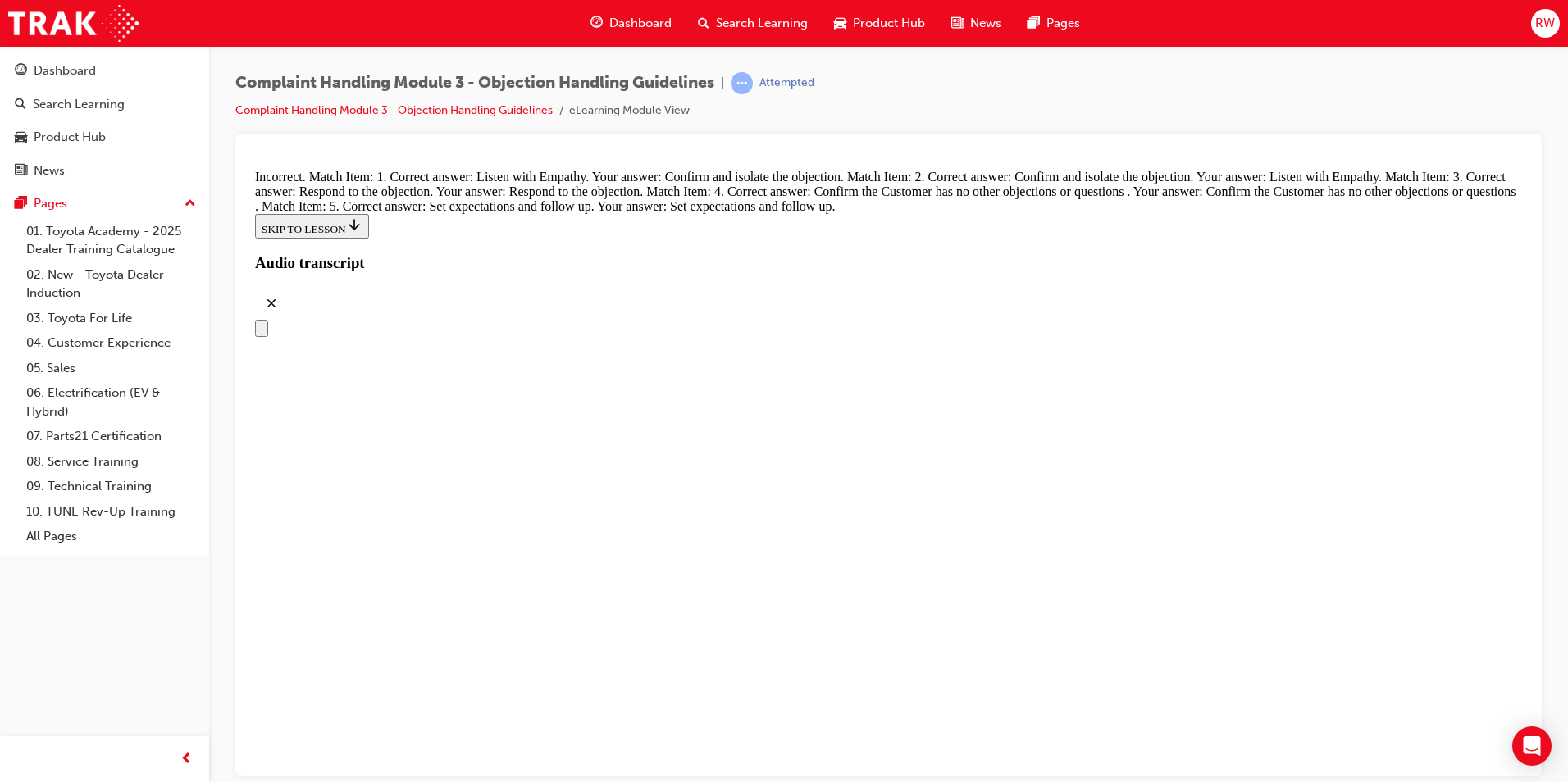
drag, startPoint x: 720, startPoint y: 303, endPoint x: 832, endPoint y: 627, distance: 342.8
drag, startPoint x: 807, startPoint y: 581, endPoint x: 850, endPoint y: 339, distance: 245.8
drag, startPoint x: 815, startPoint y: 395, endPoint x: 903, endPoint y: 571, distance: 196.8
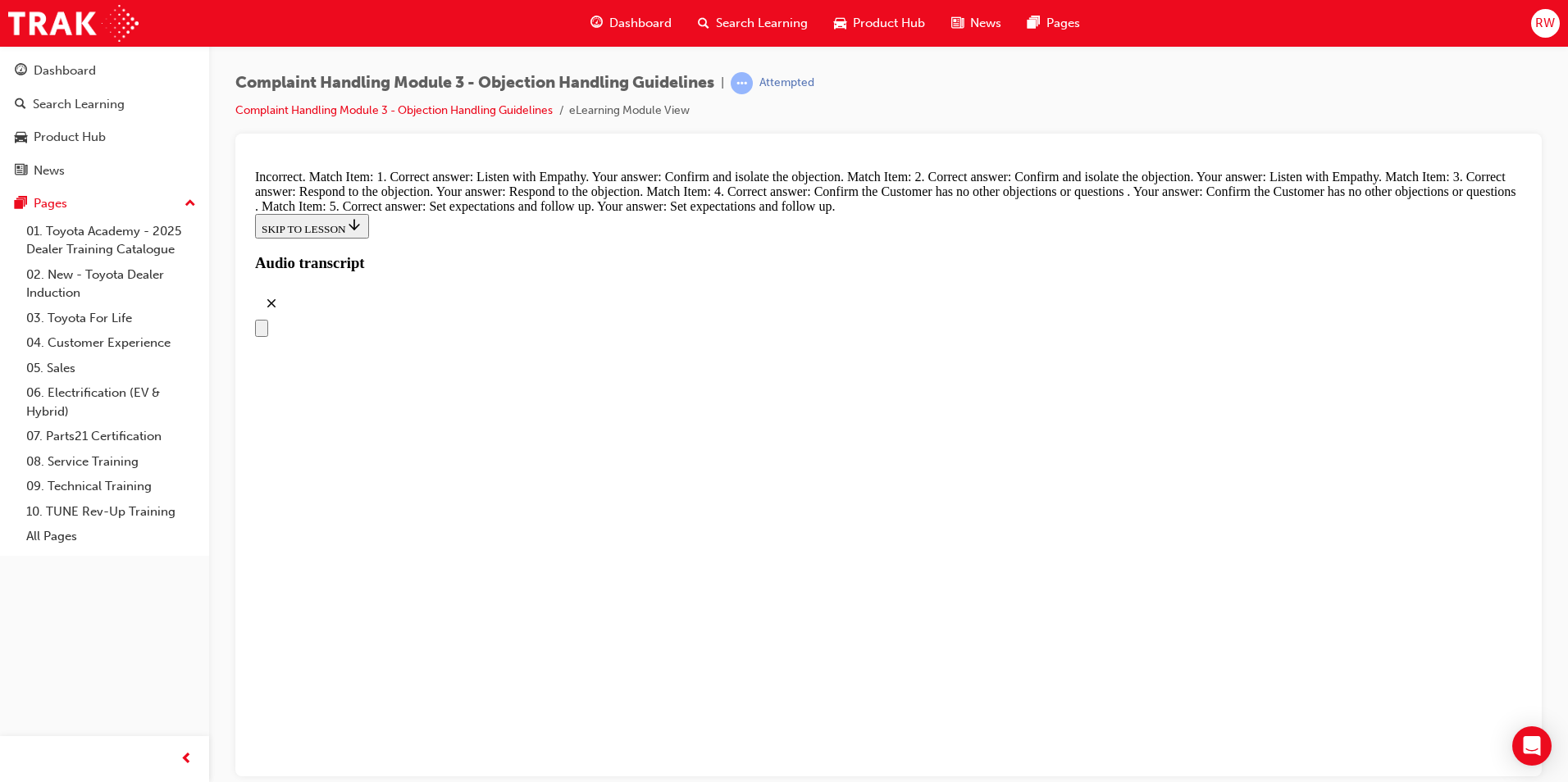
drag, startPoint x: 817, startPoint y: 409, endPoint x: 886, endPoint y: 409, distance: 69.0
drag, startPoint x: 839, startPoint y: 576, endPoint x: 888, endPoint y: 460, distance: 125.9
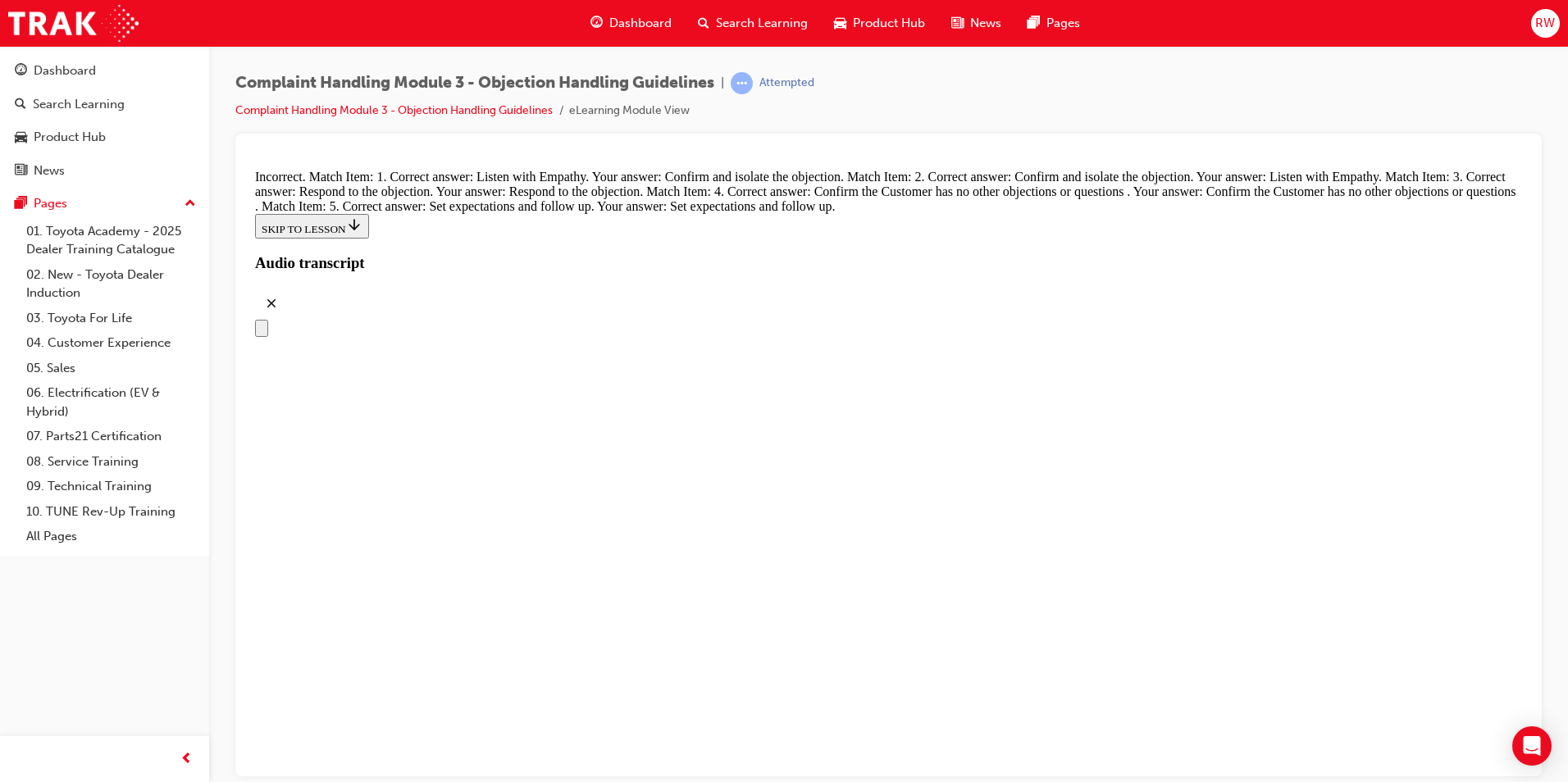
drag, startPoint x: 839, startPoint y: 414, endPoint x: 857, endPoint y: 495, distance: 83.0
drag, startPoint x: 858, startPoint y: 412, endPoint x: 888, endPoint y: 412, distance: 30.0
drag, startPoint x: 832, startPoint y: 551, endPoint x: 873, endPoint y: 551, distance: 41.0
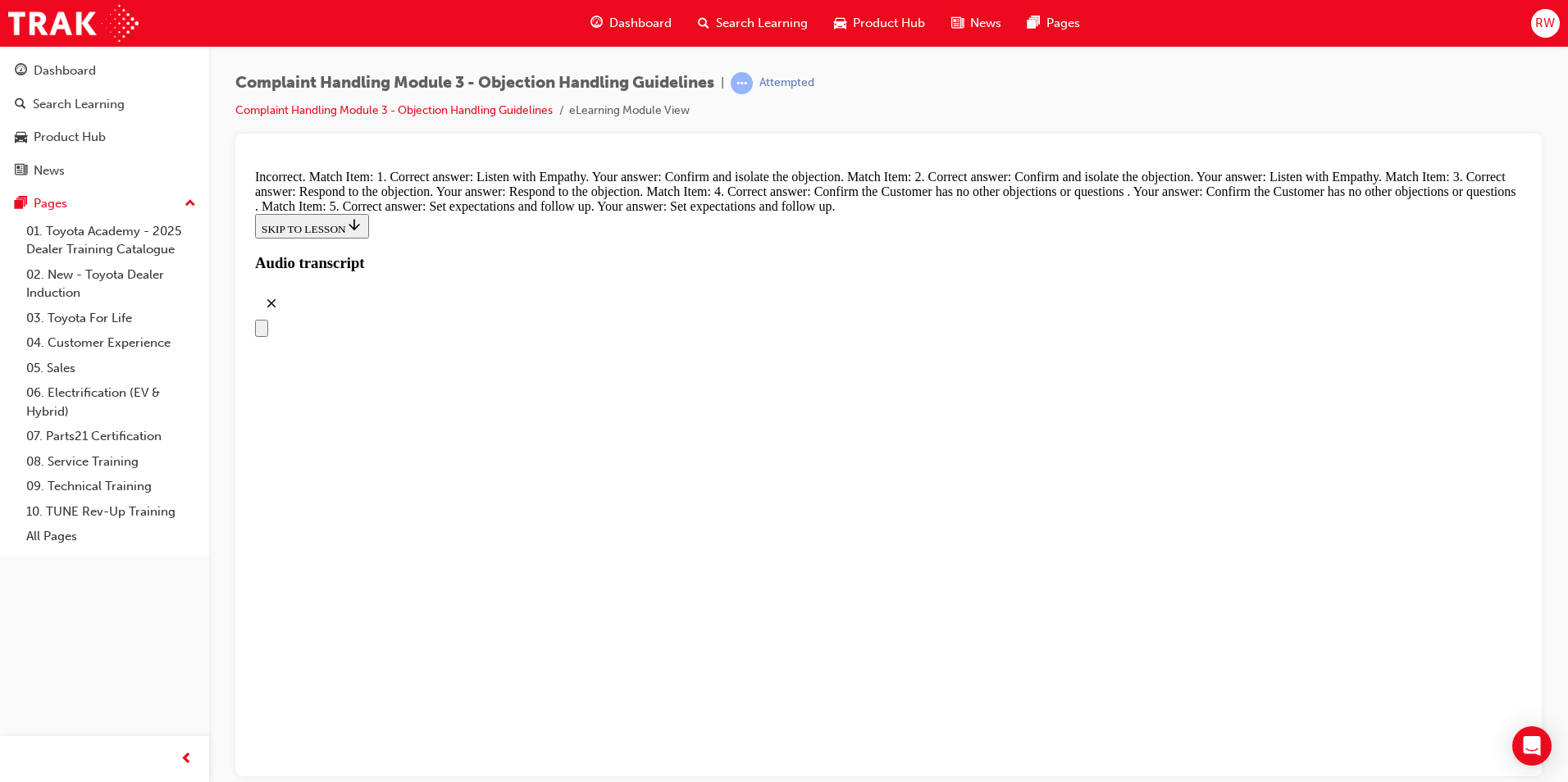
radio input "true"
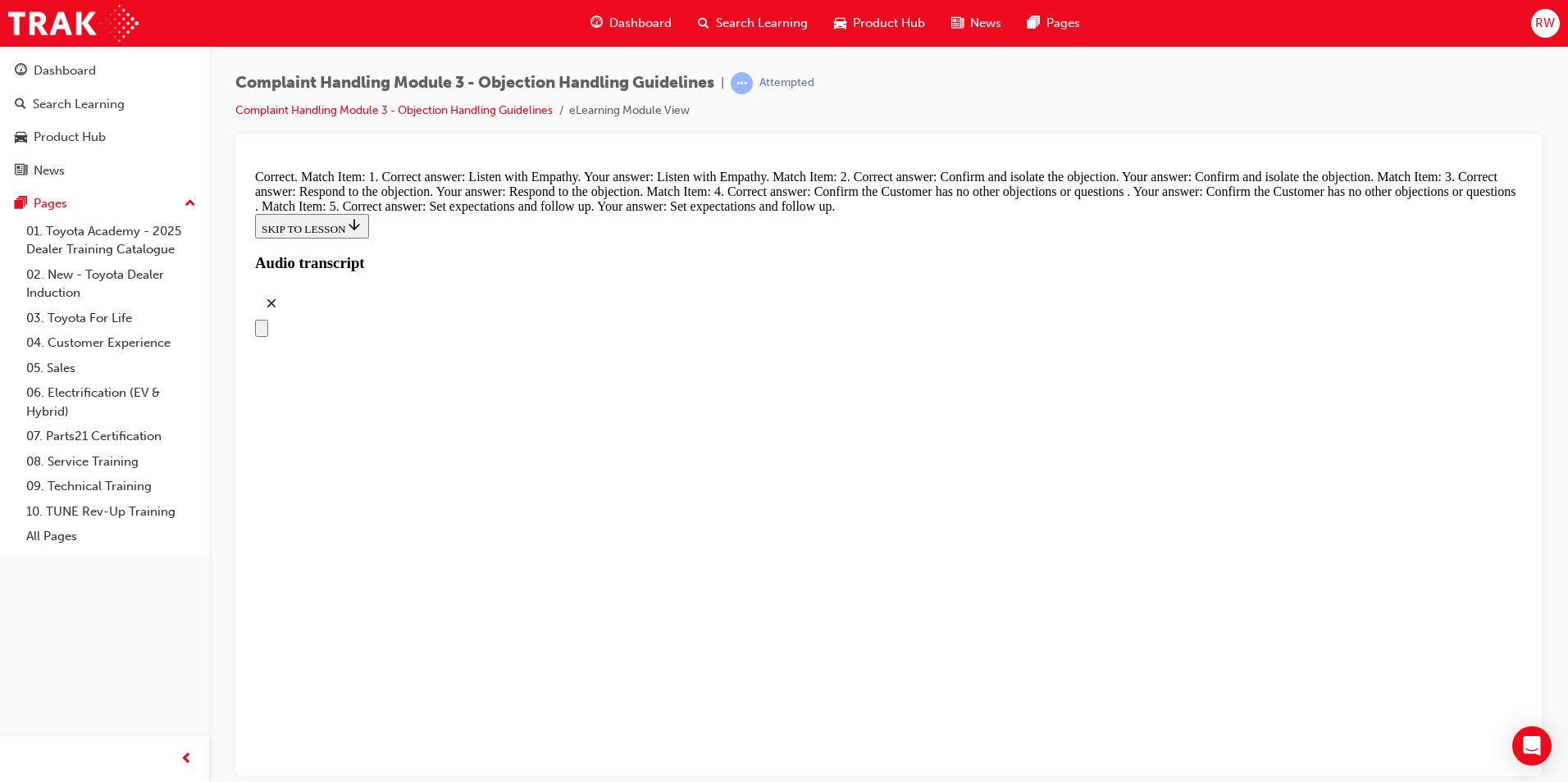
scroll to position [7131, 0]
radio input "true"
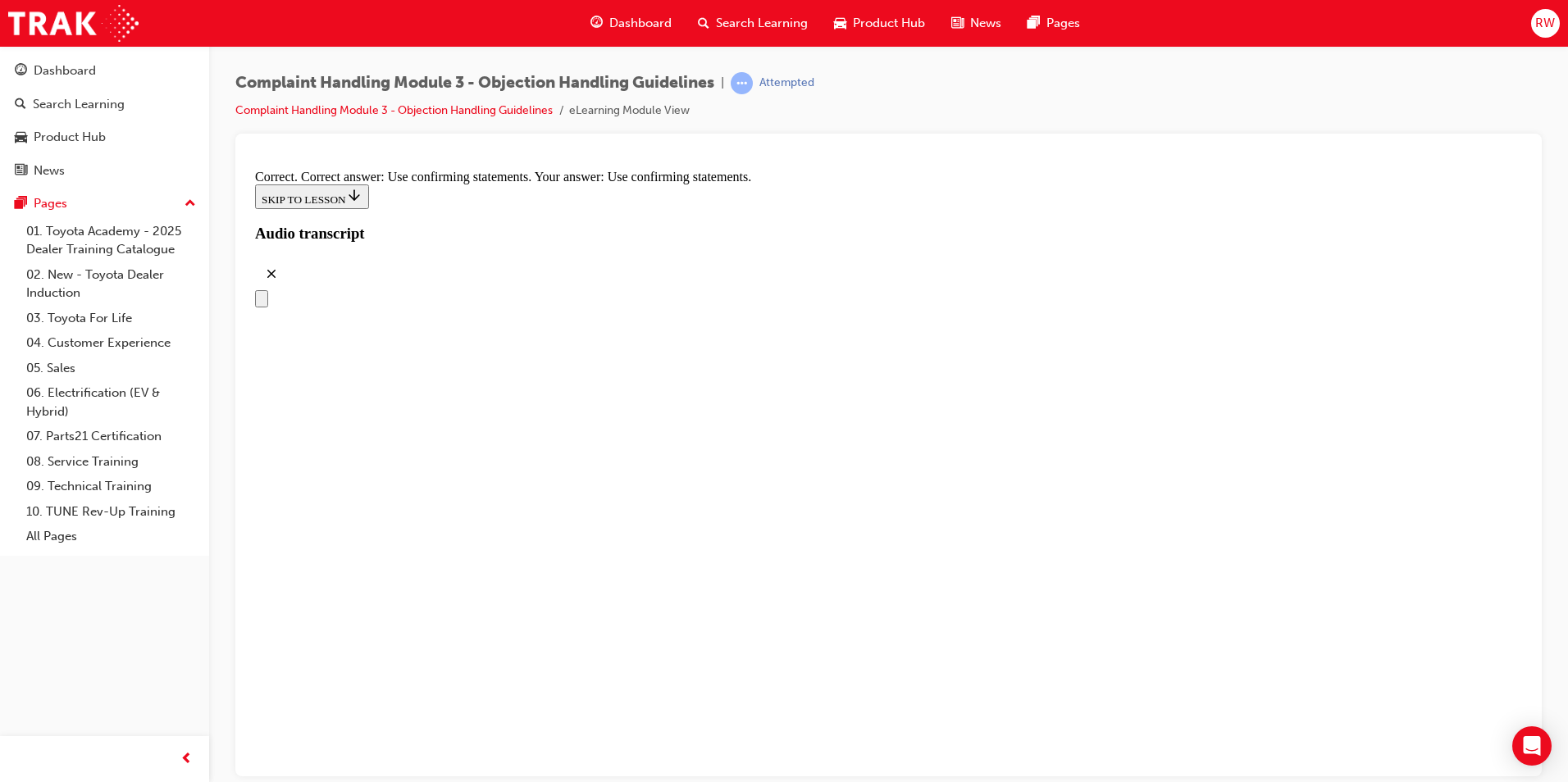
scroll to position [7705, 0]
radio input "true"
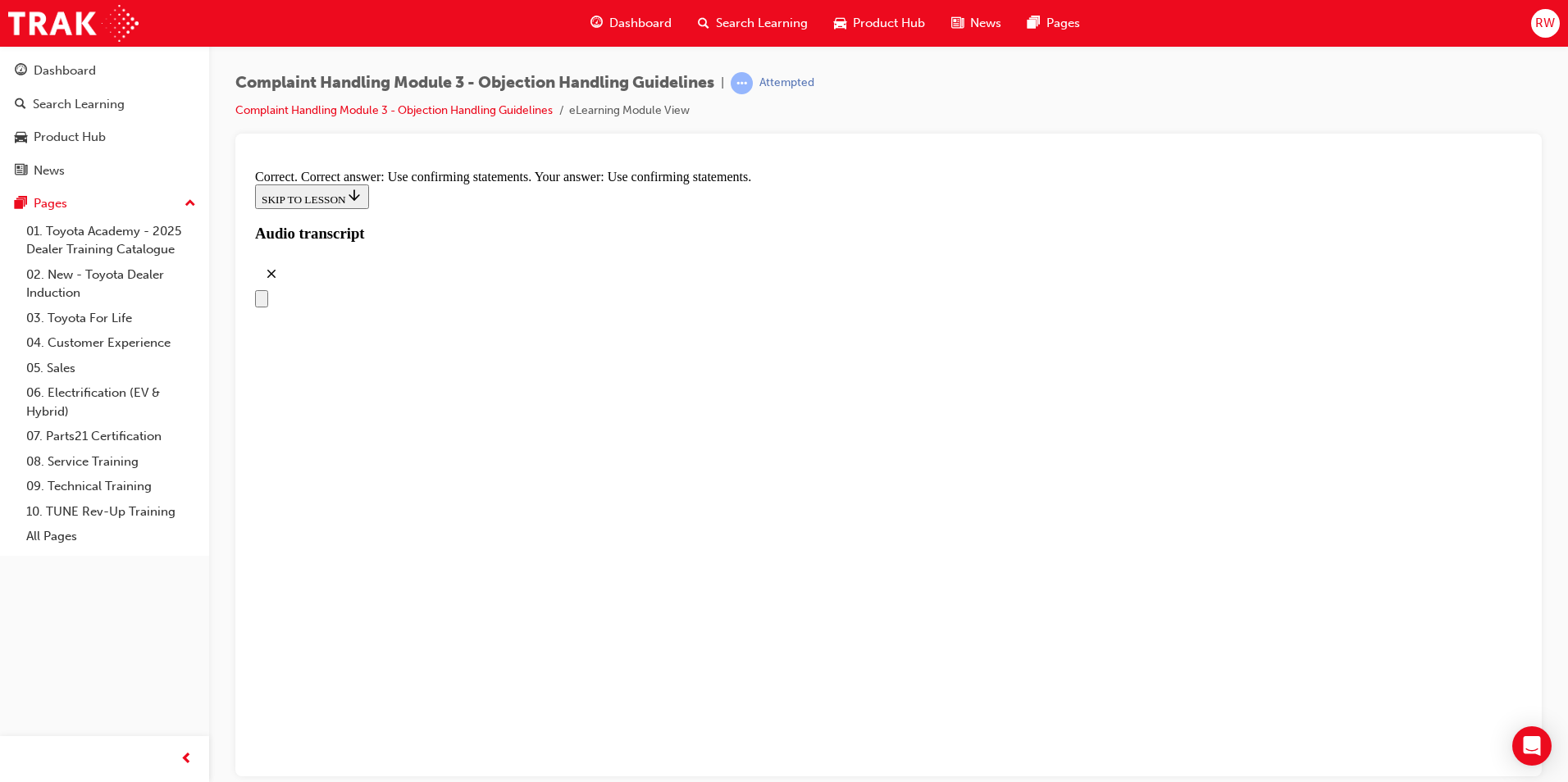
checkbox input "true"
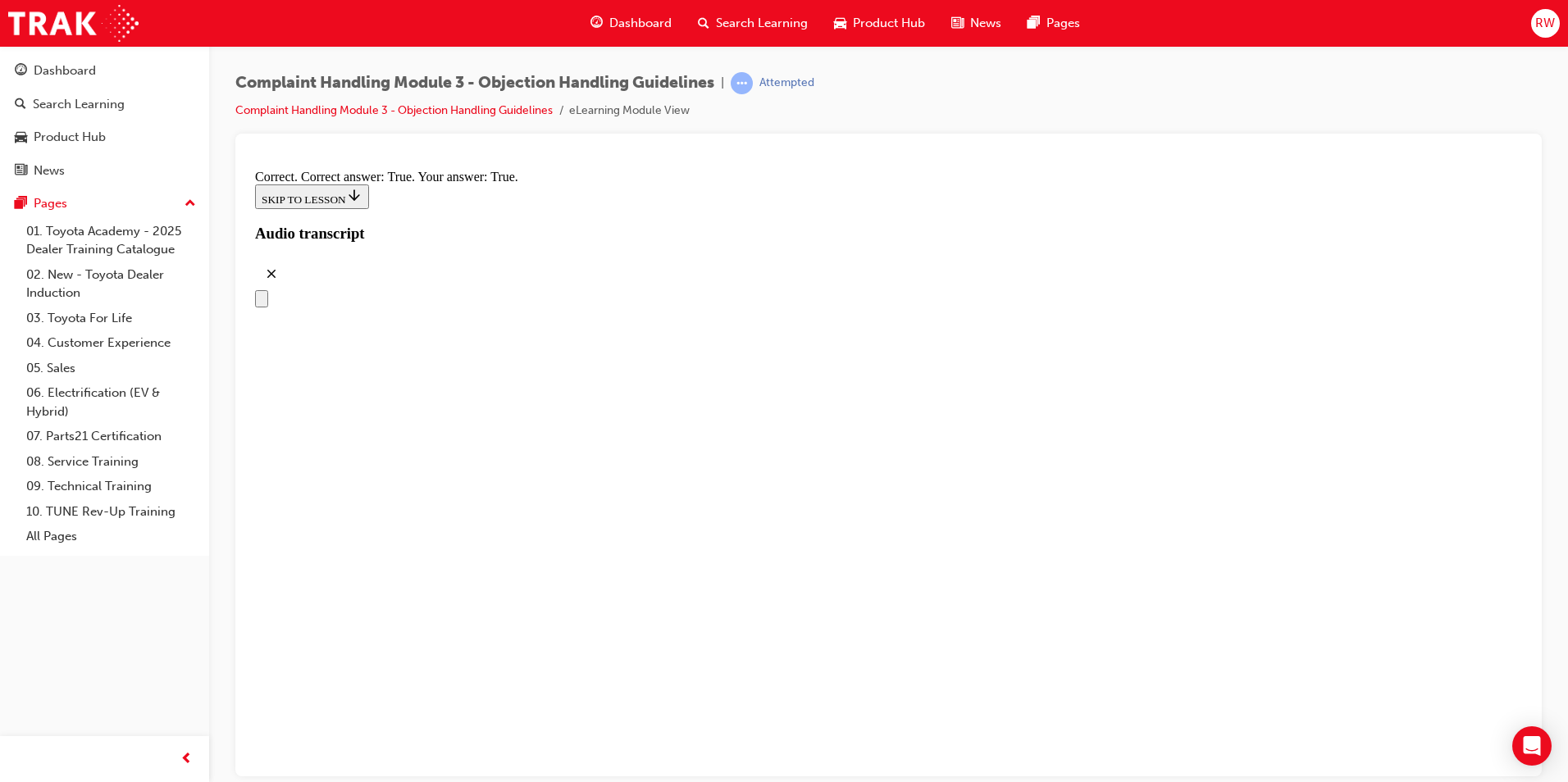
checkbox input "true"
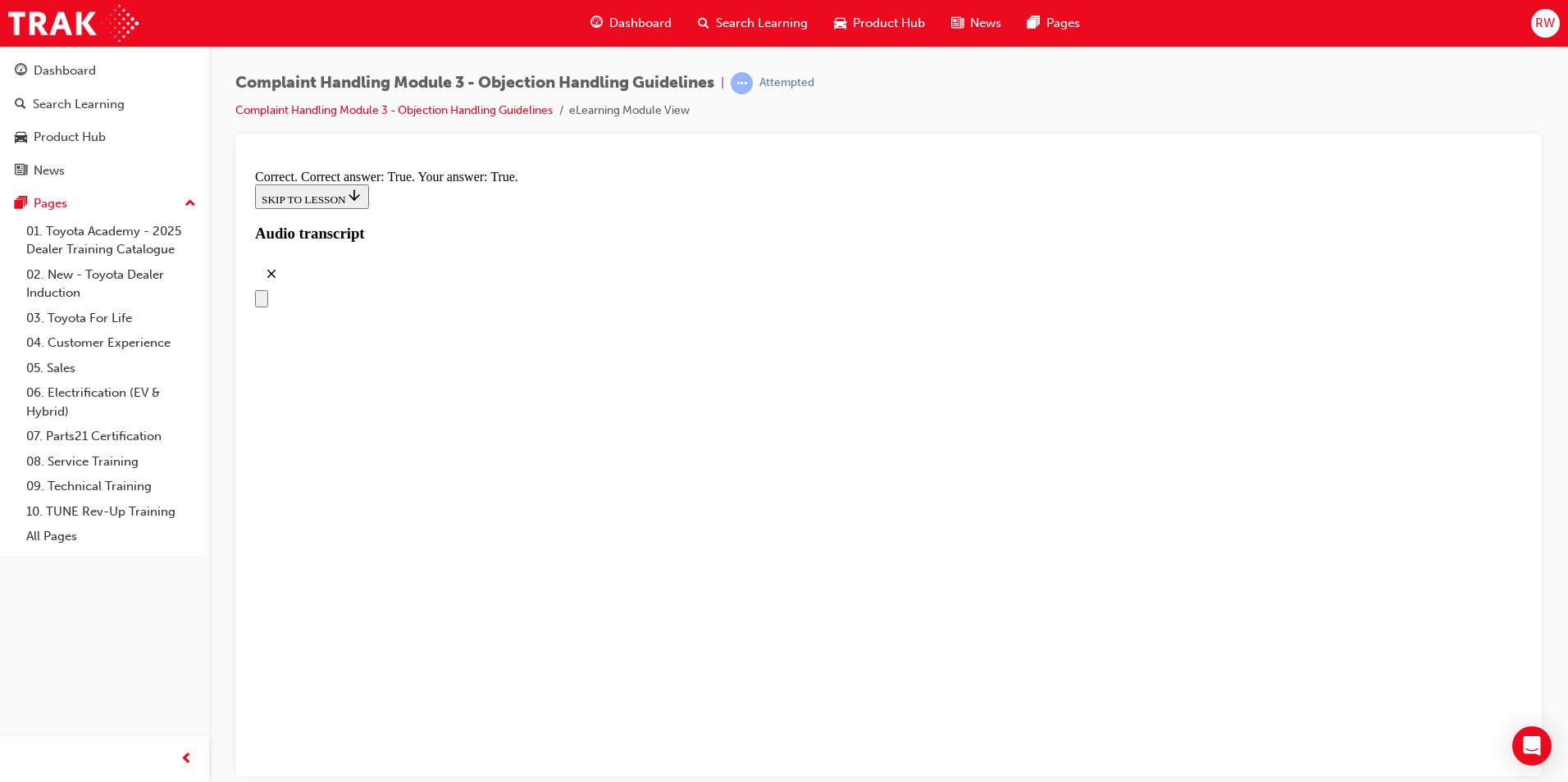
checkbox input "true"
checkbox input "false"
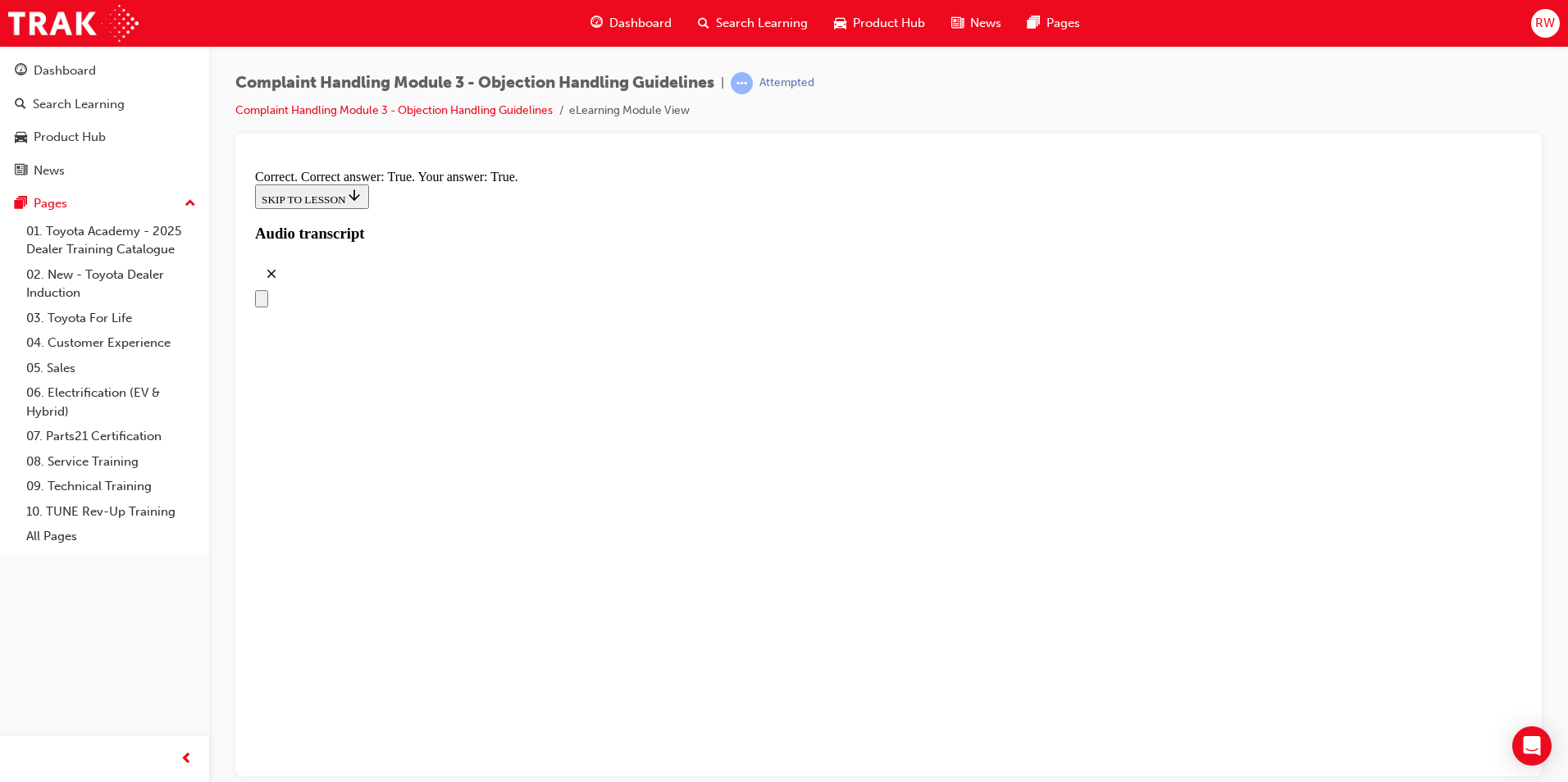
checkbox input "false"
checkbox input "true"
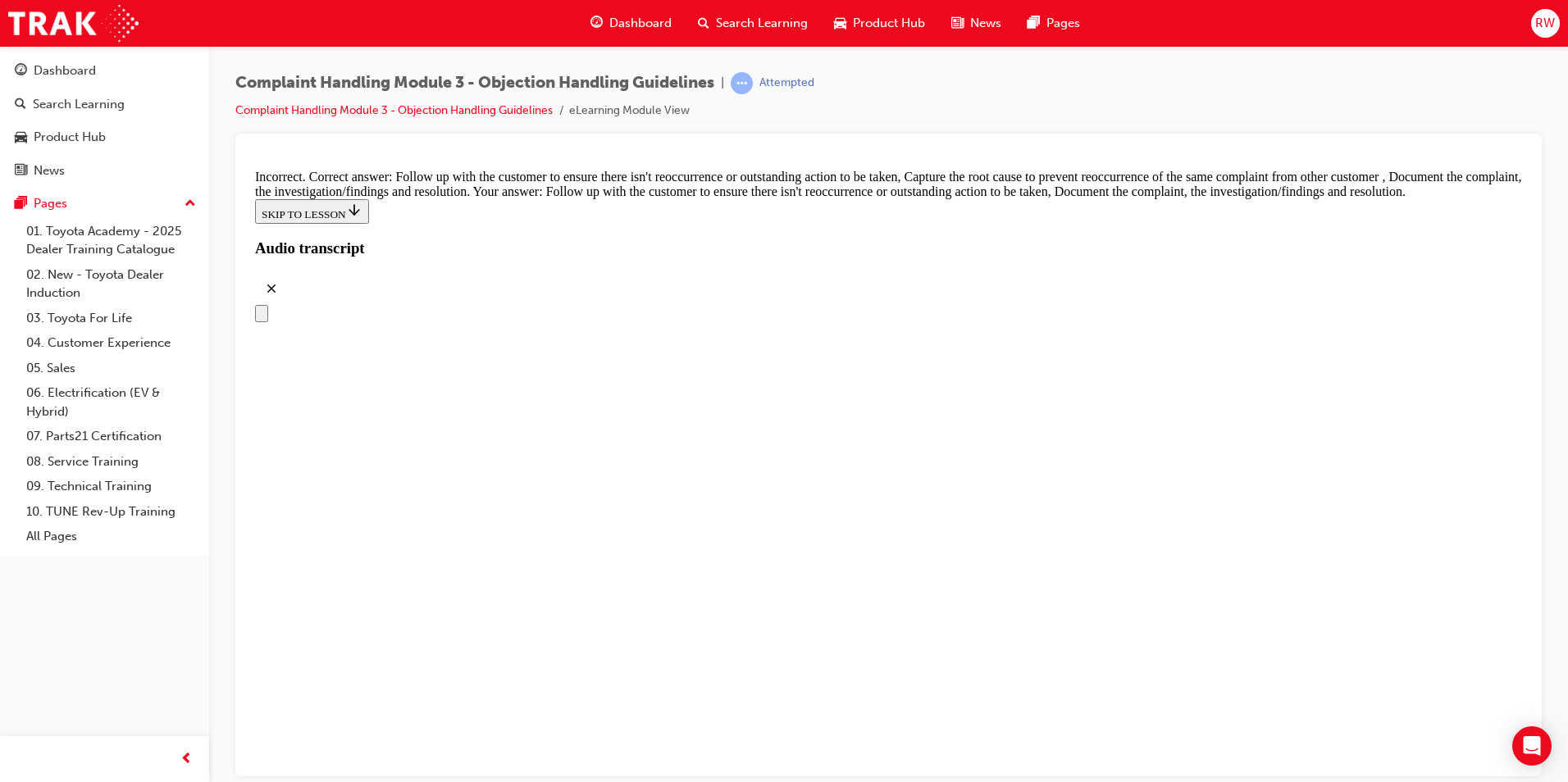
scroll to position [8524, 0]
drag, startPoint x: 933, startPoint y: 224, endPoint x: 929, endPoint y: 270, distance: 46.2
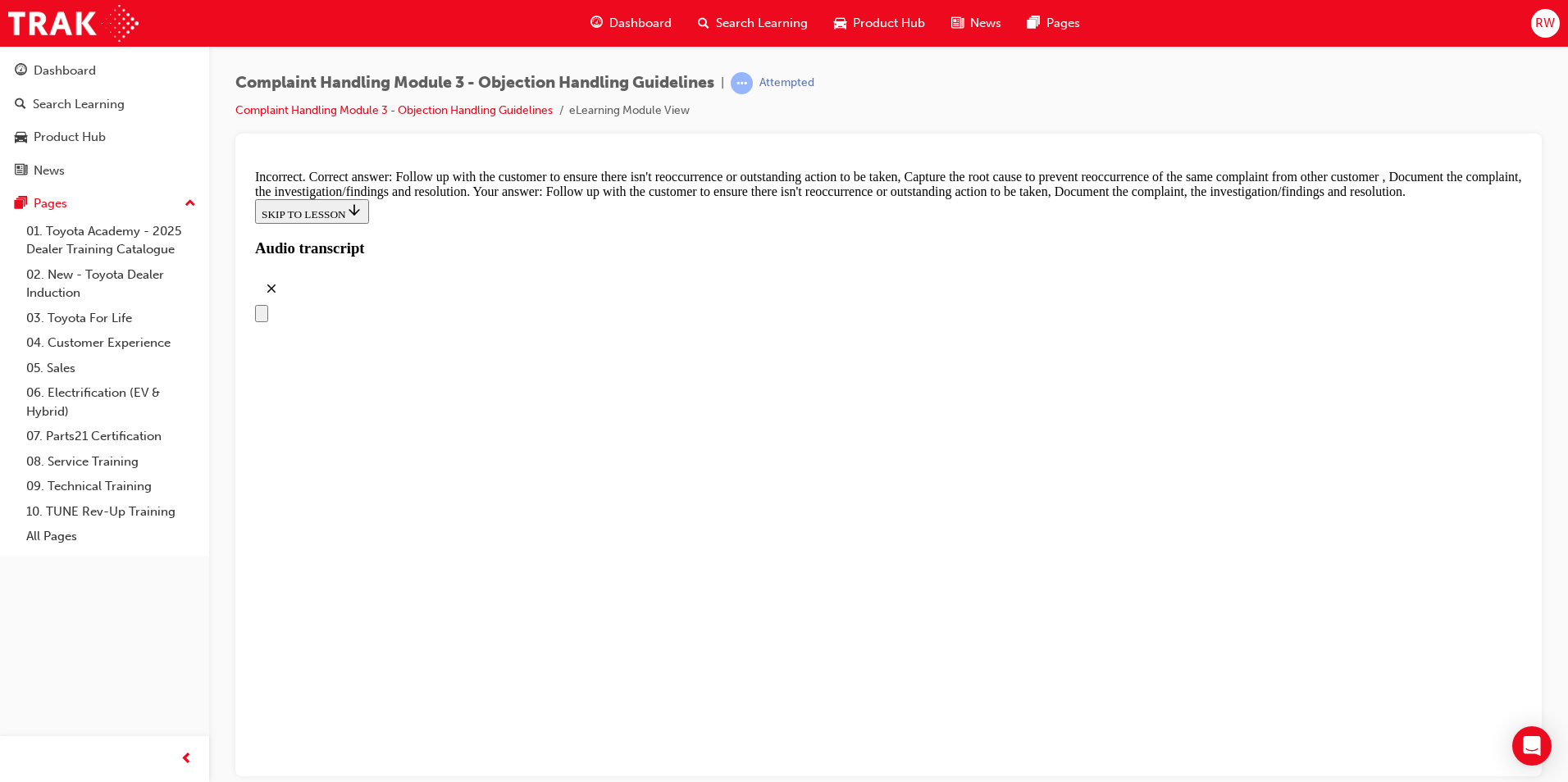
checkbox input "false"
checkbox input "true"
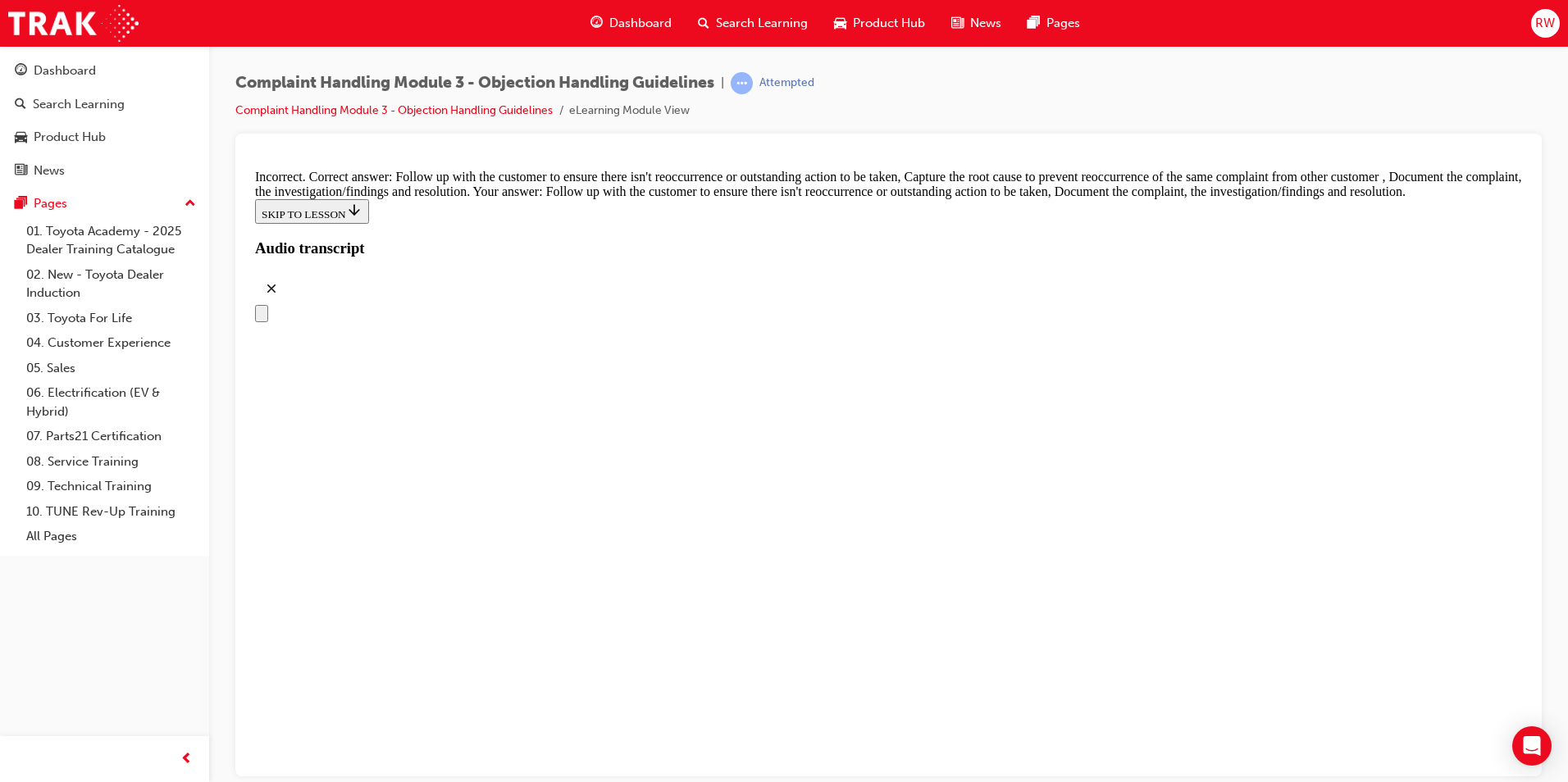
checkbox input "false"
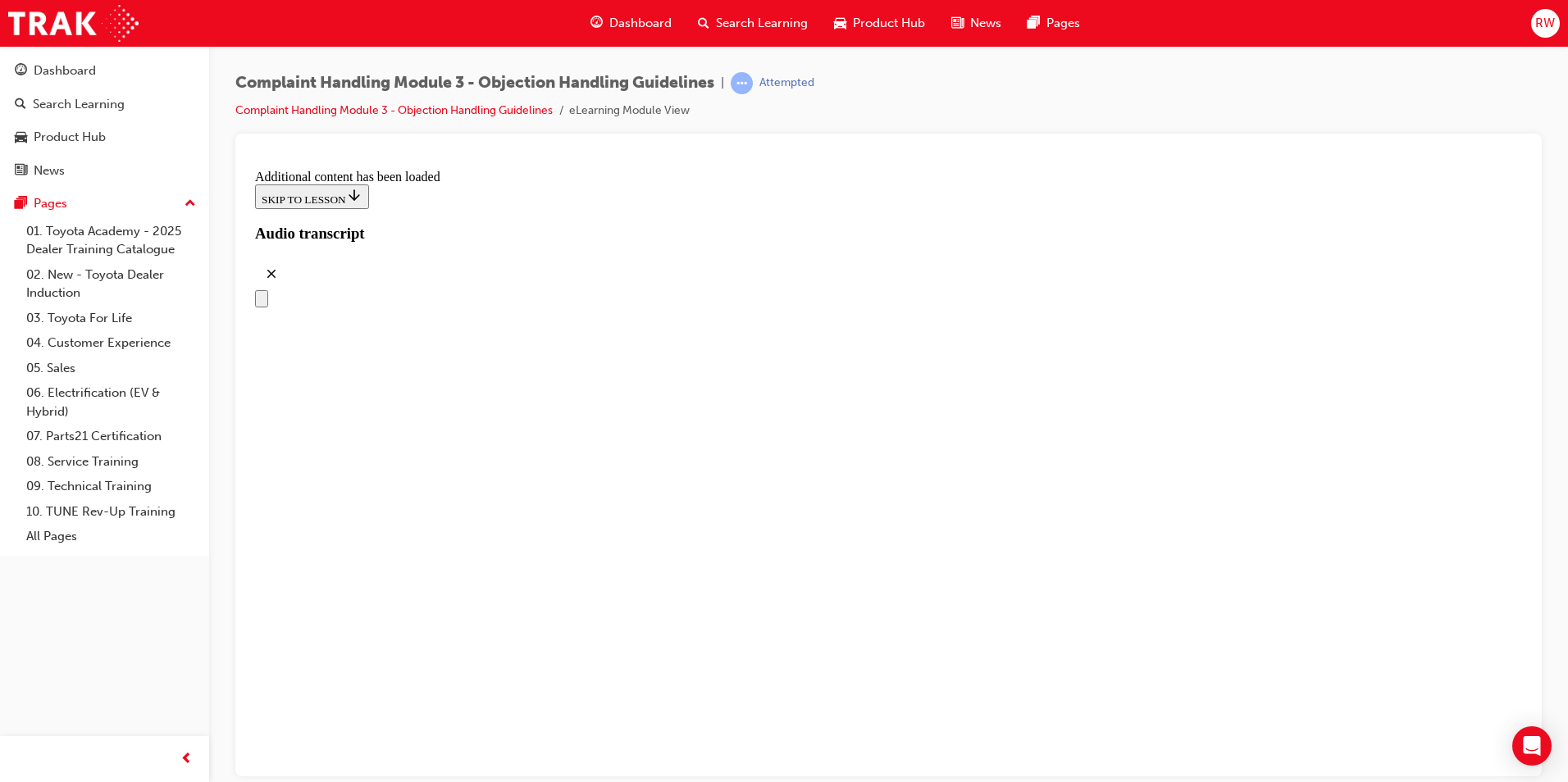
scroll to position [9242, 0]
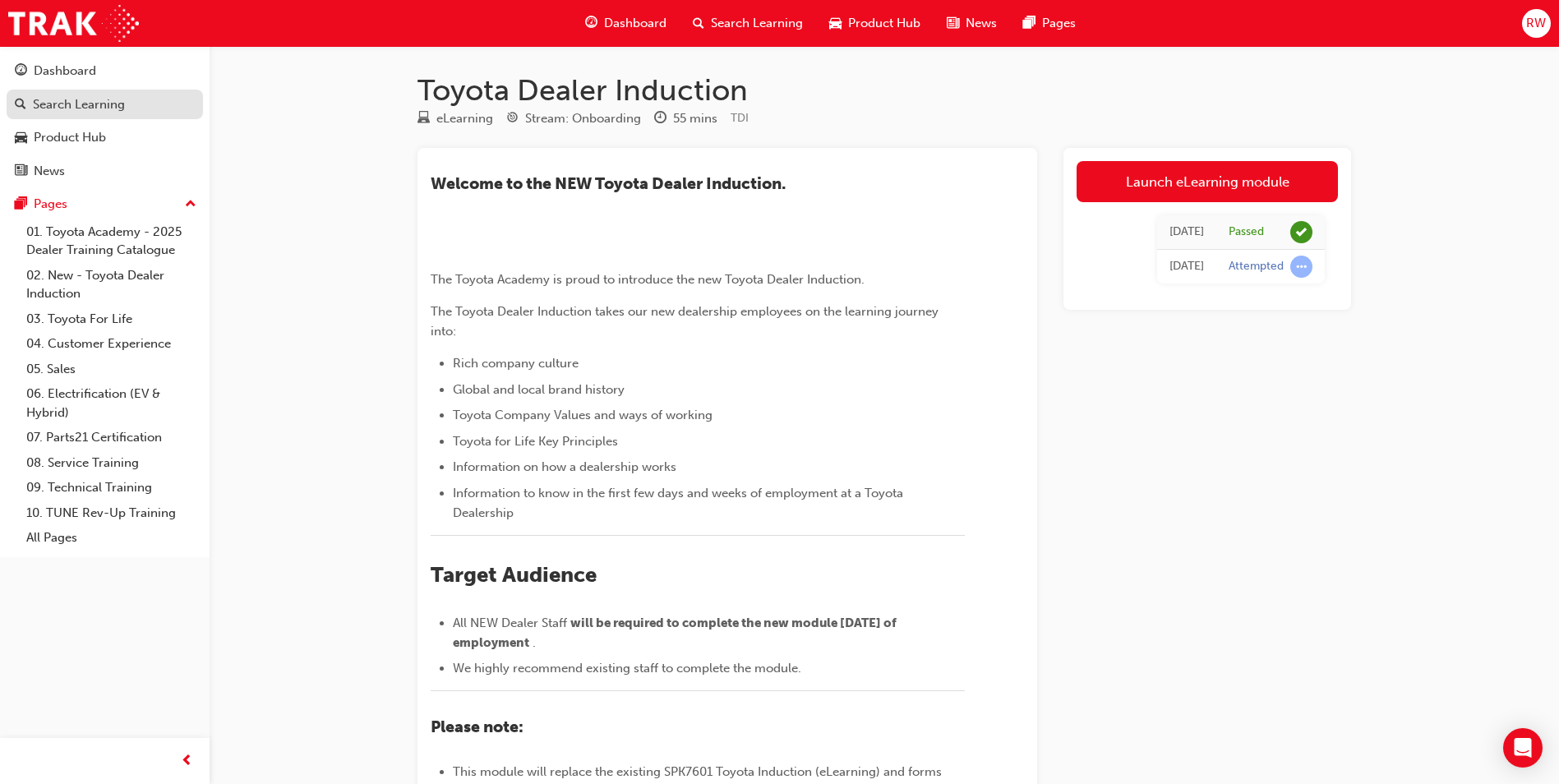
click at [79, 116] on link "Search Learning" at bounding box center [105, 105] width 196 height 30
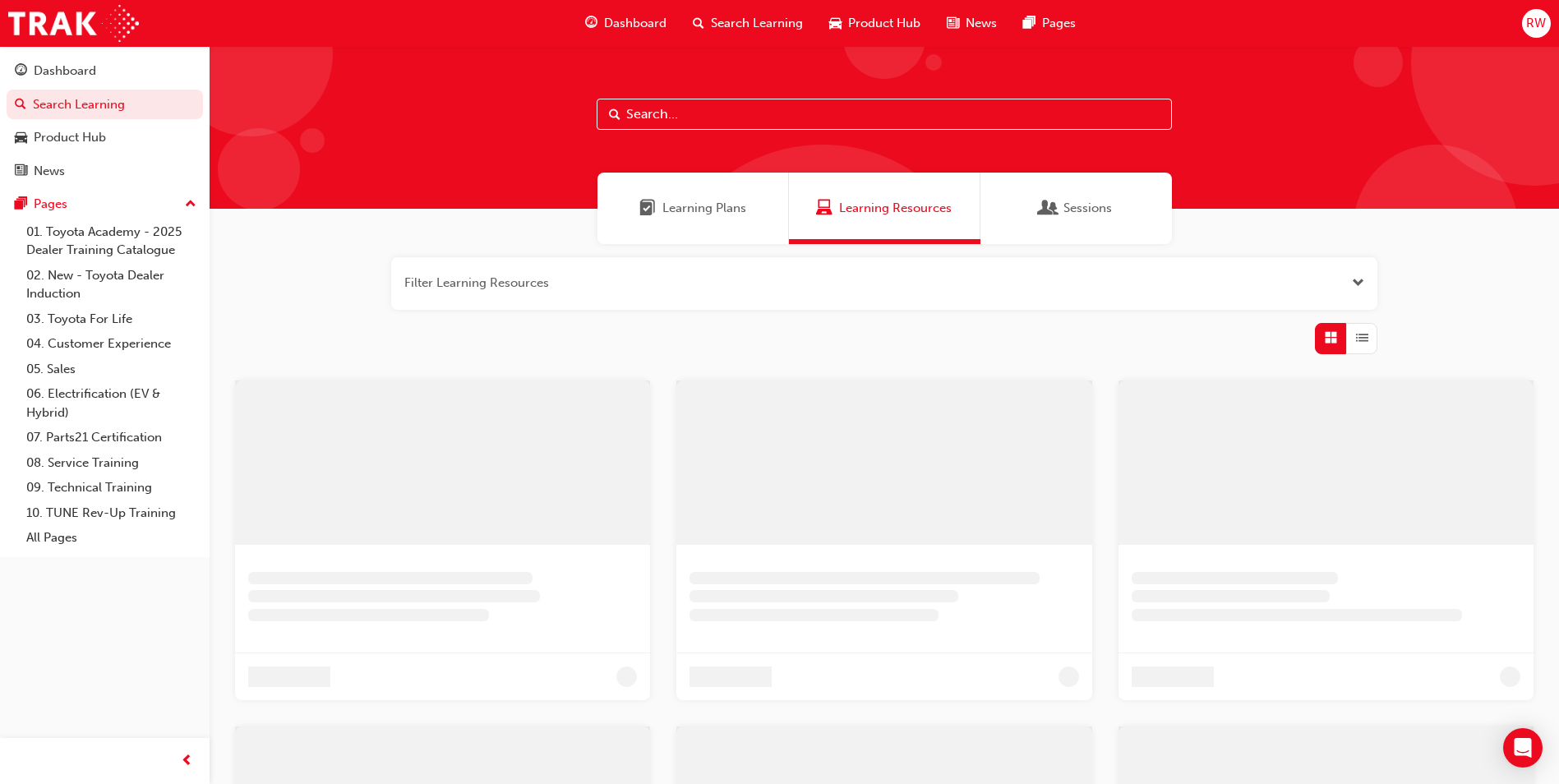
click at [693, 109] on input "text" at bounding box center [884, 114] width 576 height 31
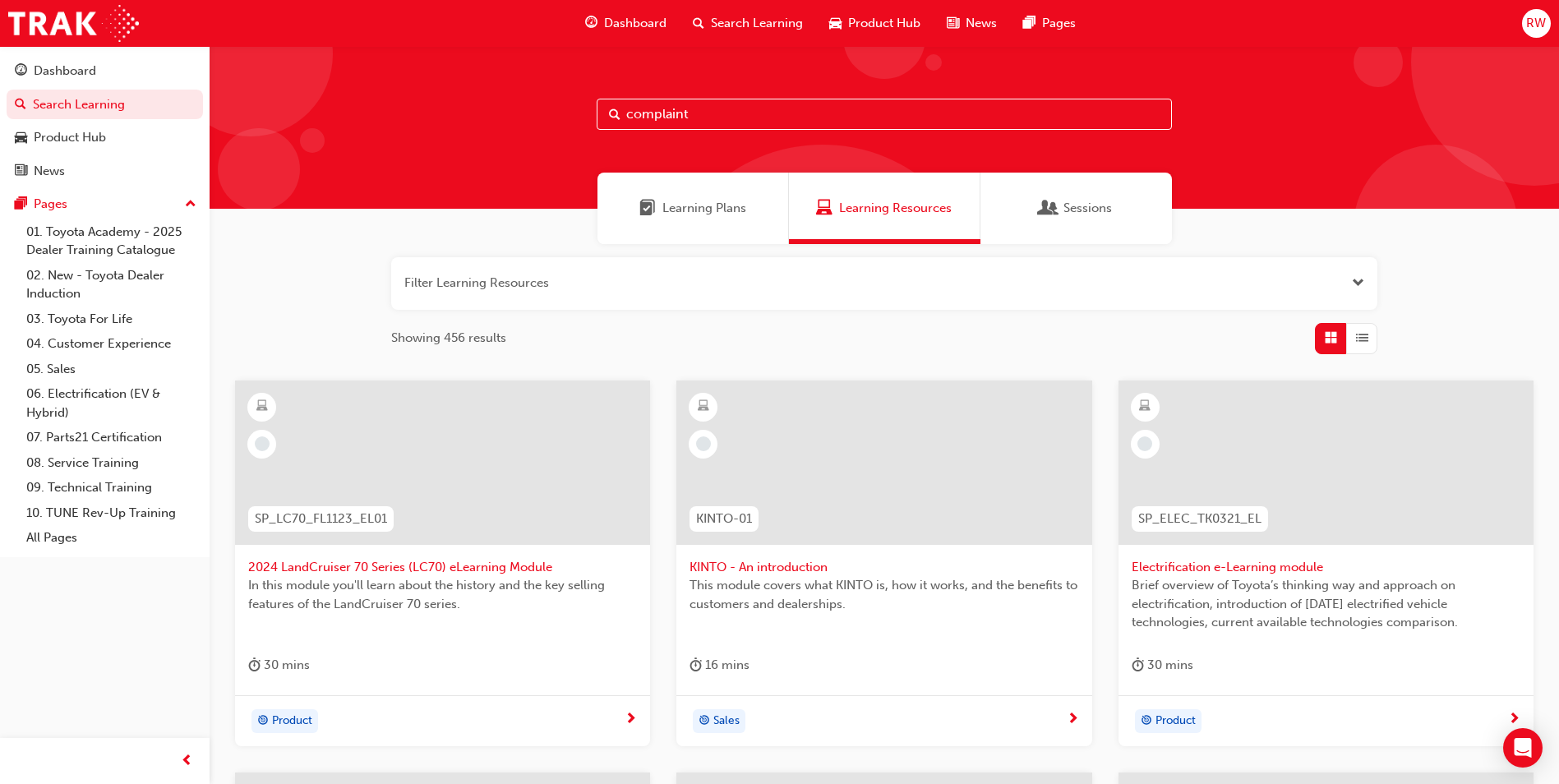
type input "complaint"
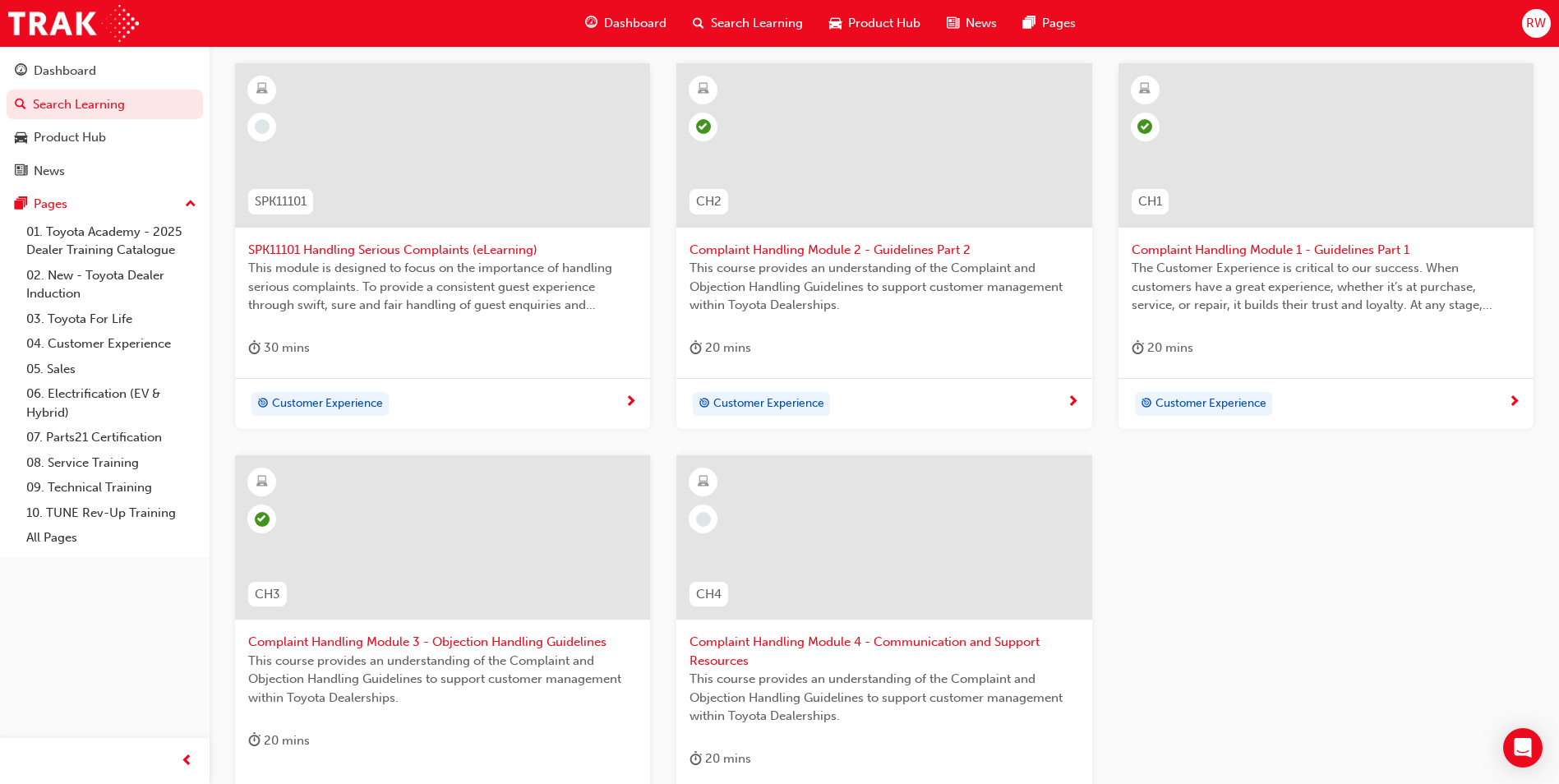
scroll to position [410, 0]
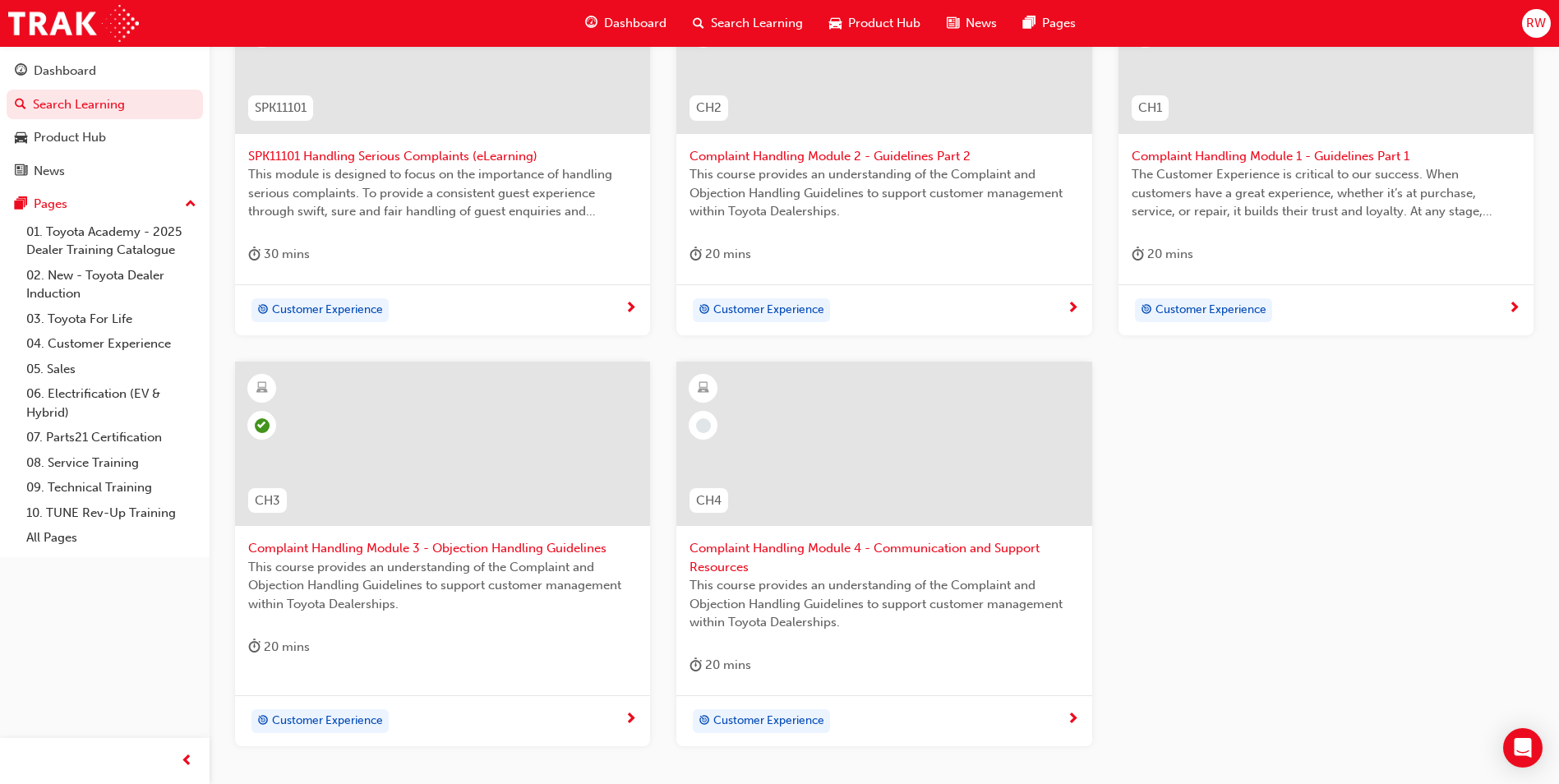
click at [928, 552] on span "Complaint Handling Module 4 - Communication and Support Resources" at bounding box center [884, 558] width 389 height 37
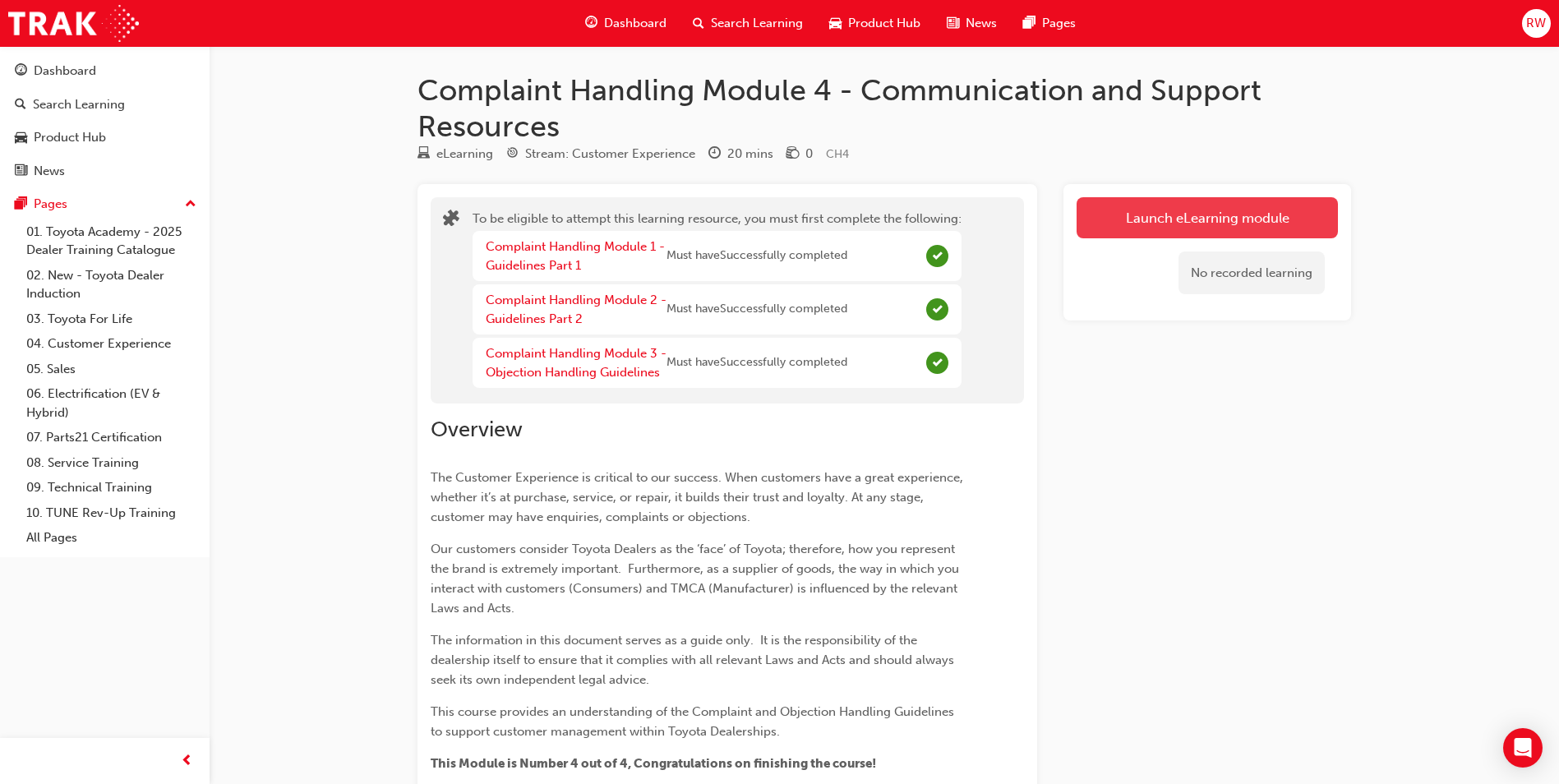
click at [1141, 215] on button "Launch eLearning module" at bounding box center [1207, 217] width 261 height 41
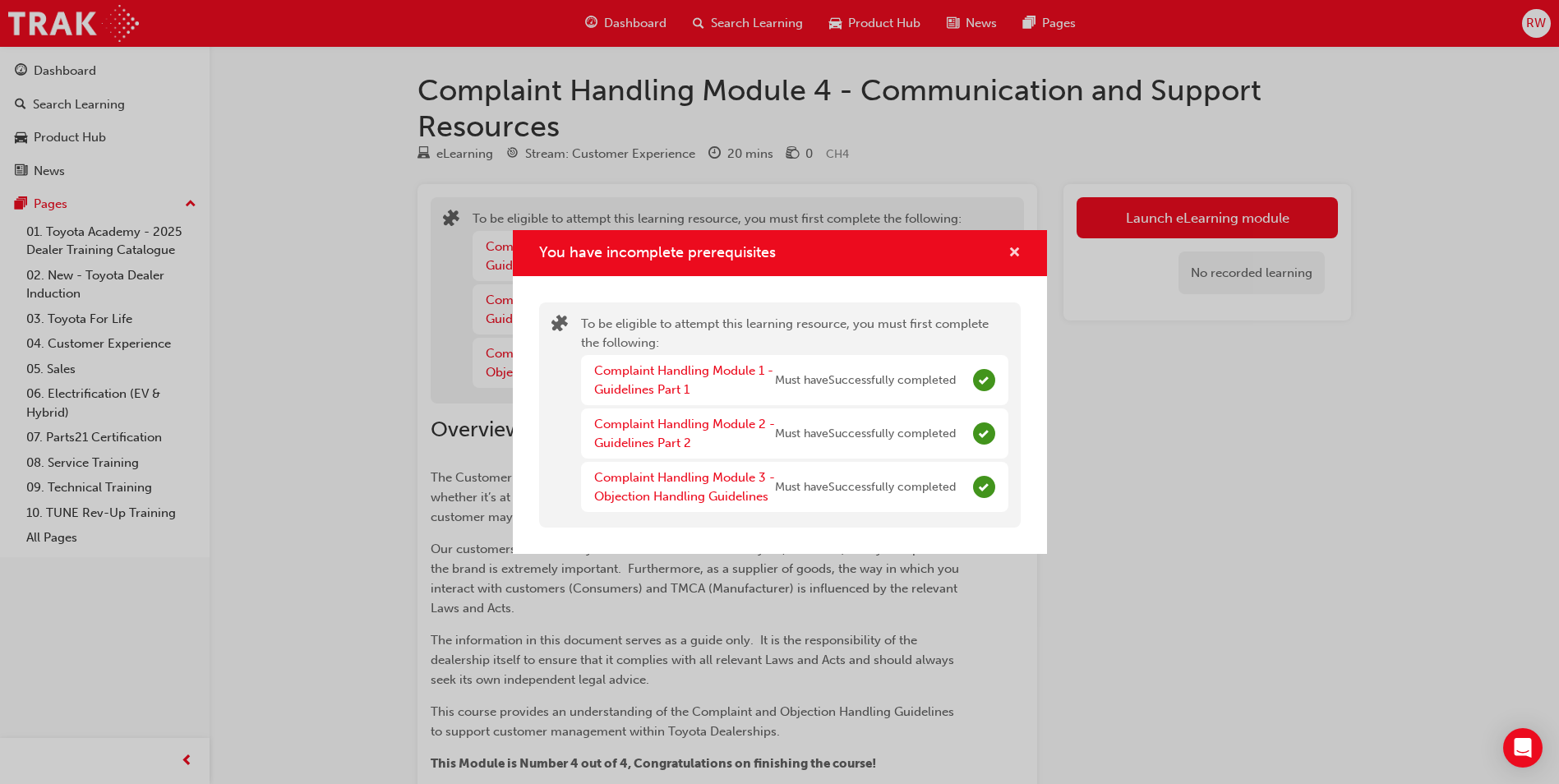
click at [1010, 248] on span "cross-icon" at bounding box center [1014, 254] width 13 height 15
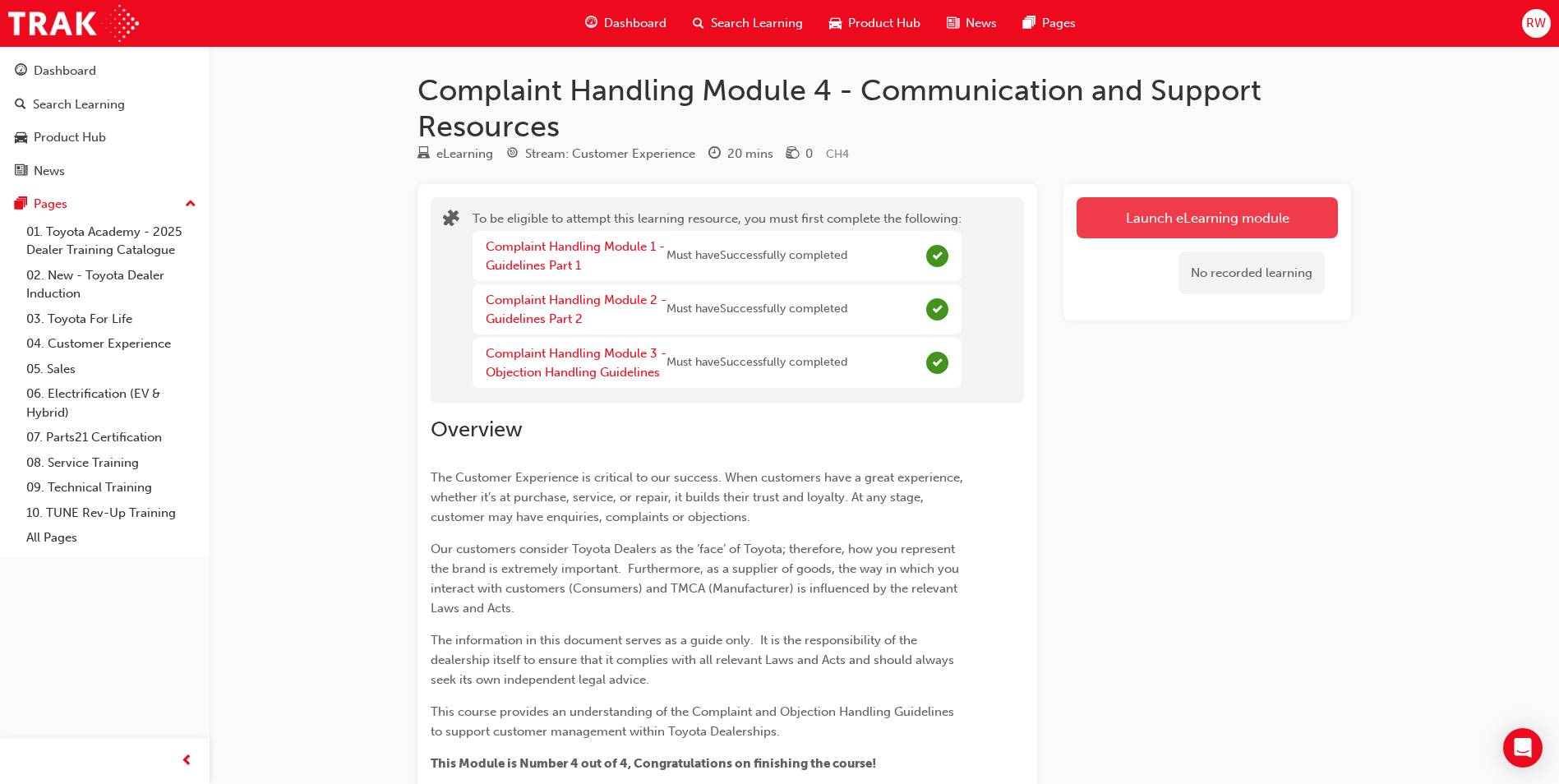
click at [1142, 223] on button "Launch eLearning module" at bounding box center [1207, 217] width 261 height 41
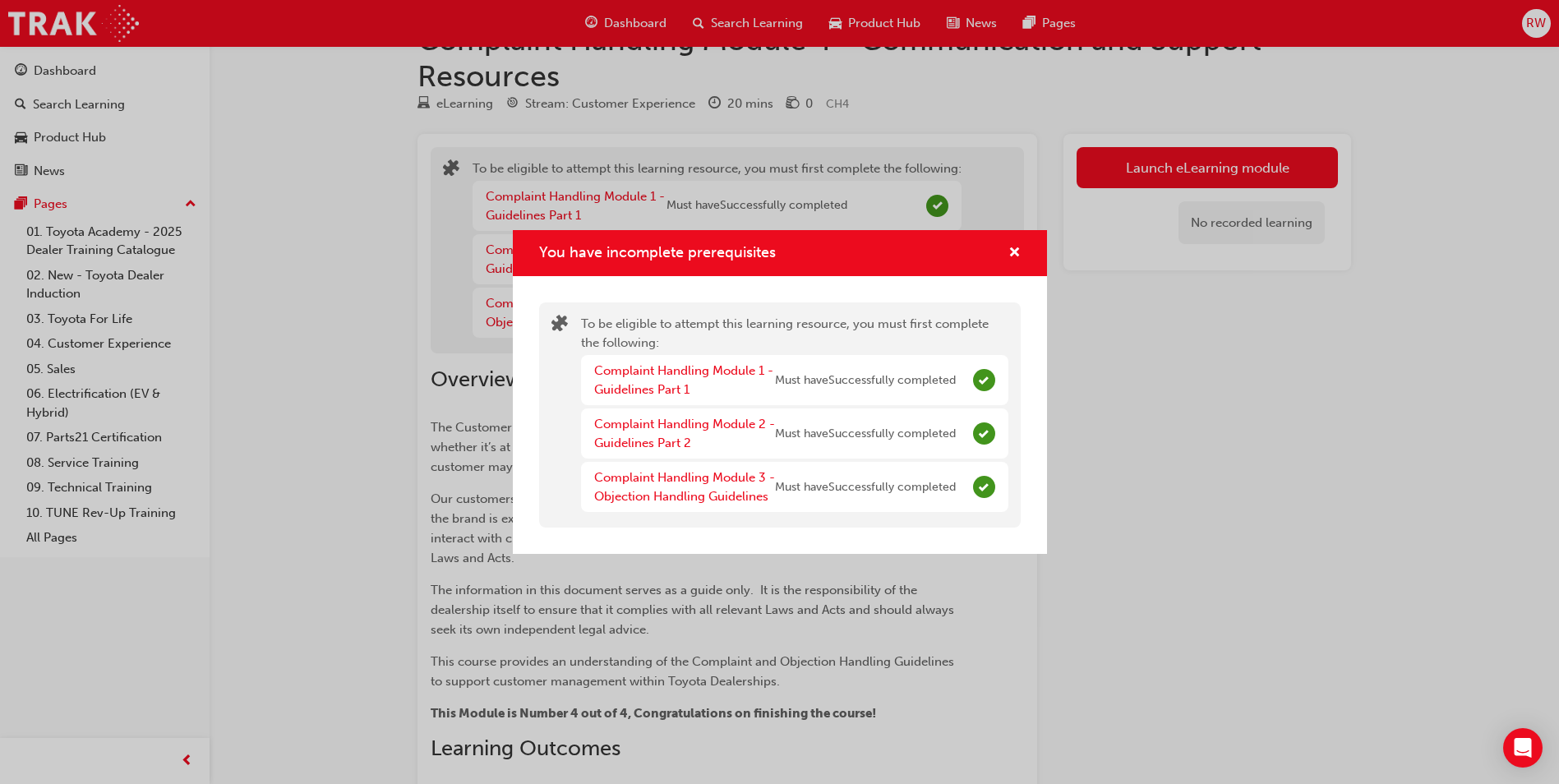
scroll to position [20, 0]
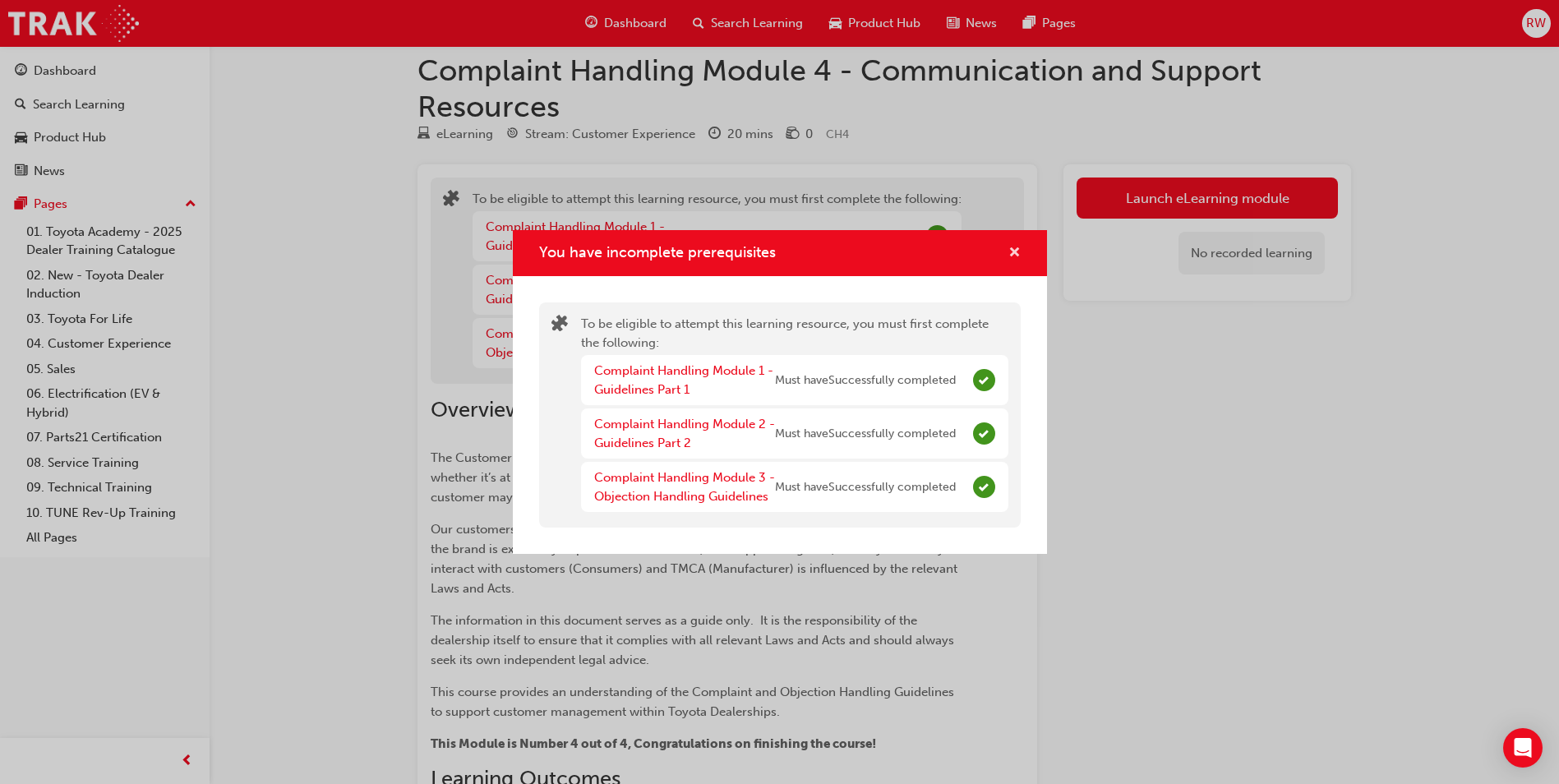
click at [1009, 249] on span "cross-icon" at bounding box center [1014, 254] width 13 height 15
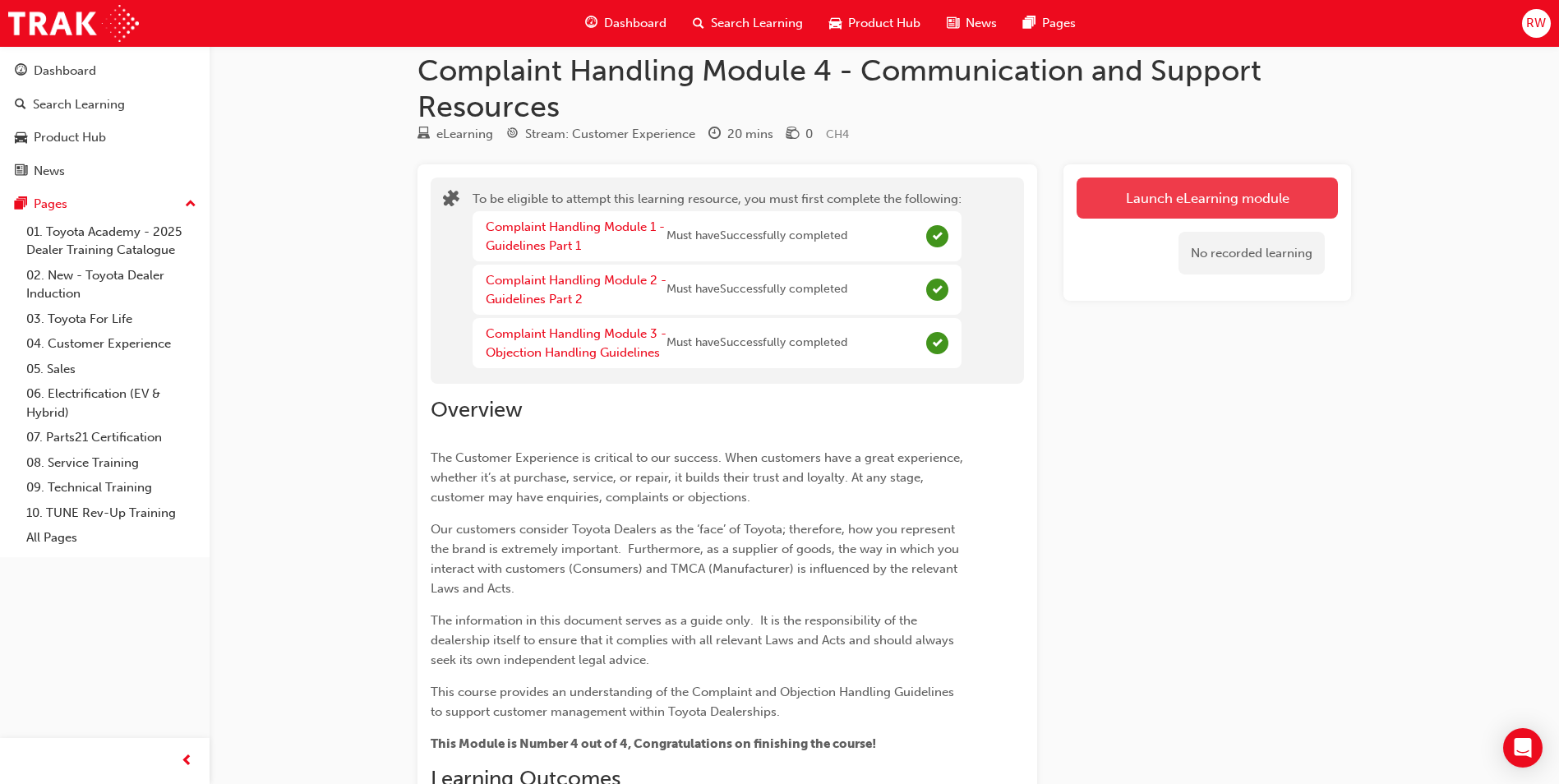
click at [1173, 212] on button "Launch eLearning module" at bounding box center [1207, 198] width 261 height 41
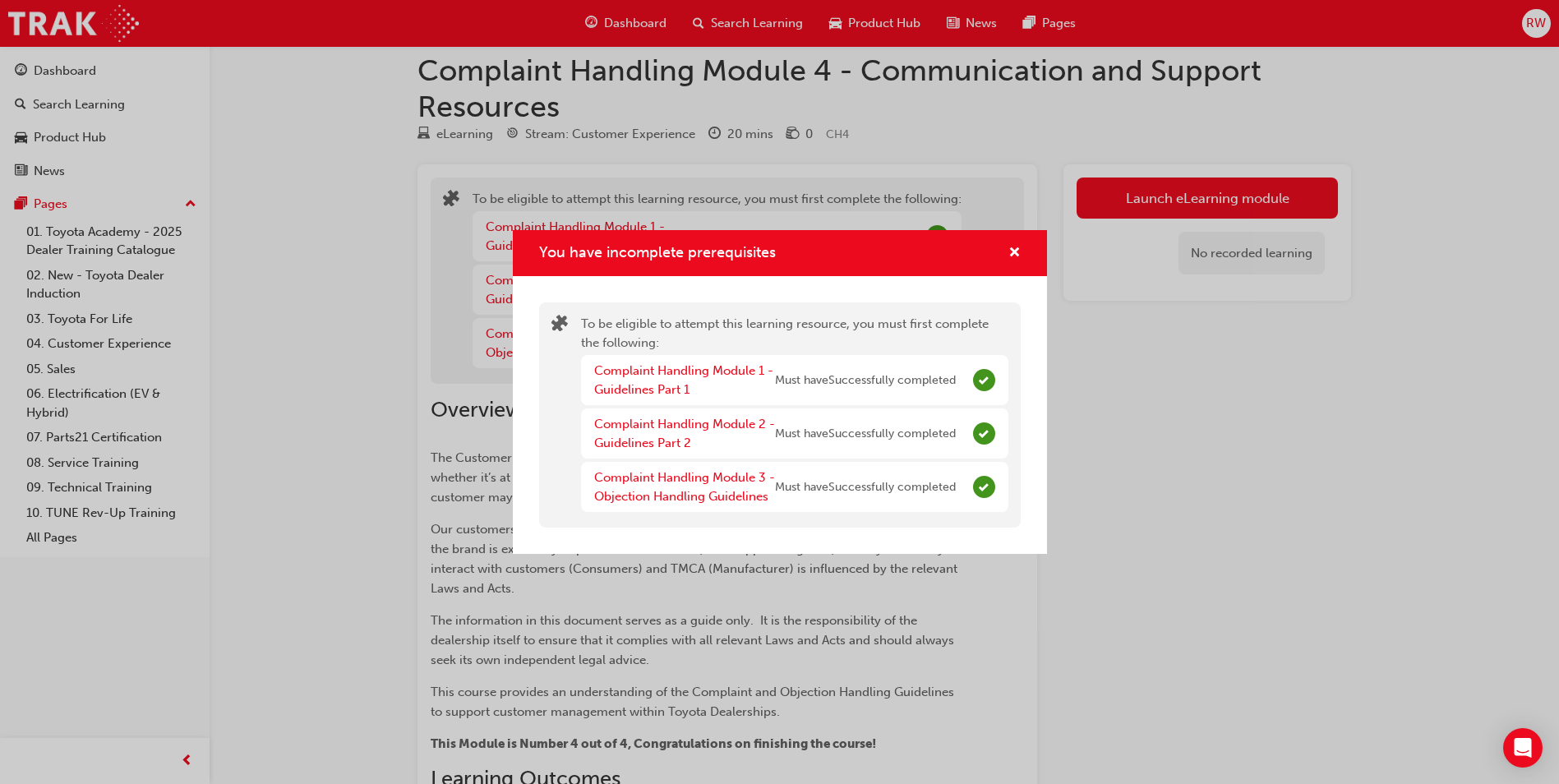
click at [1007, 250] on div "You have incomplete prerequisites" at bounding box center [1008, 253] width 25 height 21
click at [1014, 251] on span "cross-icon" at bounding box center [1014, 254] width 13 height 15
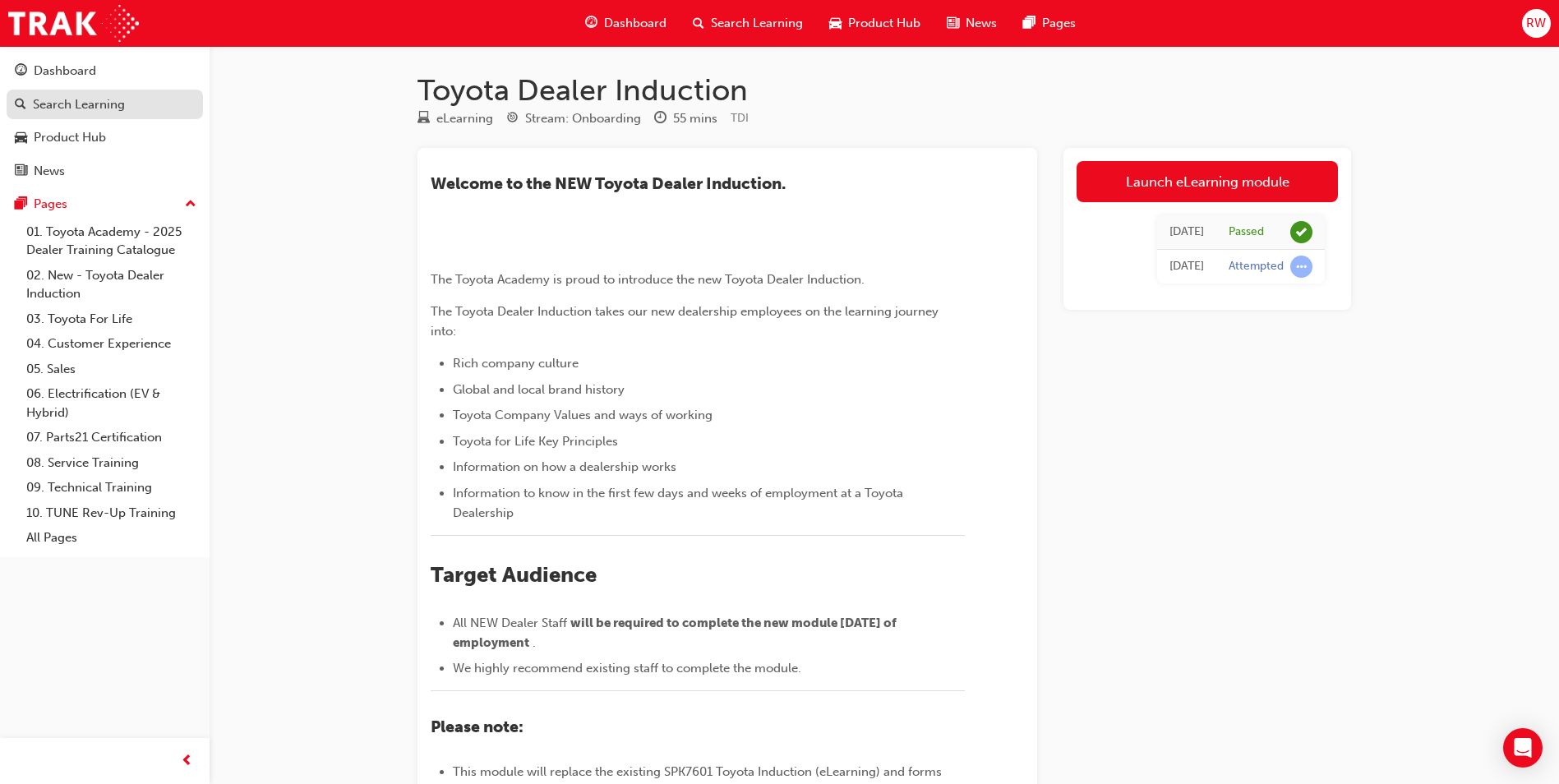
click at [104, 98] on div "Search Learning" at bounding box center [79, 105] width 92 height 19
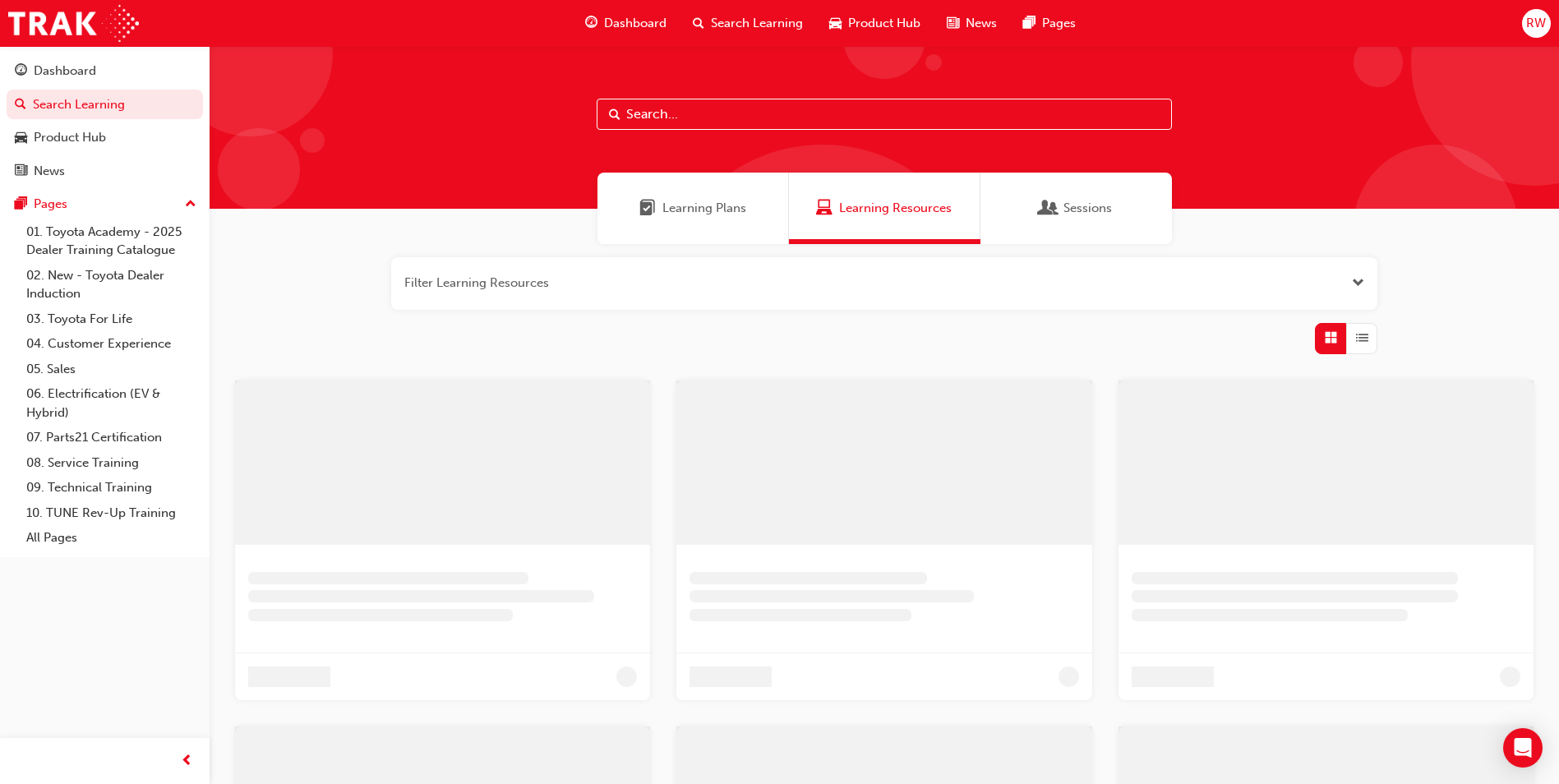
click at [843, 111] on input "text" at bounding box center [884, 114] width 576 height 31
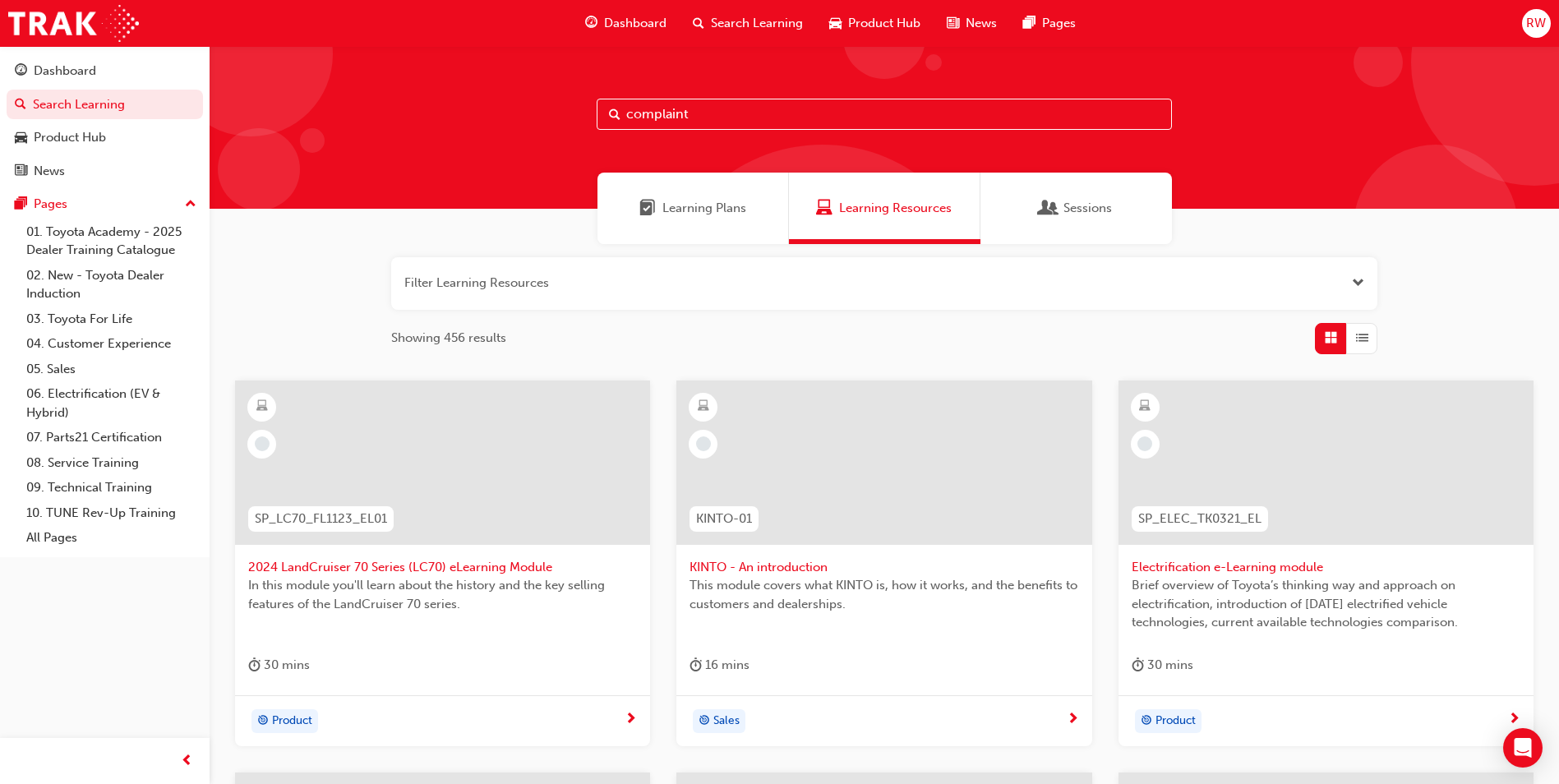
type input "complaint"
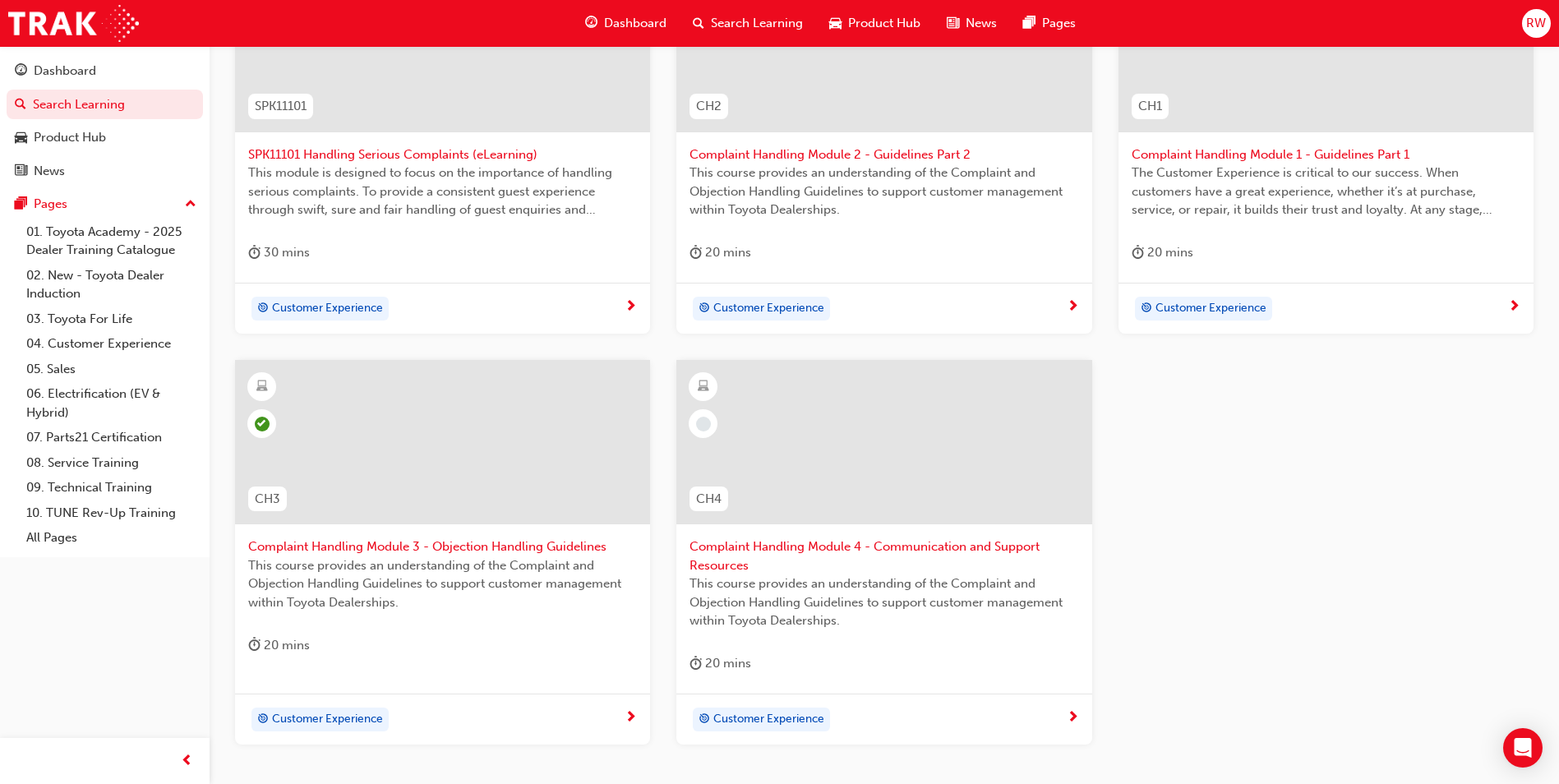
scroll to position [533, 0]
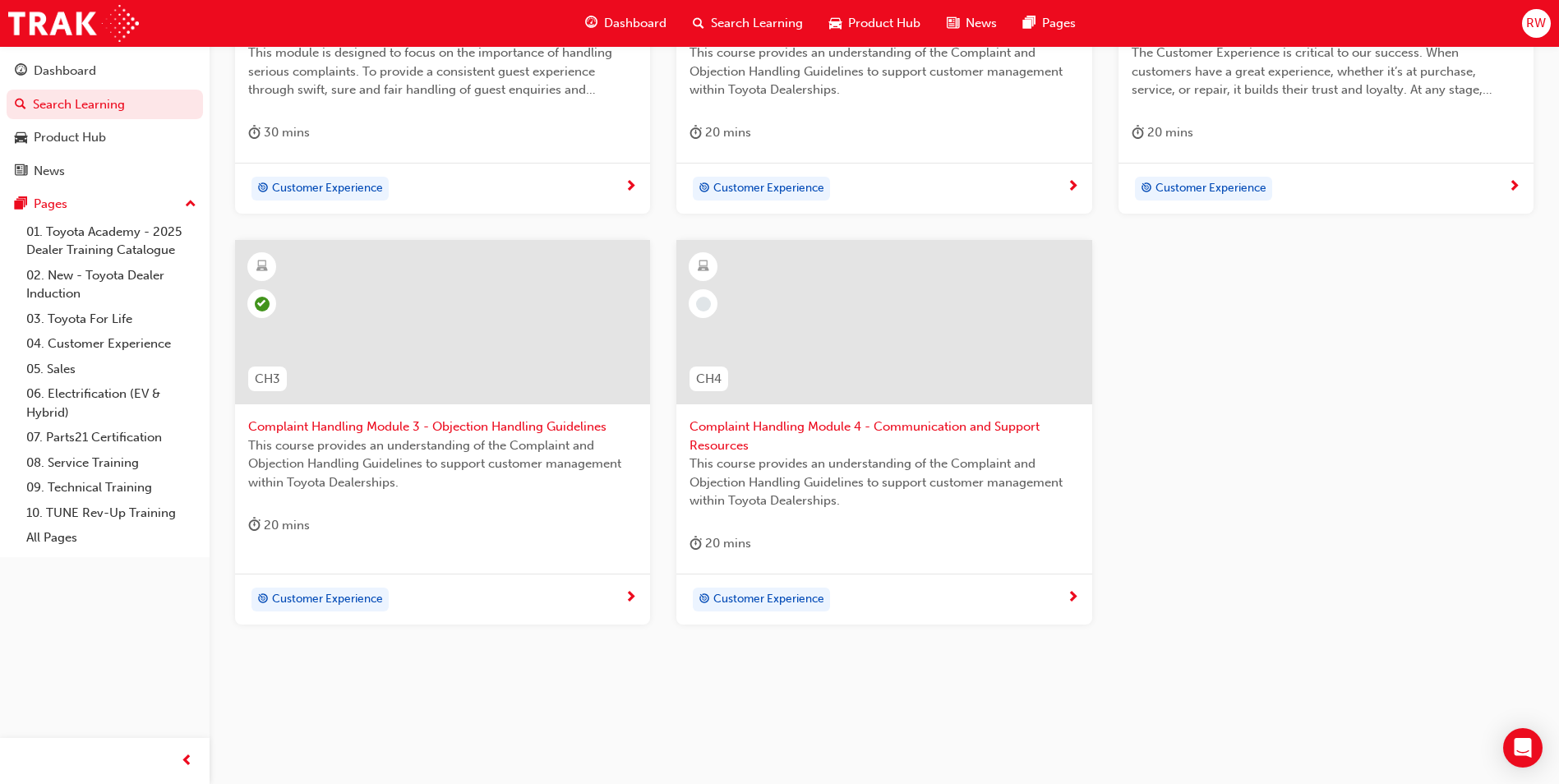
click at [922, 416] on div at bounding box center [884, 335] width 389 height 164
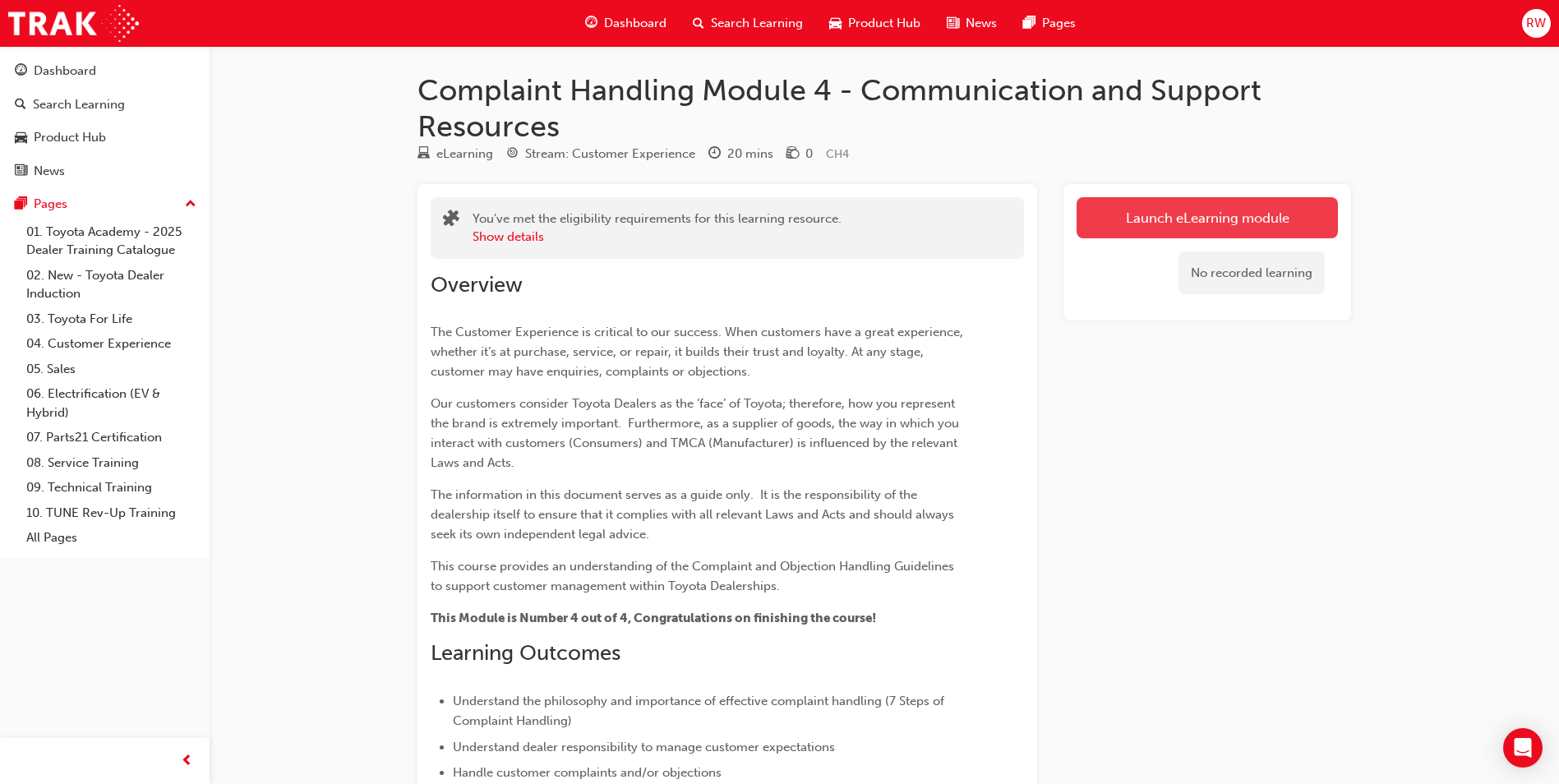
click at [1159, 217] on link "Launch eLearning module" at bounding box center [1207, 217] width 261 height 41
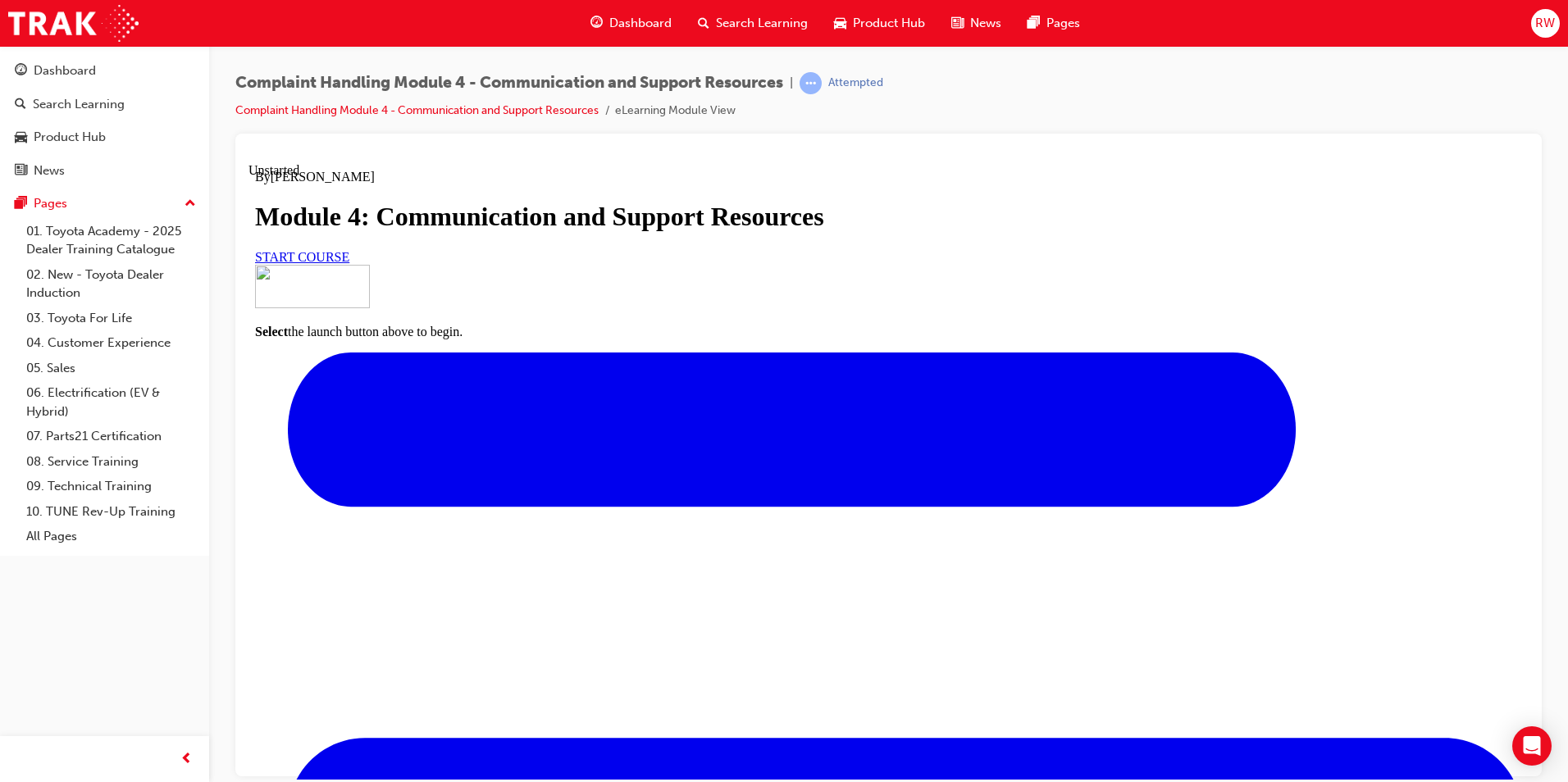
click at [663, 264] on div "START COURSE" at bounding box center [888, 256] width 1267 height 15
click at [349, 263] on link "START COURSE" at bounding box center [302, 256] width 94 height 14
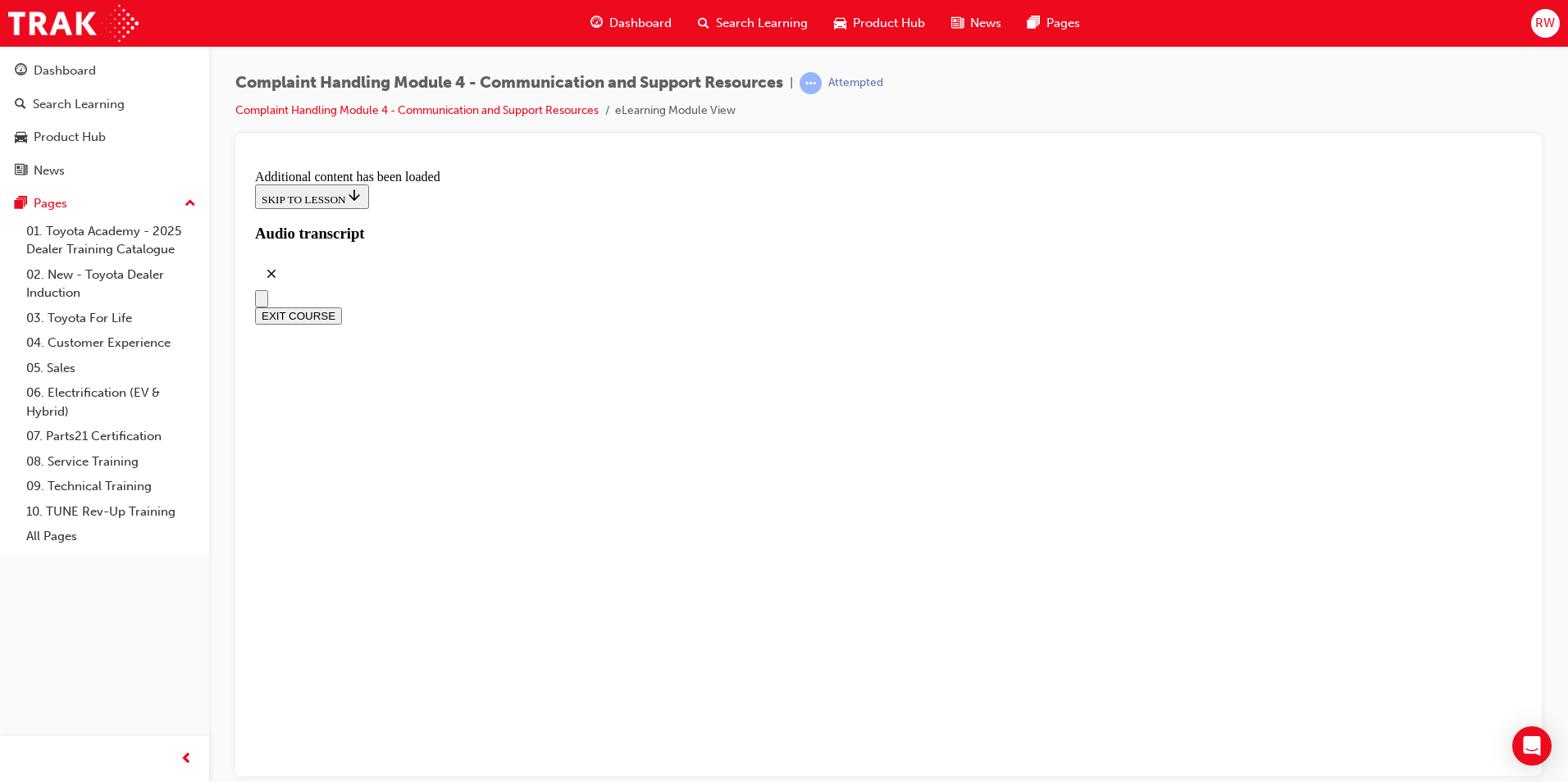
scroll to position [6414, 0]
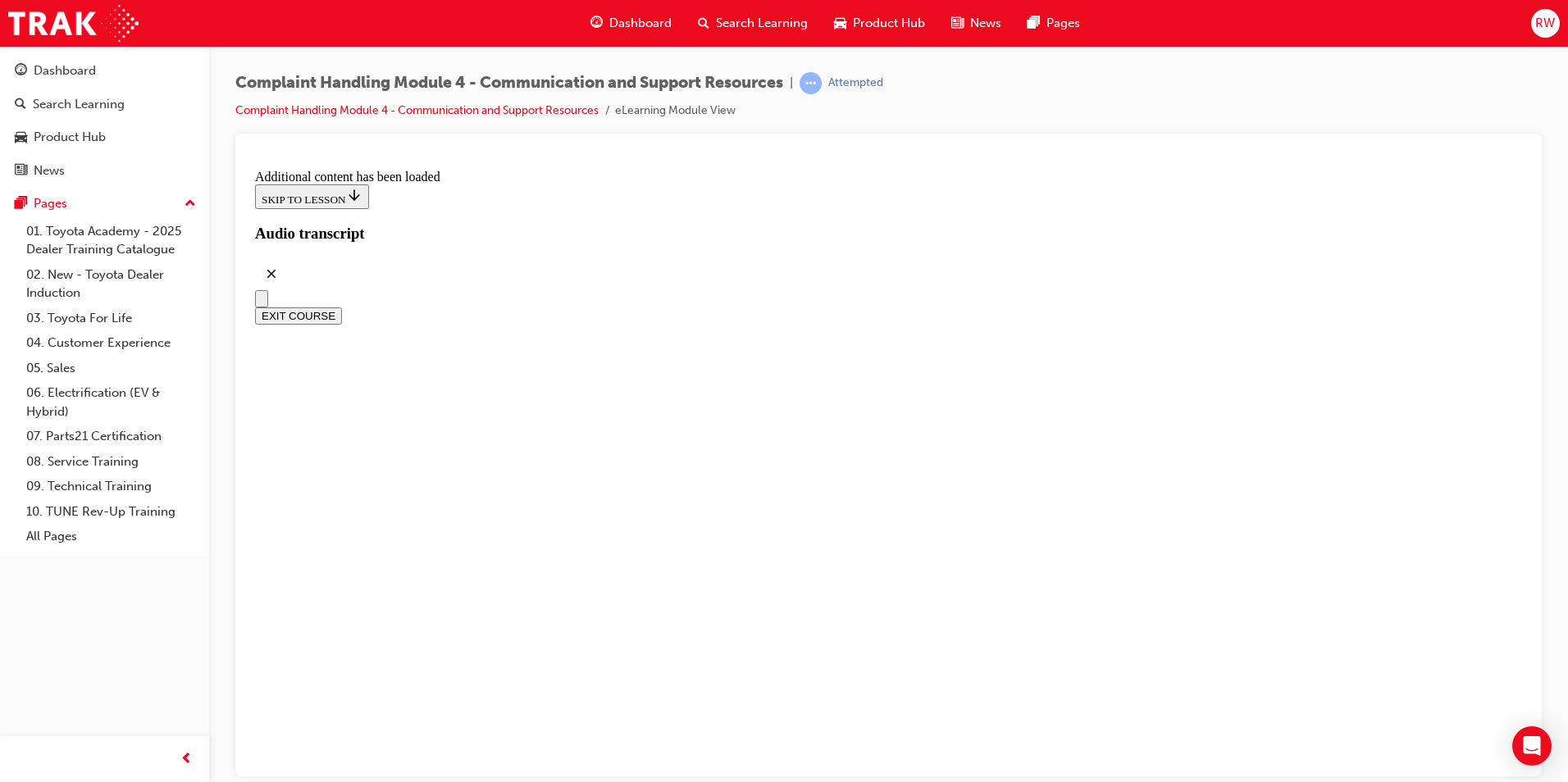
radio input "true"
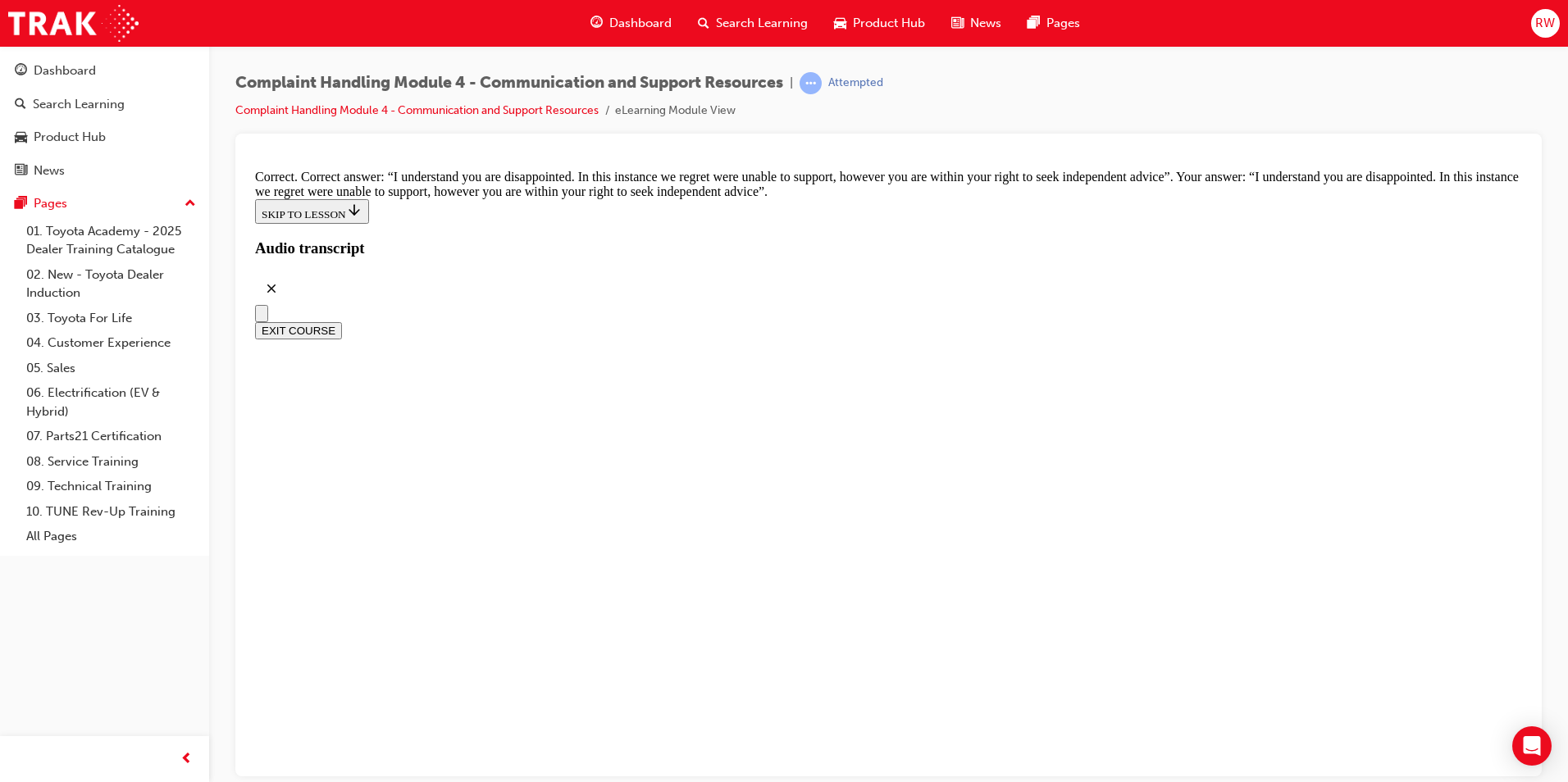
scroll to position [10650, 0]
checkbox input "true"
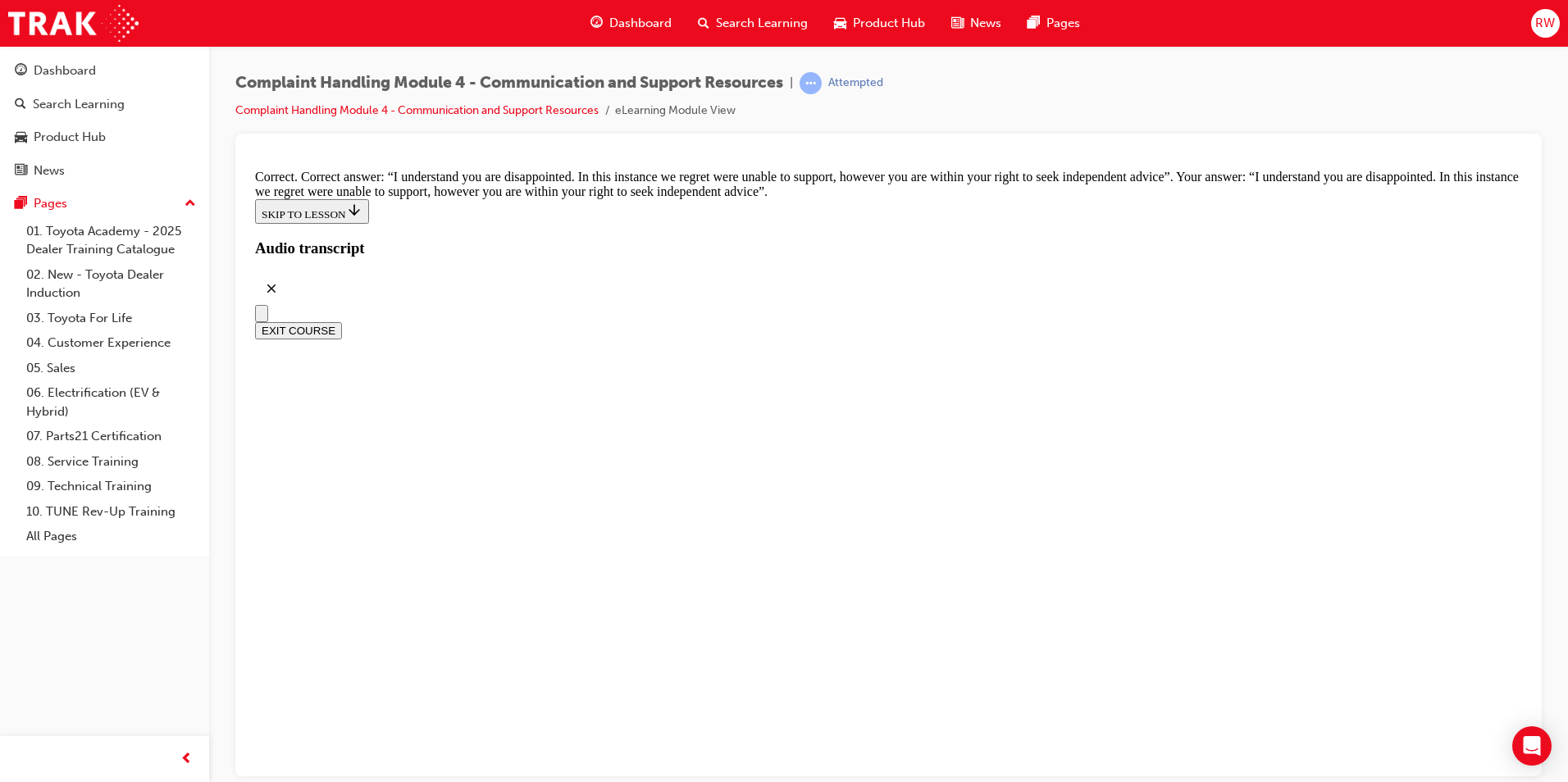
checkbox input "true"
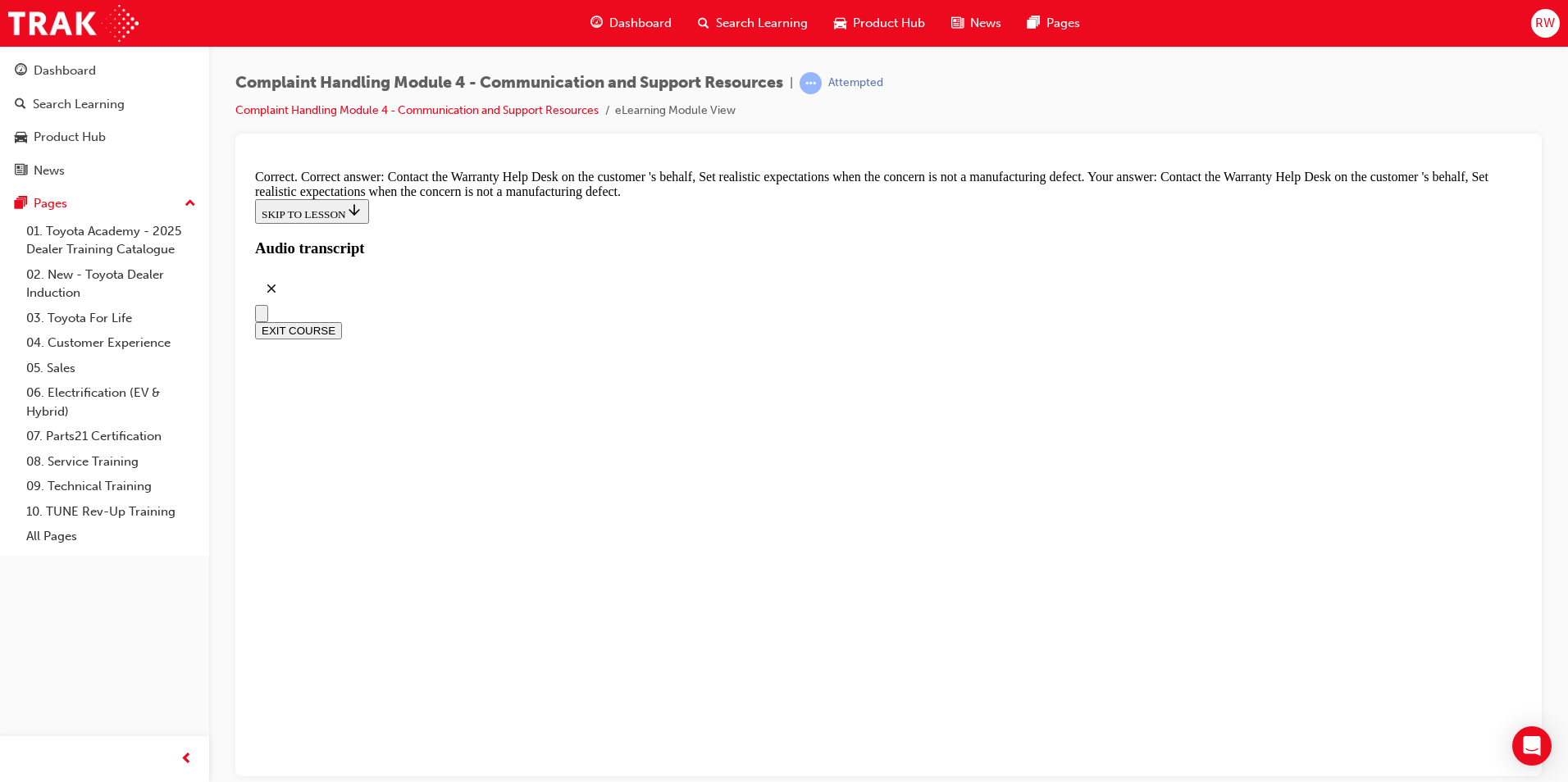
checkbox input "true"
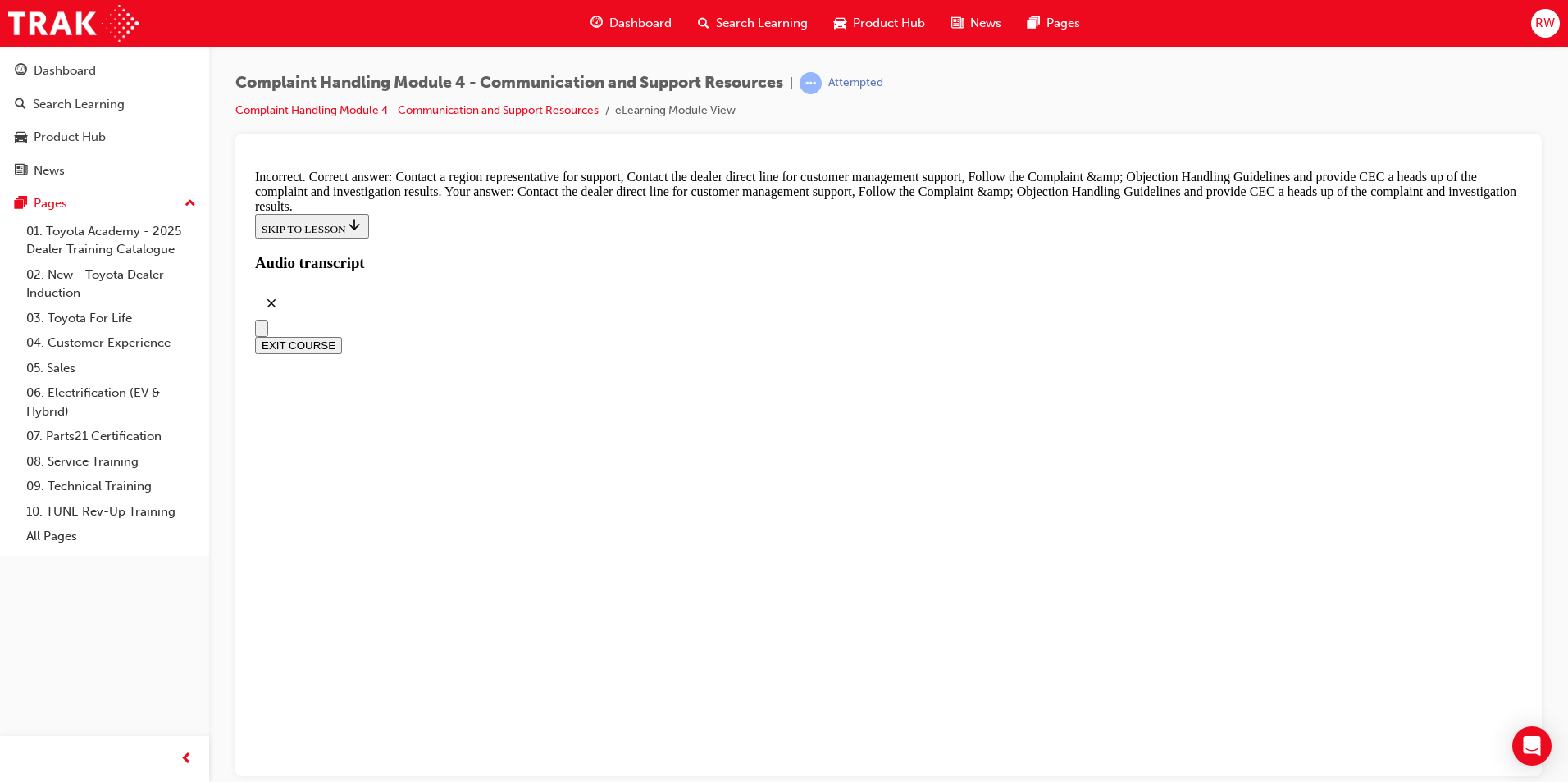
scroll to position [11469, 0]
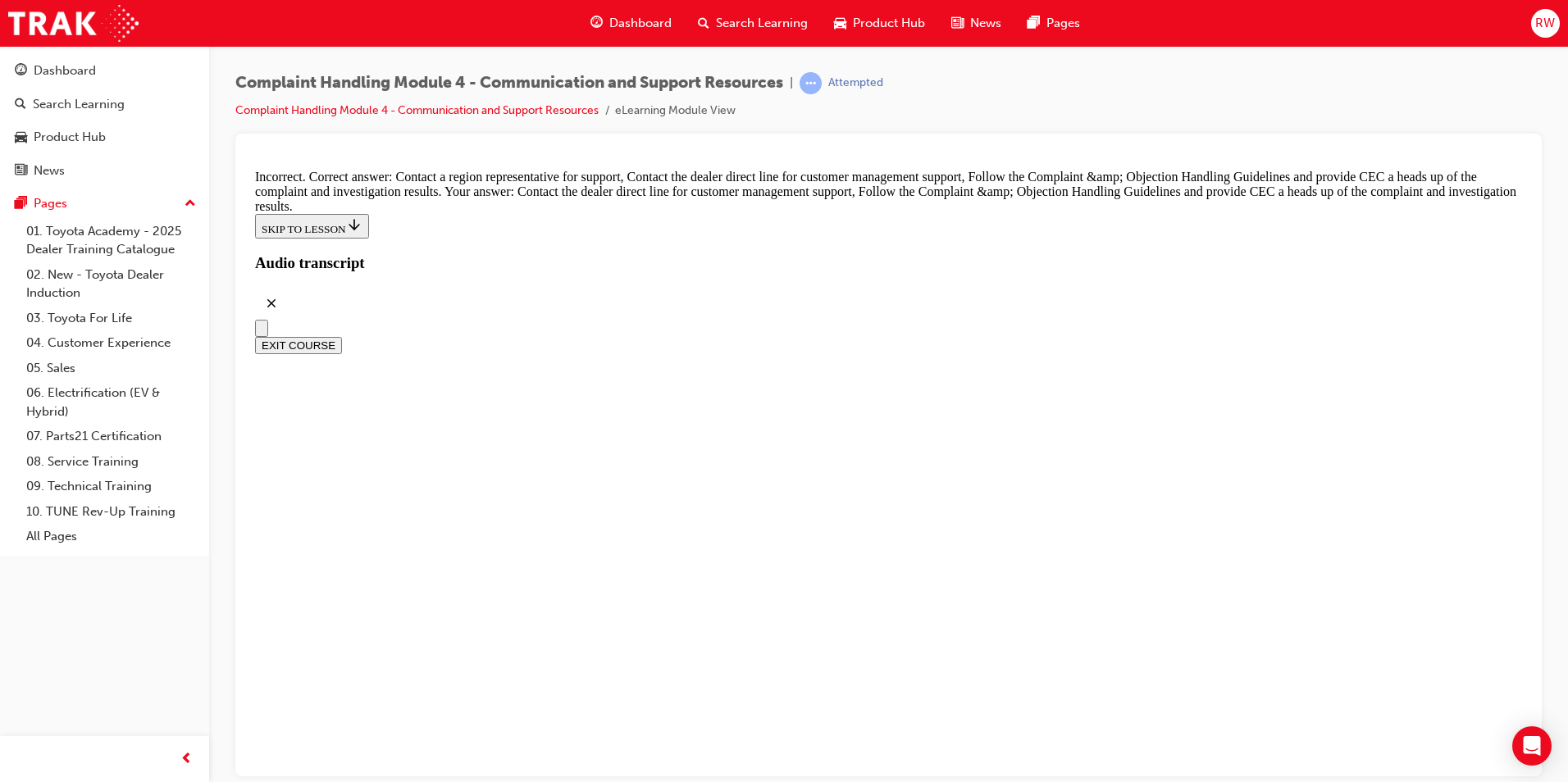
checkbox input "true"
checkbox input "false"
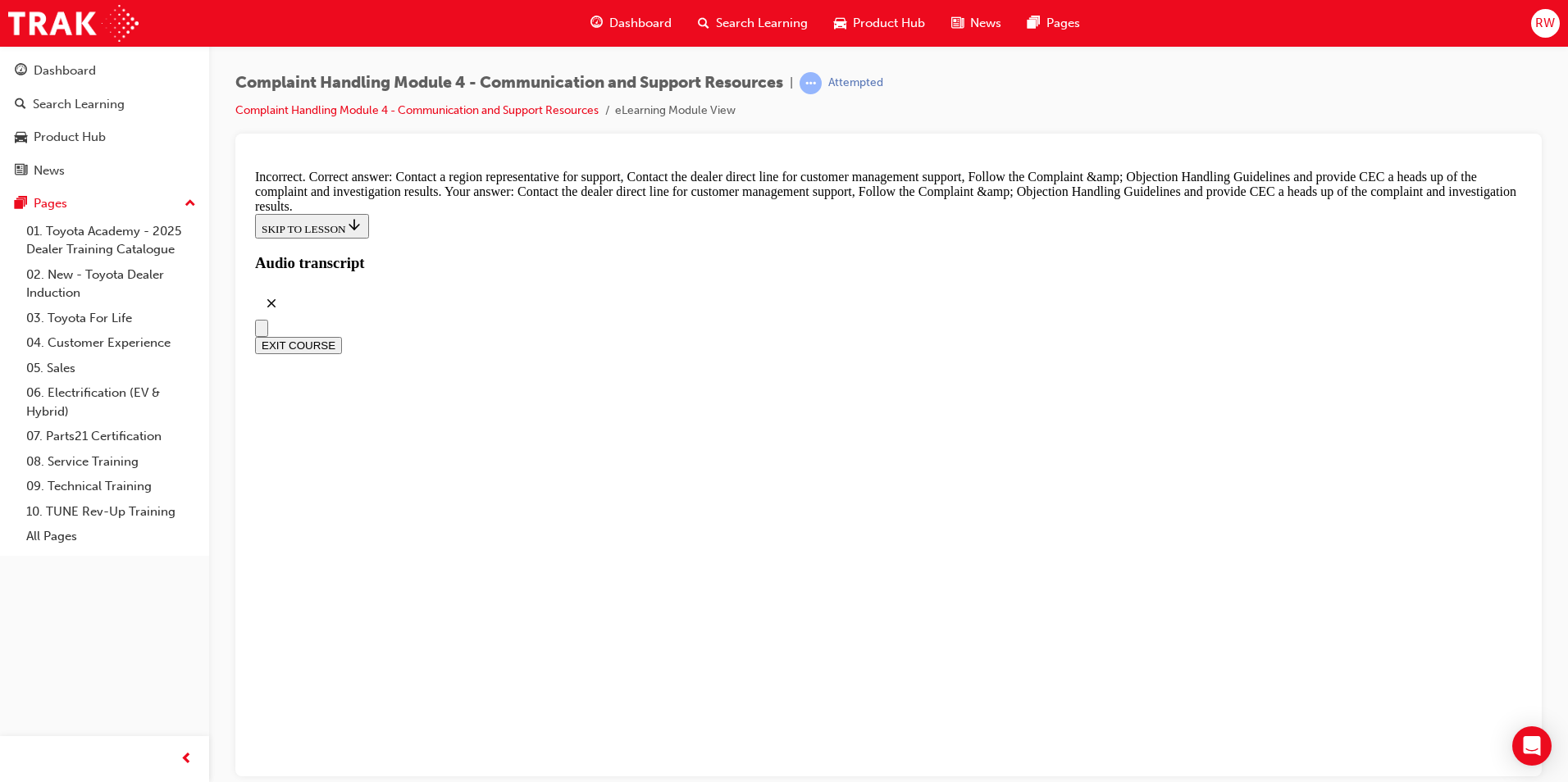
checkbox input "false"
drag, startPoint x: 917, startPoint y: 575, endPoint x: 916, endPoint y: 588, distance: 13.0
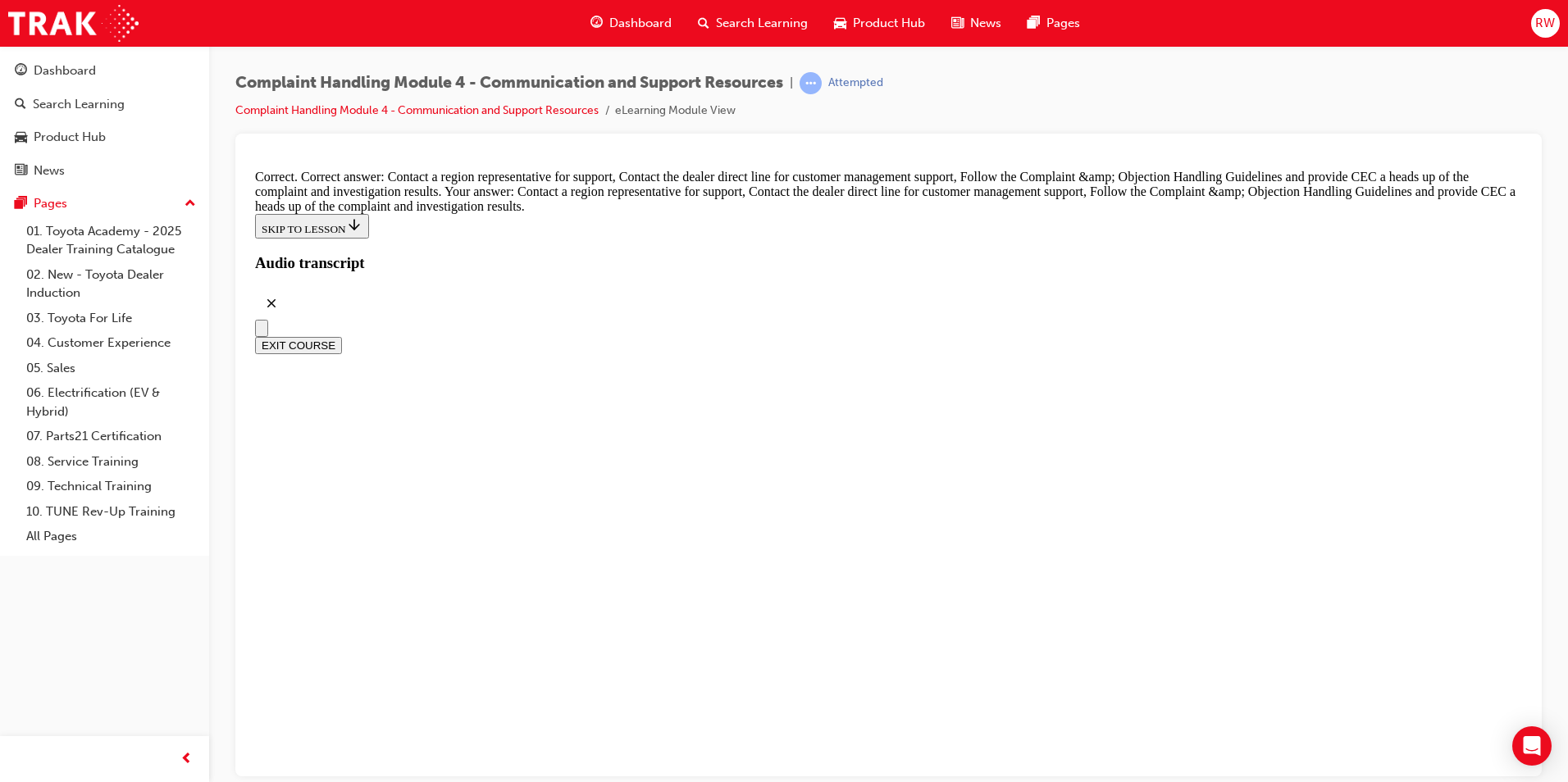
radio input "true"
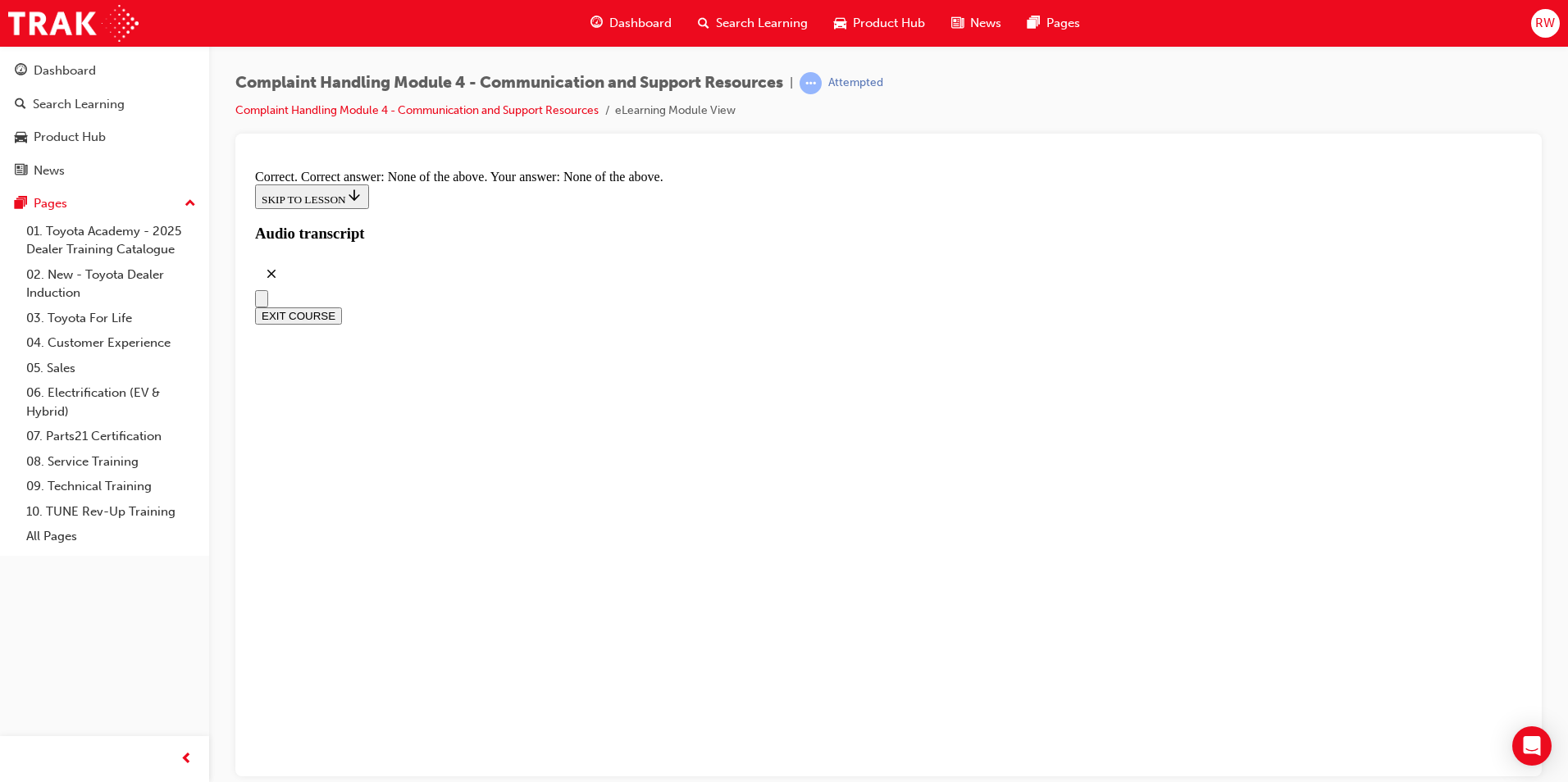
click at [342, 307] on button "EXIT COURSE" at bounding box center [298, 315] width 87 height 18
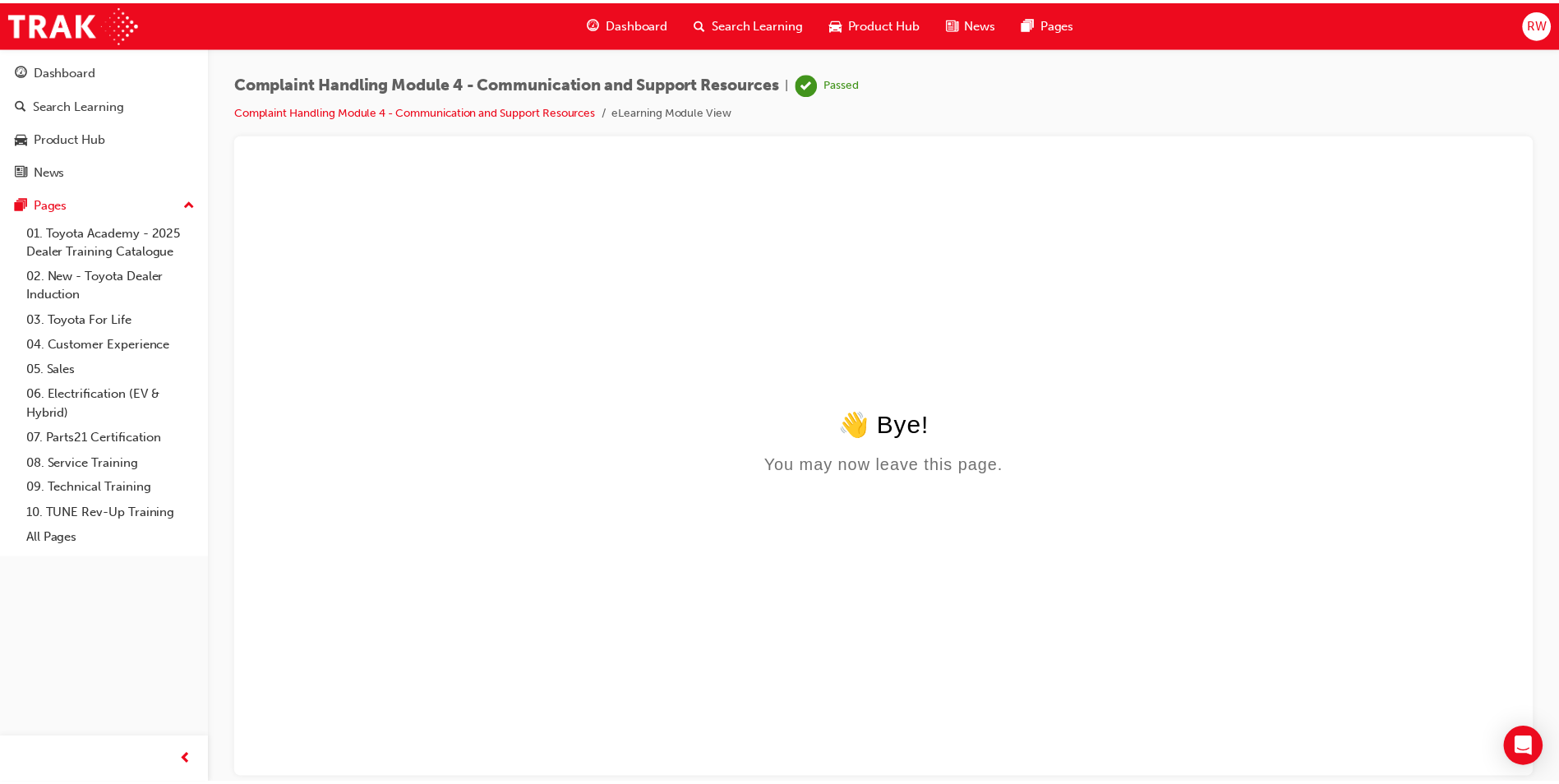
scroll to position [0, 0]
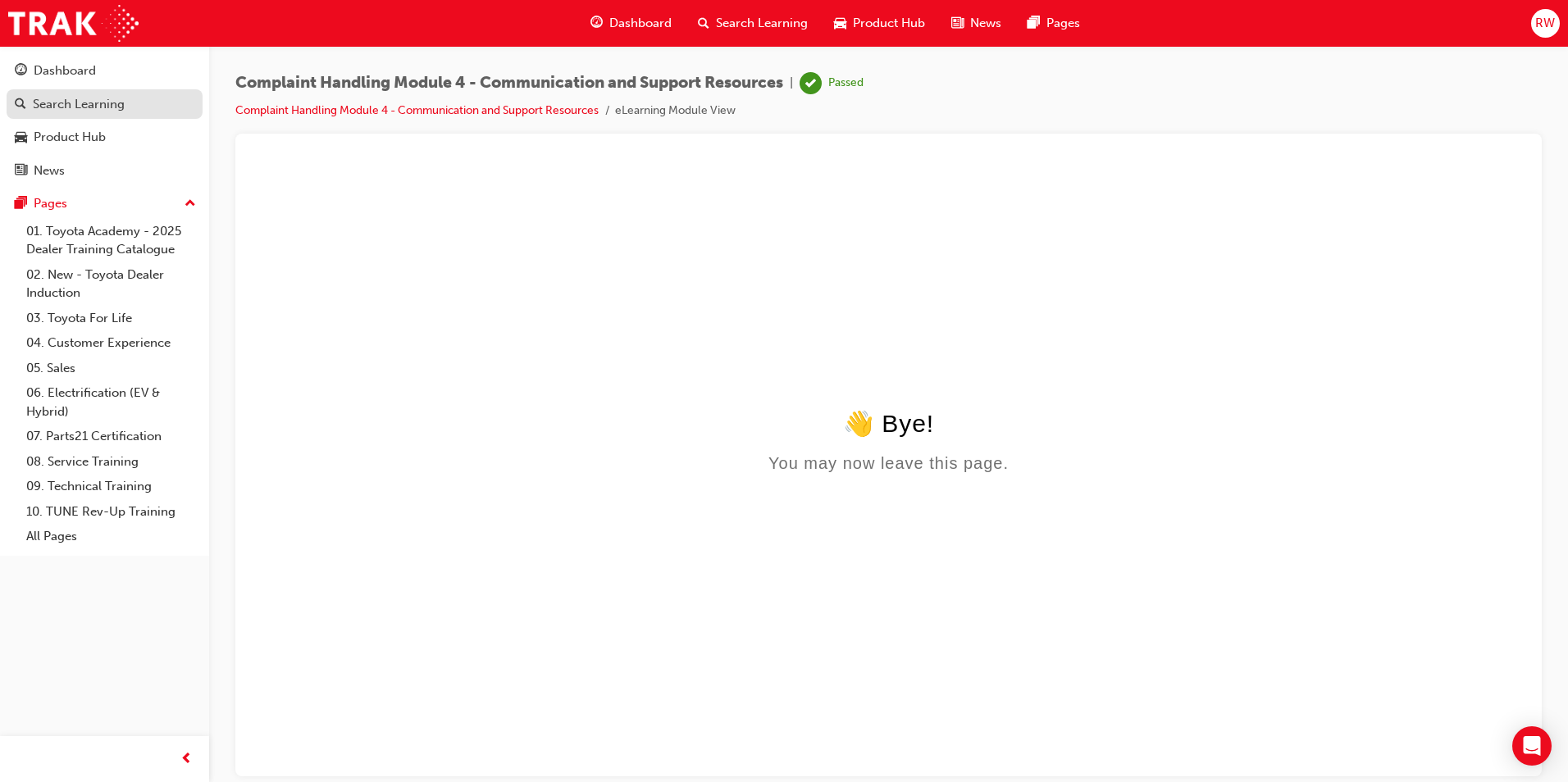
click at [135, 109] on div "Search Learning" at bounding box center [104, 104] width 180 height 21
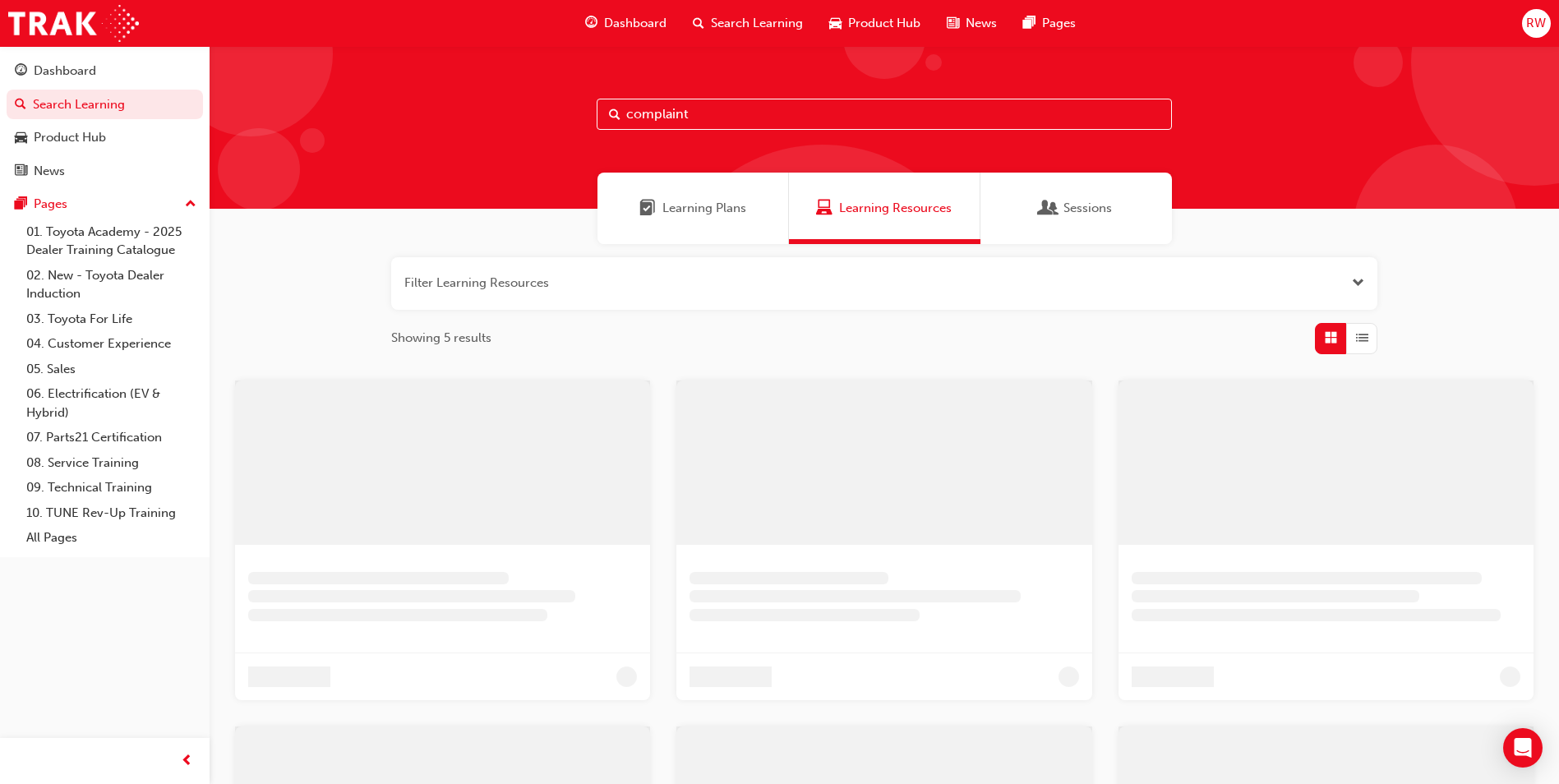
click at [711, 119] on input "complaint" at bounding box center [884, 114] width 576 height 31
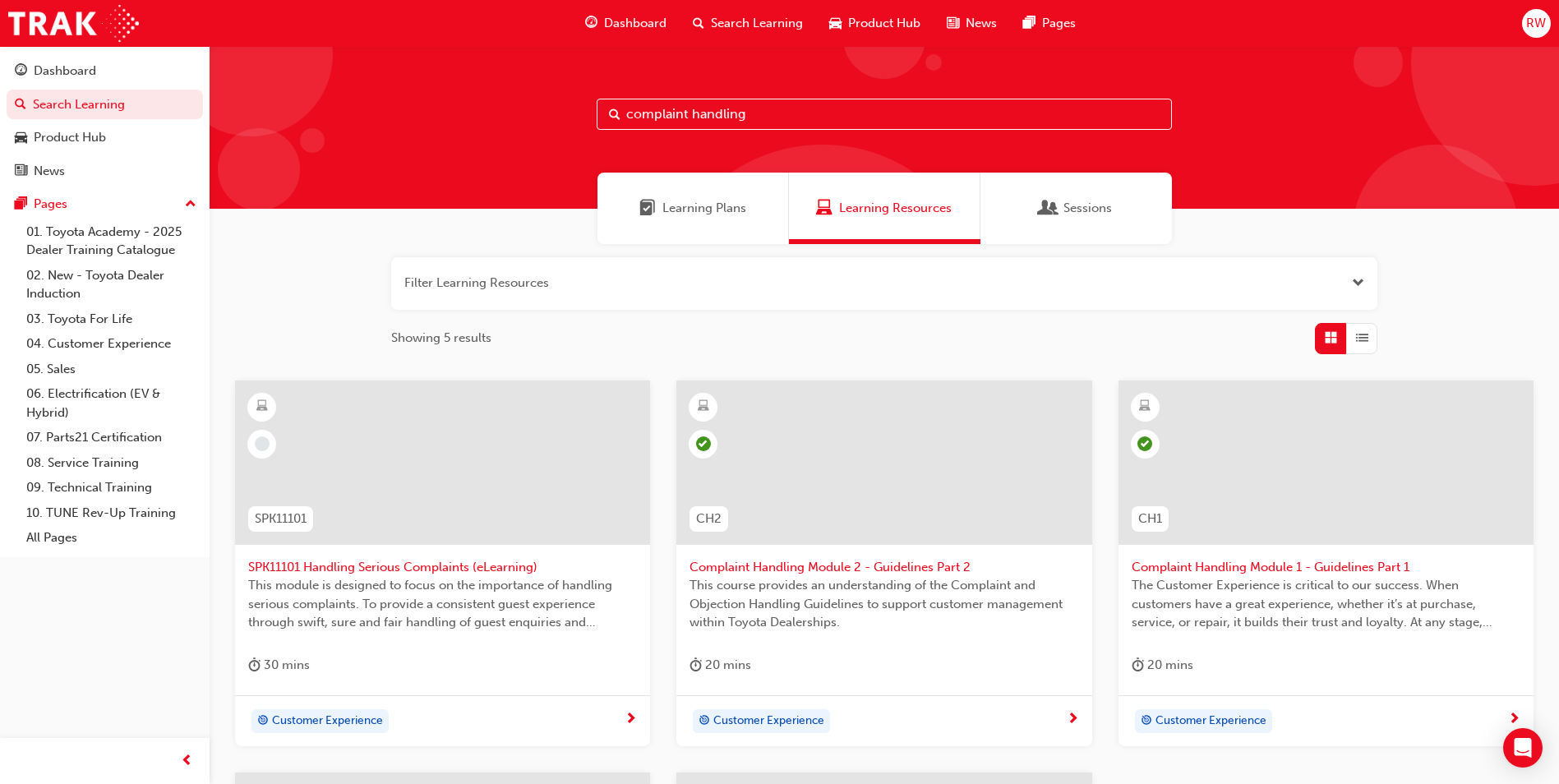
type input "complaint handling"
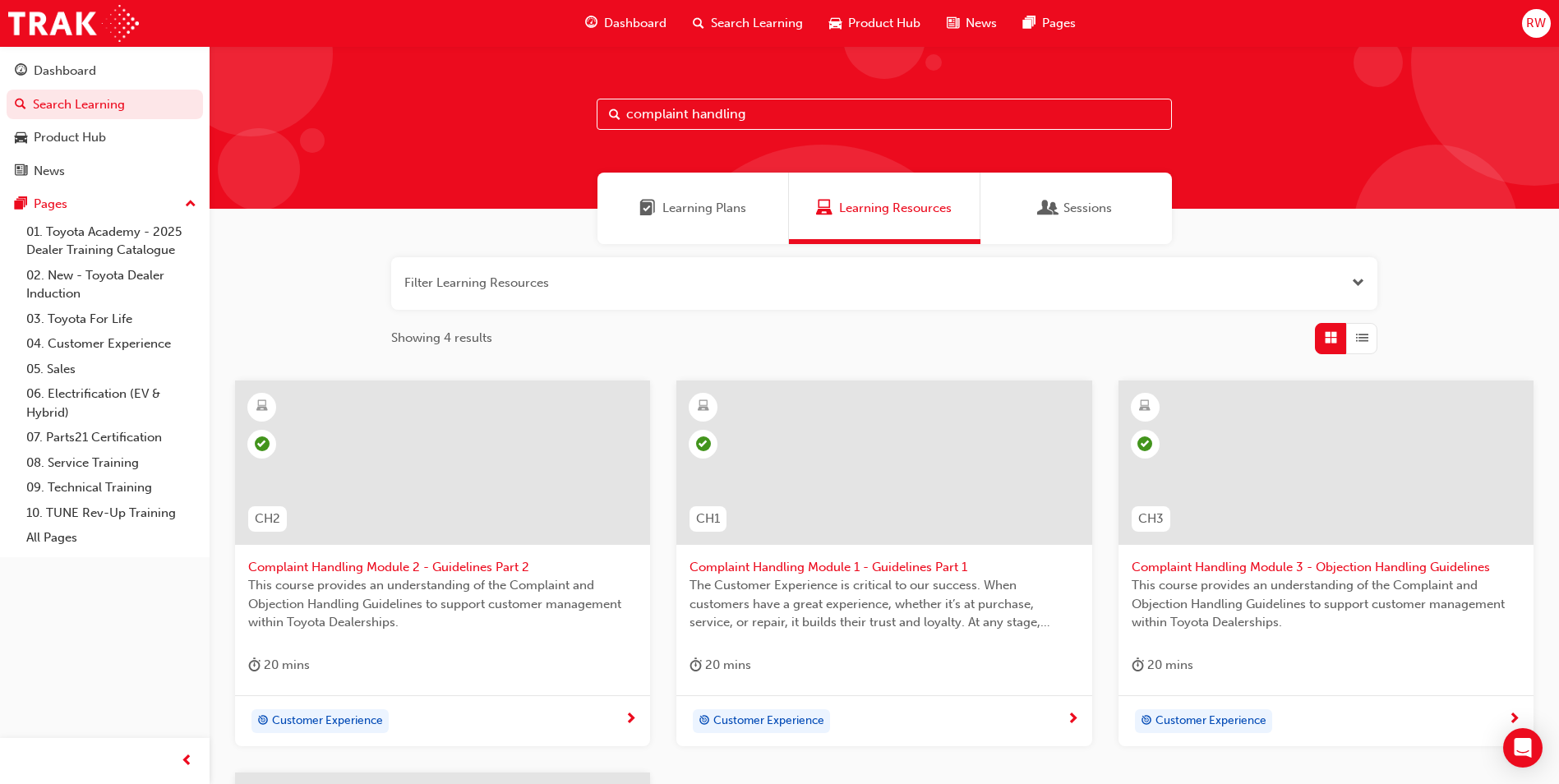
scroll to position [246, 0]
